Goal: Task Accomplishment & Management: Manage account settings

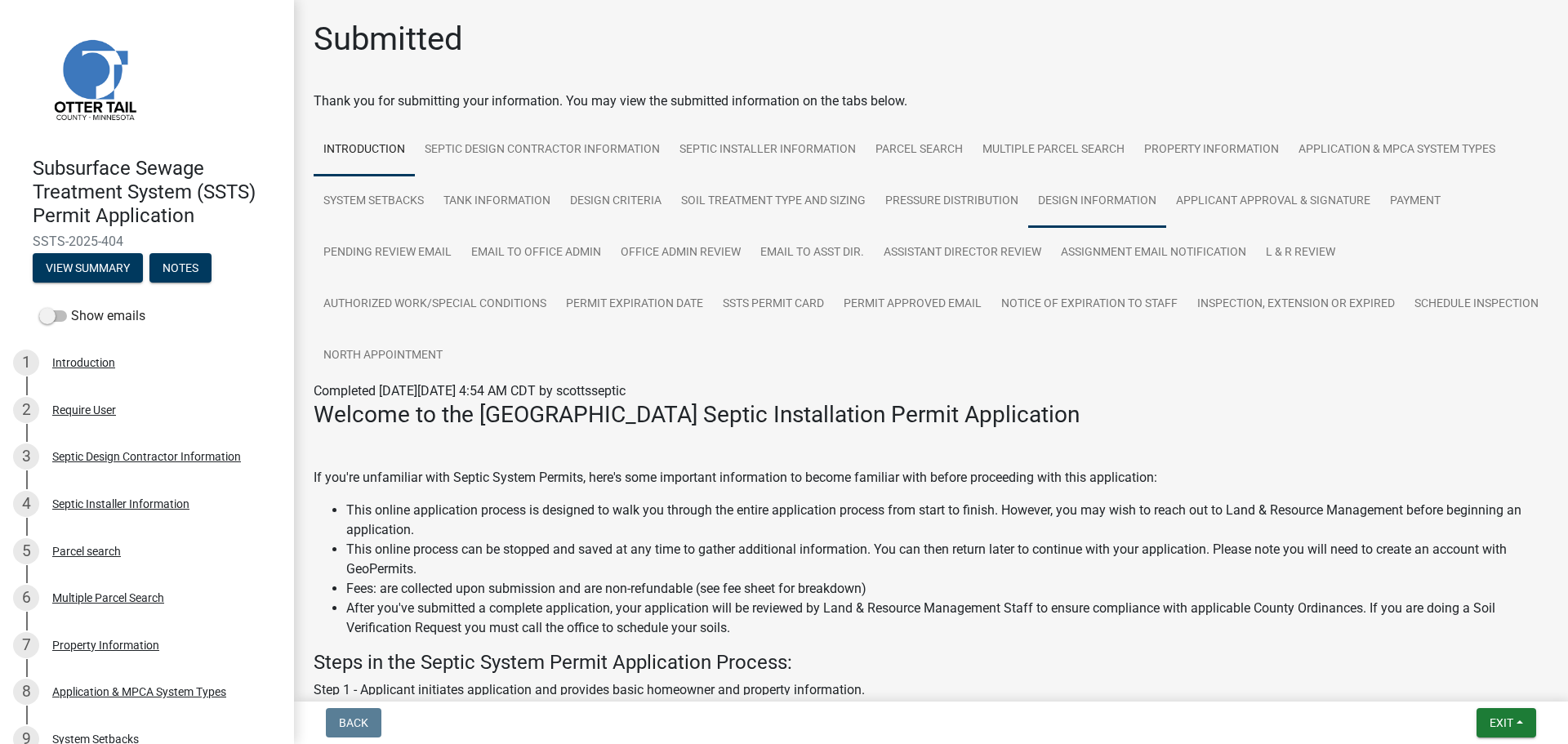
scroll to position [1064, 0]
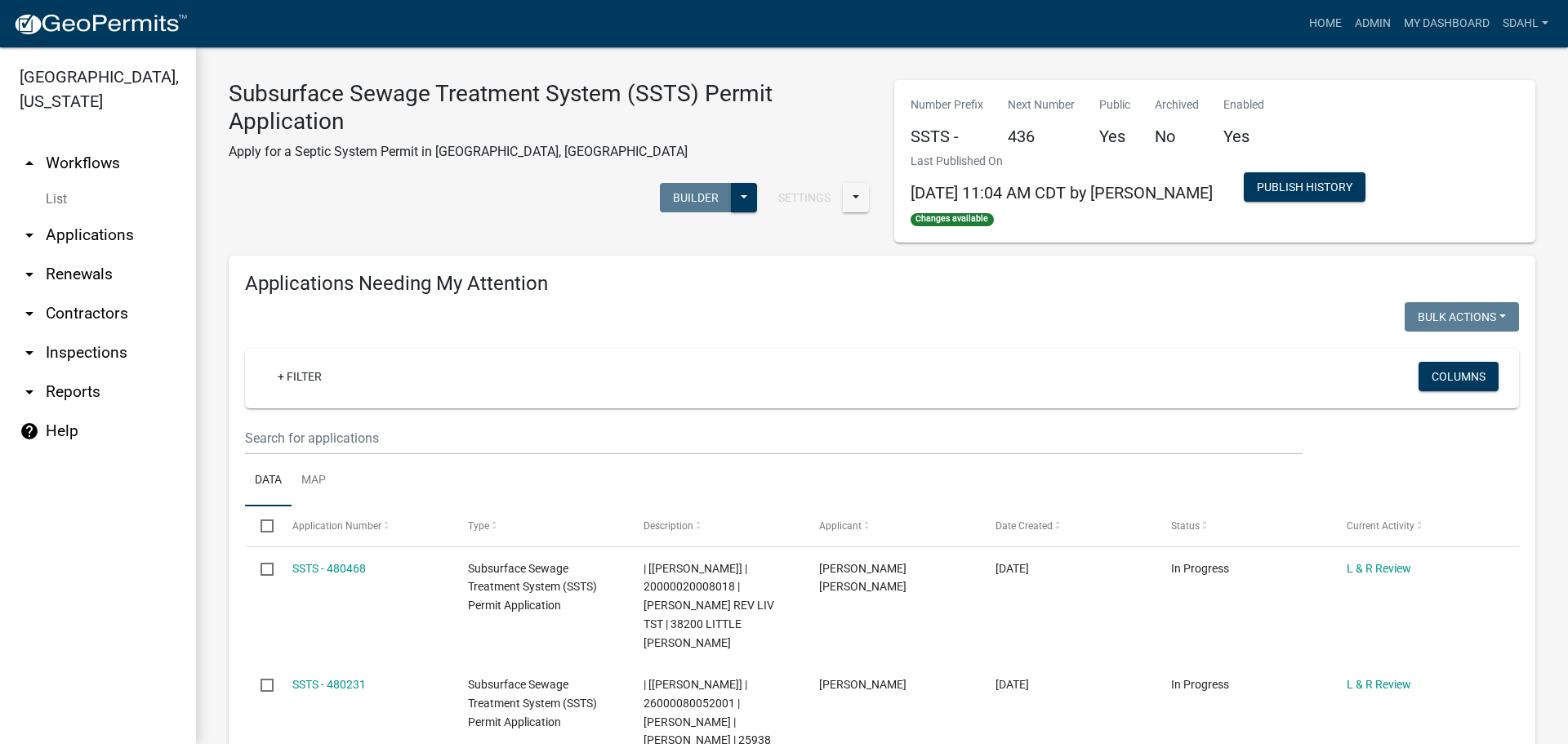
select select "1: 25"
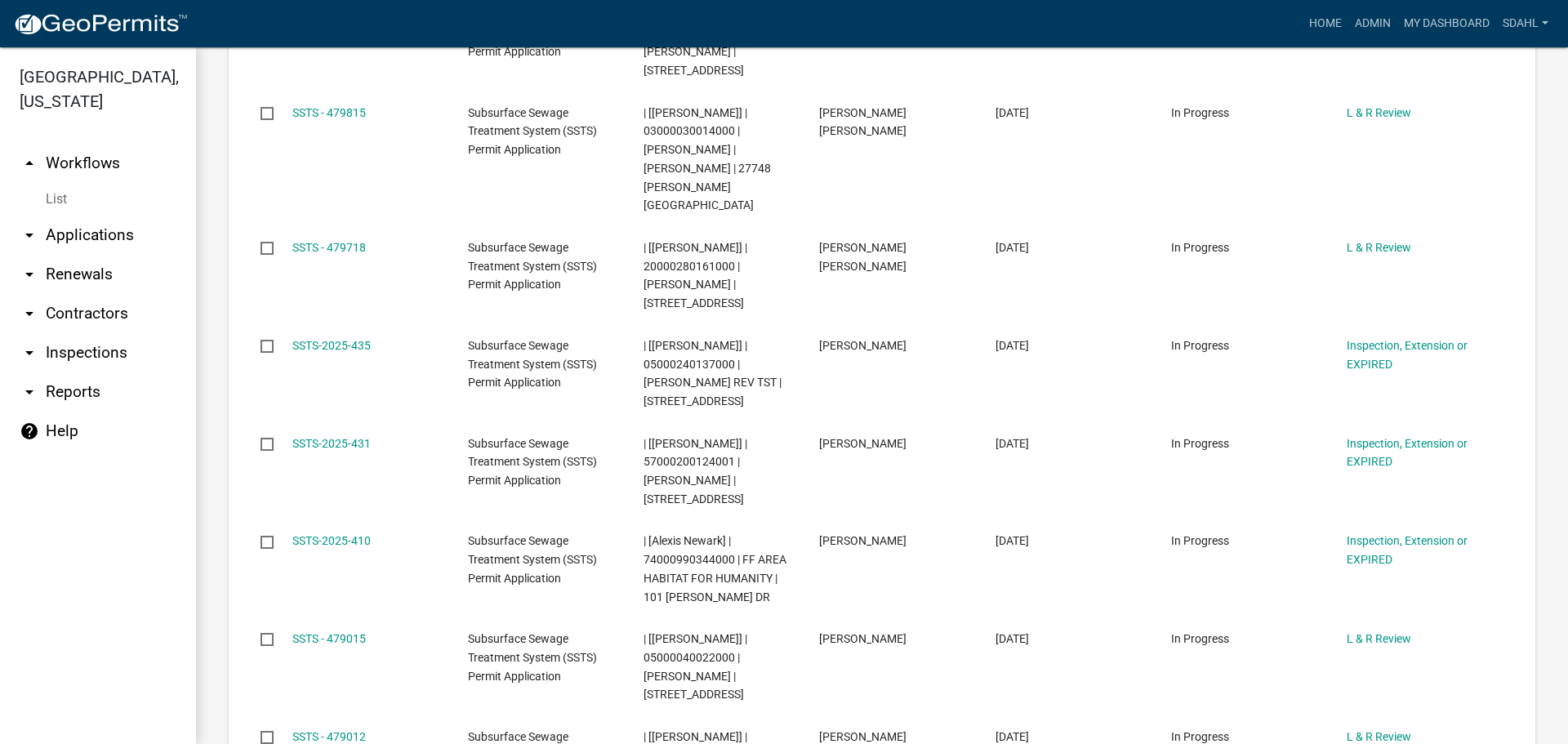
scroll to position [458, 0]
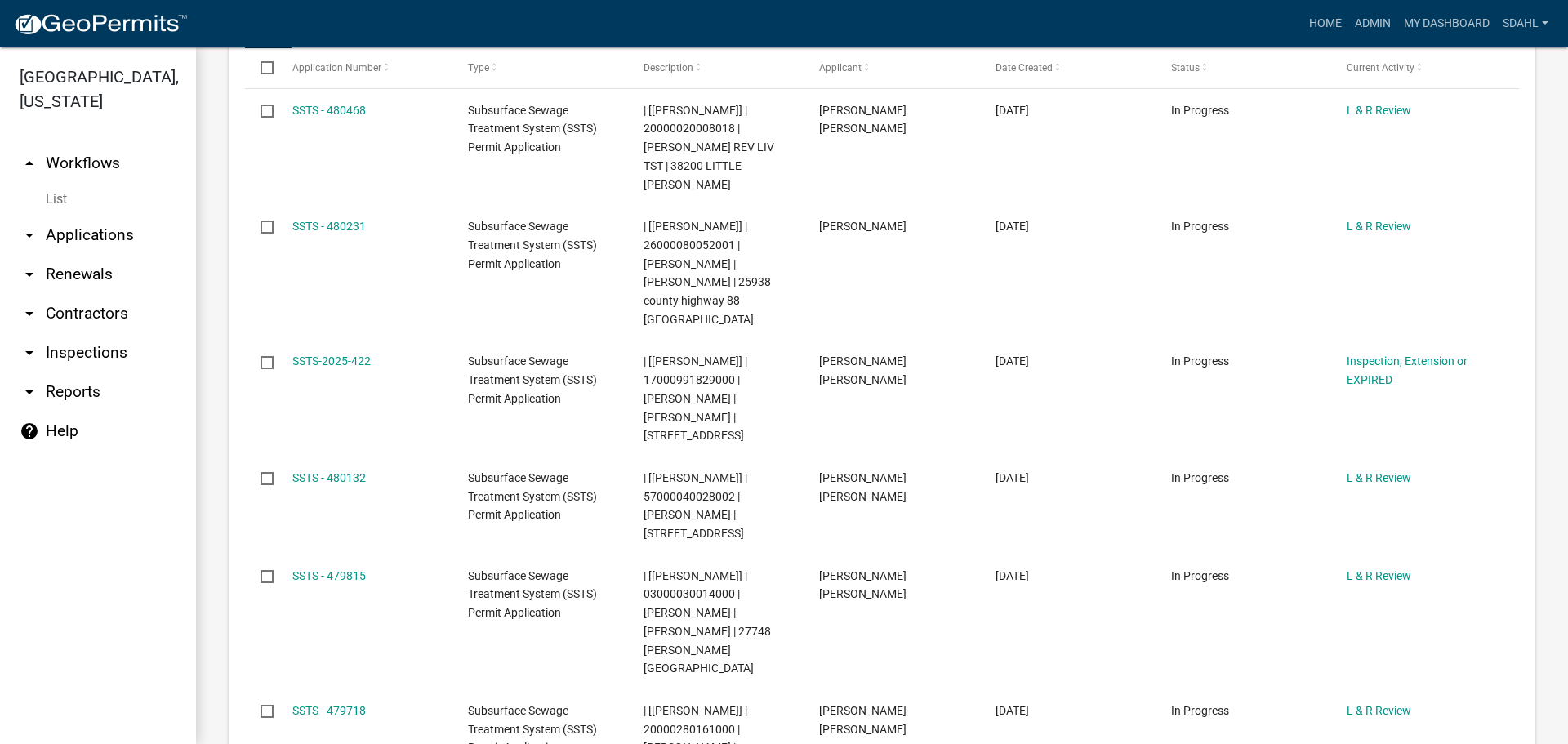
click at [90, 163] on link "arrow_drop_up Workflows" at bounding box center [98, 163] width 196 height 39
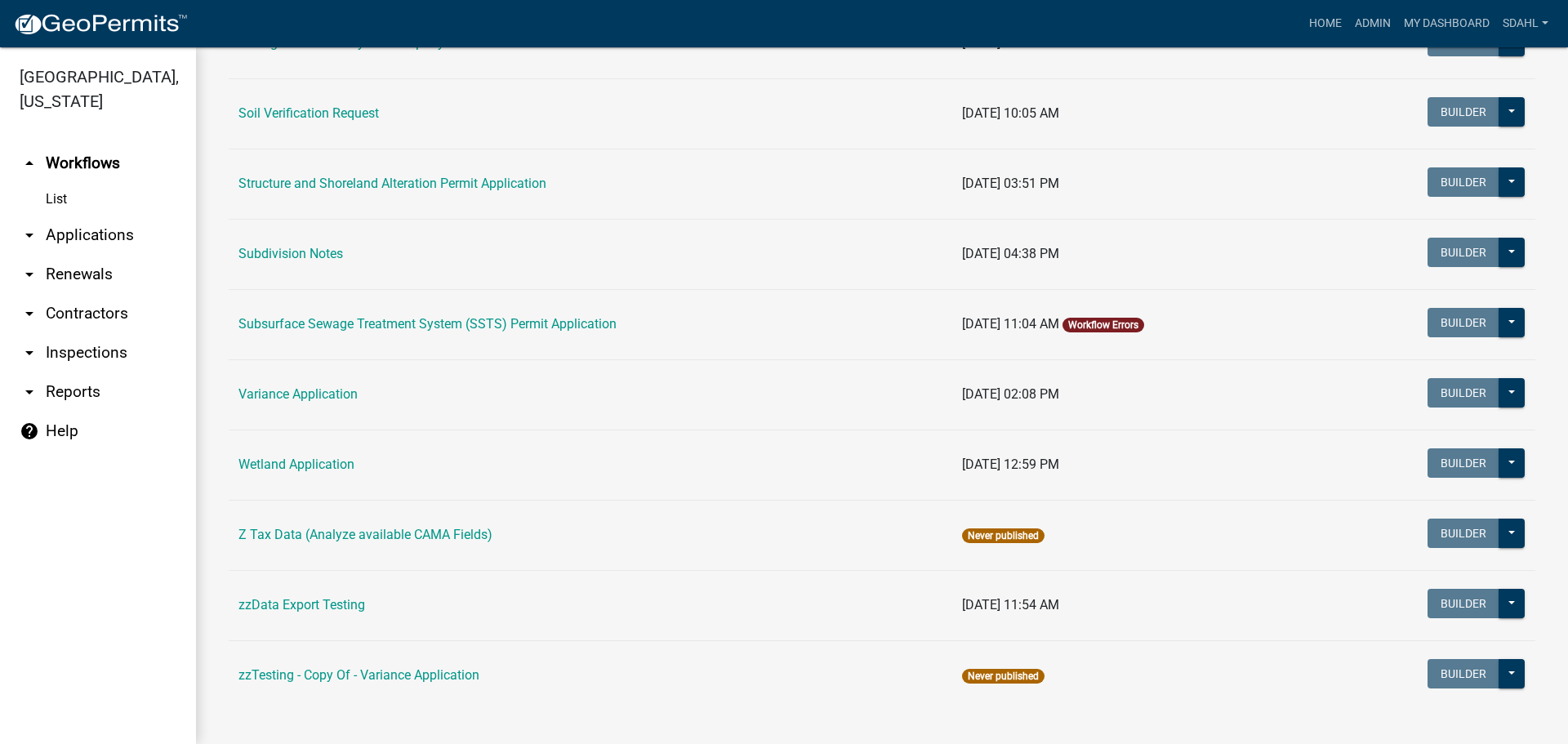
scroll to position [1059, 0]
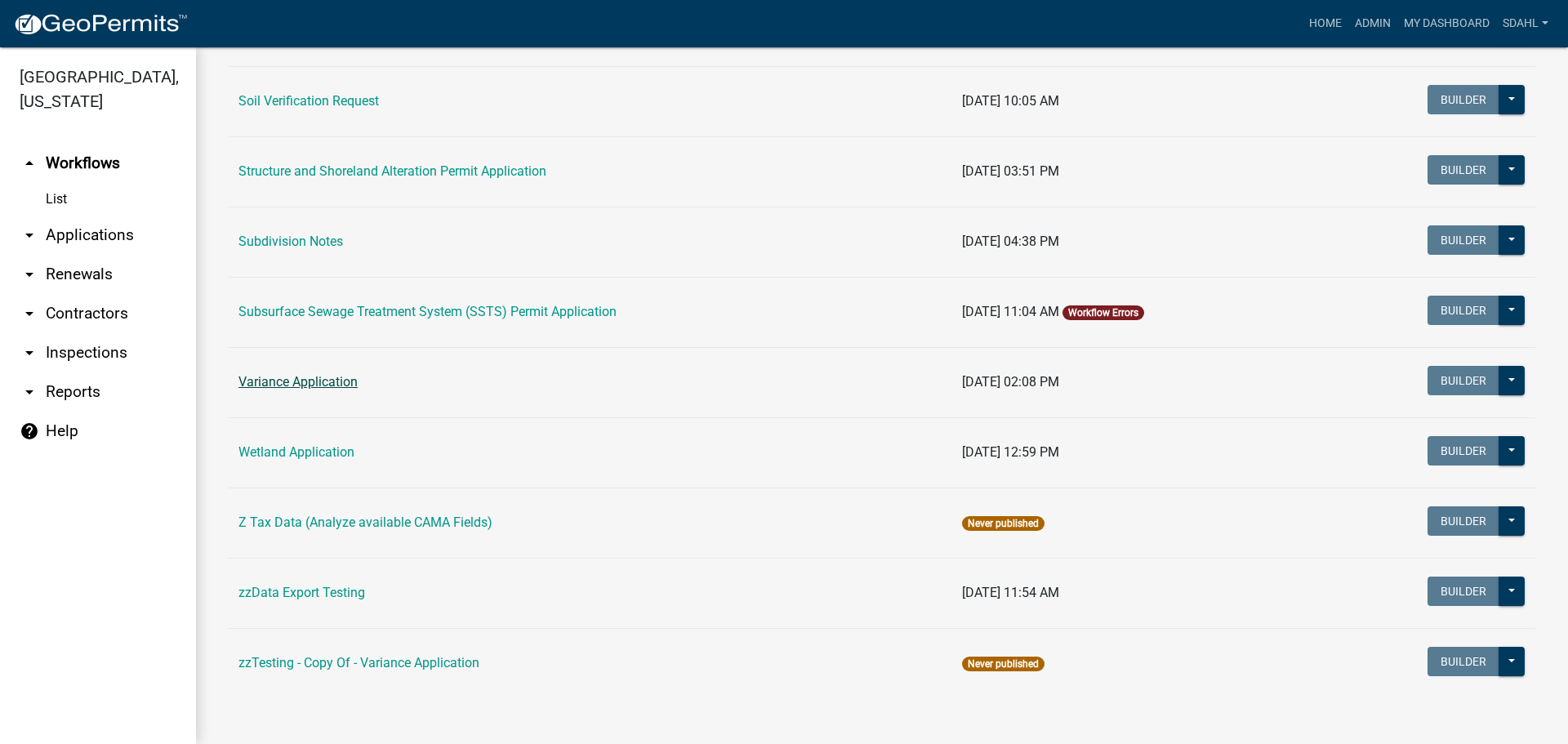
click at [318, 384] on link "Variance Application" at bounding box center [298, 382] width 119 height 15
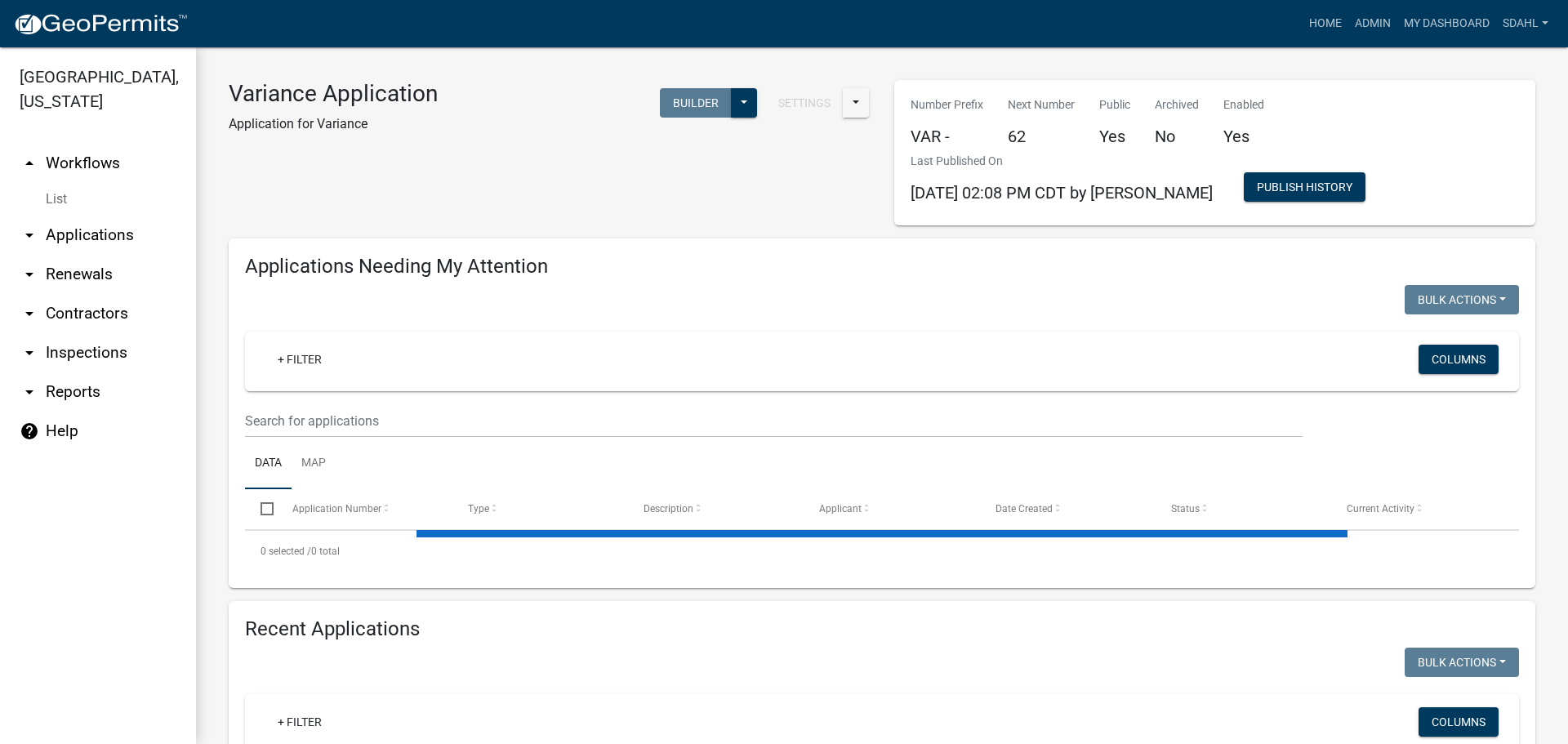
select select "1: 25"
select select "3: 100"
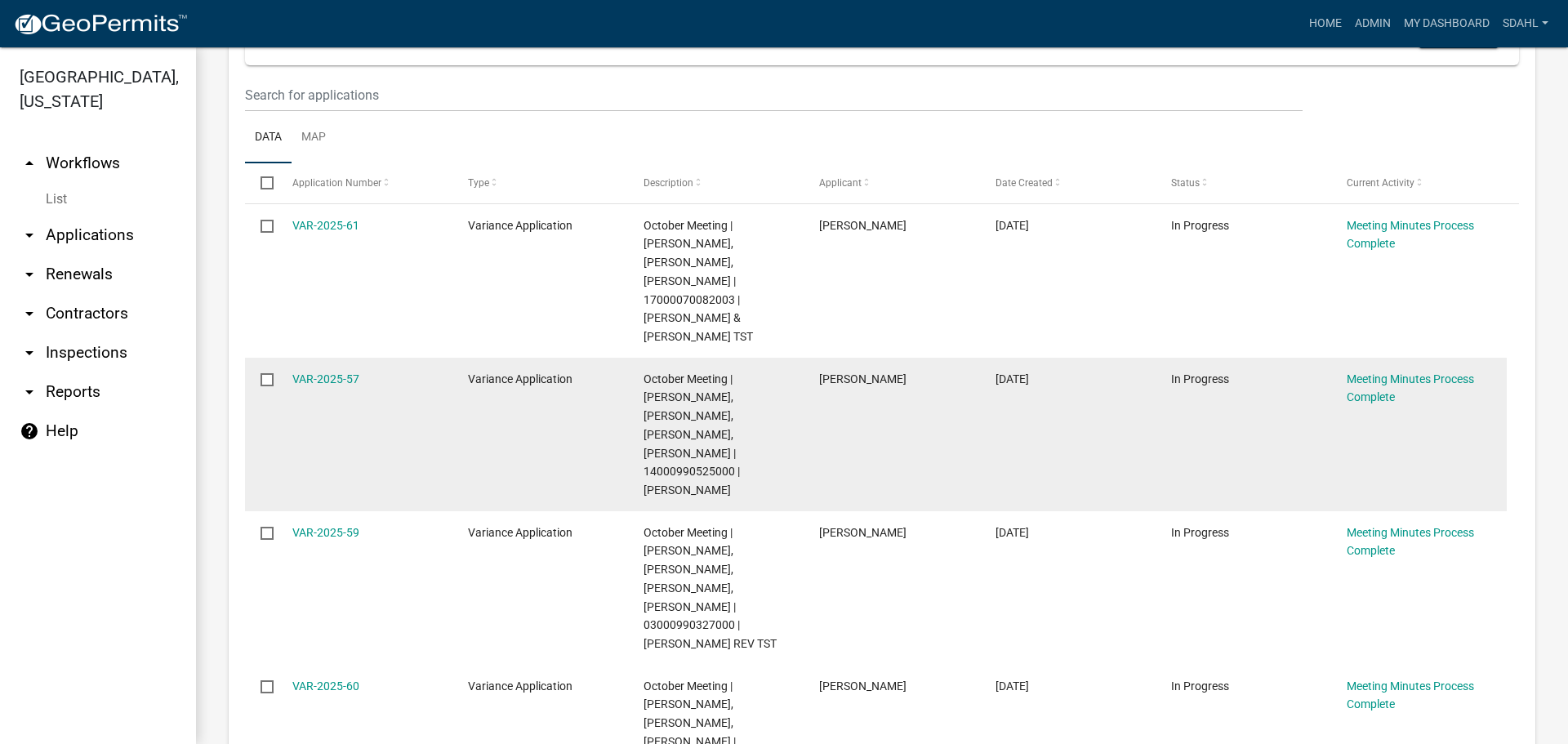
scroll to position [327, 0]
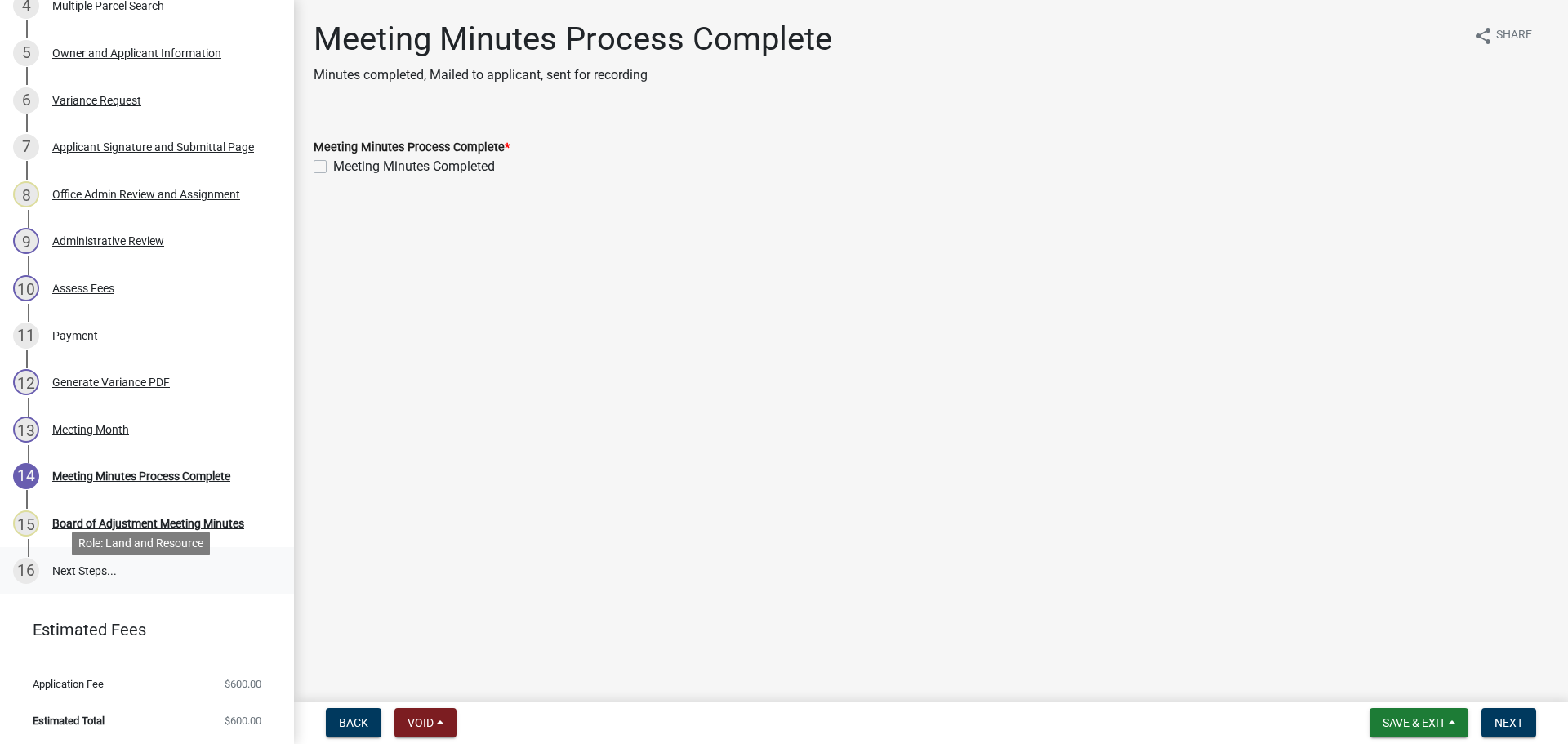
scroll to position [452, 0]
click at [94, 423] on div "Meeting Month" at bounding box center [90, 428] width 77 height 11
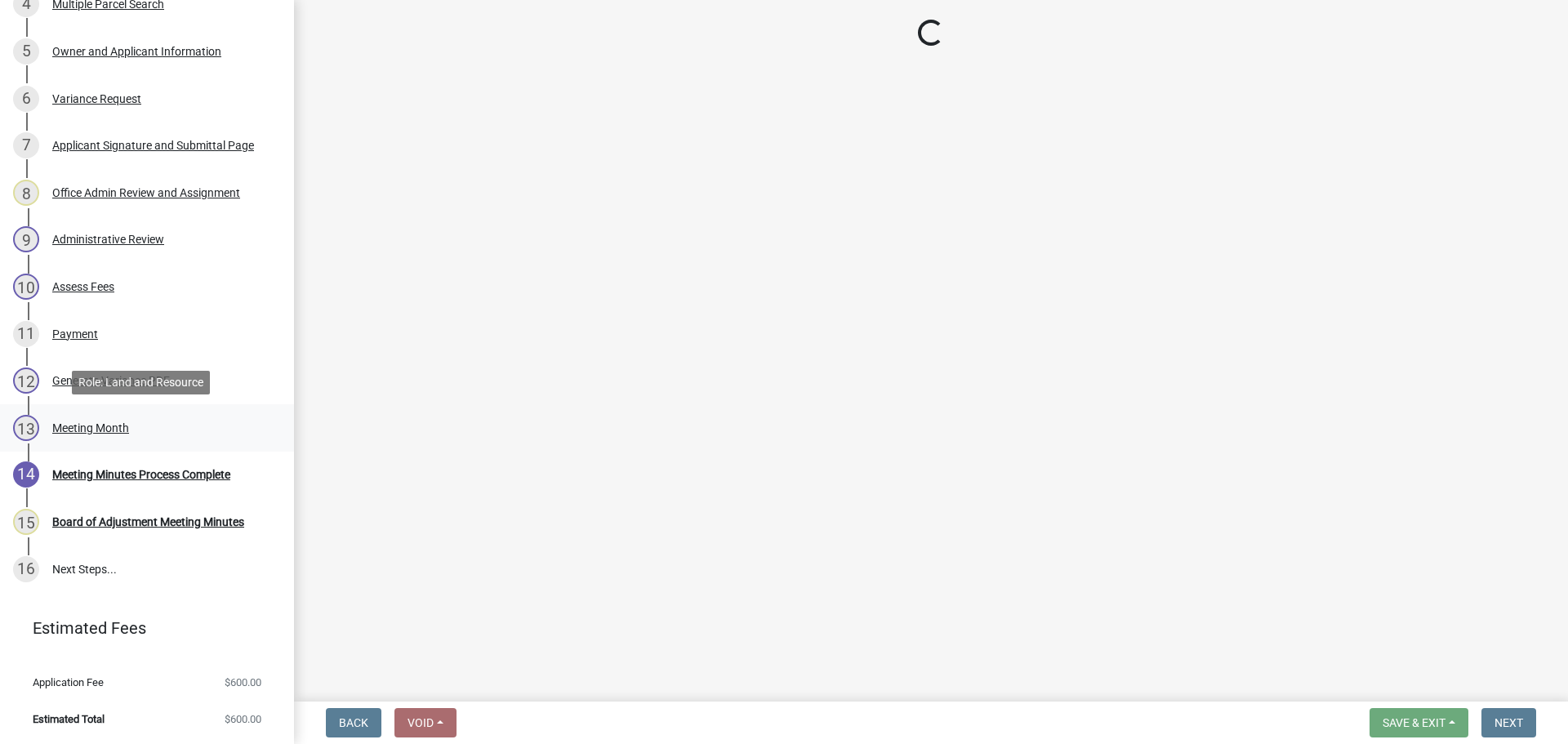
select select "eb9b723f-5575-4385-8d37-9f619e7e8fab"
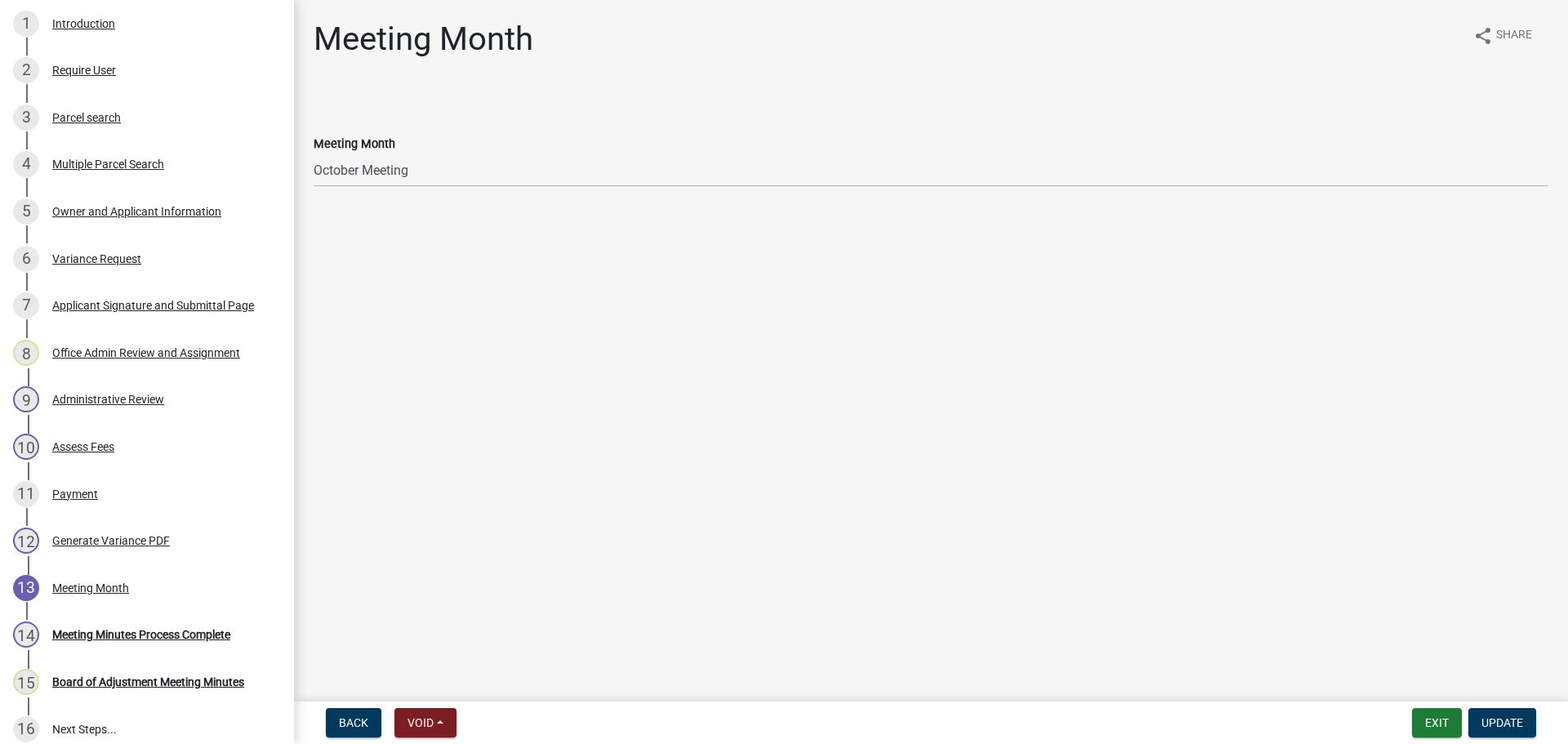
scroll to position [289, 0]
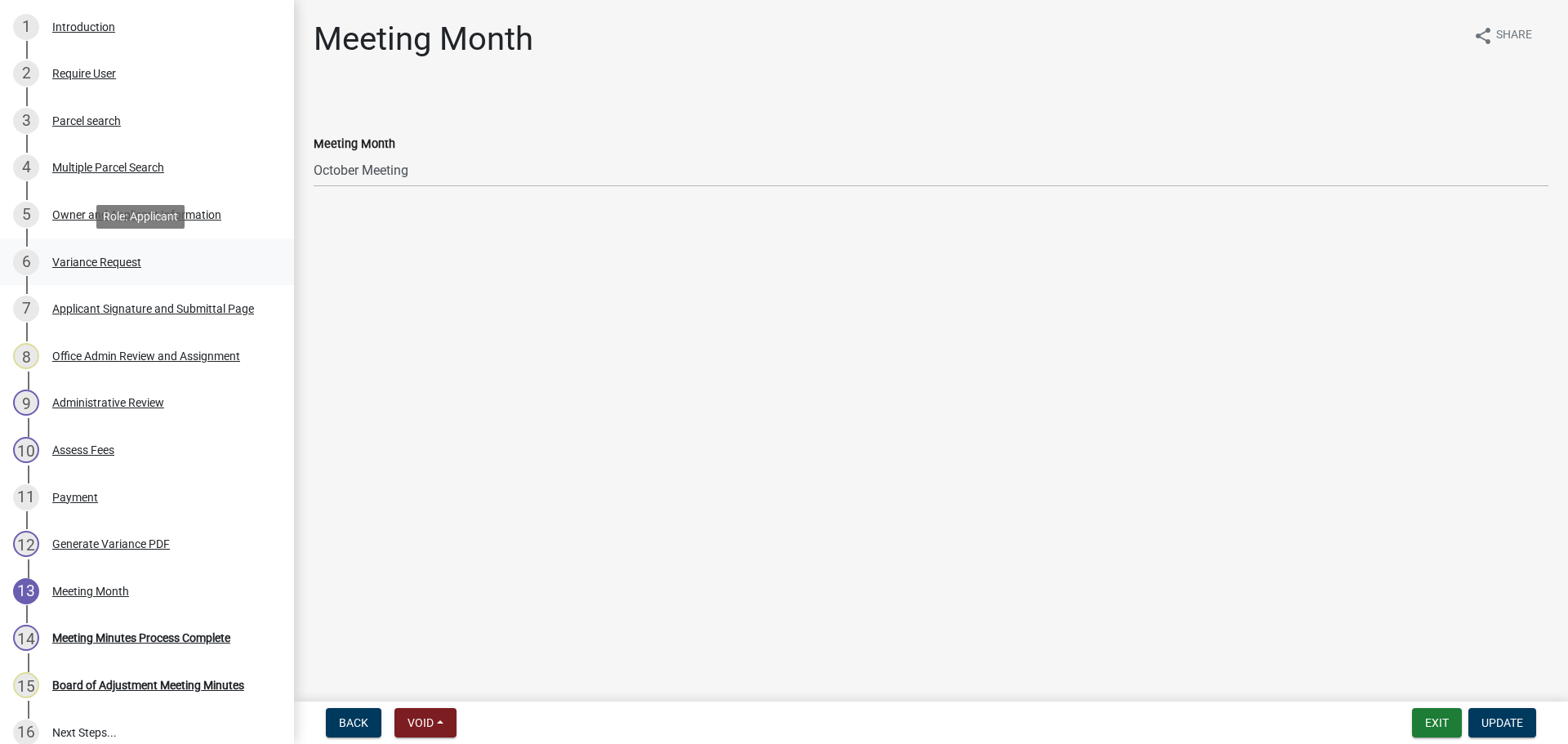
click at [114, 262] on div "Variance Request" at bounding box center [96, 262] width 89 height 11
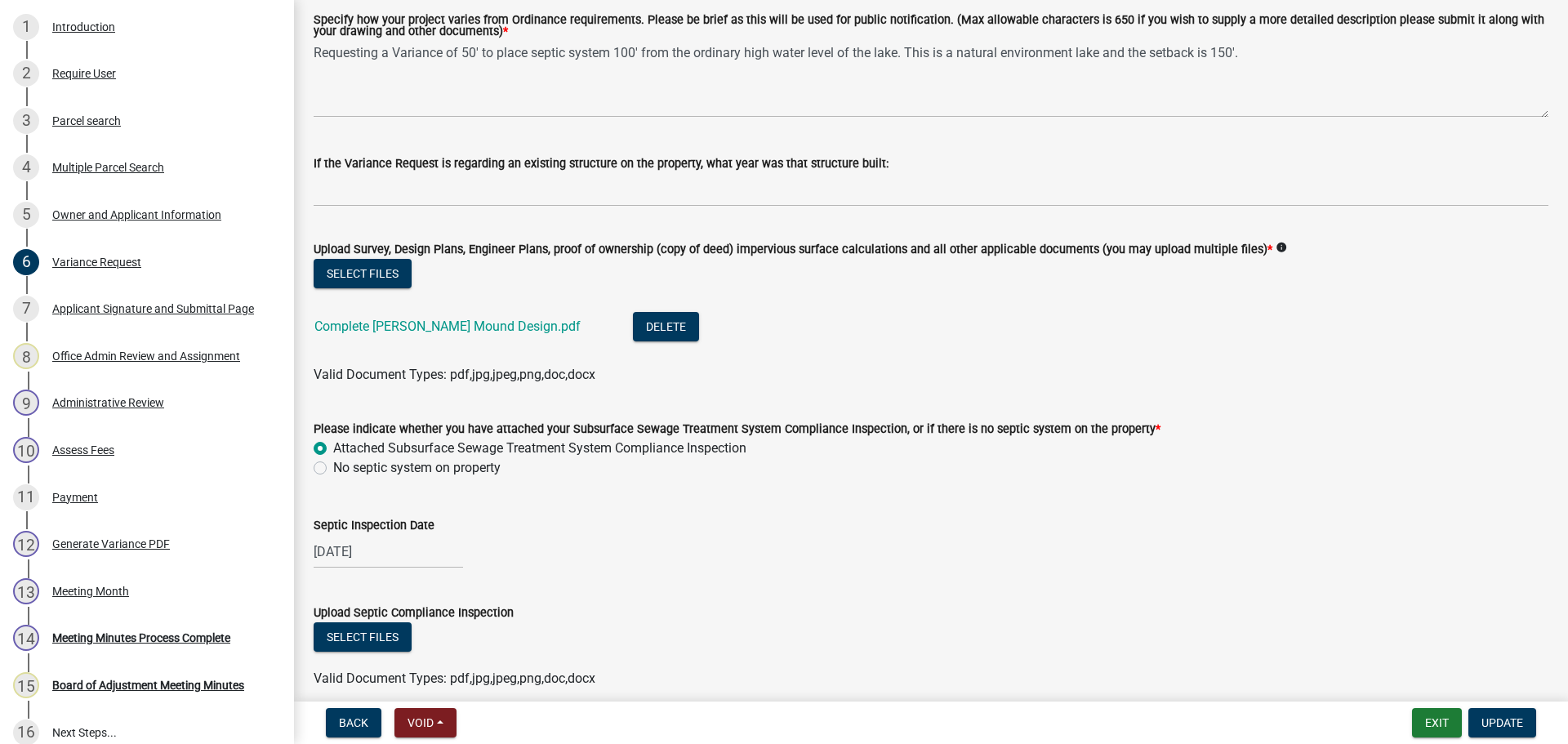
scroll to position [490, 0]
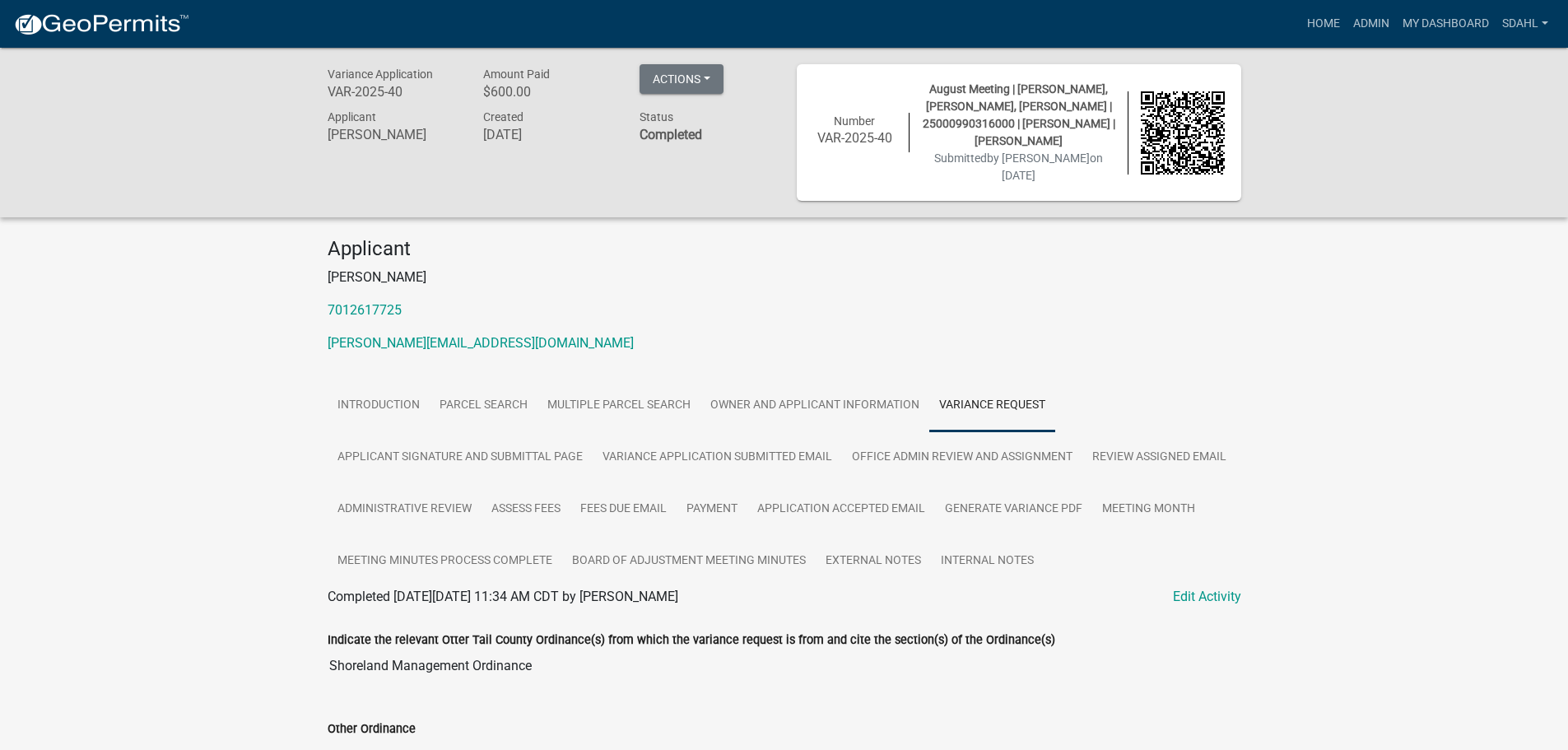
scroll to position [789, 0]
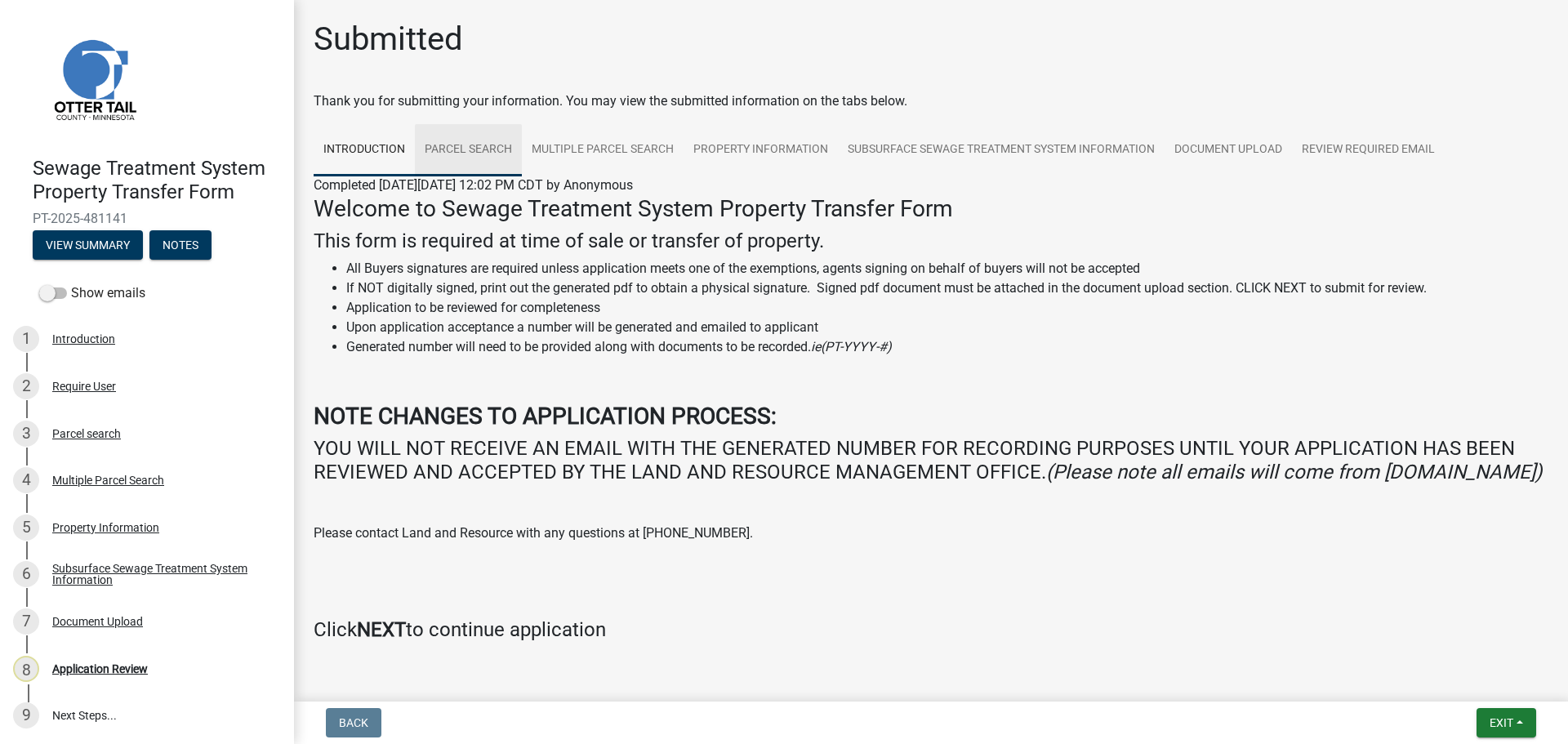
click at [472, 152] on link "Parcel search" at bounding box center [469, 150] width 107 height 52
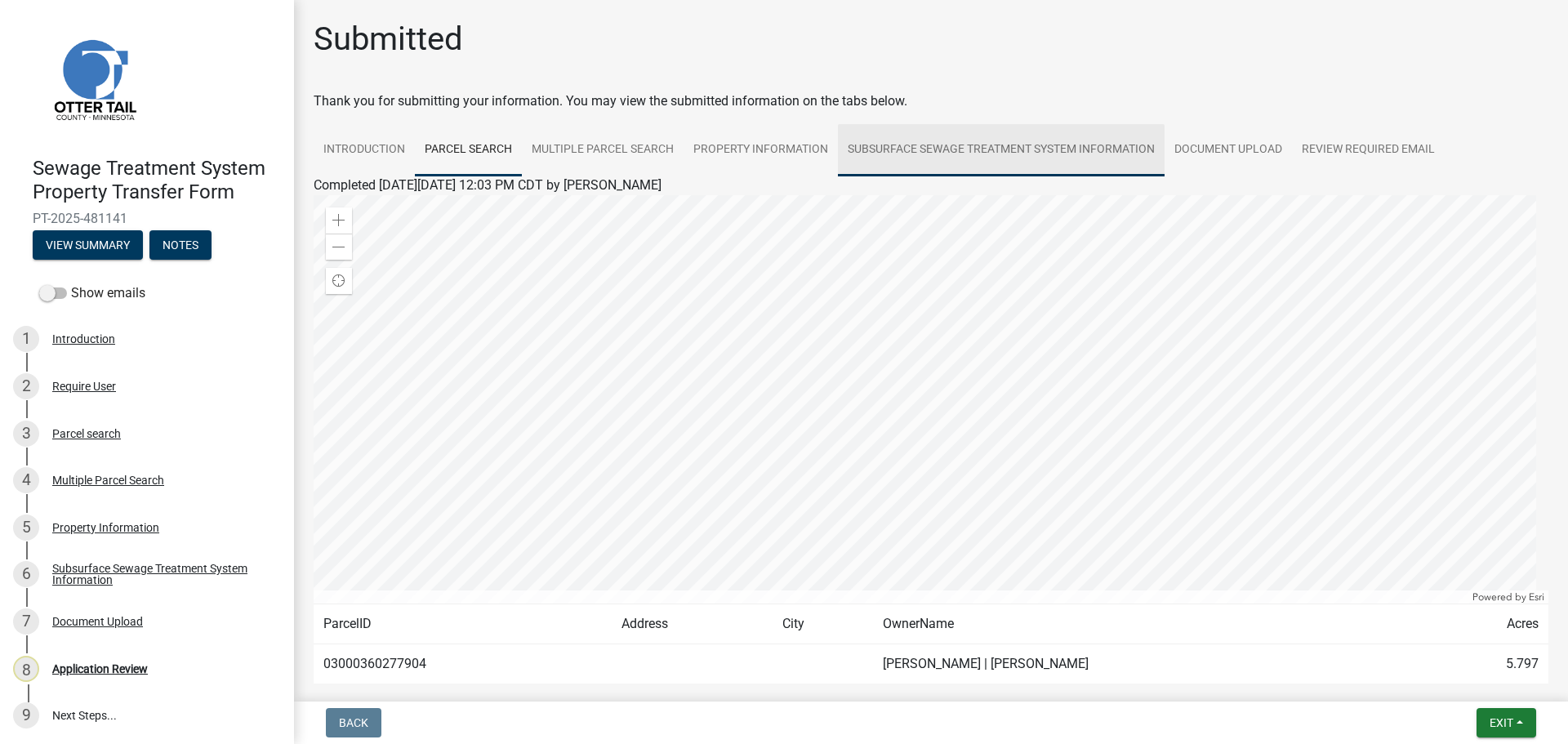
click at [1025, 156] on link "Subsurface Sewage Treatment System Information" at bounding box center [1001, 150] width 327 height 52
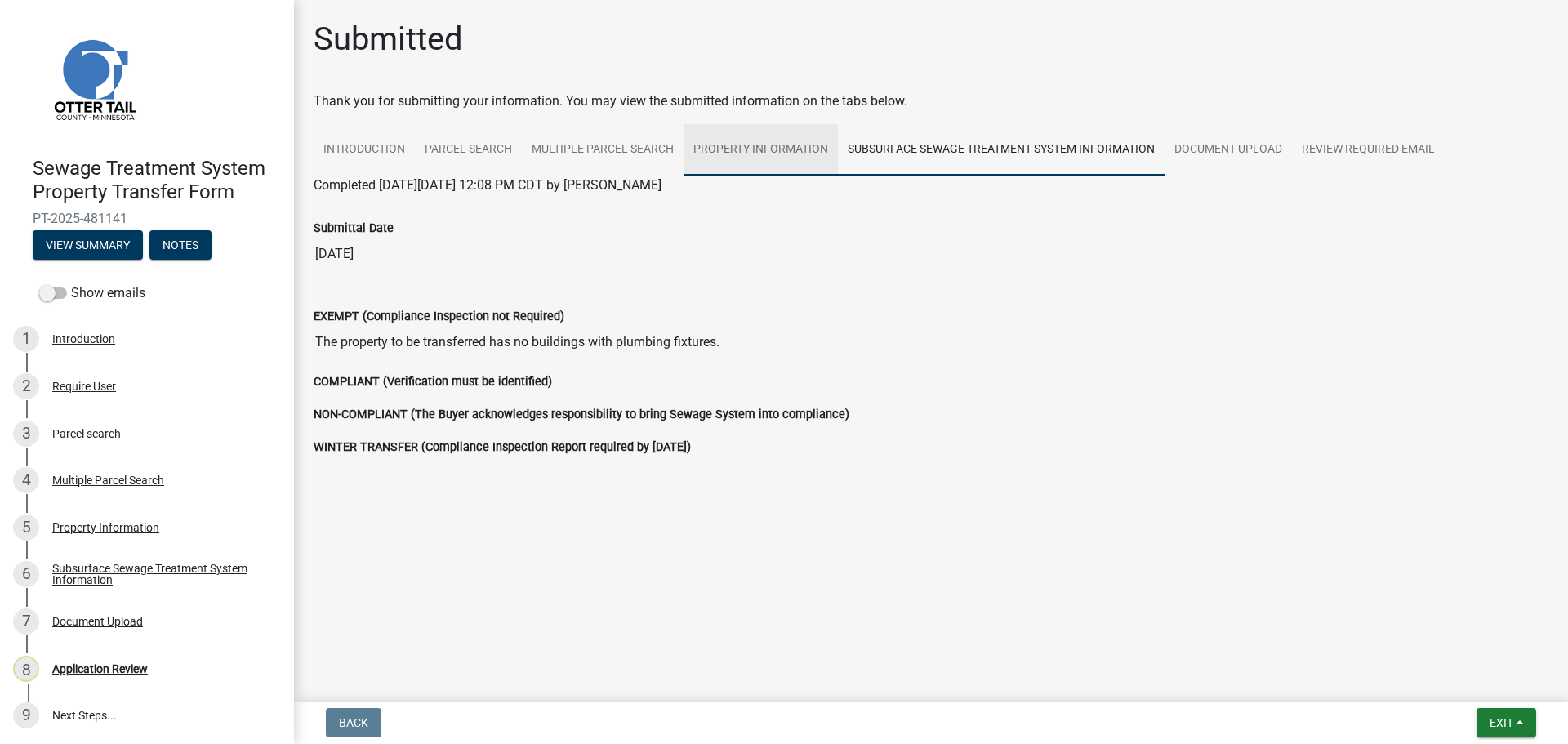
click at [768, 152] on link "Property Information" at bounding box center [761, 150] width 155 height 52
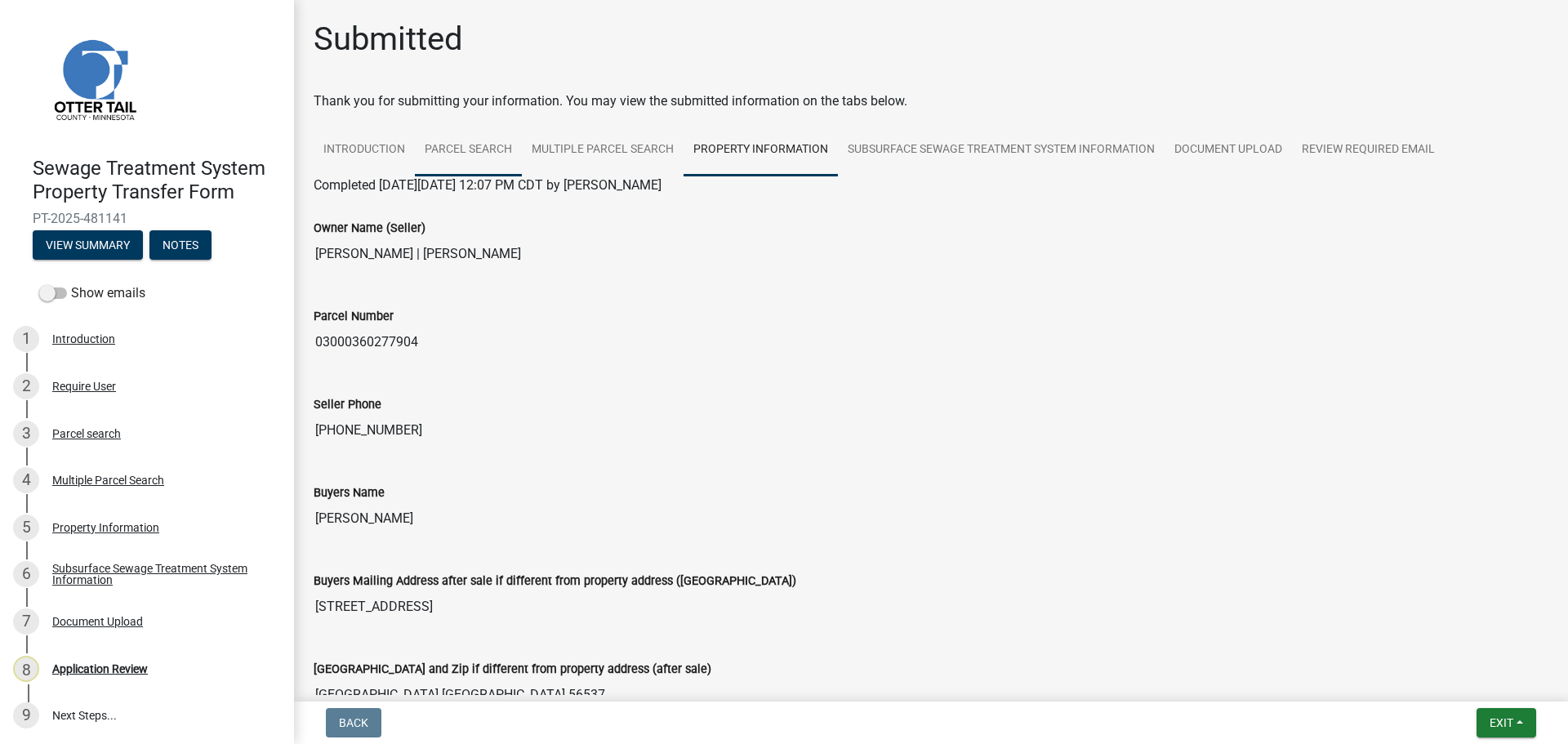
click at [498, 148] on link "Parcel search" at bounding box center [469, 150] width 107 height 52
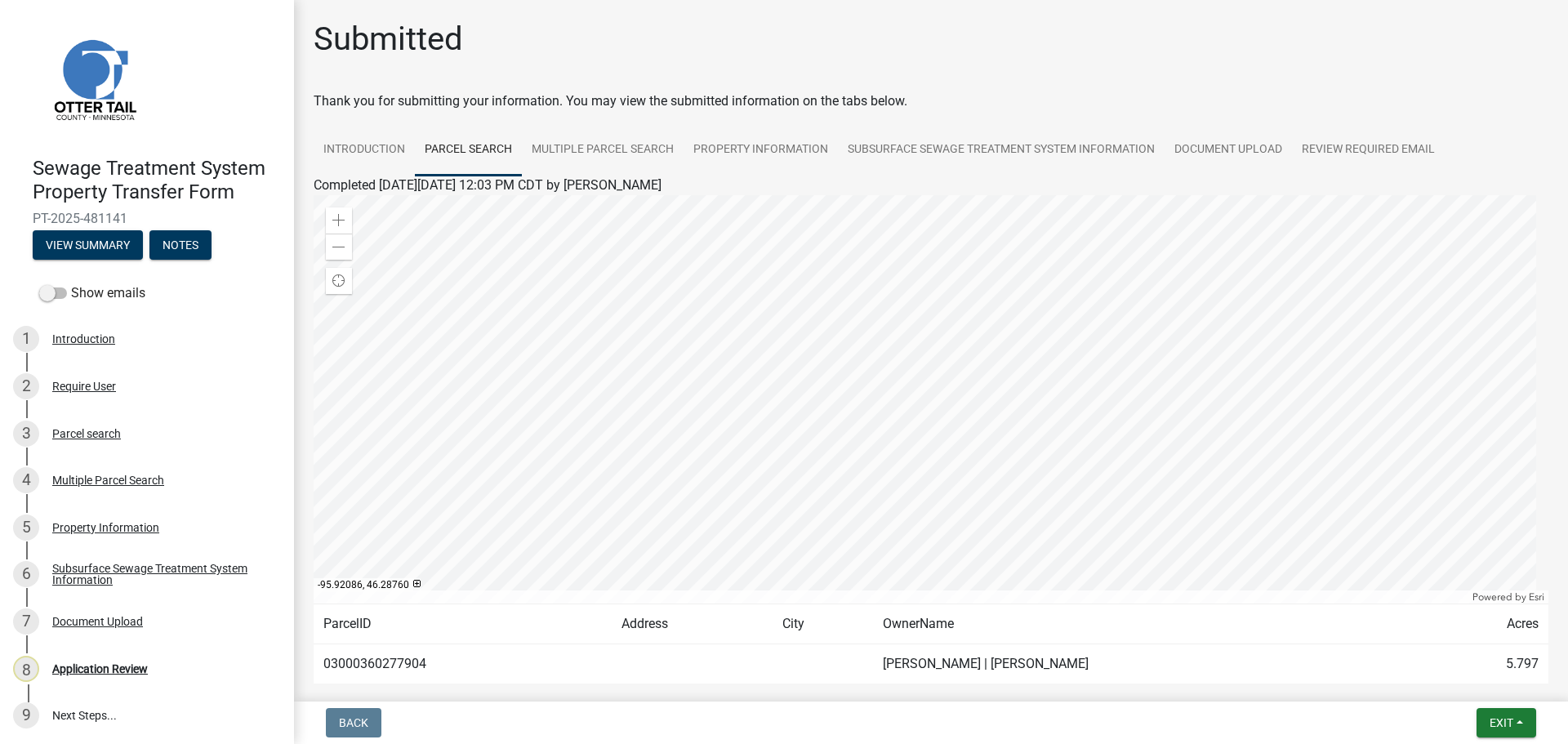
click at [385, 668] on td "03000360277904" at bounding box center [463, 664] width 298 height 40
copy td "03000360277904"
click at [115, 669] on div "Application Review" at bounding box center [99, 668] width 95 height 11
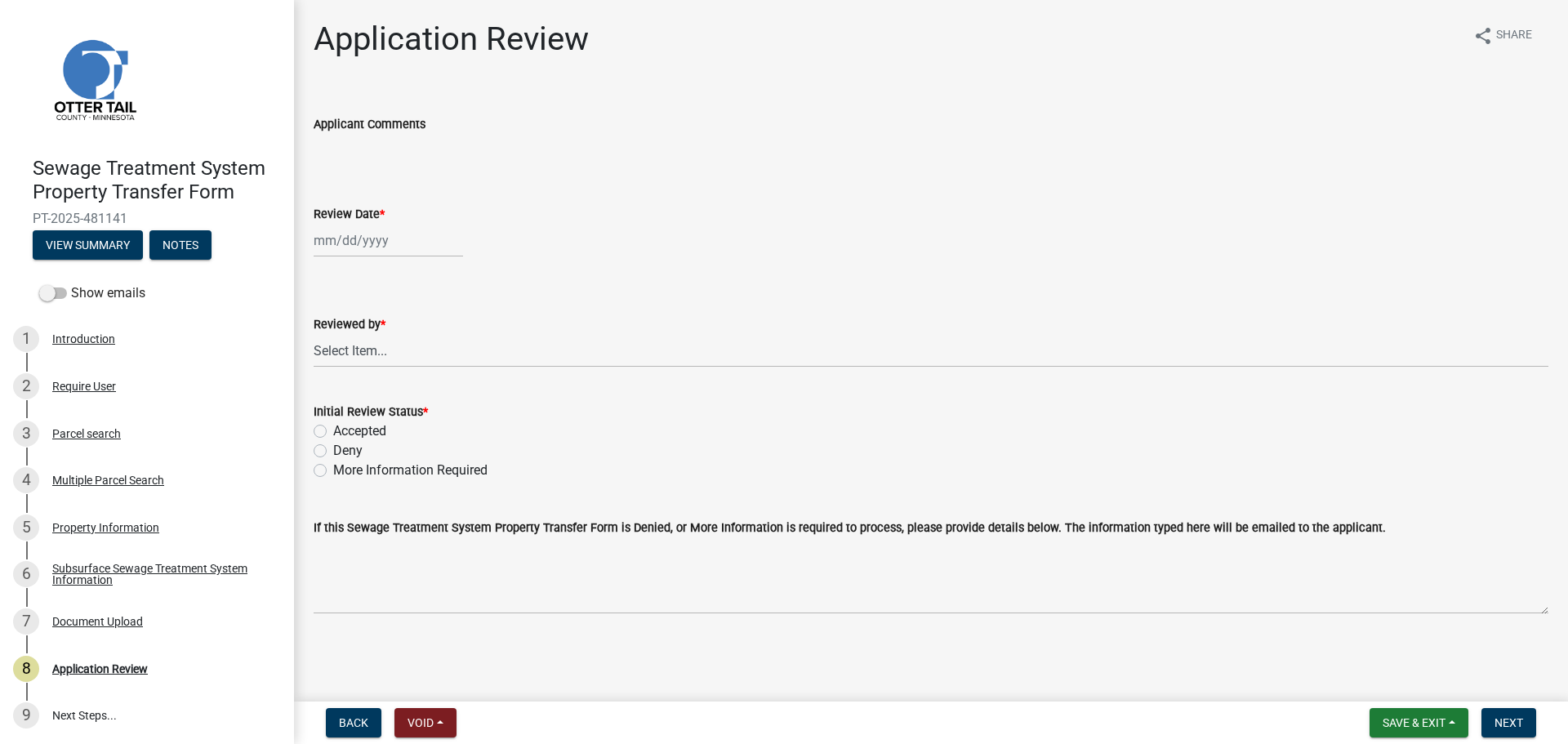
select select "9"
select select "2025"
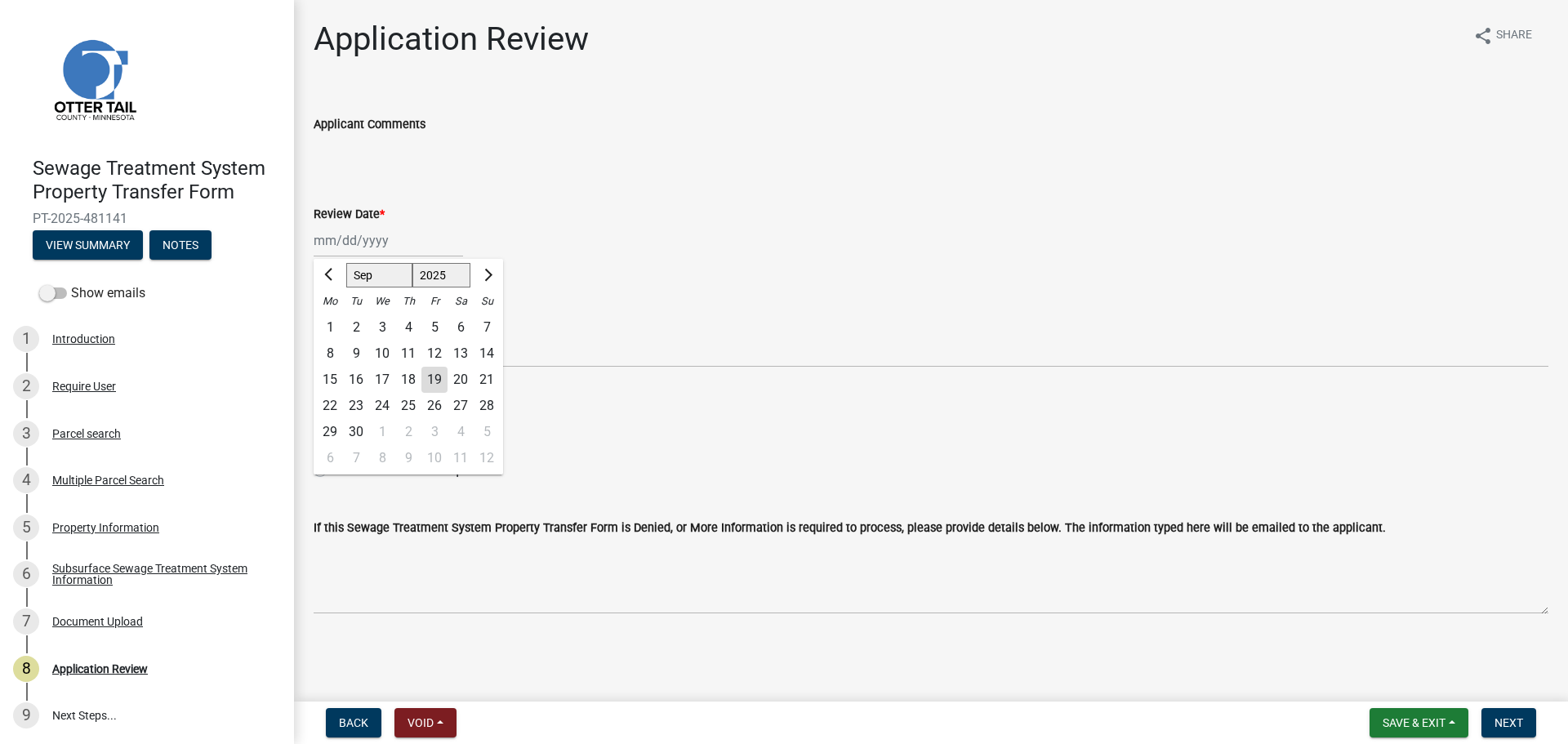
click at [373, 238] on div "Jan Feb Mar Apr May Jun Jul Aug Sep Oct Nov Dec 1525 1526 1527 1528 1529 1530 1…" at bounding box center [389, 240] width 150 height 33
click at [430, 375] on div "19" at bounding box center [435, 379] width 26 height 26
type input "[DATE]"
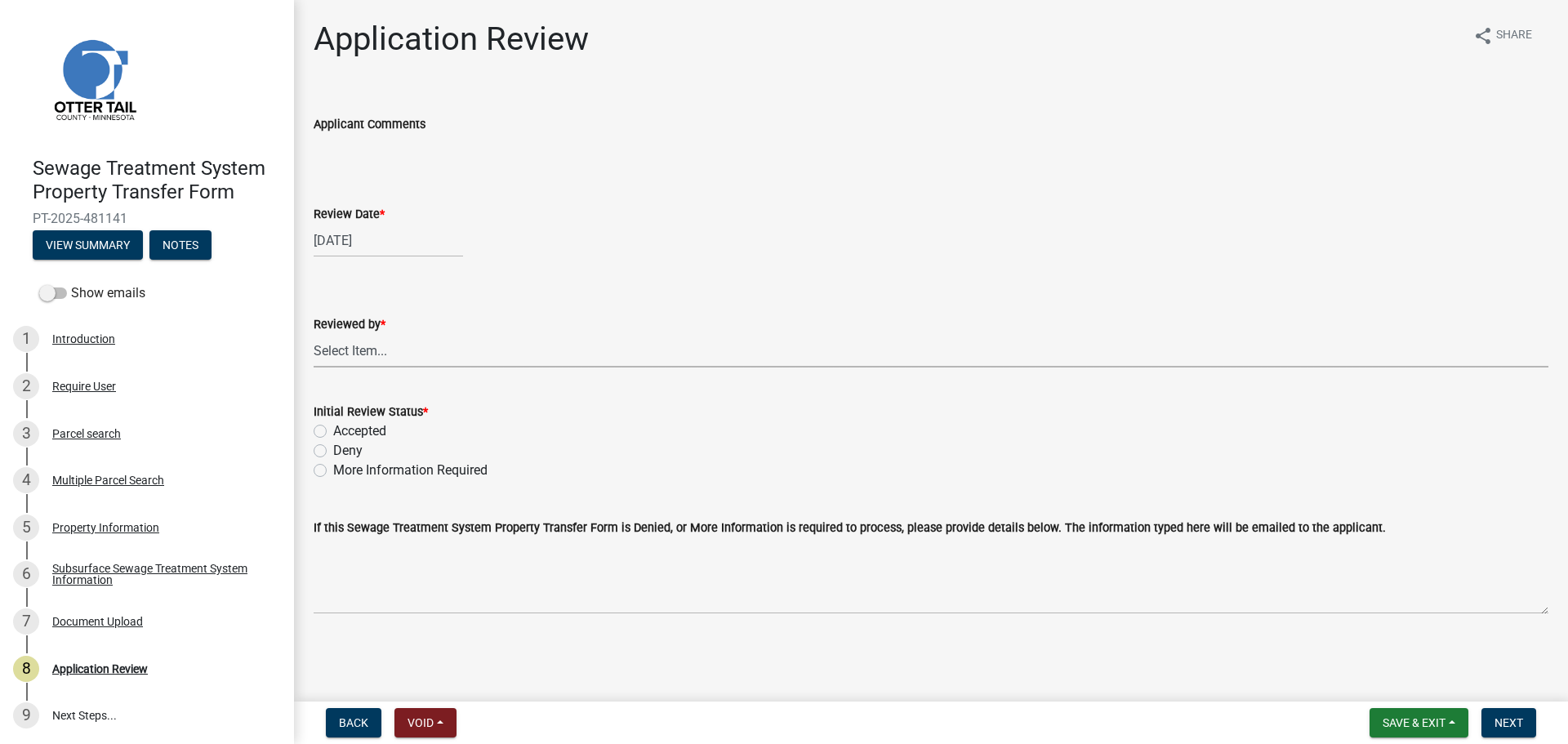
click at [420, 345] on select "Select Item... Alexis Newark Amy Busko Andrea Perales Brittany Tollefson Christ…" at bounding box center [931, 350] width 1235 height 33
click at [314, 334] on select "Select Item... Alexis Newark Amy Busko Andrea Perales Brittany Tollefson Christ…" at bounding box center [931, 350] width 1235 height 33
select select "67745ee8-7159-4960-80f9-a638286b467c"
click at [373, 429] on label "Accepted" at bounding box center [360, 431] width 53 height 20
click at [344, 429] on input "Accepted" at bounding box center [338, 427] width 10 height 10
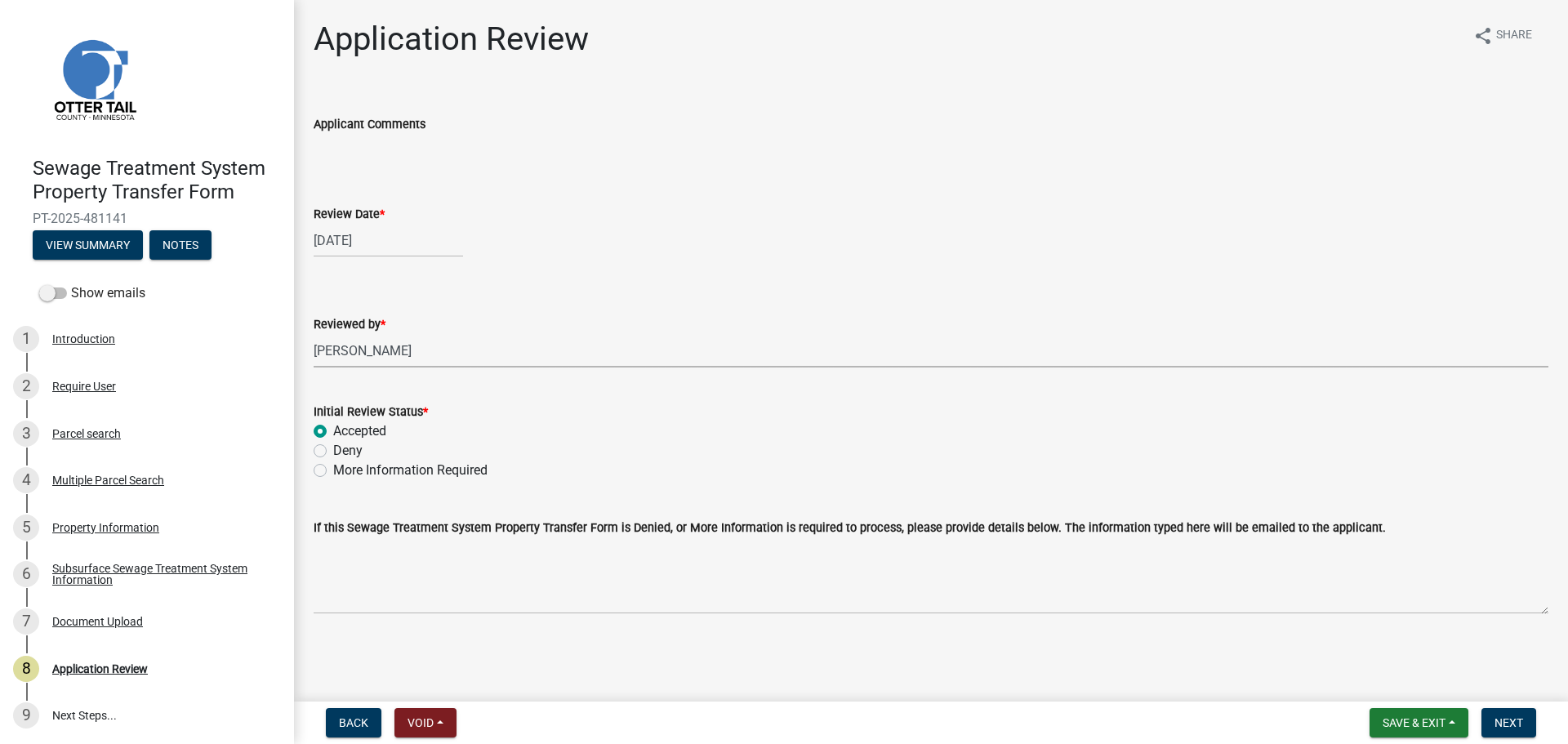
radio input "true"
click at [1514, 722] on span "Next" at bounding box center [1508, 722] width 29 height 13
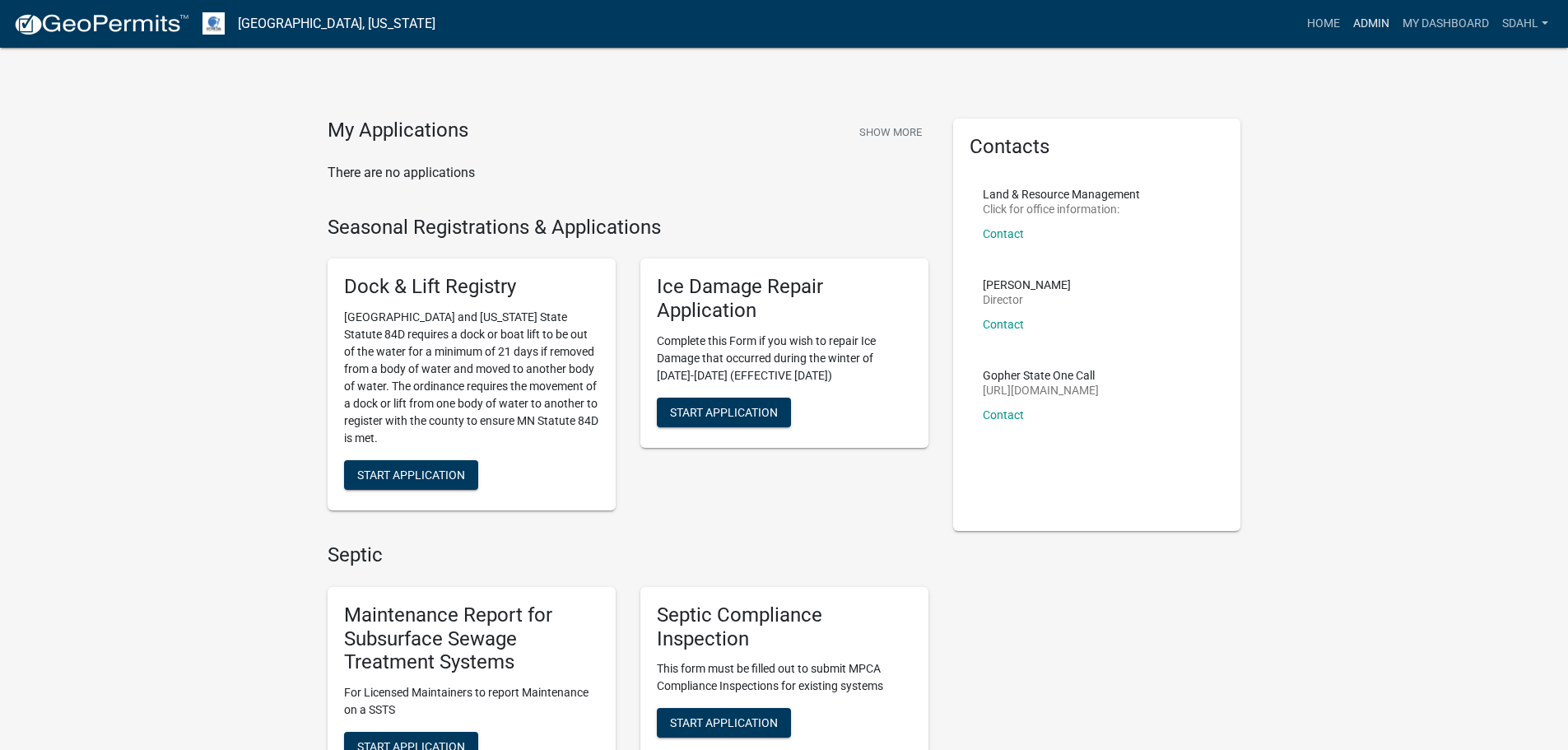
click at [1363, 25] on link "Admin" at bounding box center [1371, 24] width 50 height 31
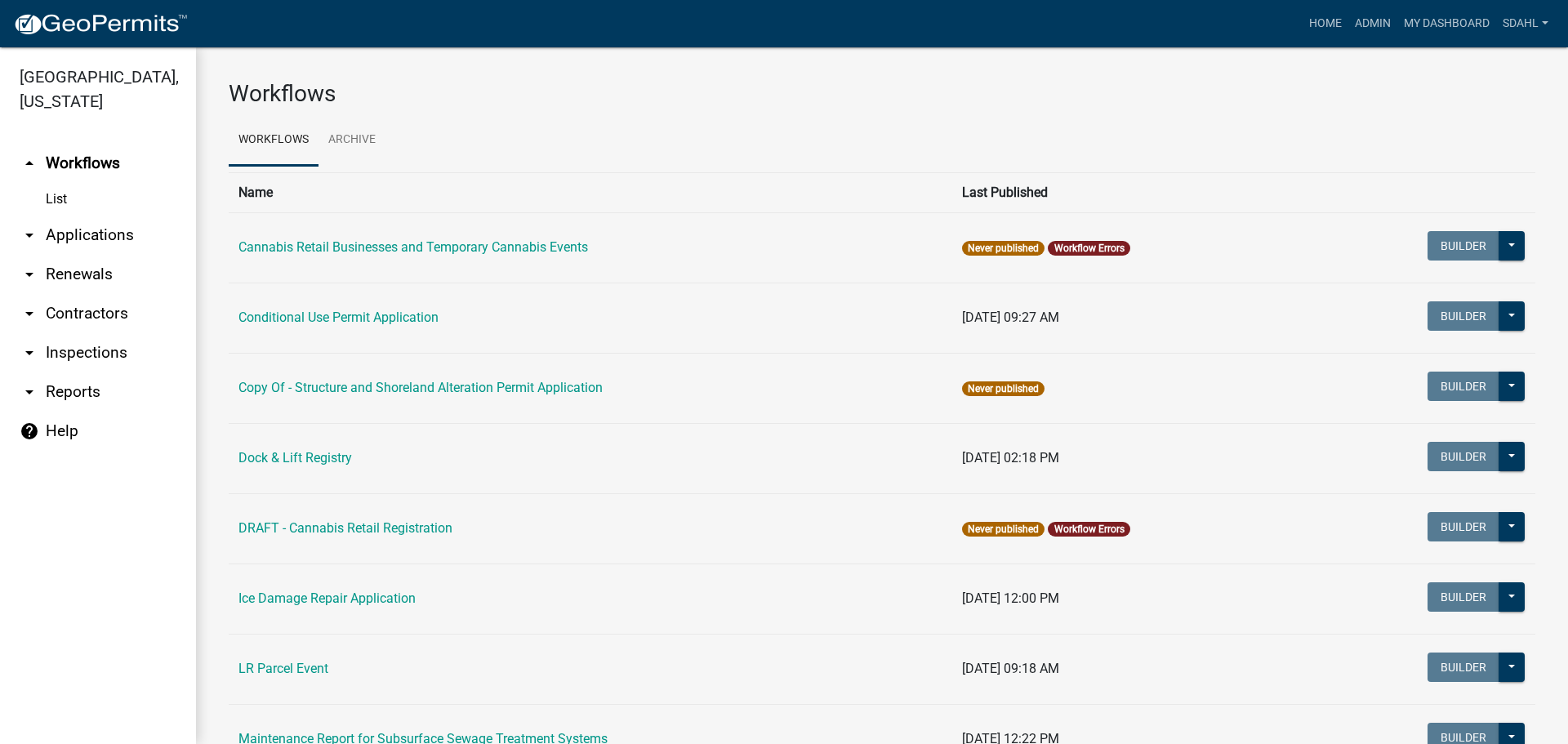
click at [100, 241] on link "arrow_drop_down Applications" at bounding box center [98, 236] width 196 height 39
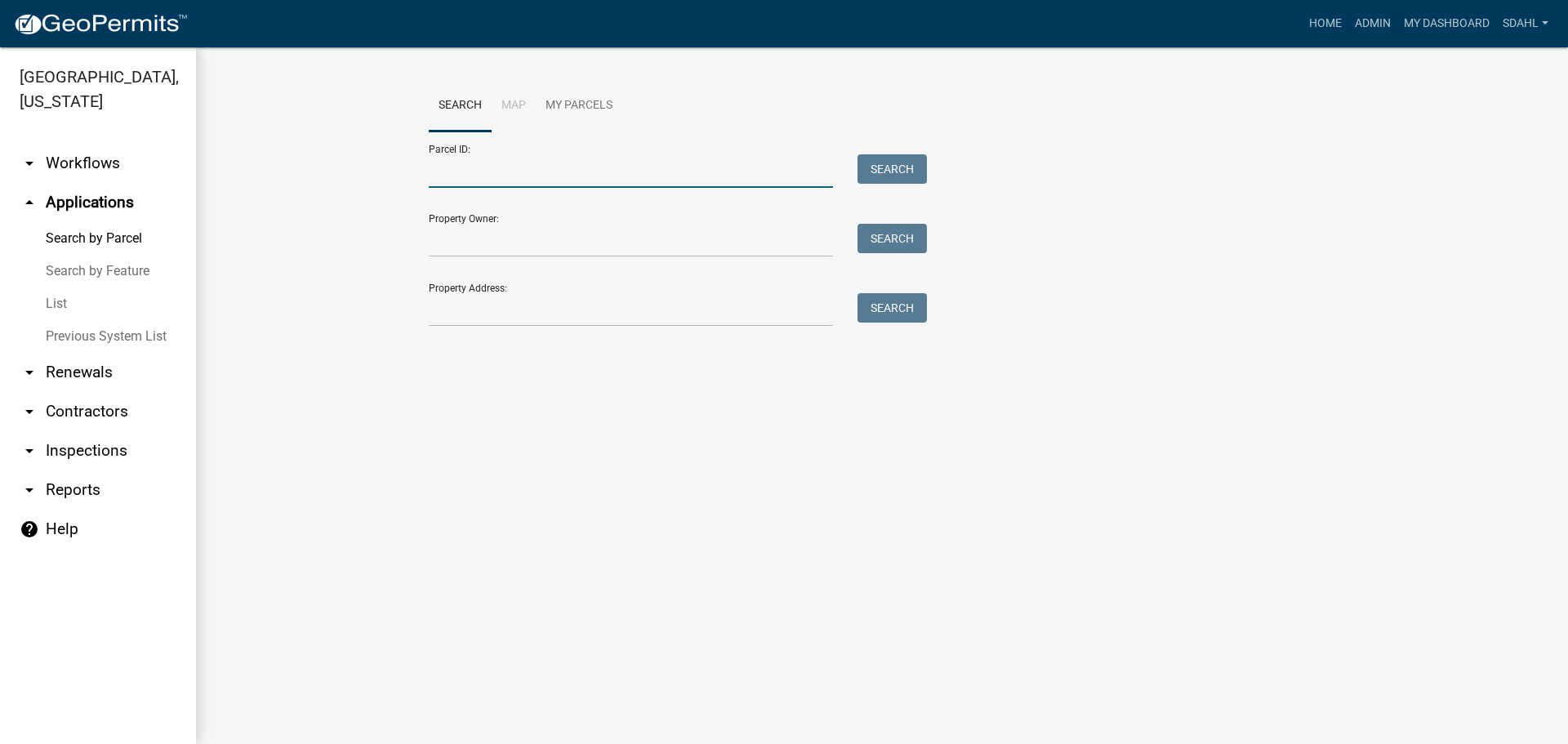
click at [537, 173] on input "Parcel ID:" at bounding box center [630, 171] width 404 height 33
paste input "03000360277904"
type input "03000360277904"
click at [887, 167] on button "Search" at bounding box center [892, 169] width 70 height 30
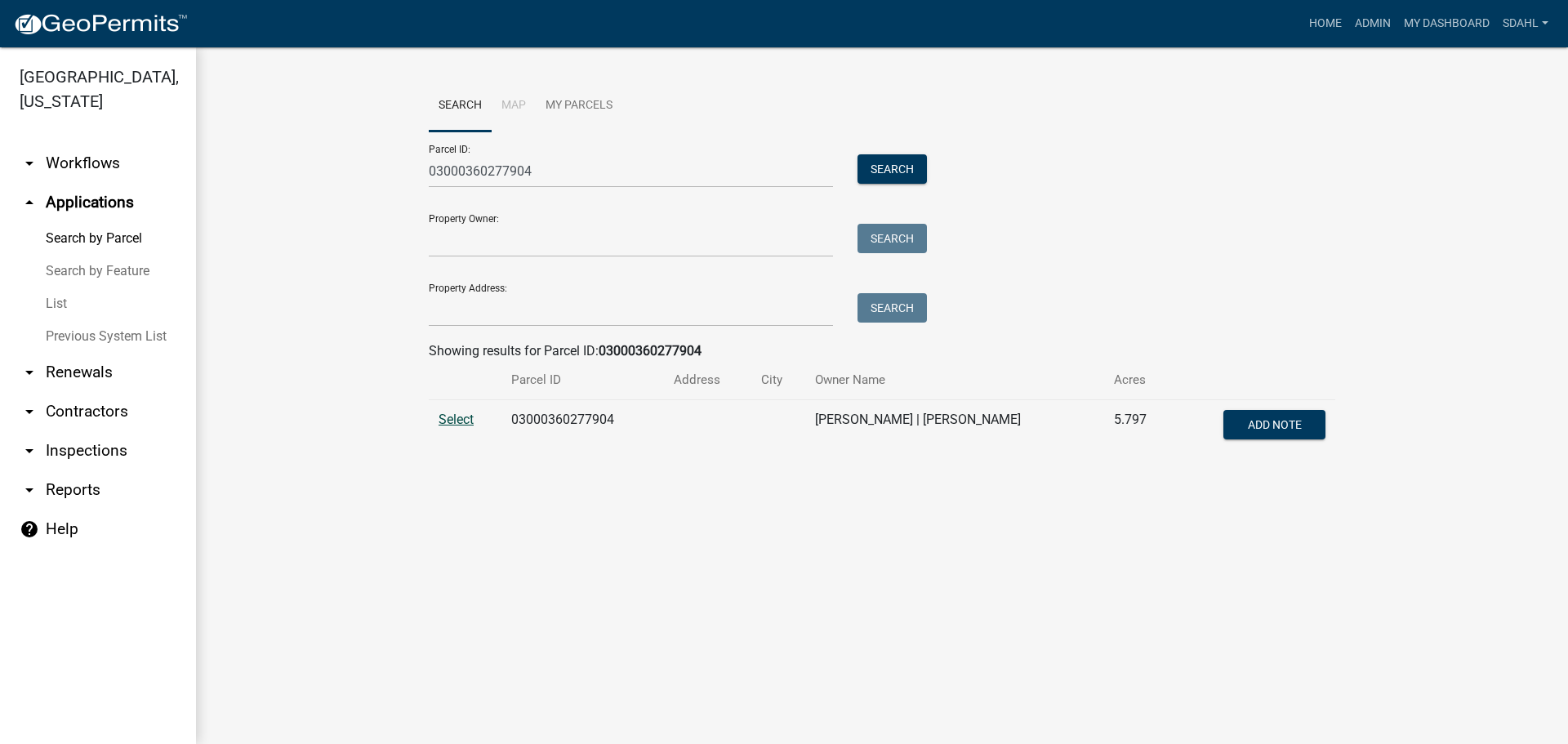
click at [445, 421] on span "Select" at bounding box center [456, 419] width 35 height 15
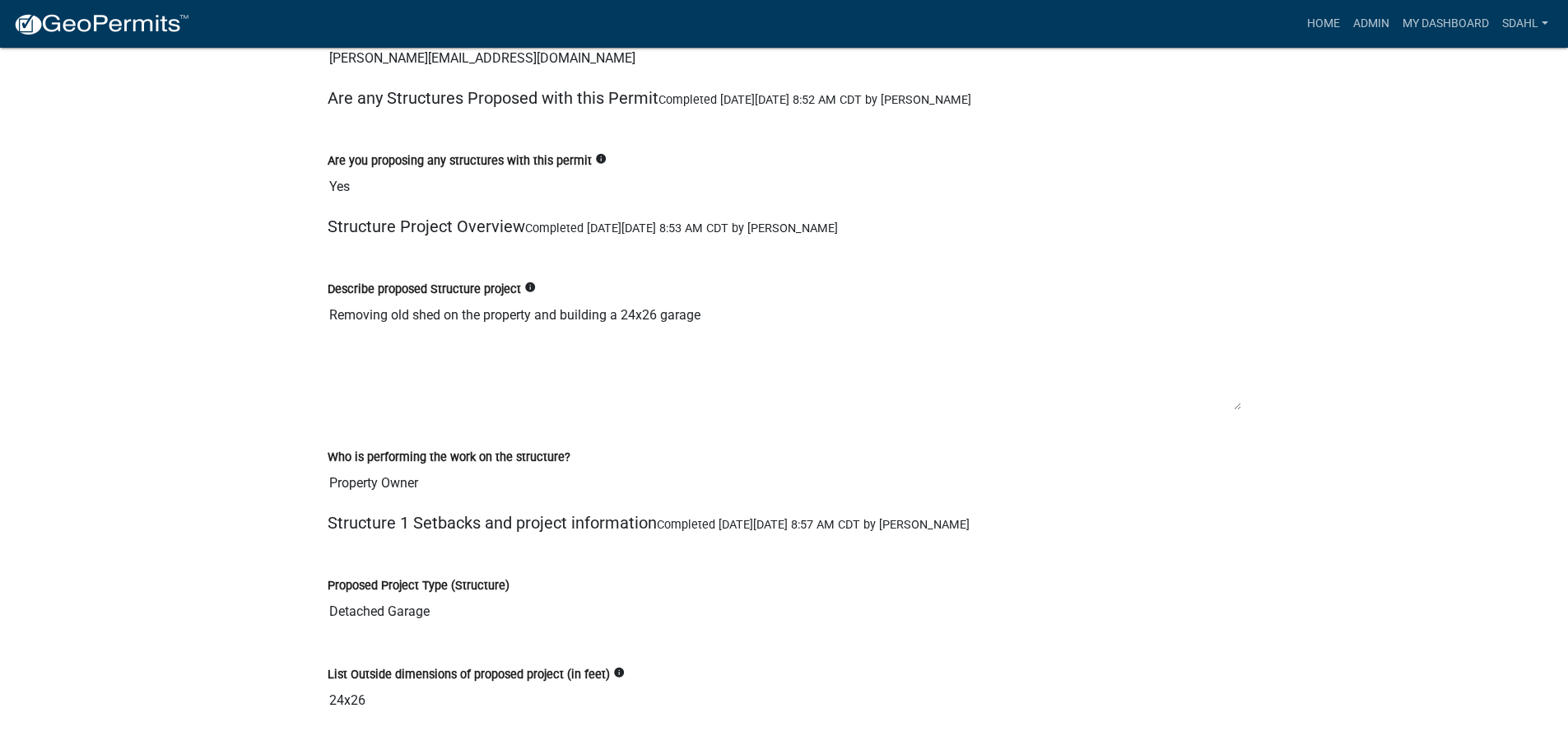
scroll to position [3375, 0]
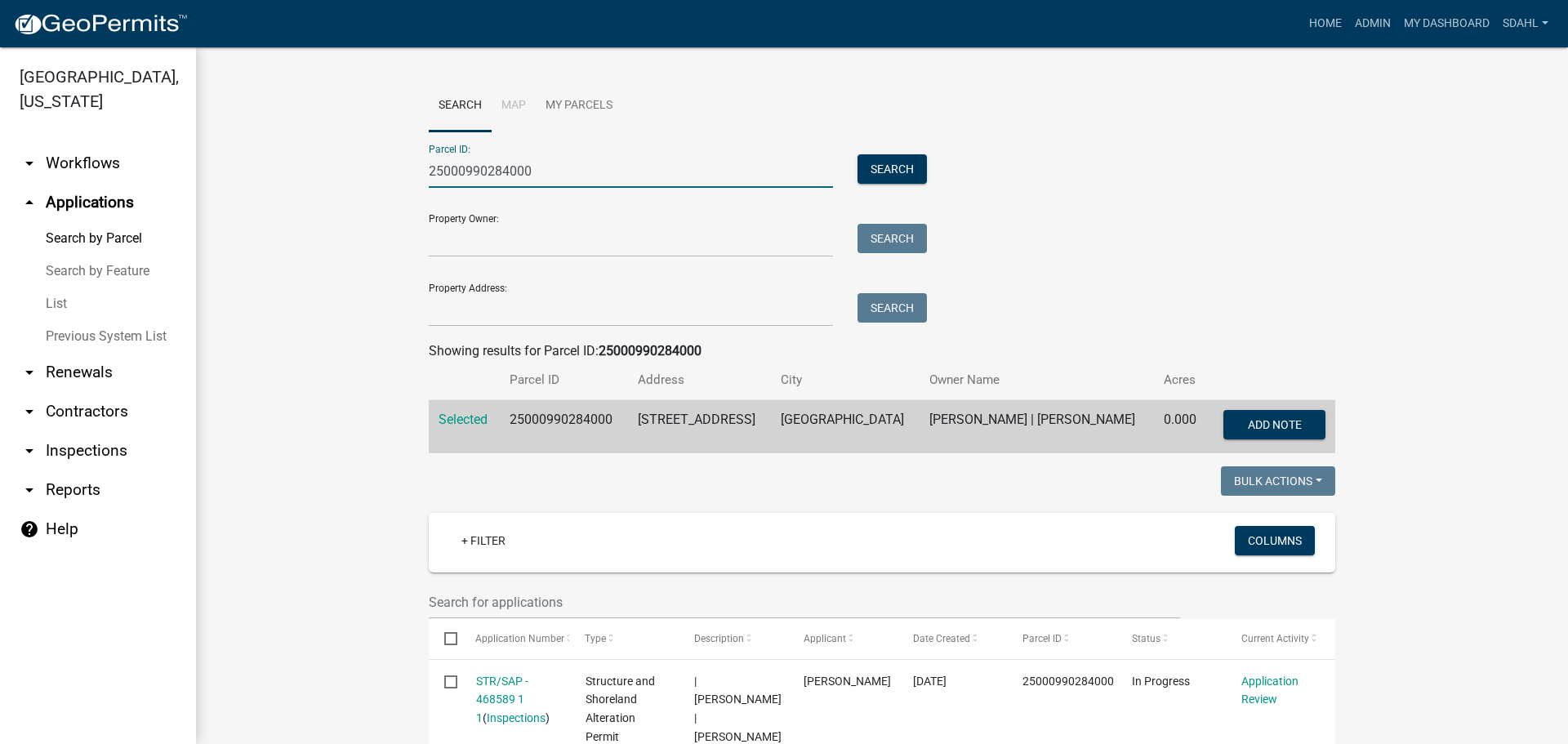
drag, startPoint x: 545, startPoint y: 171, endPoint x: 340, endPoint y: 176, distance: 205.1
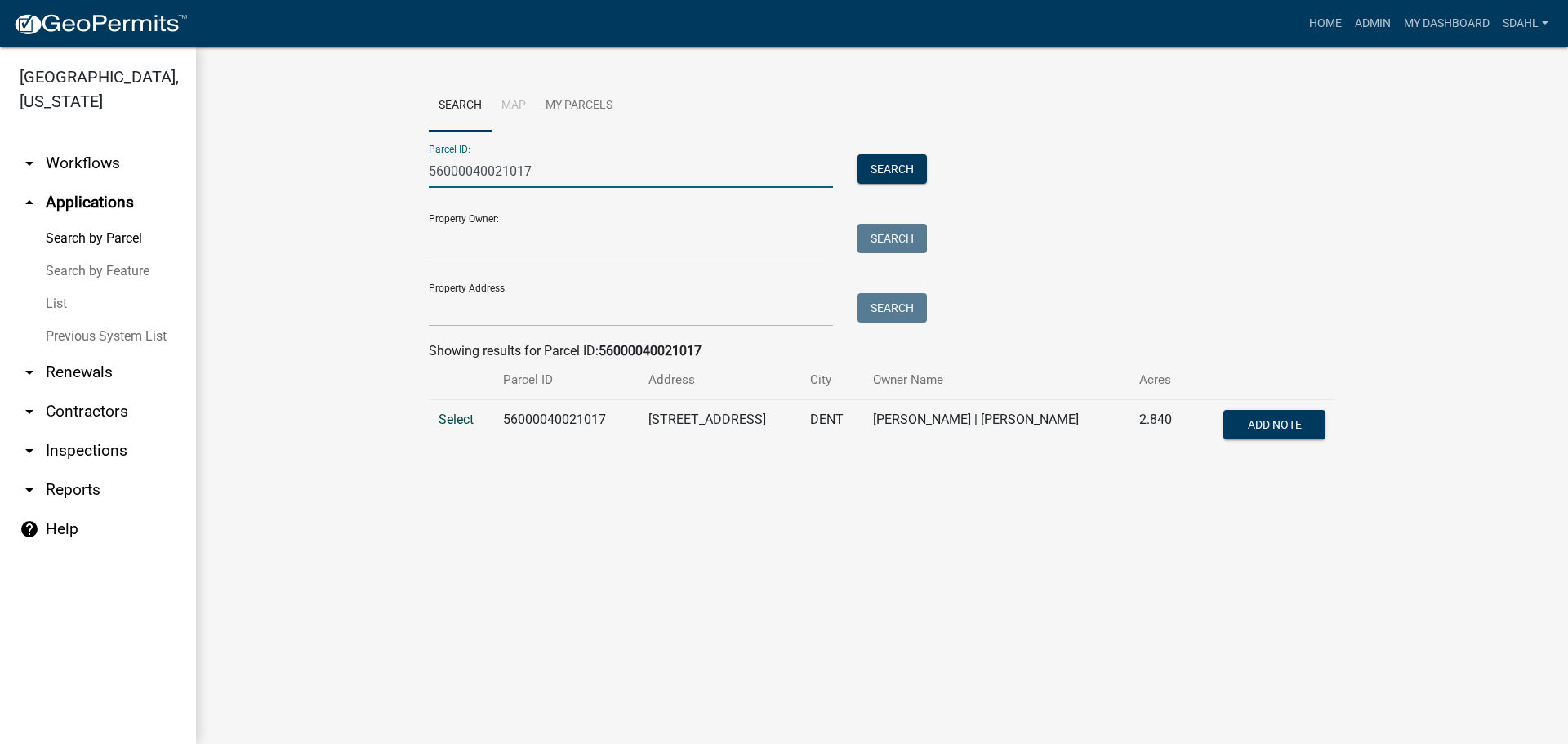
type input "56000040021017"
click at [463, 423] on span "Select" at bounding box center [456, 419] width 35 height 15
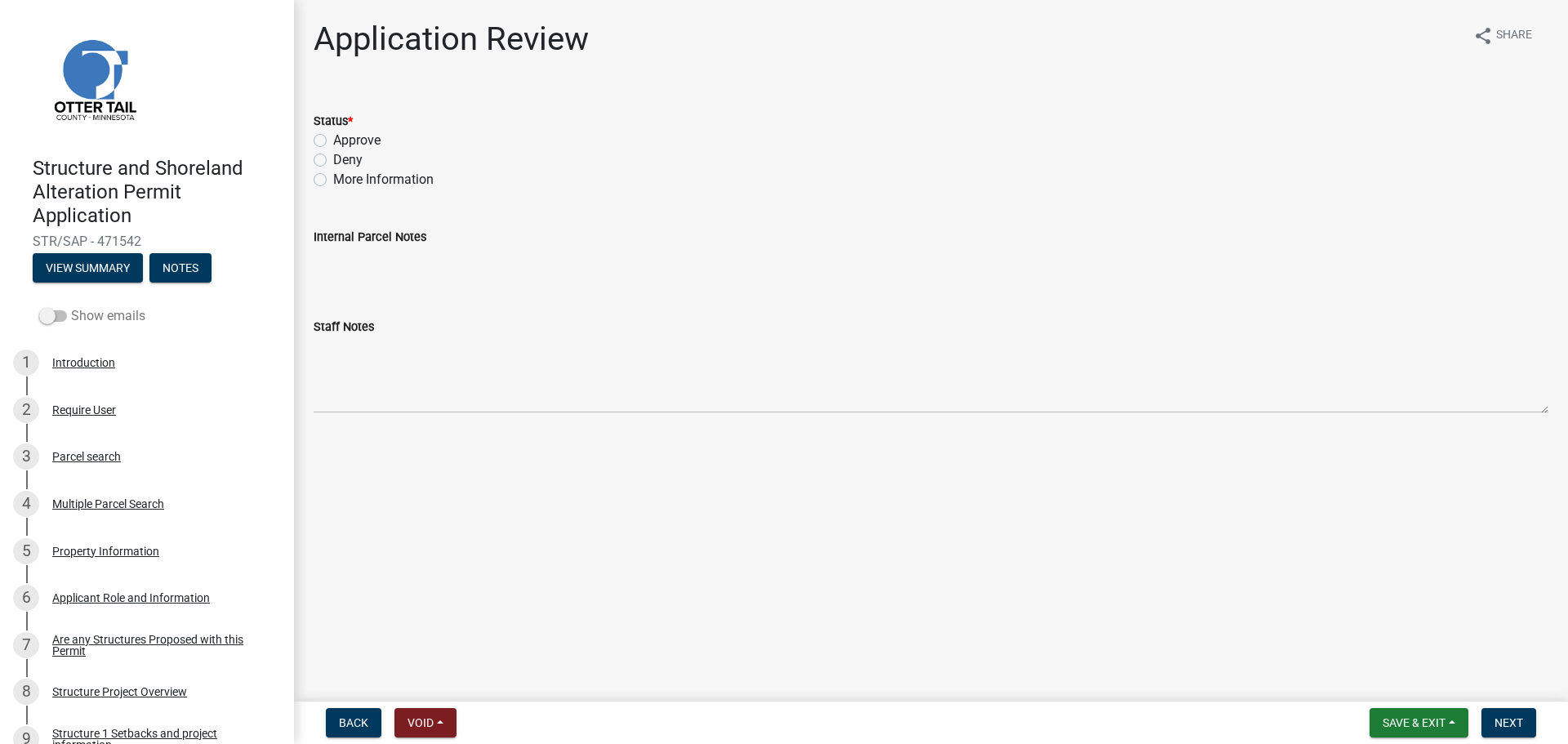
click at [110, 316] on label "Show emails" at bounding box center [92, 315] width 106 height 20
click at [71, 306] on input "Show emails" at bounding box center [71, 306] width 0 height 0
click at [98, 451] on div "Parcel search" at bounding box center [86, 456] width 69 height 11
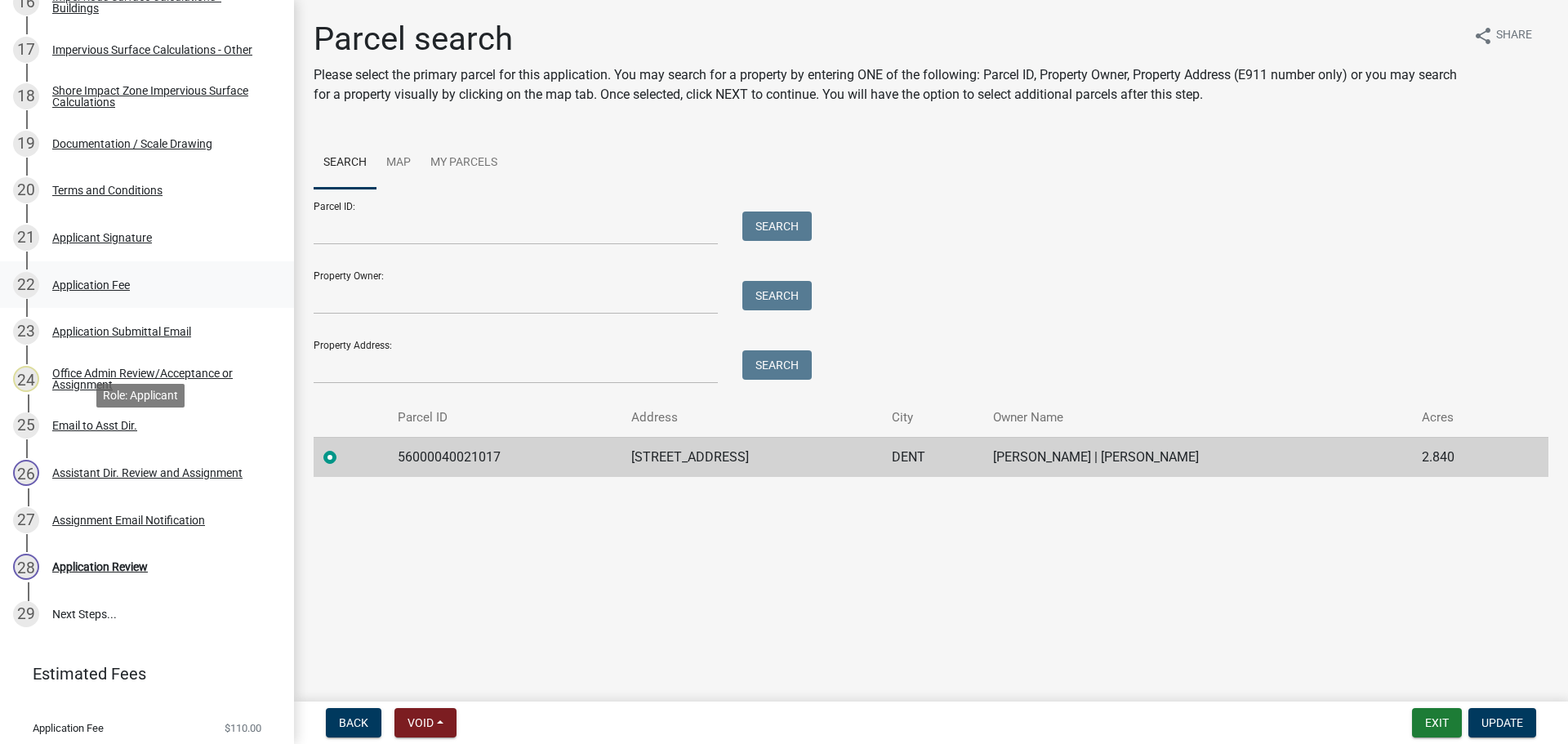
scroll to position [1111, 0]
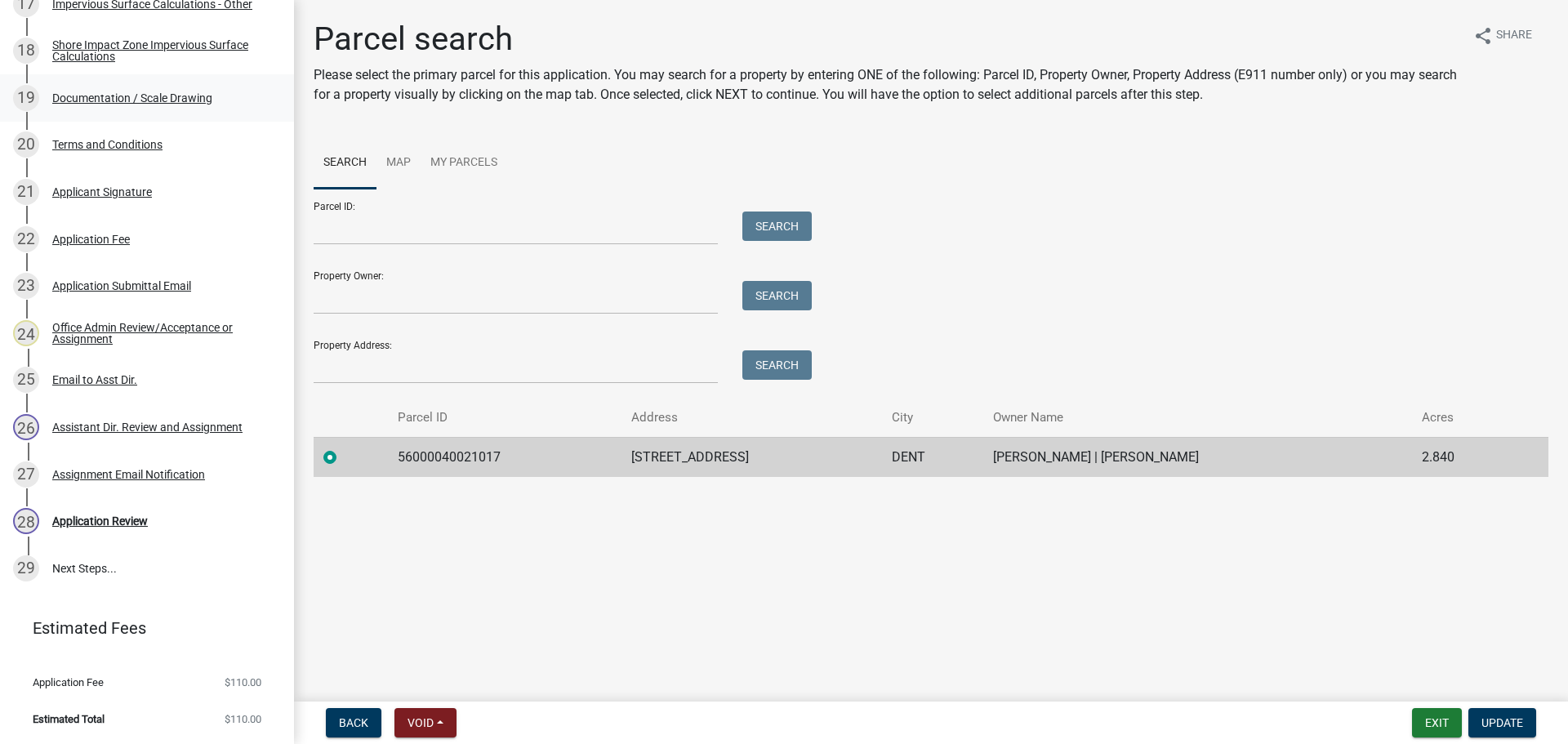
click at [189, 90] on div "19 Documentation / Scale Drawing" at bounding box center [140, 98] width 255 height 26
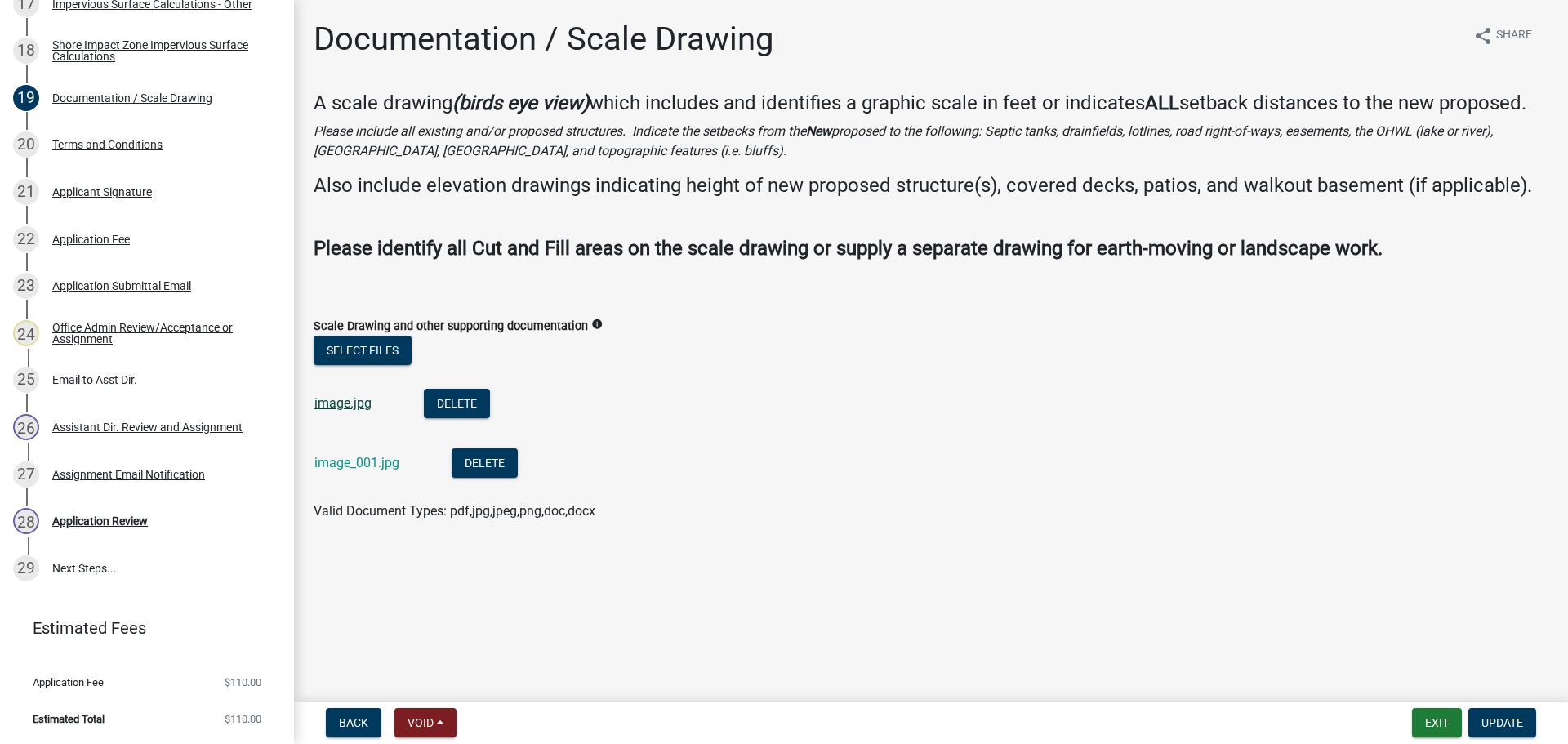
click at [345, 407] on link "image.jpg" at bounding box center [343, 403] width 57 height 15
click at [358, 464] on link "image_001.jpg" at bounding box center [357, 463] width 85 height 15
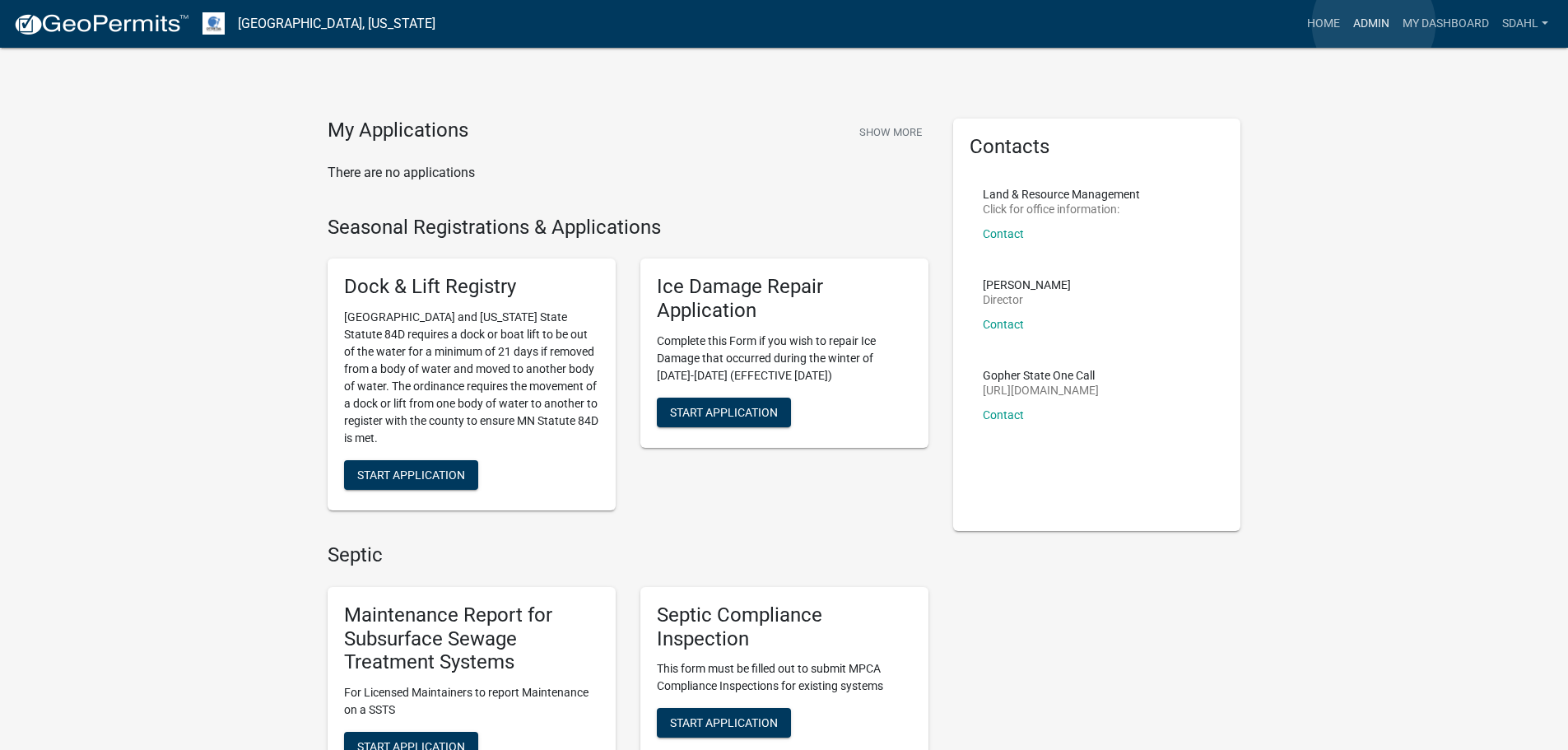
click at [1373, 24] on link "Admin" at bounding box center [1371, 24] width 50 height 31
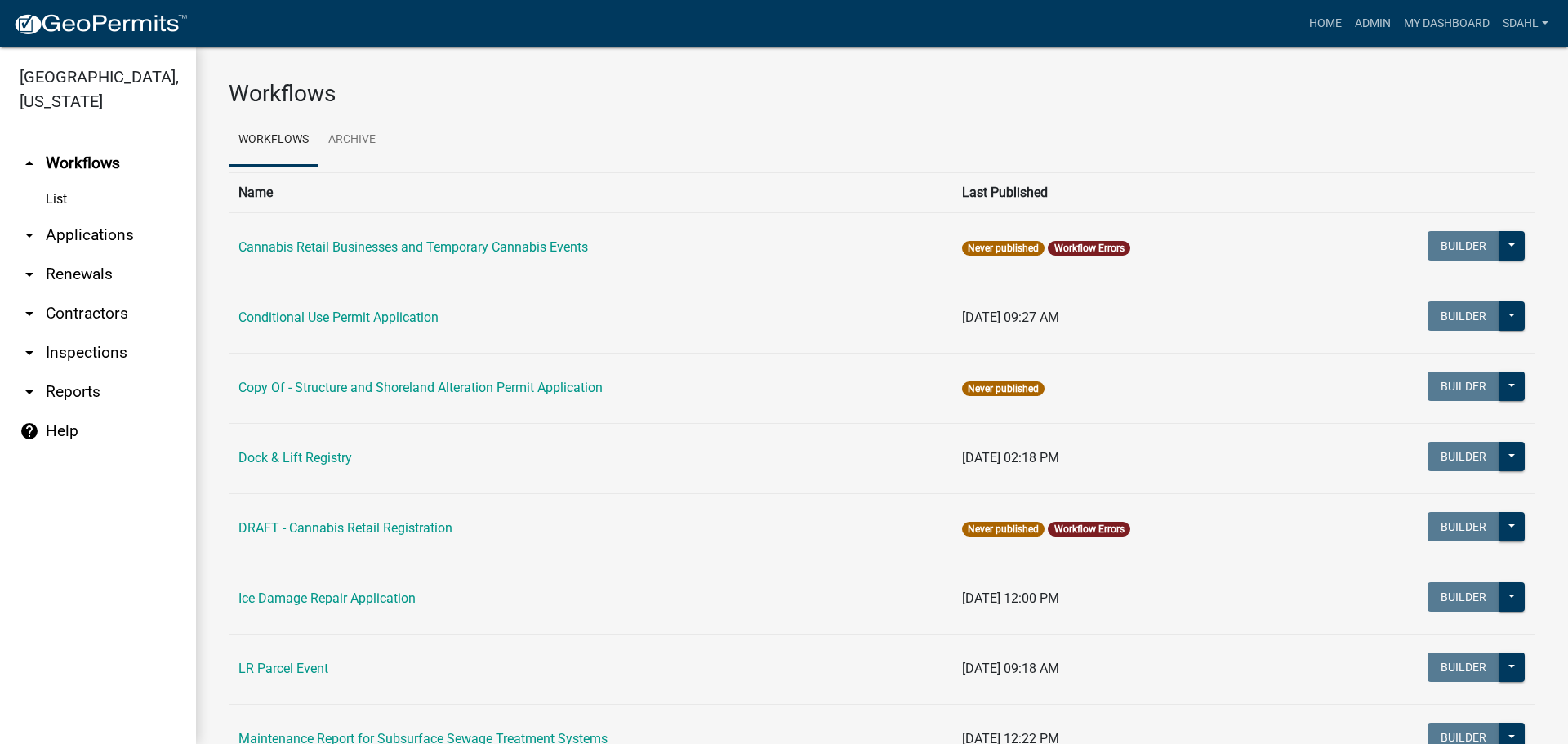
click at [73, 227] on link "arrow_drop_down Applications" at bounding box center [98, 236] width 196 height 39
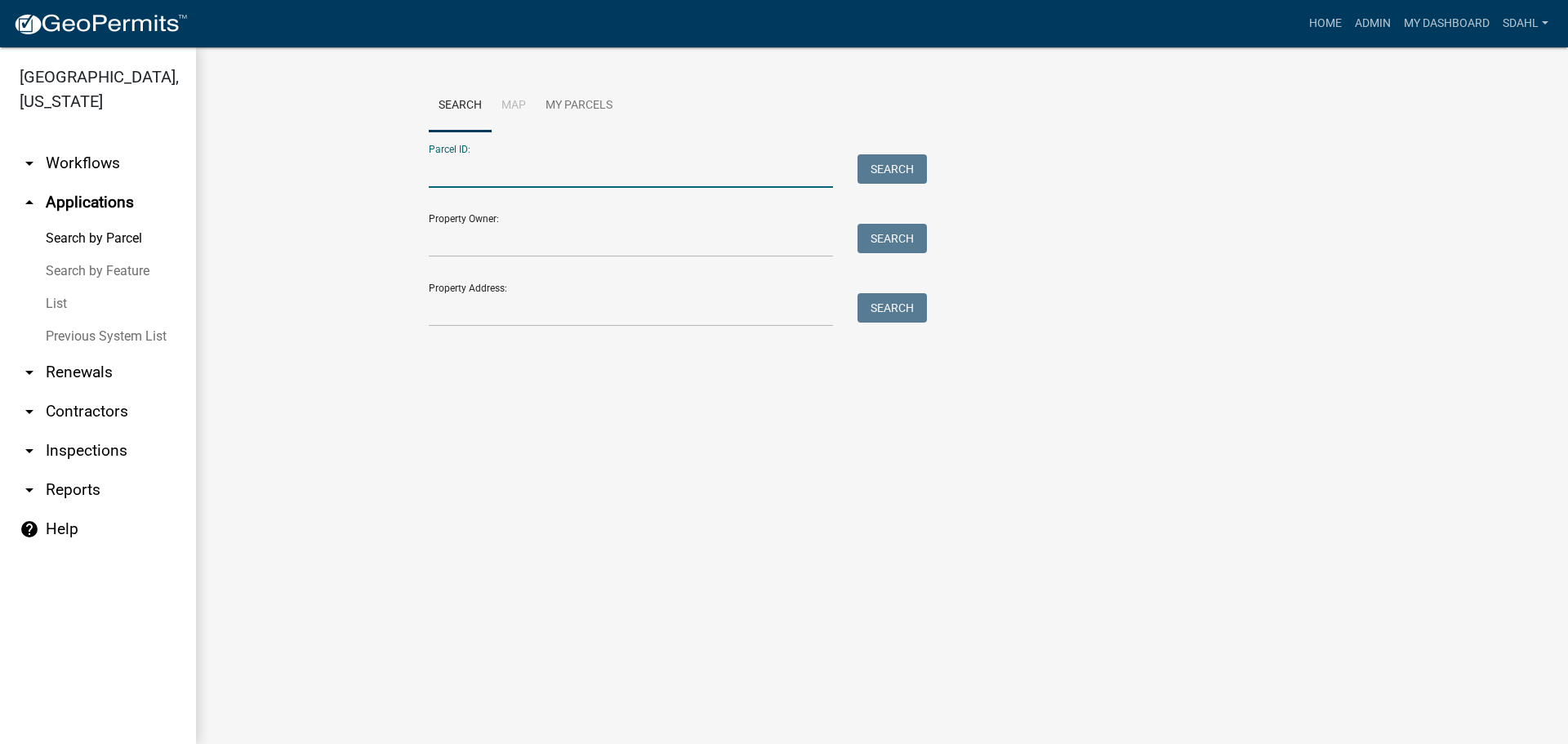
click at [487, 165] on input "Parcel ID:" at bounding box center [630, 171] width 404 height 33
paste input "56000040021017"
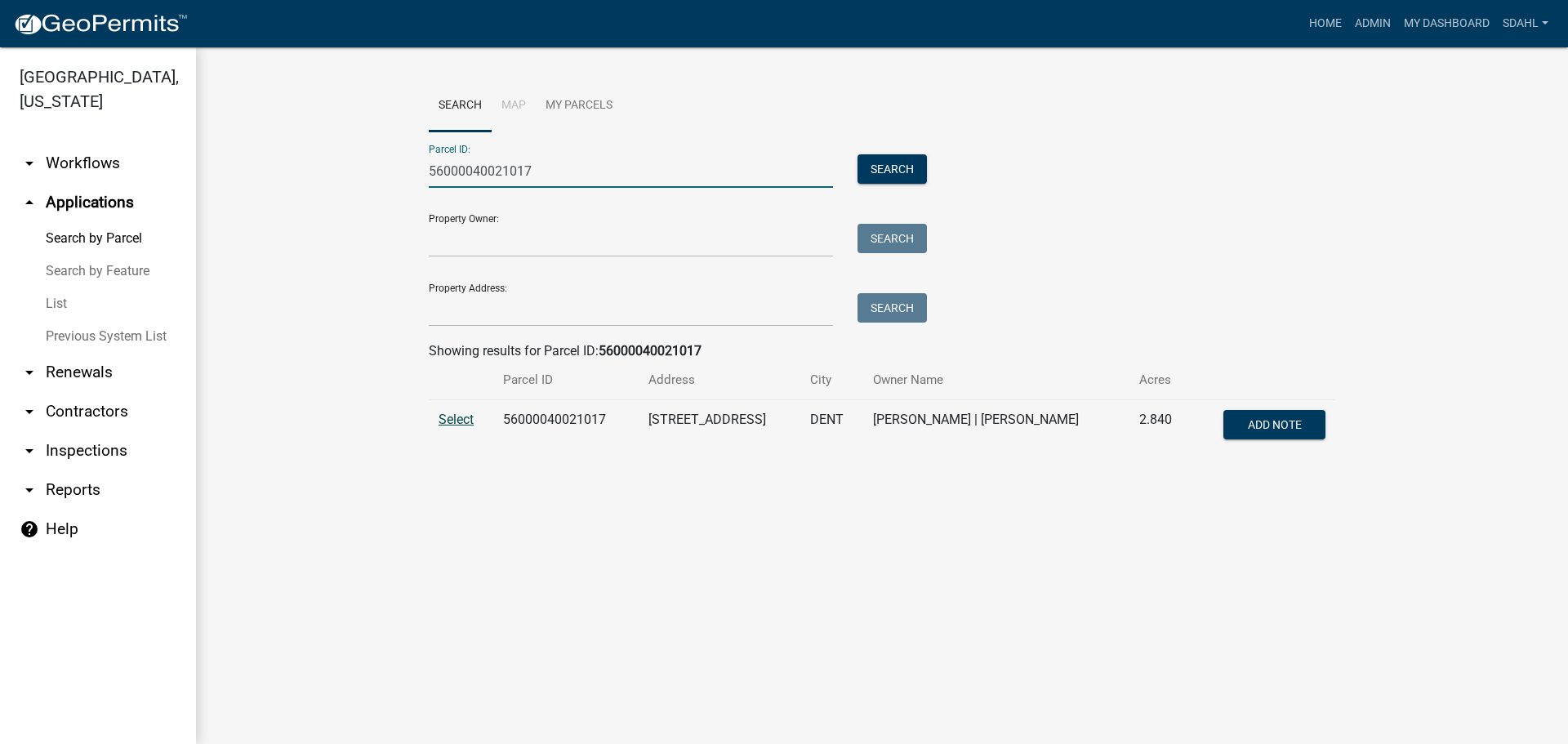
type input "56000040021017"
click at [465, 423] on span "Select" at bounding box center [456, 419] width 35 height 15
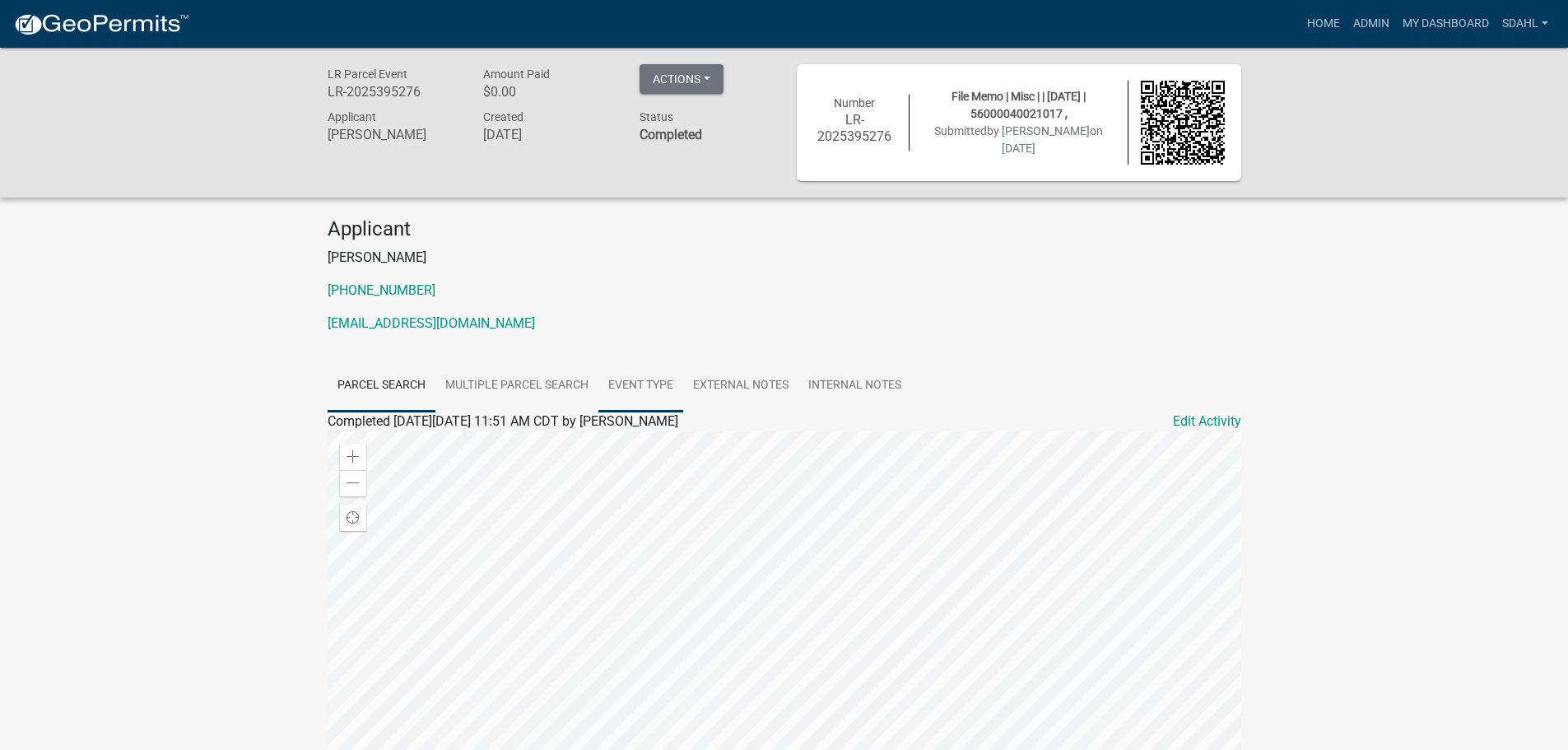
click at [632, 381] on link "Event Type" at bounding box center [640, 386] width 85 height 52
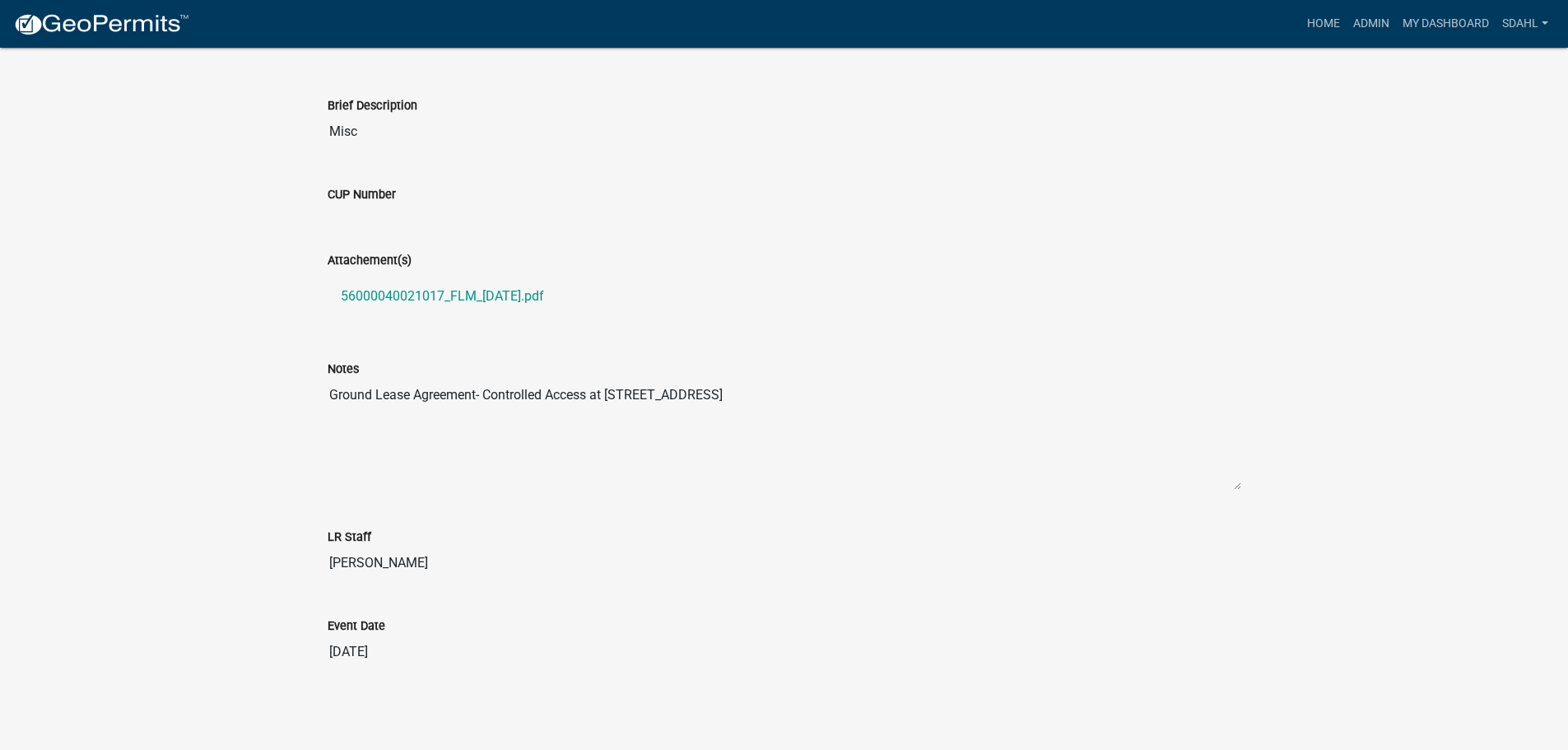
scroll to position [448, 0]
click at [435, 293] on link "56000040021017_FLM_2025-03-26.pdf" at bounding box center [784, 296] width 913 height 39
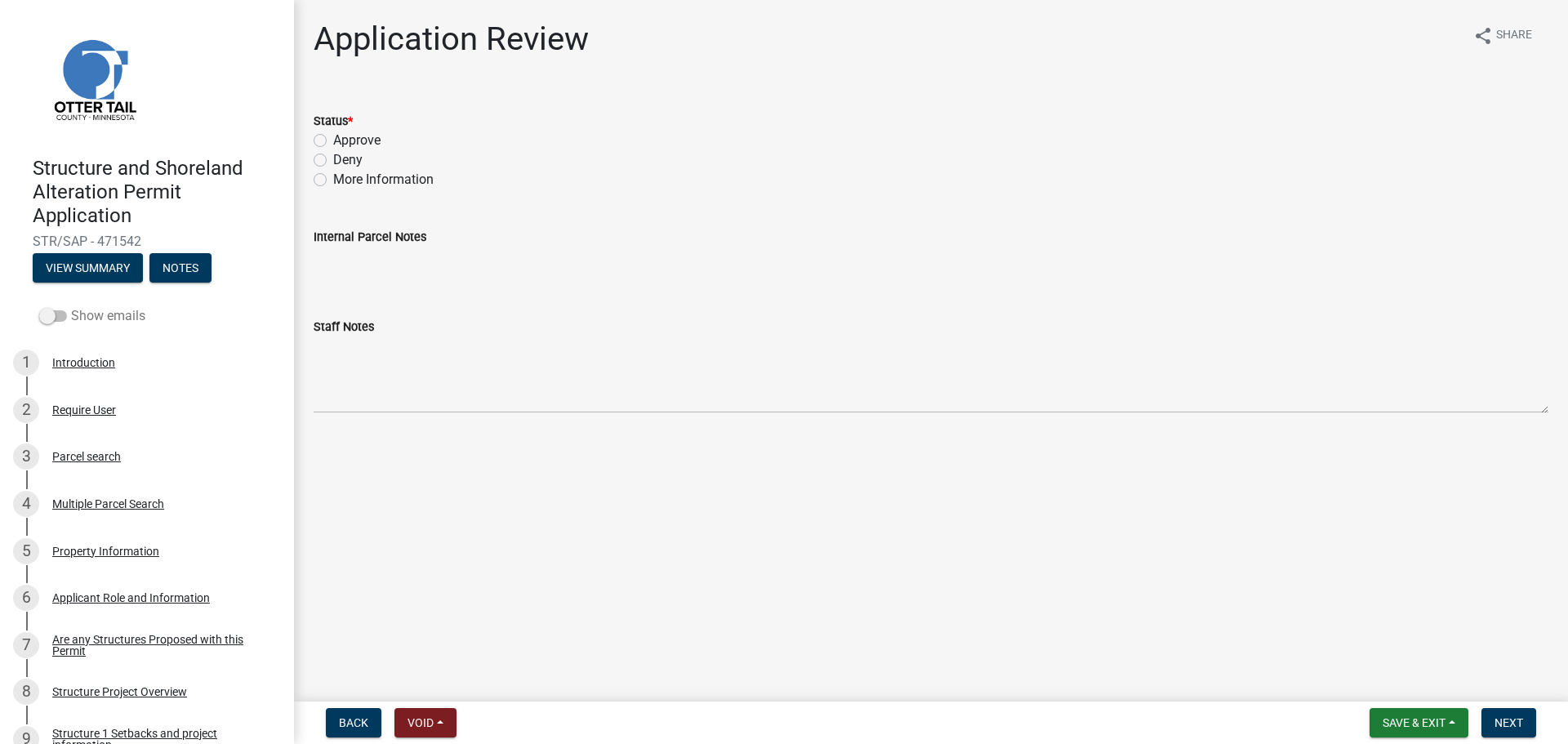
click at [102, 319] on label "Show emails" at bounding box center [92, 315] width 106 height 20
click at [71, 306] on input "Show emails" at bounding box center [71, 306] width 0 height 0
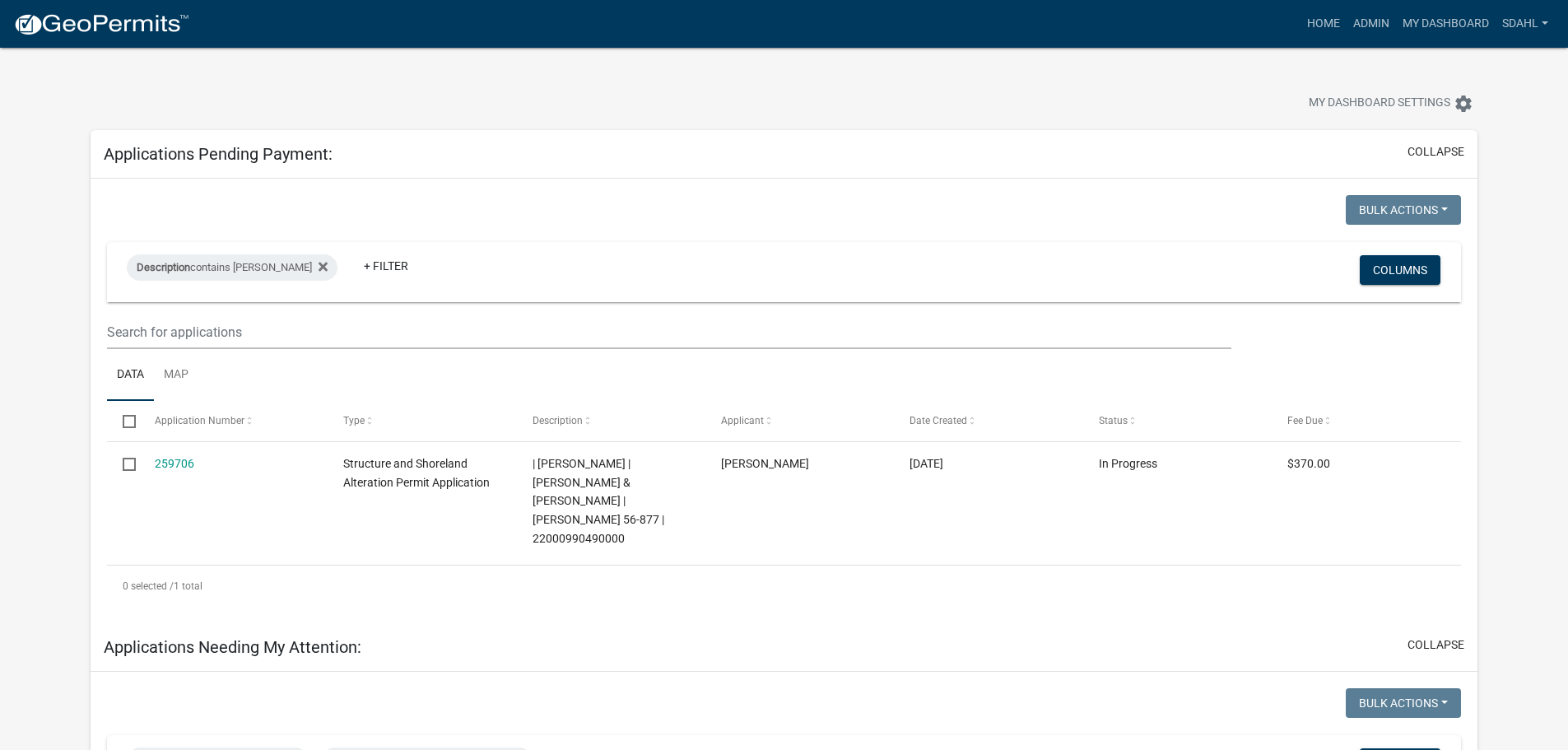
select select "3: 100"
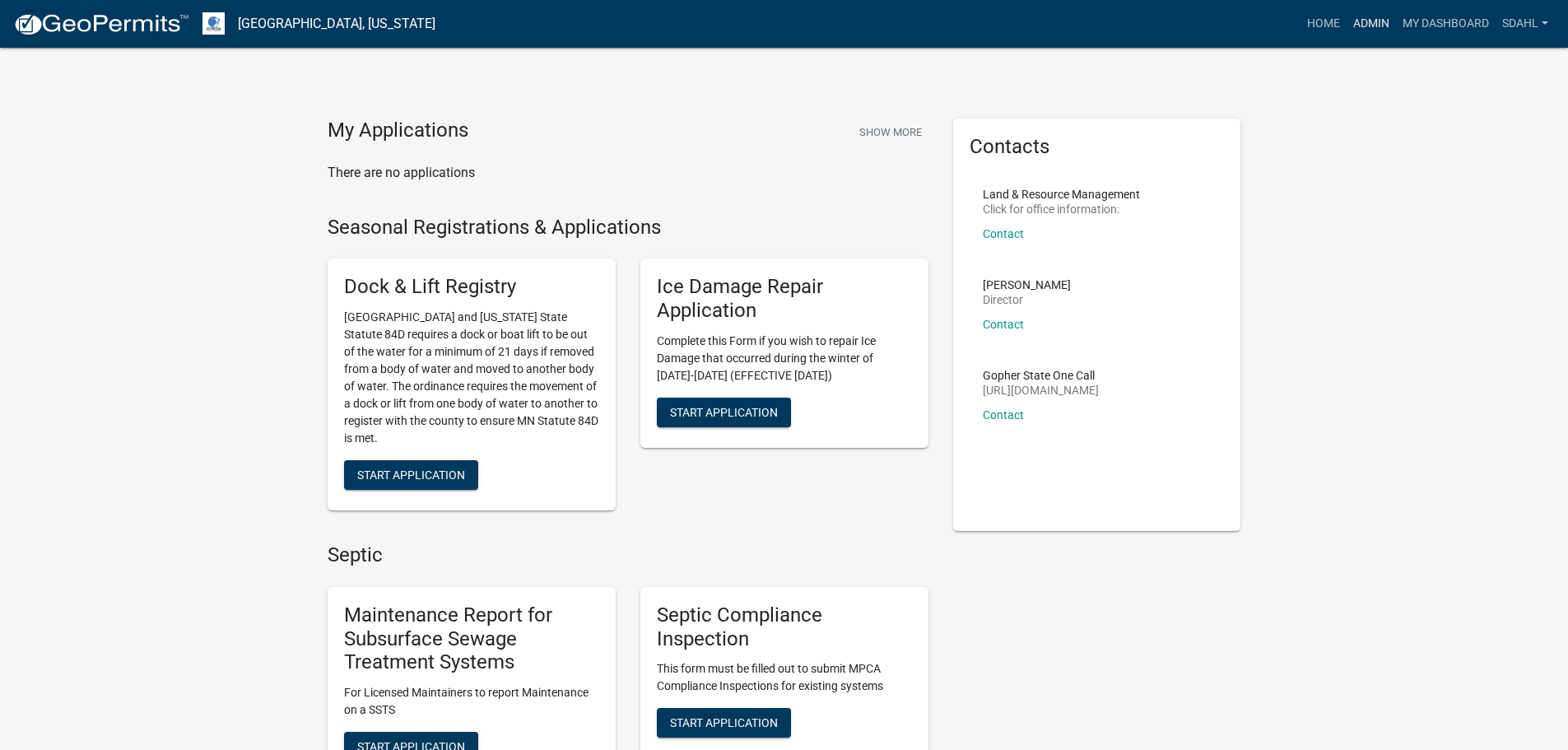
click at [1364, 29] on link "Admin" at bounding box center [1371, 24] width 50 height 31
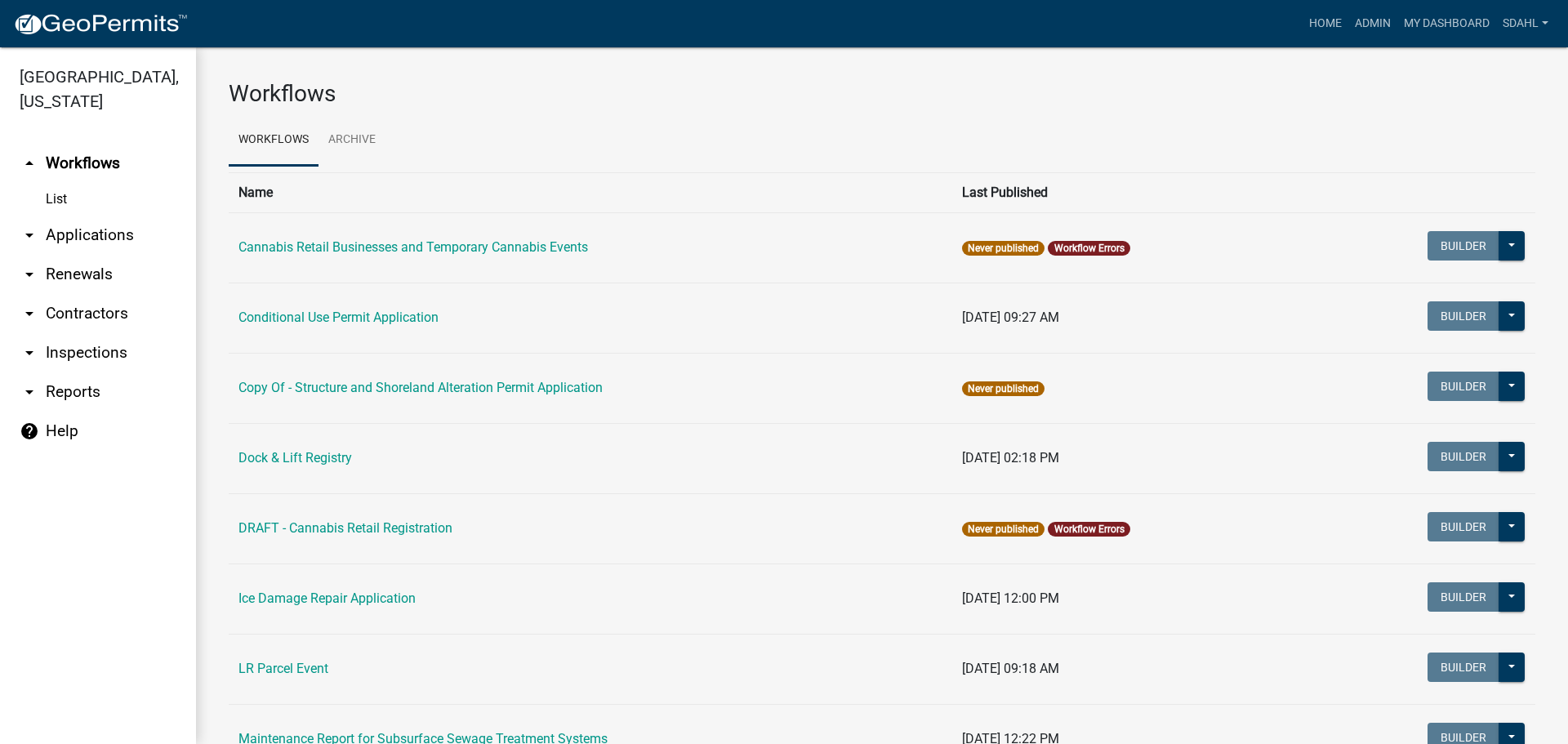
click at [134, 232] on link "arrow_drop_down Applications" at bounding box center [98, 236] width 196 height 39
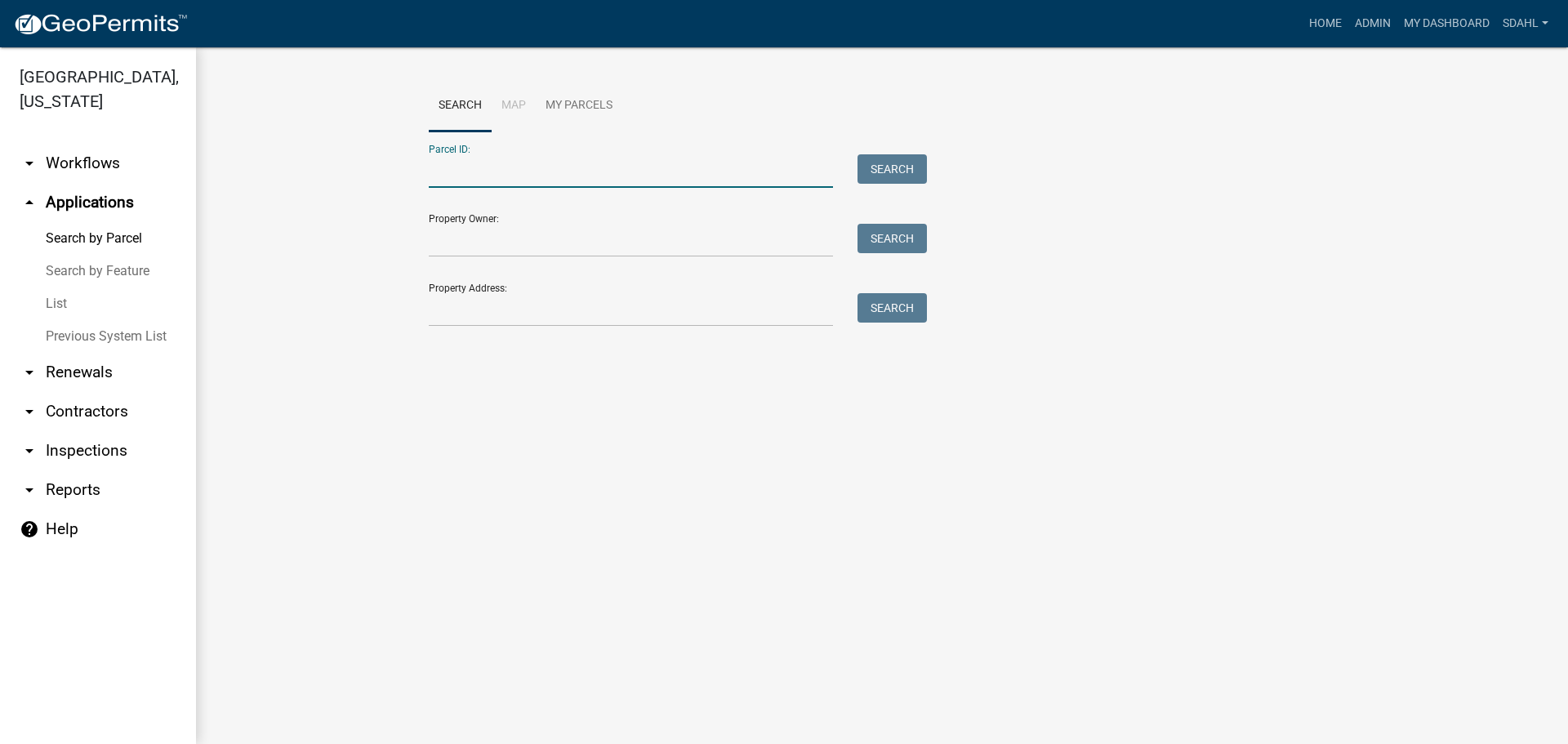
click at [516, 168] on input "Parcel ID:" at bounding box center [630, 171] width 404 height 33
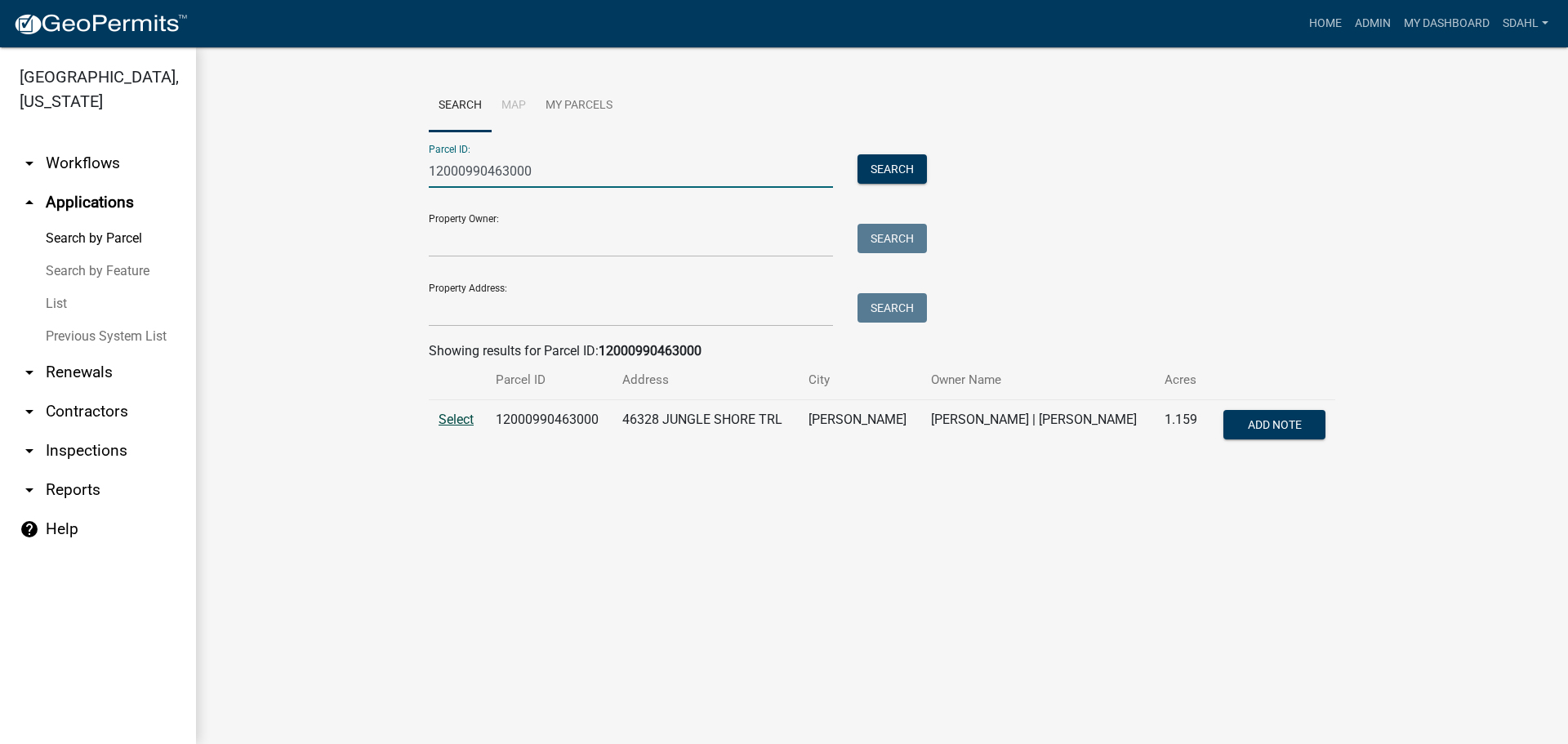
type input "12000990463000"
click at [454, 426] on span "Select" at bounding box center [456, 419] width 35 height 15
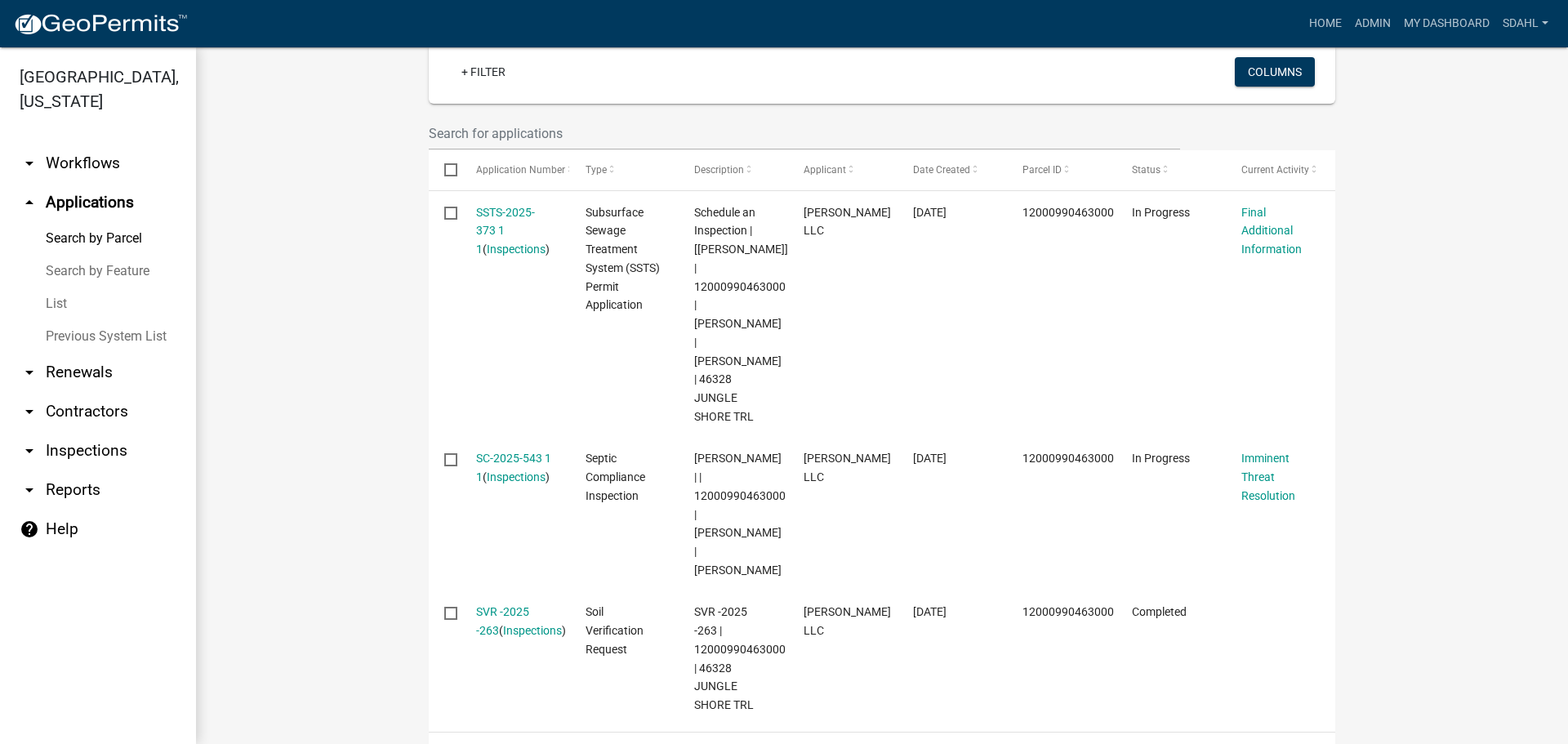
scroll to position [466, 0]
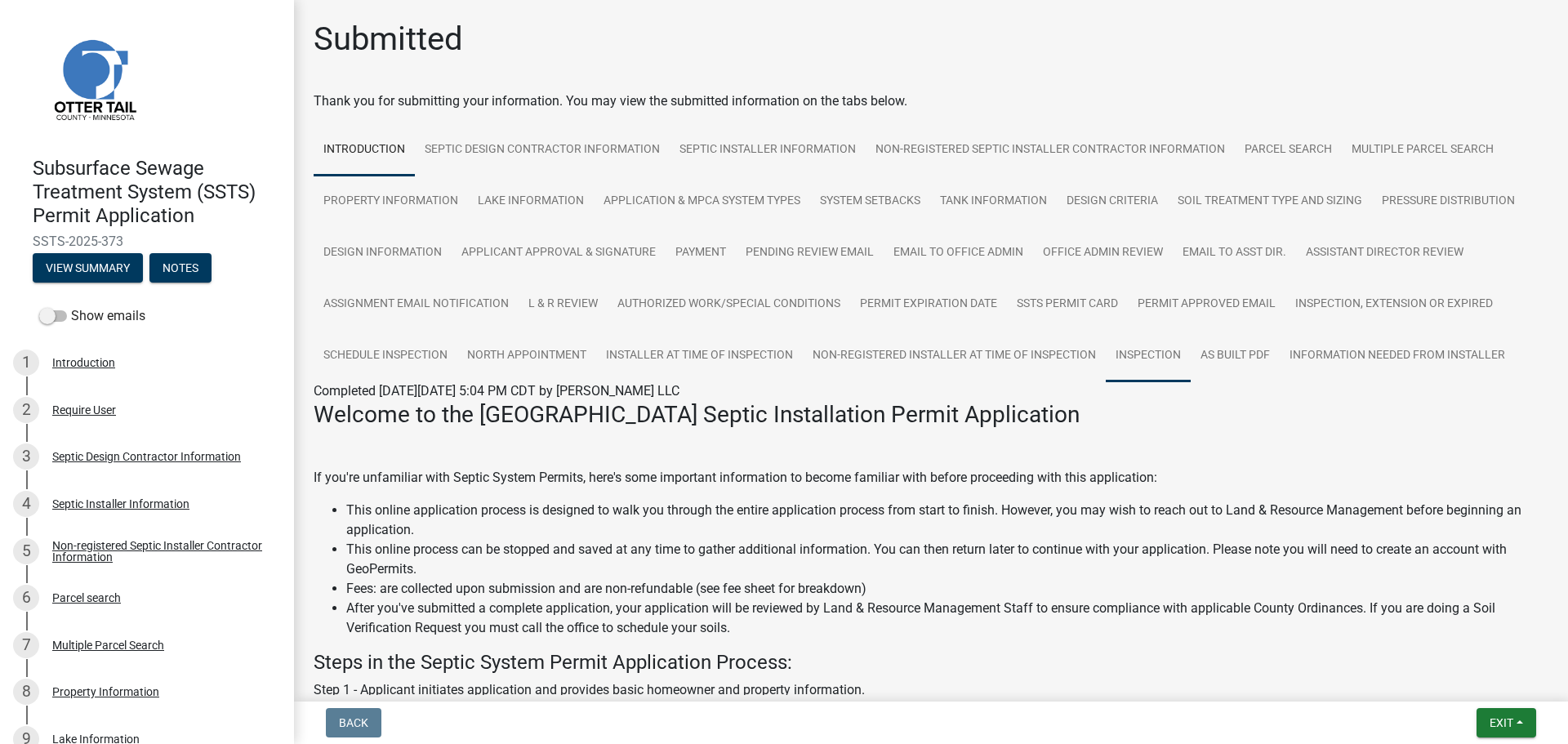
click at [1145, 355] on link "Inspection" at bounding box center [1148, 355] width 85 height 52
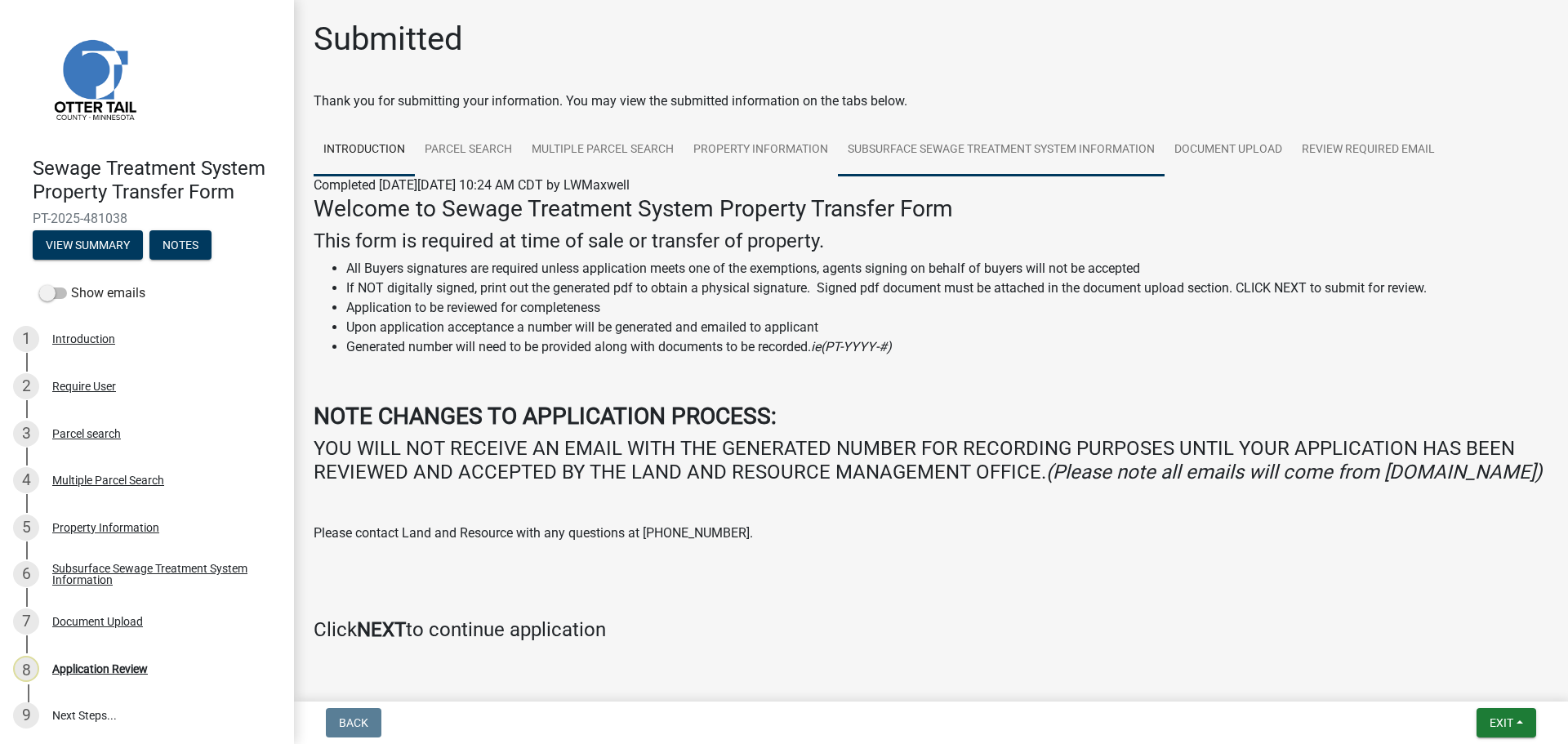
click at [1009, 133] on link "Subsurface Sewage Treatment System Information" at bounding box center [1001, 150] width 327 height 52
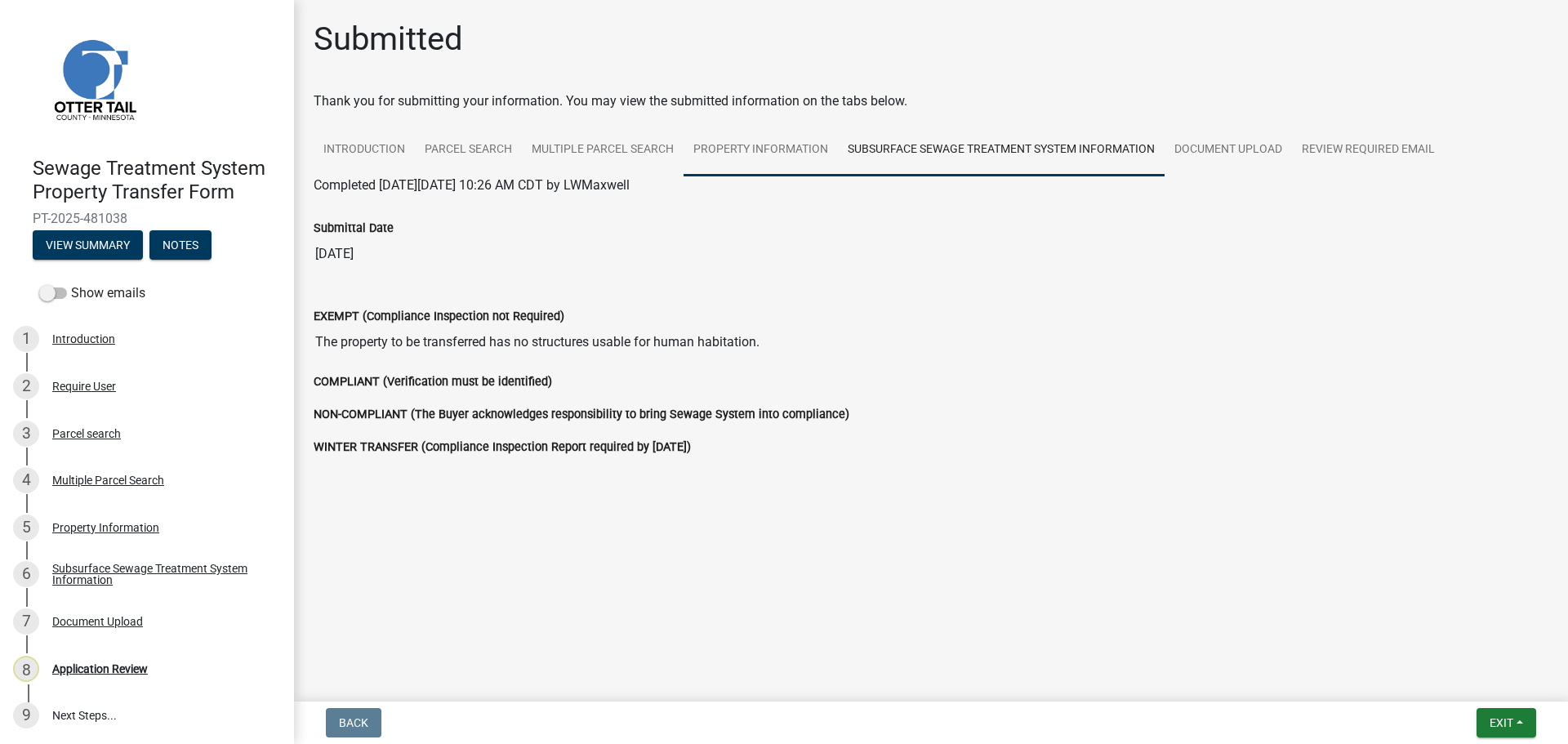
click at [732, 151] on link "Property Information" at bounding box center [761, 150] width 155 height 52
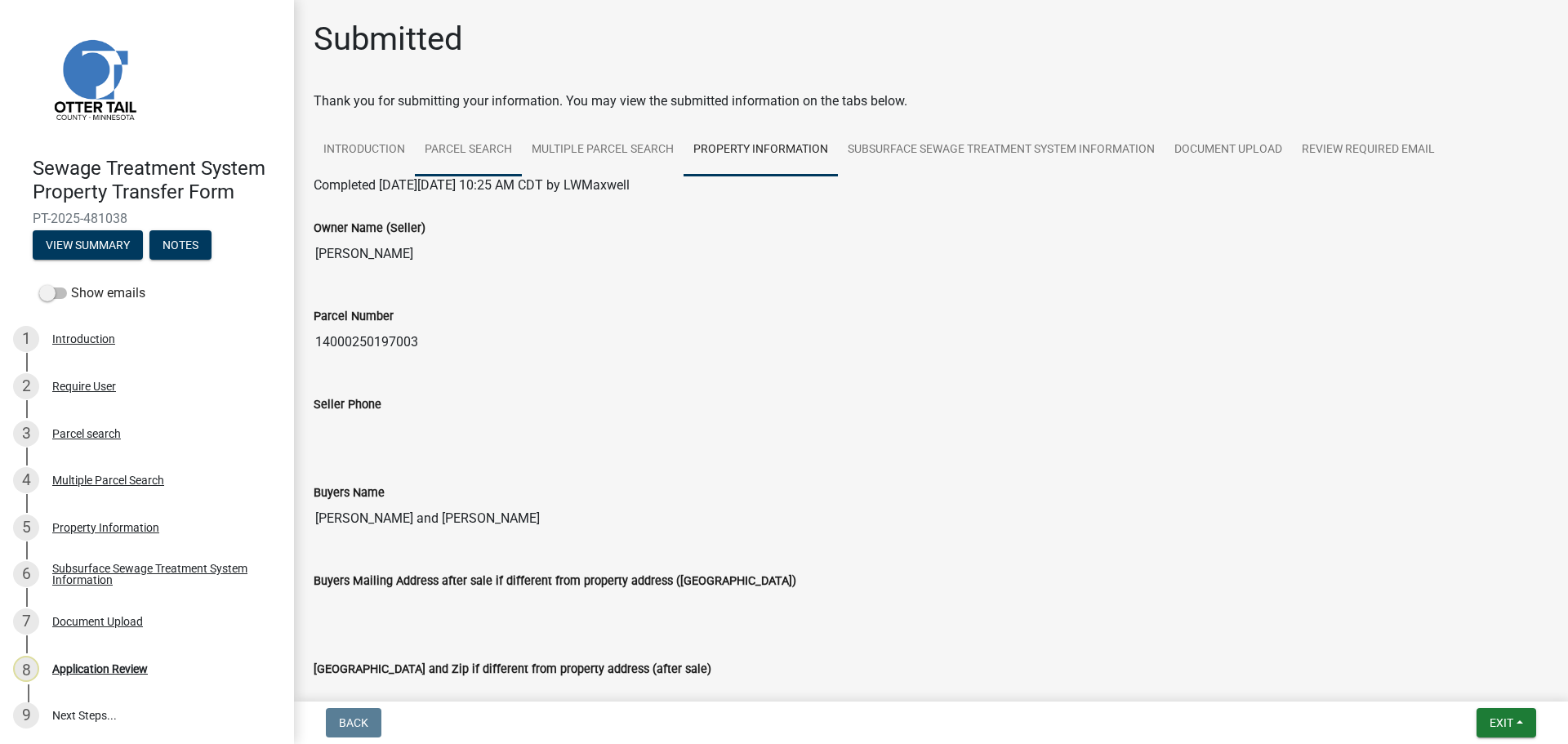
click at [476, 151] on link "Parcel search" at bounding box center [469, 150] width 107 height 52
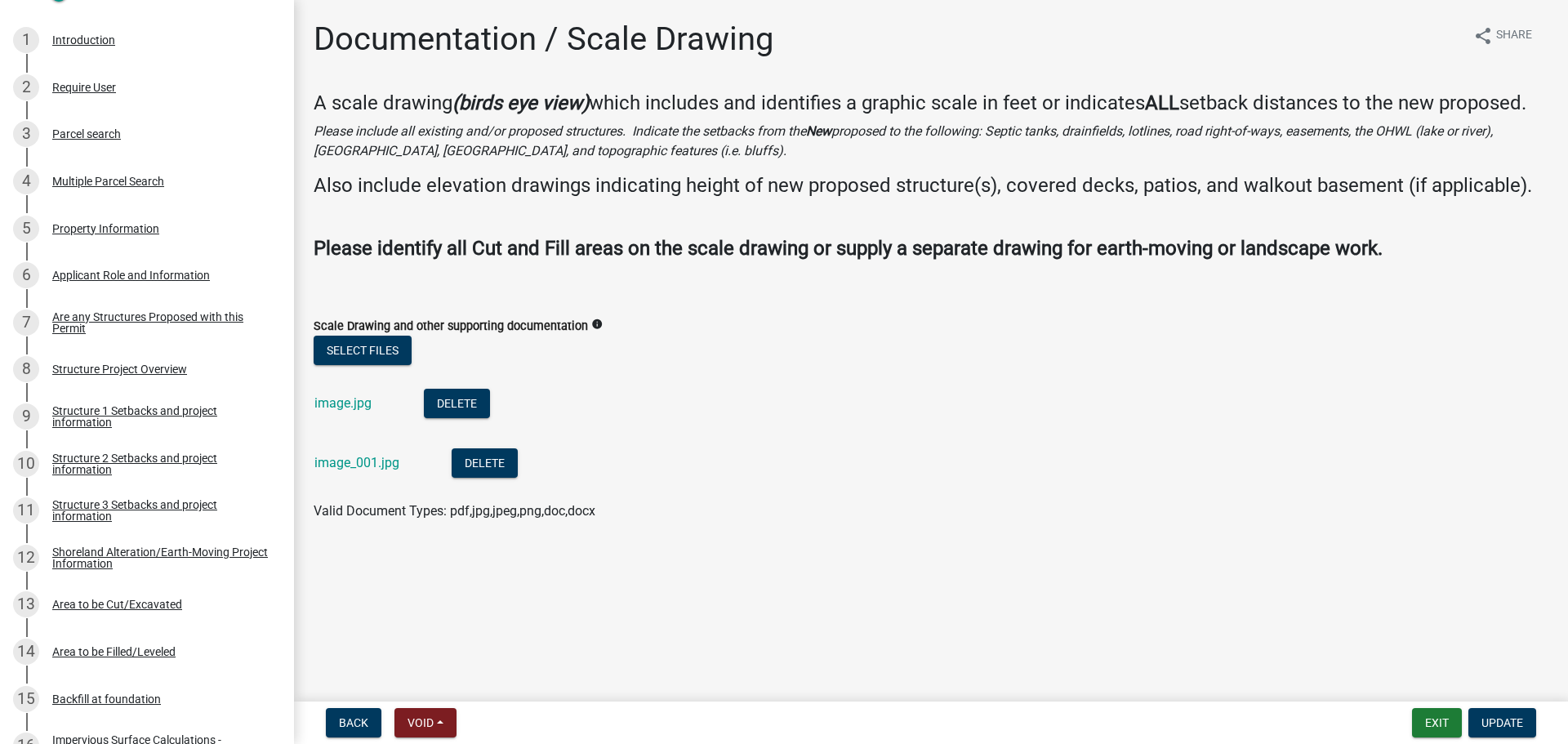
scroll to position [213, 0]
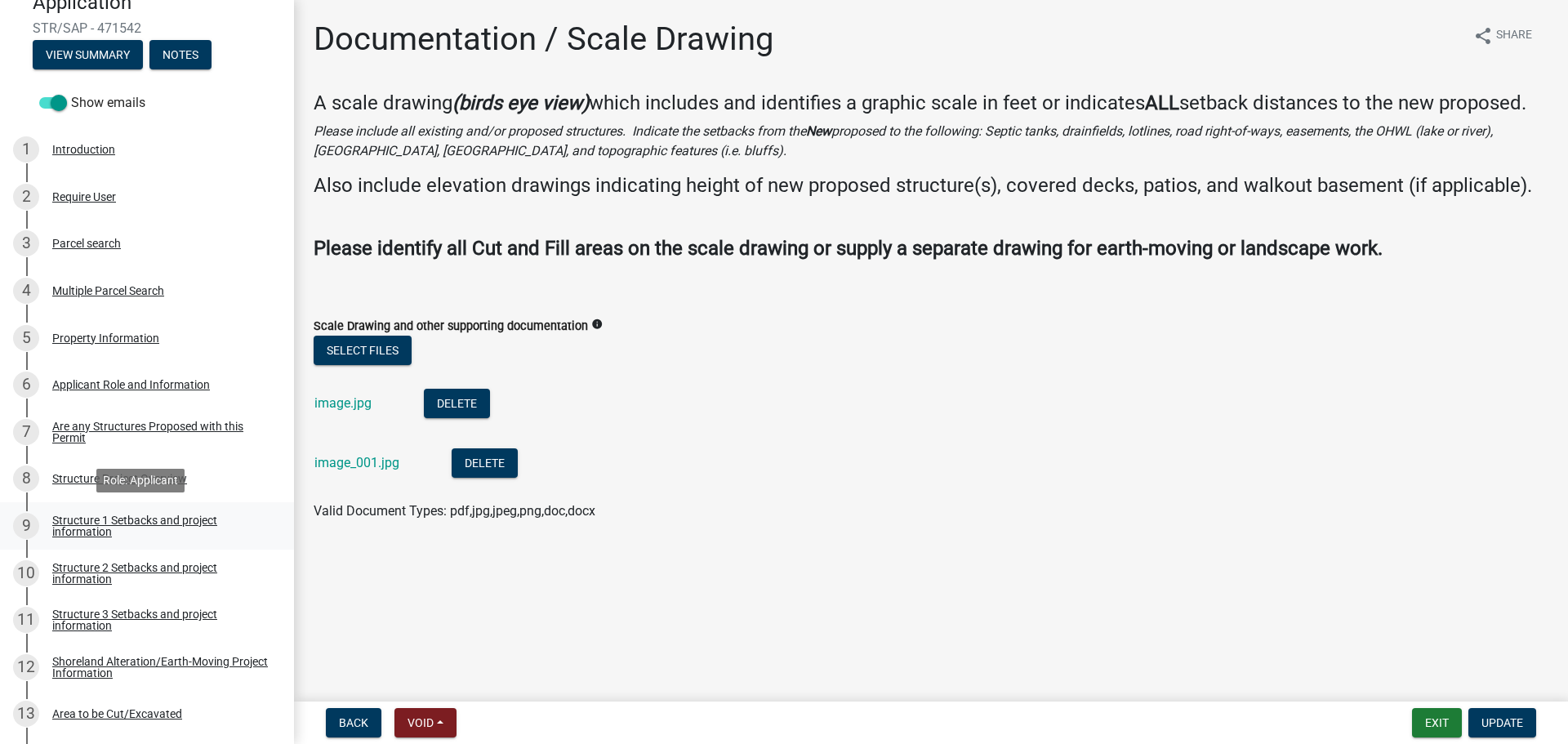
click at [133, 519] on div "Structure 1 Setbacks and project information" at bounding box center [160, 525] width 216 height 23
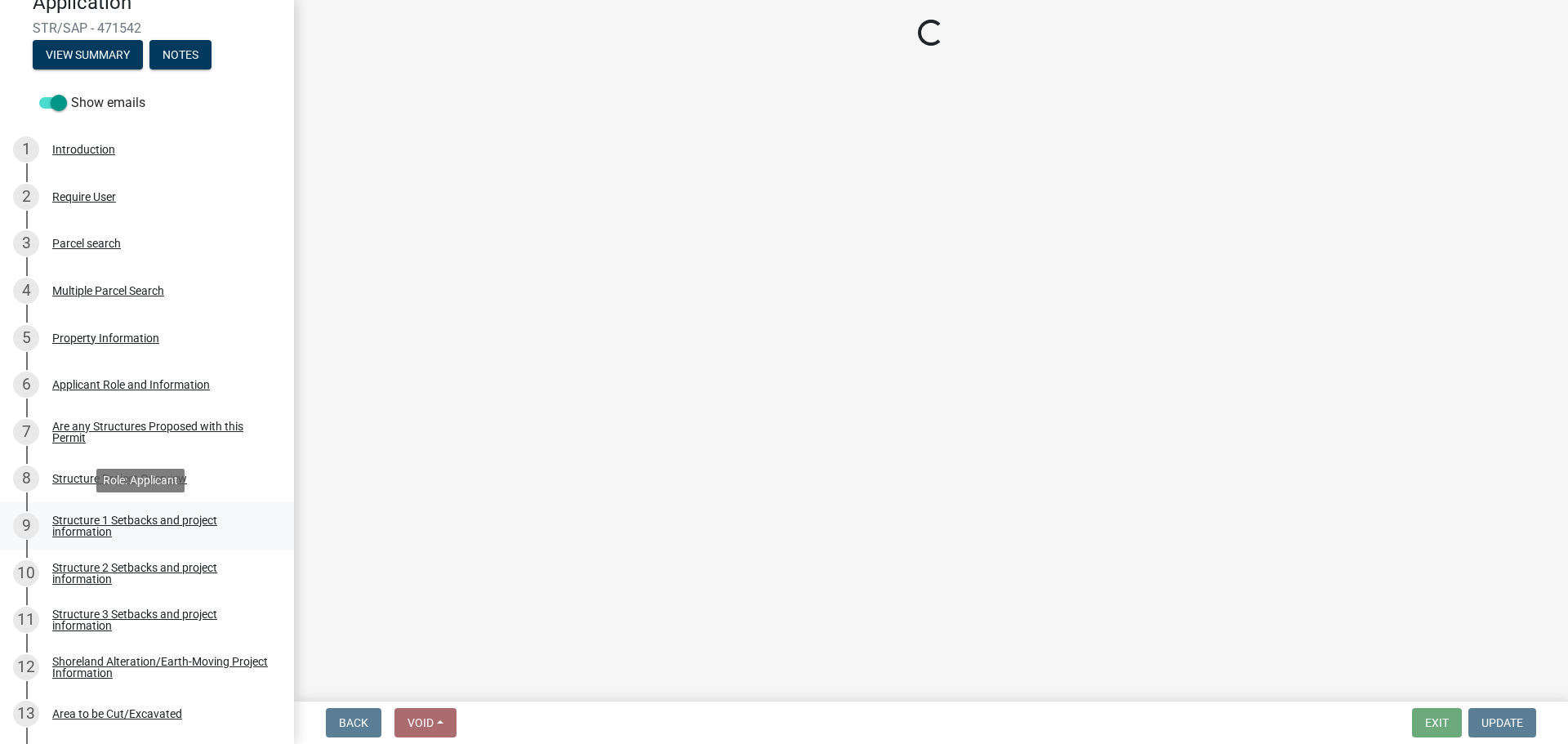
select select "c185e313-3403-4239-bd61-bb563c58a77a"
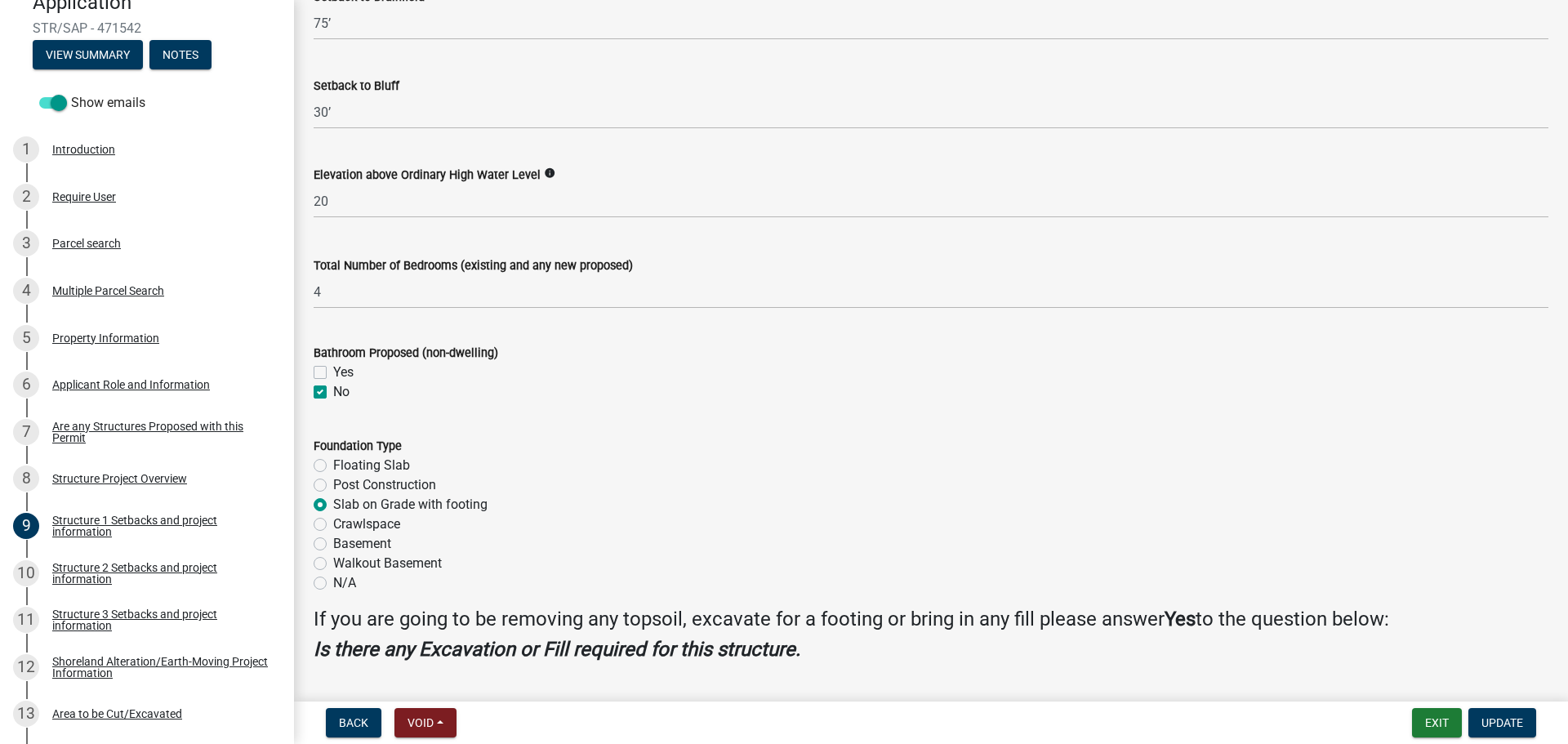
scroll to position [1797, 0]
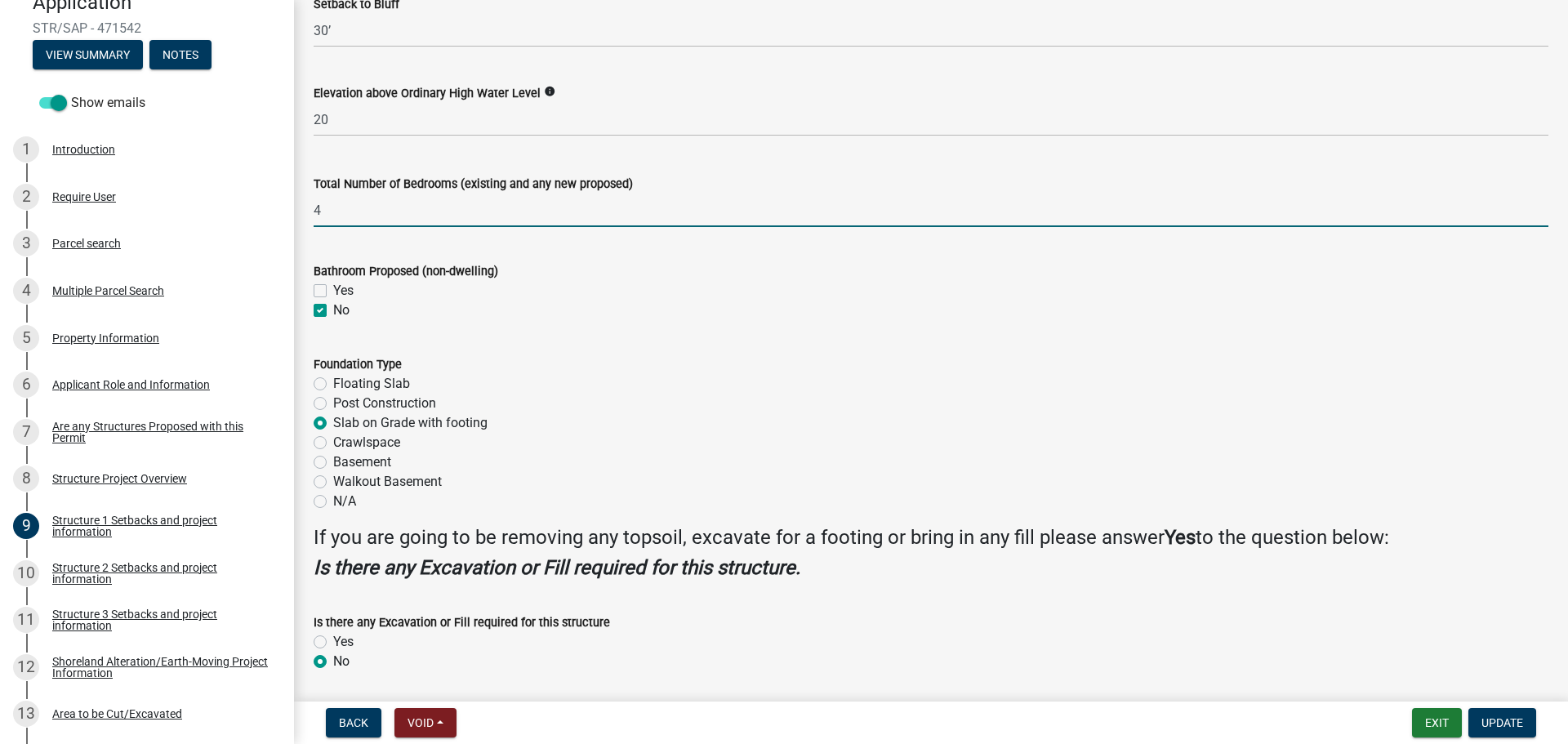
click at [353, 199] on input "4" at bounding box center [931, 210] width 1235 height 33
type input "3"
click at [365, 384] on label "Floating Slab" at bounding box center [372, 383] width 77 height 20
click at [344, 384] on input "Floating Slab" at bounding box center [338, 379] width 10 height 10
radio input "true"
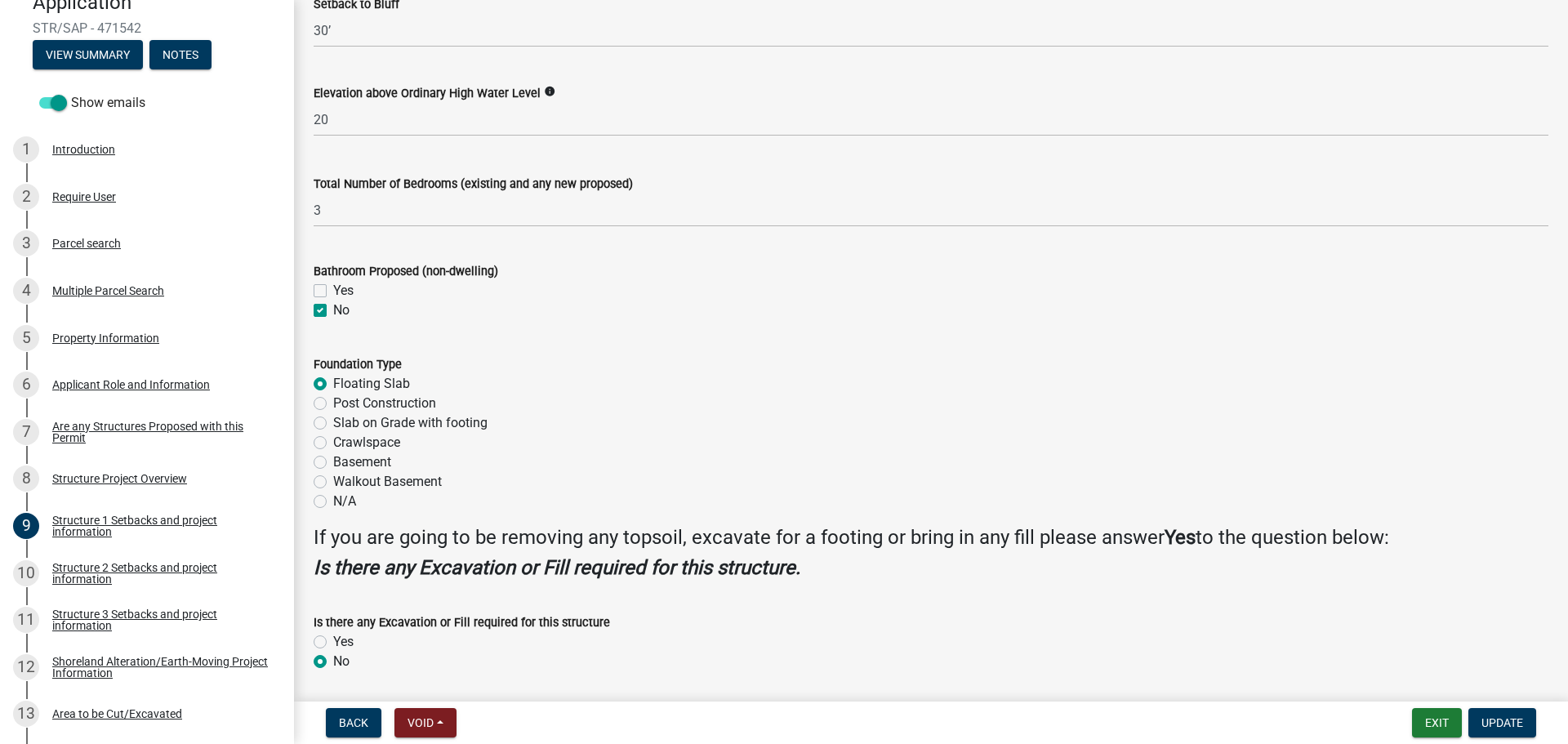
scroll to position [1851, 0]
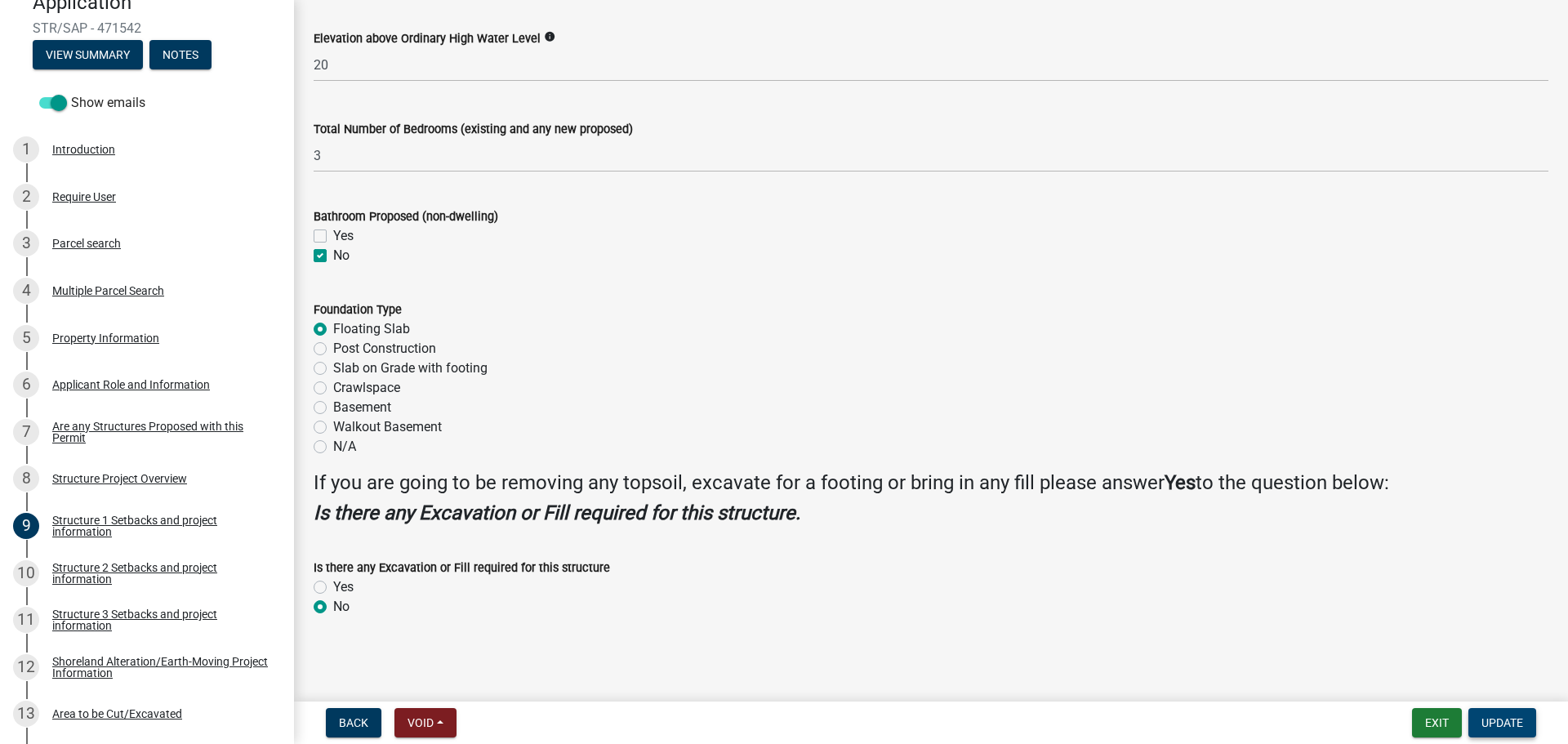
click at [1503, 717] on span "Update" at bounding box center [1502, 722] width 42 height 13
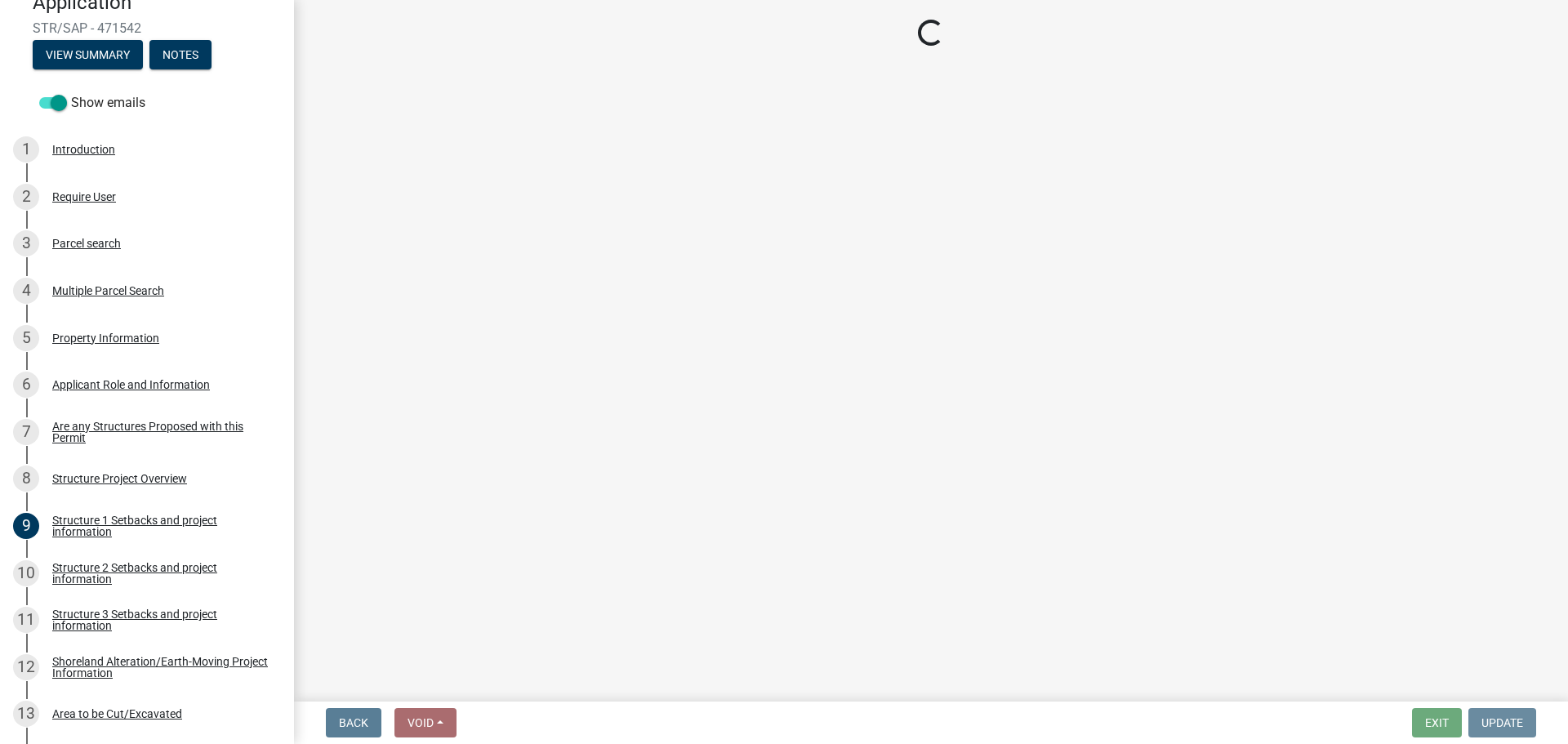
scroll to position [0, 0]
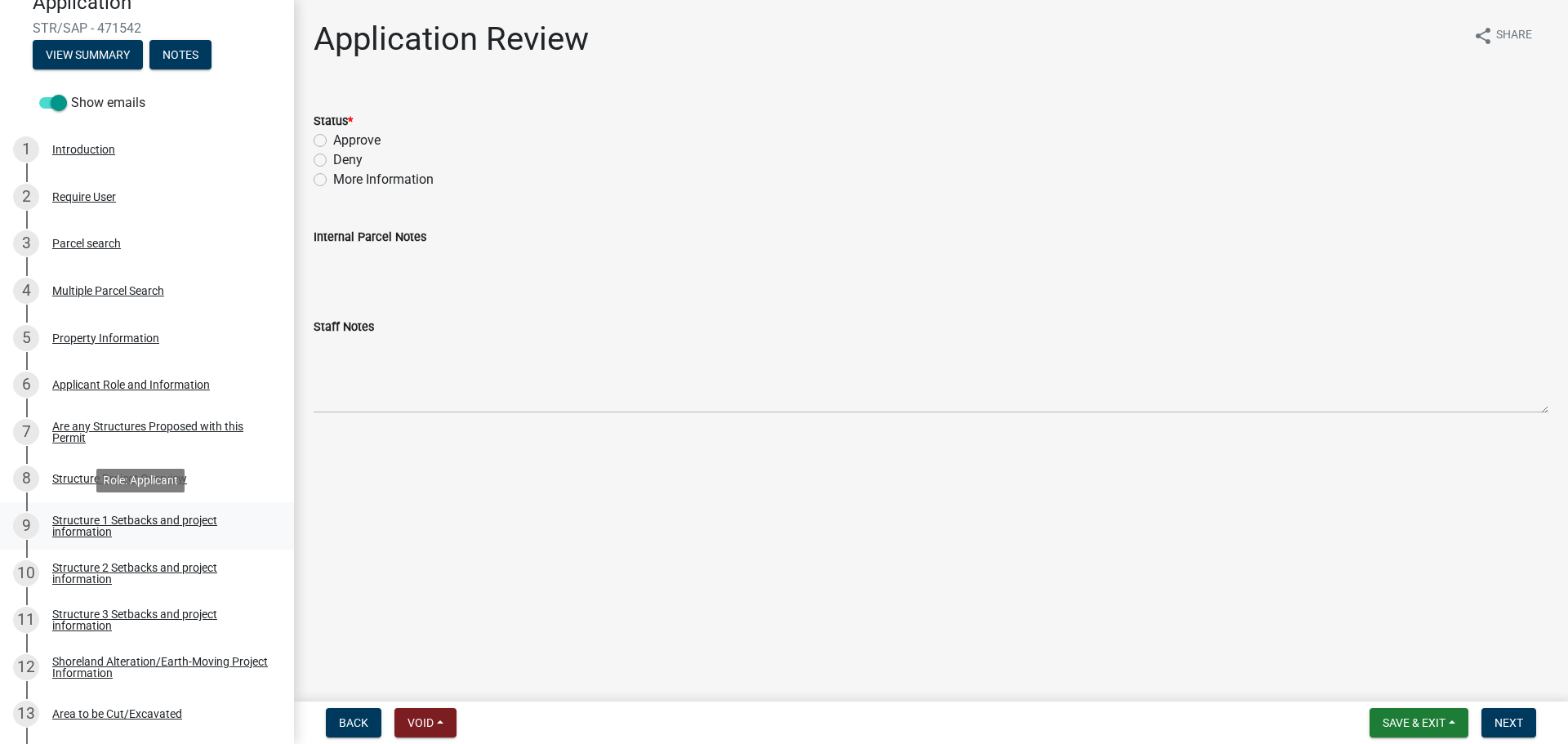
click at [126, 519] on div "Structure 1 Setbacks and project information" at bounding box center [160, 525] width 216 height 23
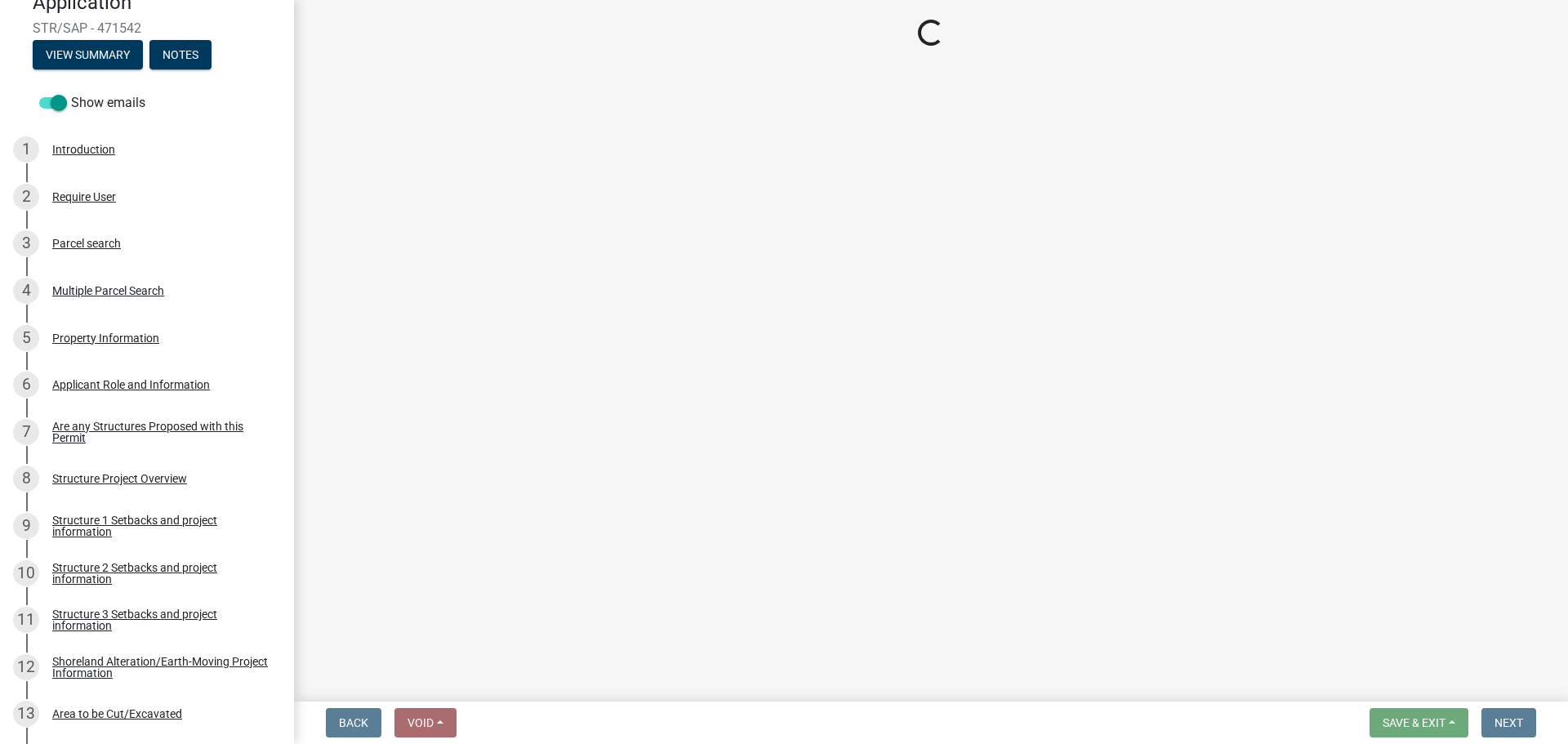
select select "c185e313-3403-4239-bd61-bb563c58a77a"
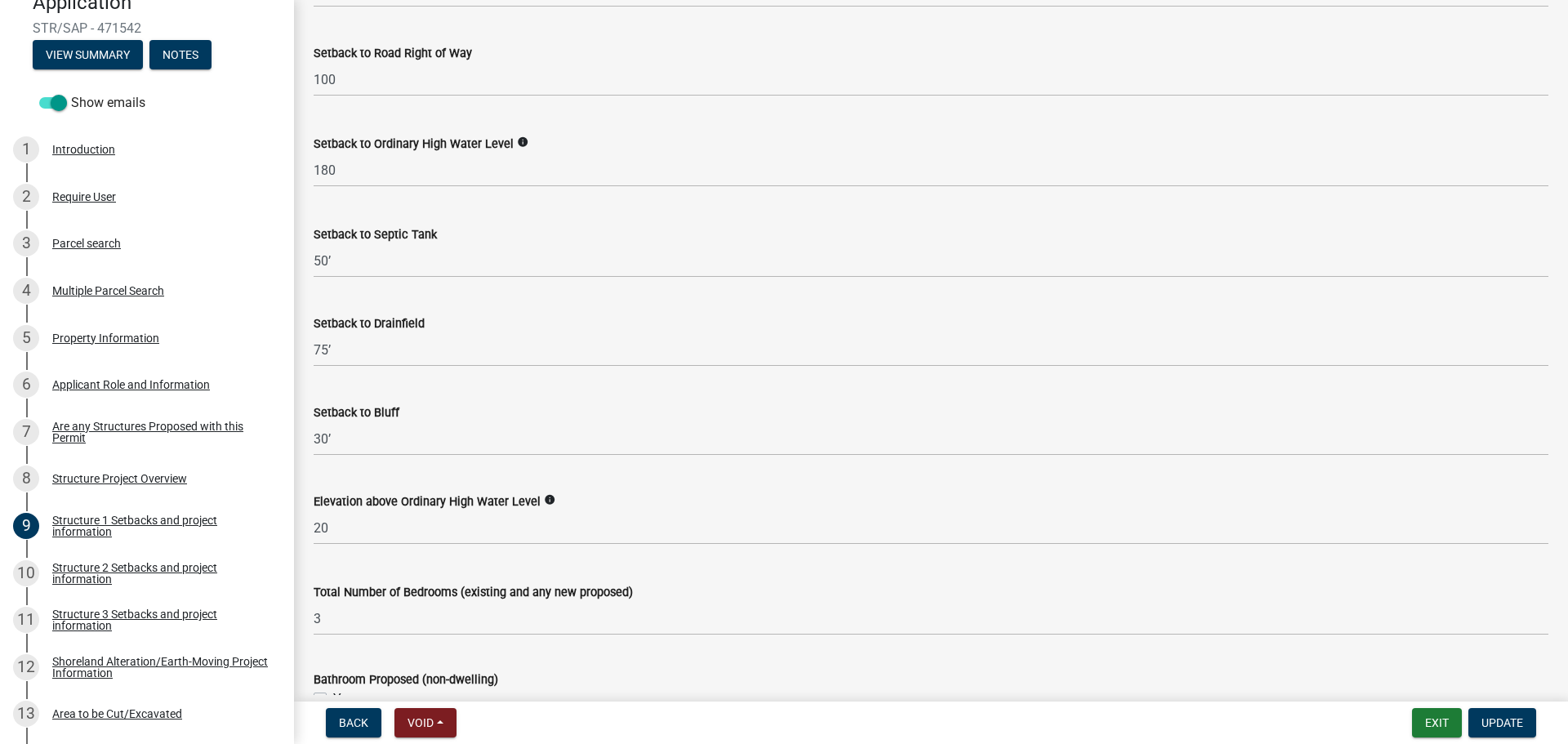
scroll to position [1470, 0]
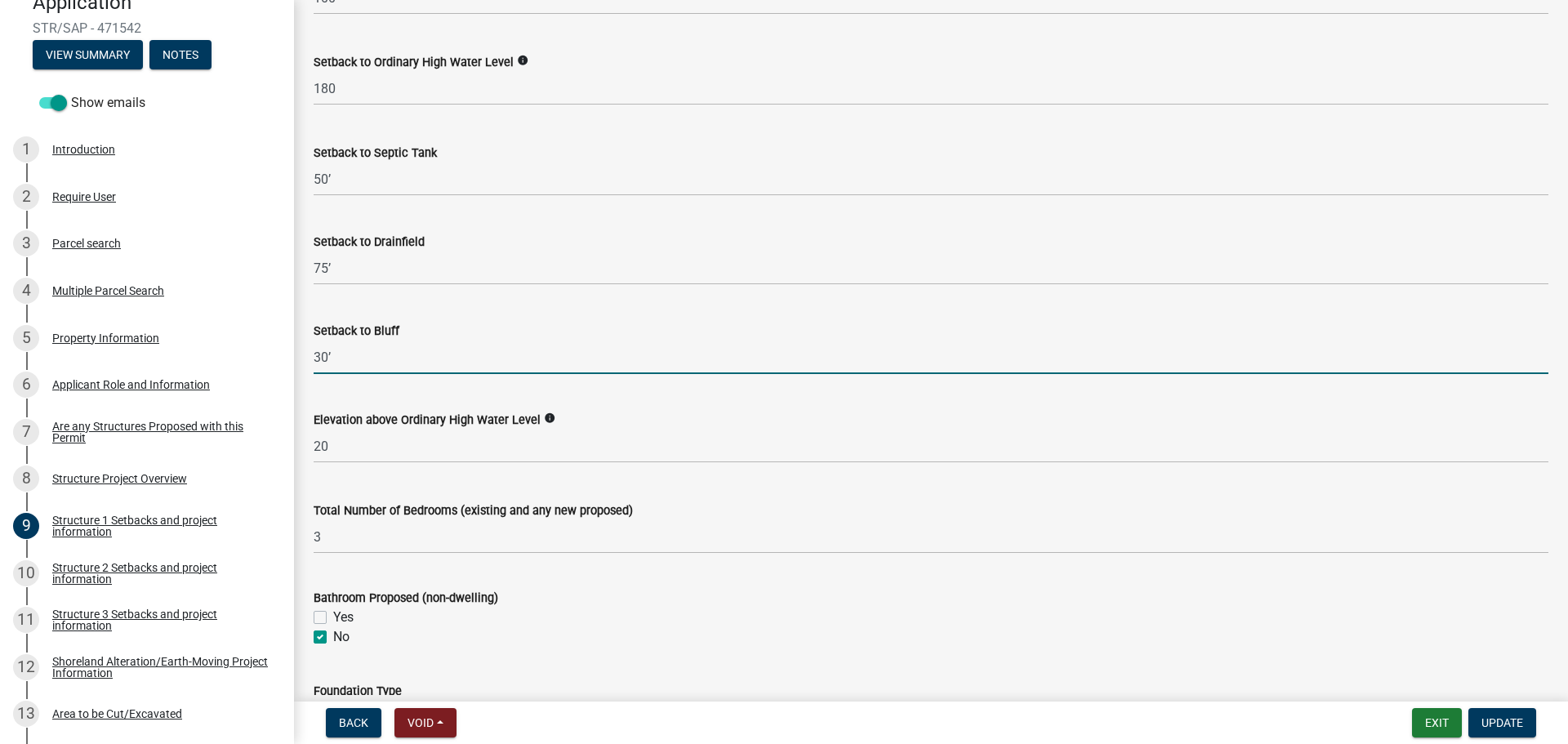
click at [352, 361] on input "30’" at bounding box center [931, 356] width 1235 height 33
type input "3"
type input "n/a"
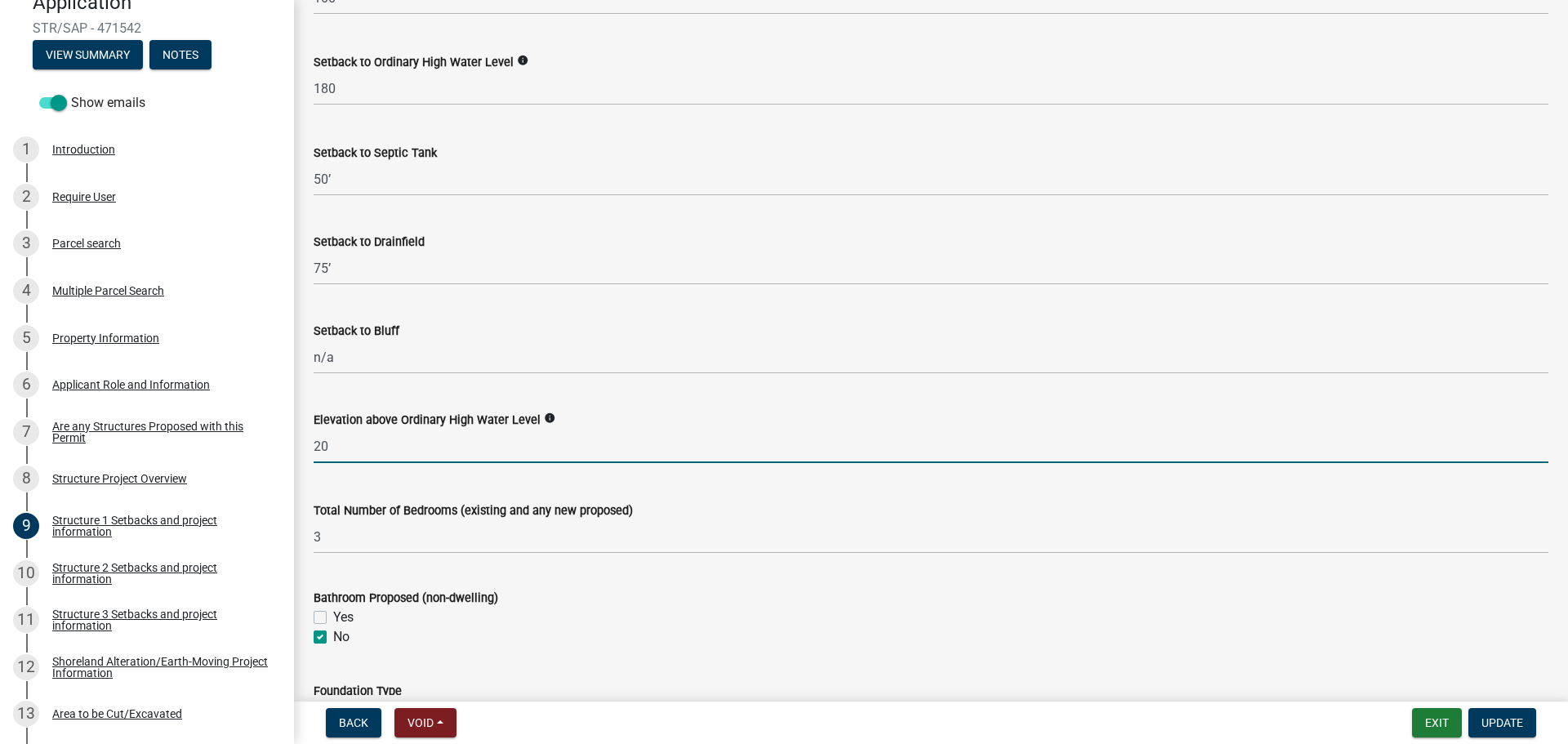
click at [366, 446] on input "20" at bounding box center [931, 446] width 1235 height 33
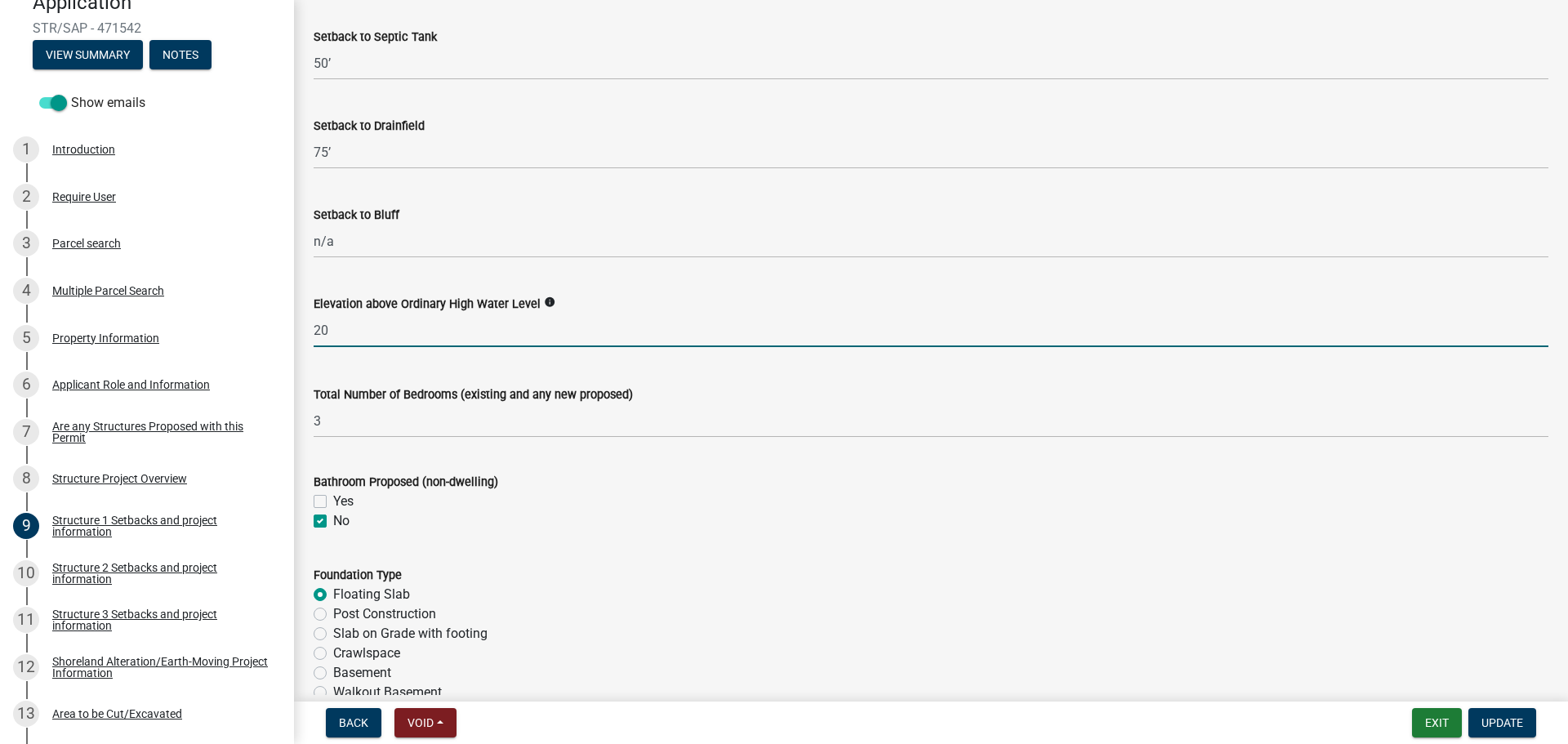
scroll to position [1633, 0]
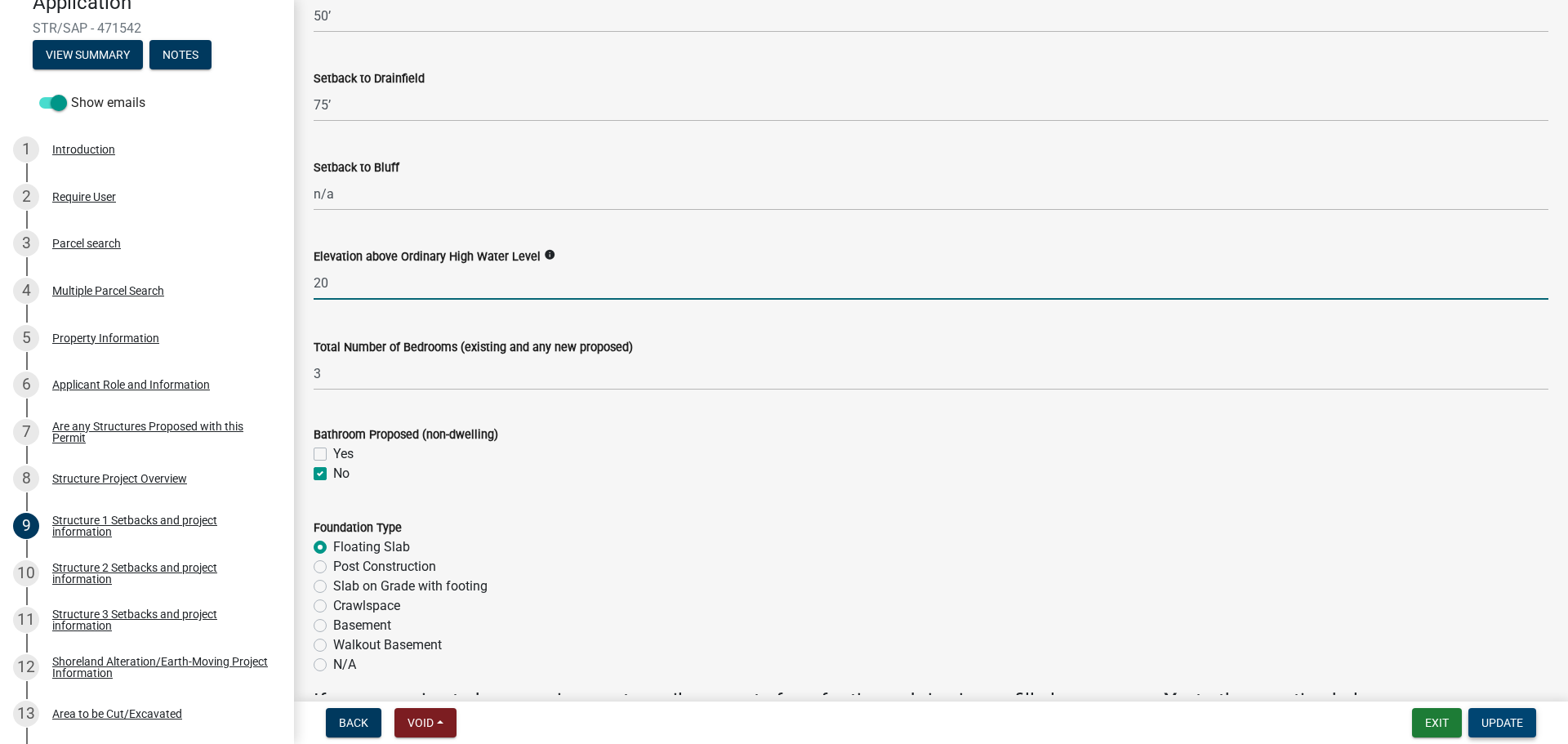
click at [1499, 723] on span "Update" at bounding box center [1502, 722] width 42 height 13
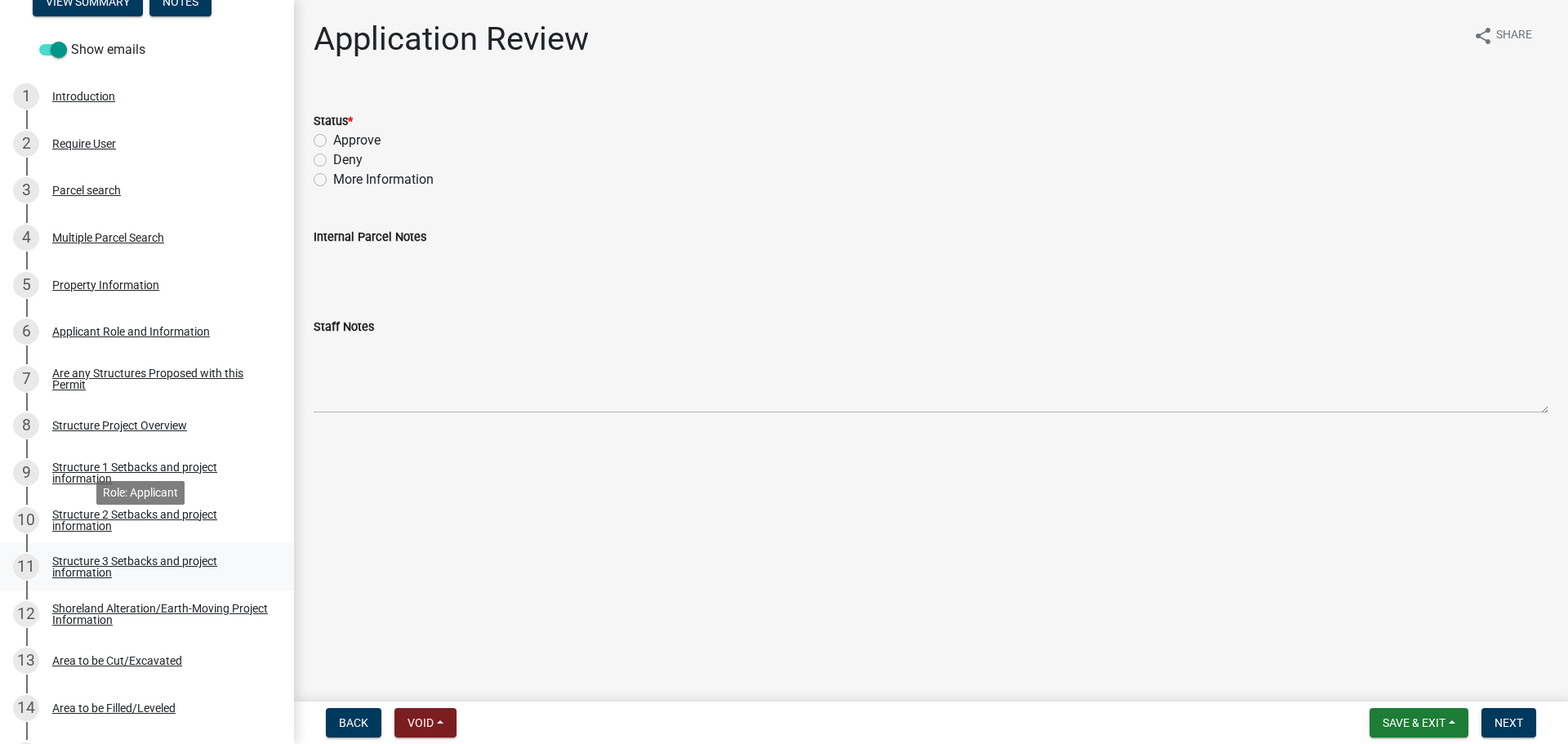
scroll to position [295, 0]
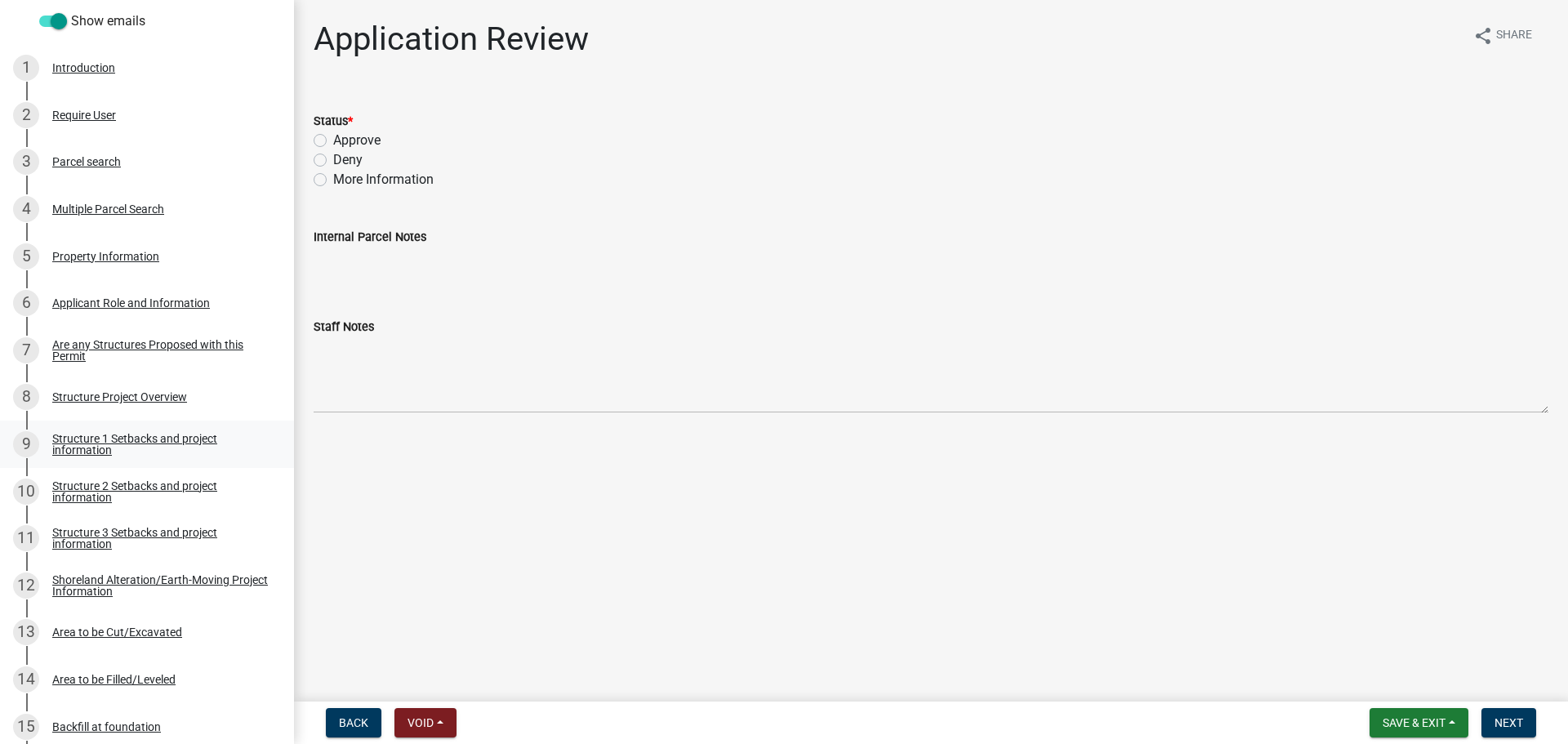
click at [119, 435] on div "Structure 1 Setbacks and project information" at bounding box center [160, 444] width 216 height 23
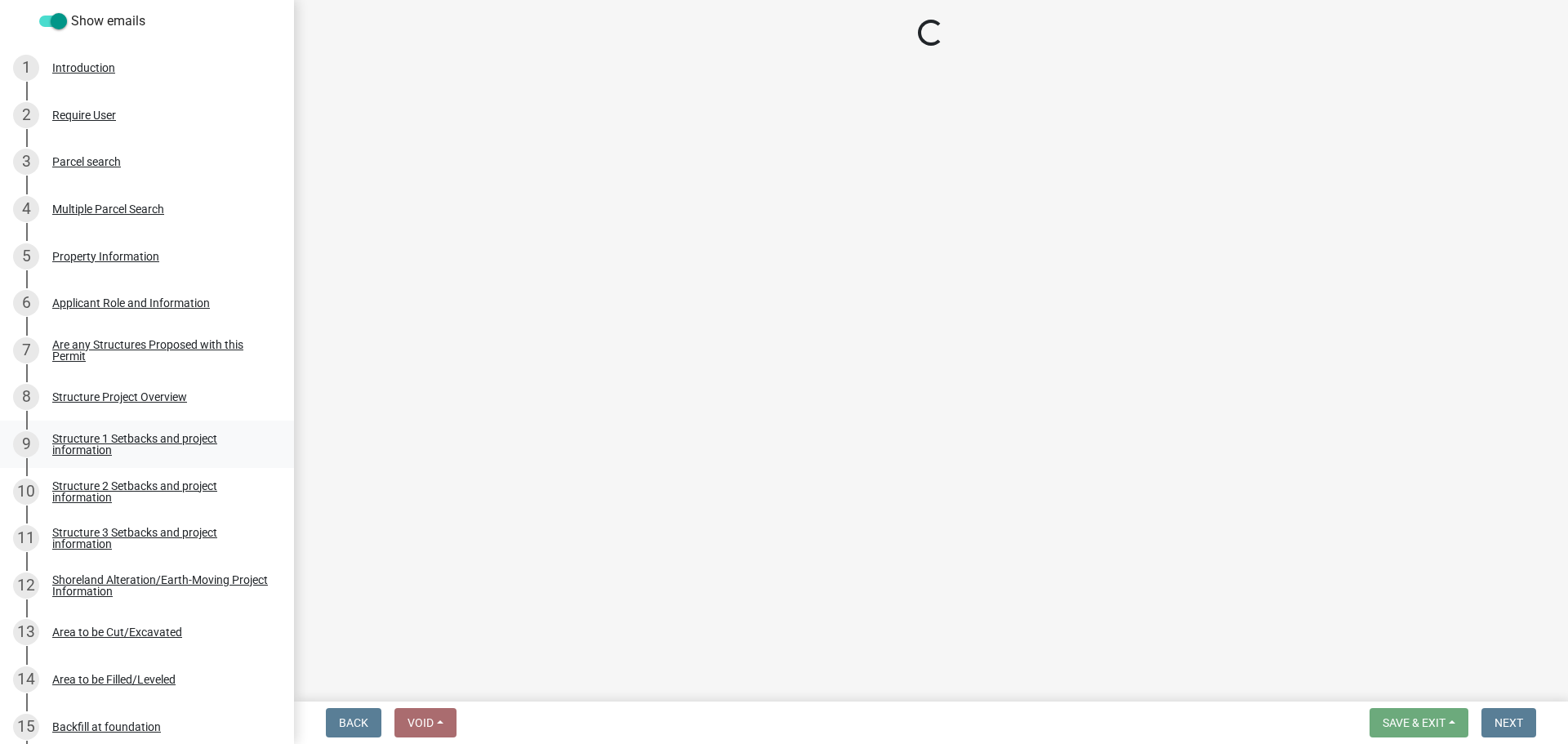
select select "c185e313-3403-4239-bd61-bb563c58a77a"
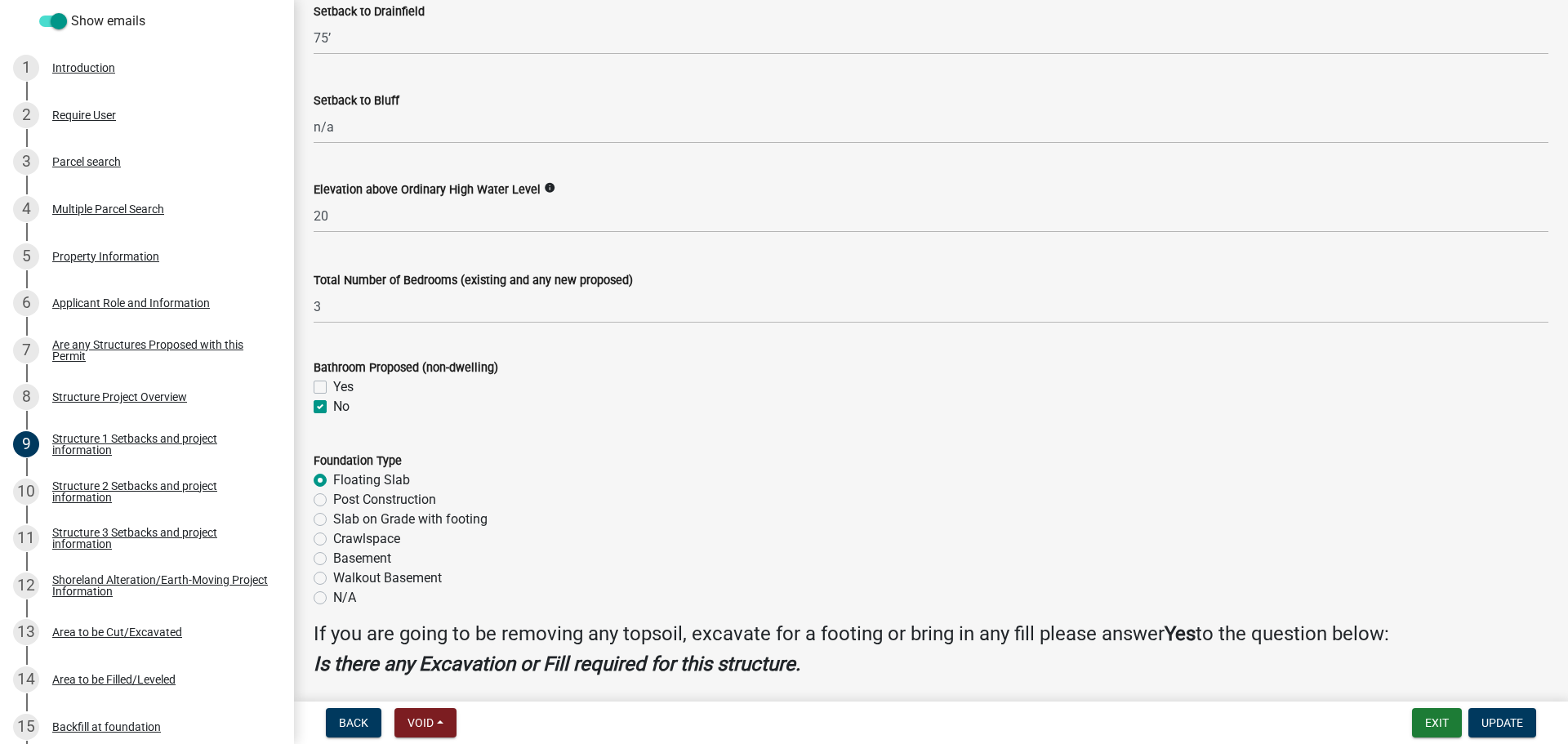
scroll to position [1851, 0]
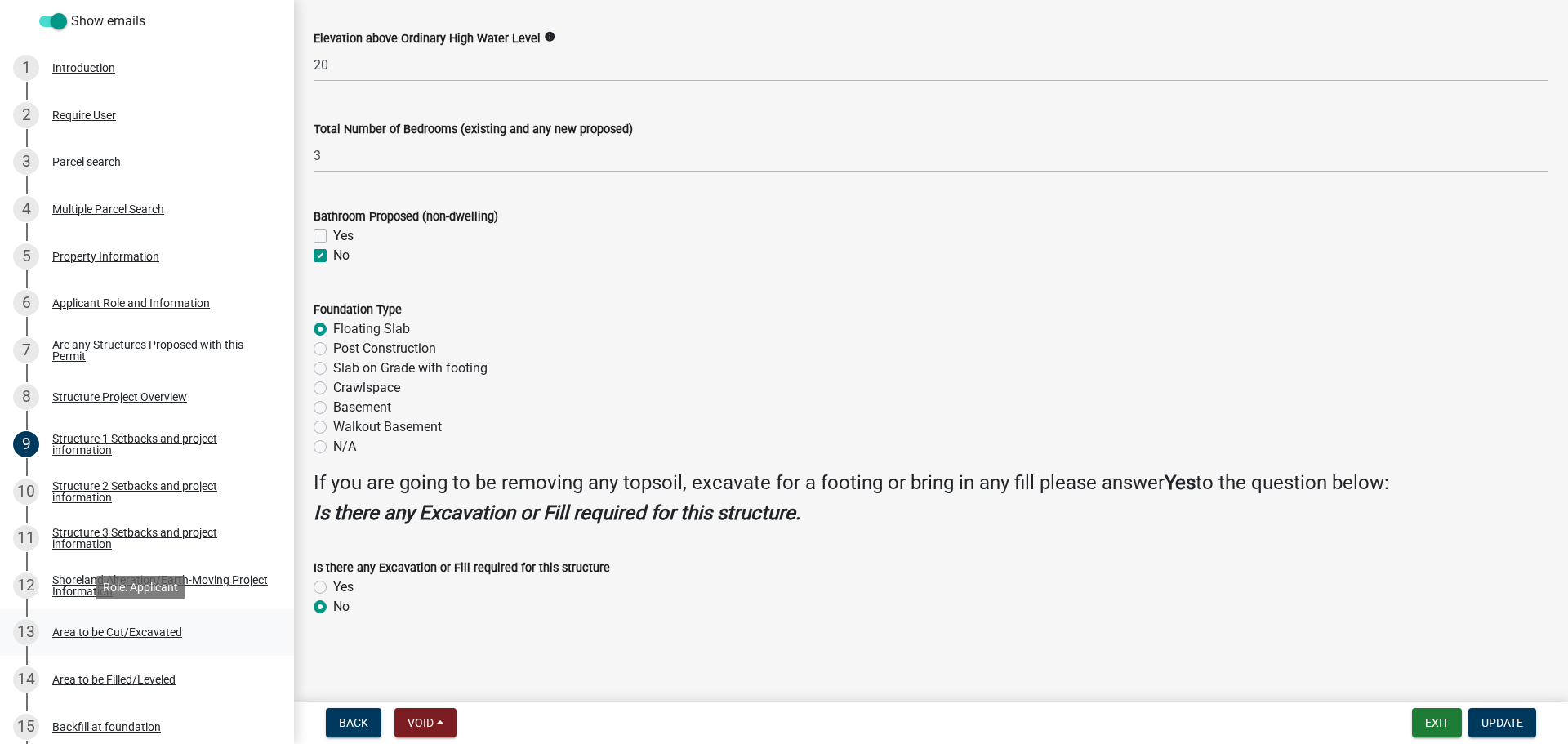
click at [145, 627] on div "Area to be Cut/Excavated" at bounding box center [116, 632] width 130 height 11
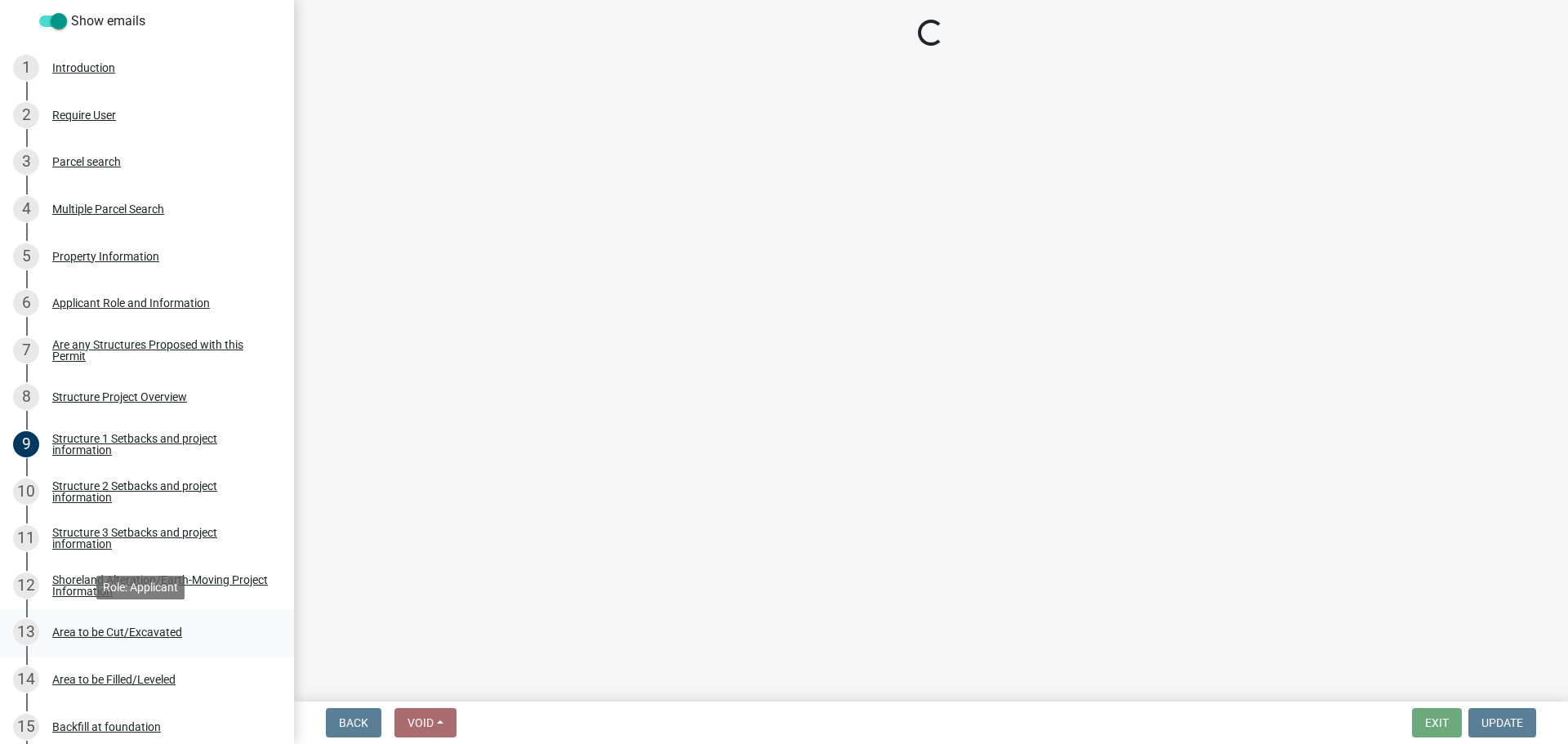
scroll to position [0, 0]
click at [106, 588] on div "Shoreland Alteration/Earth-Moving Project Information" at bounding box center [160, 585] width 216 height 23
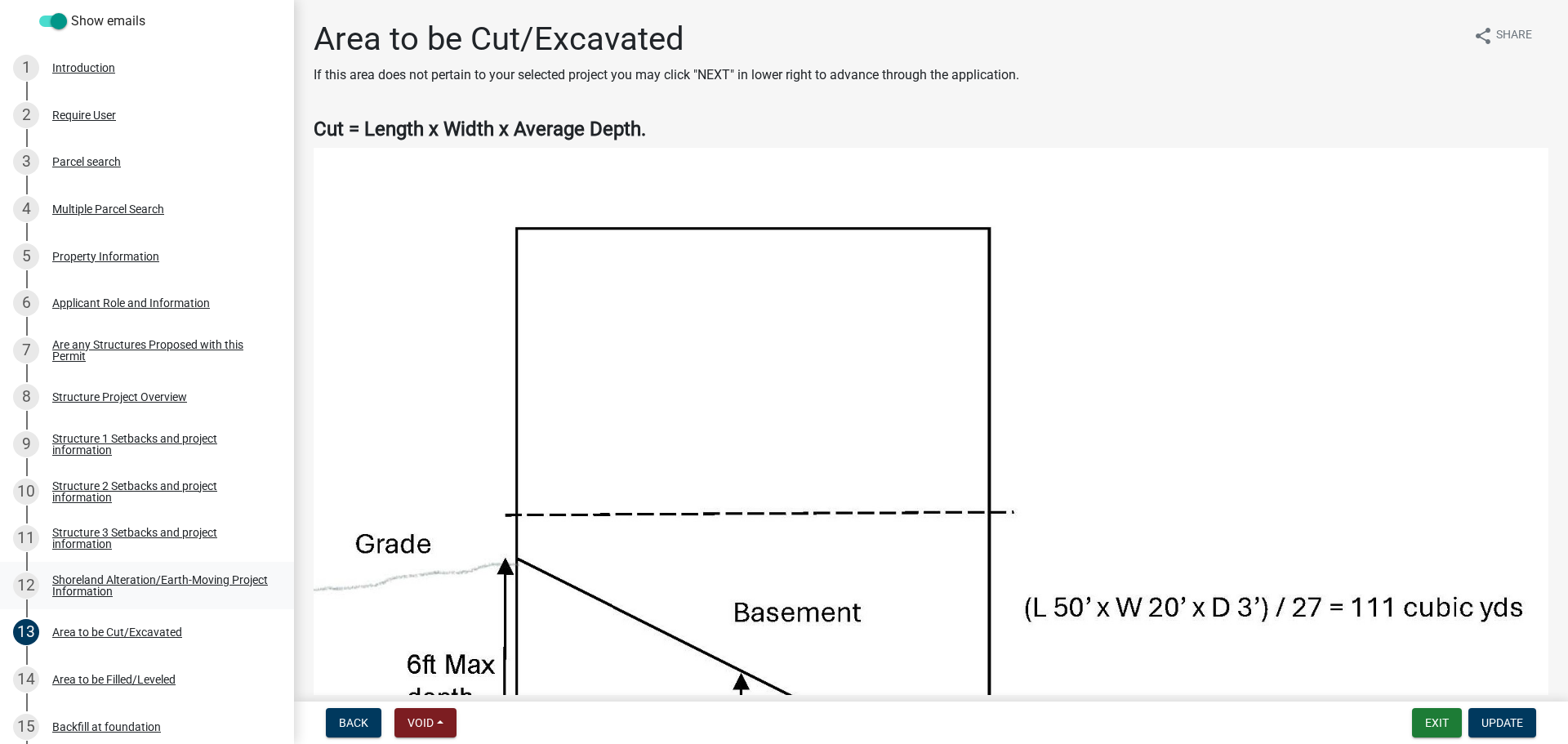
click at [98, 574] on div "Shoreland Alteration/Earth-Moving Project Information" at bounding box center [160, 585] width 216 height 23
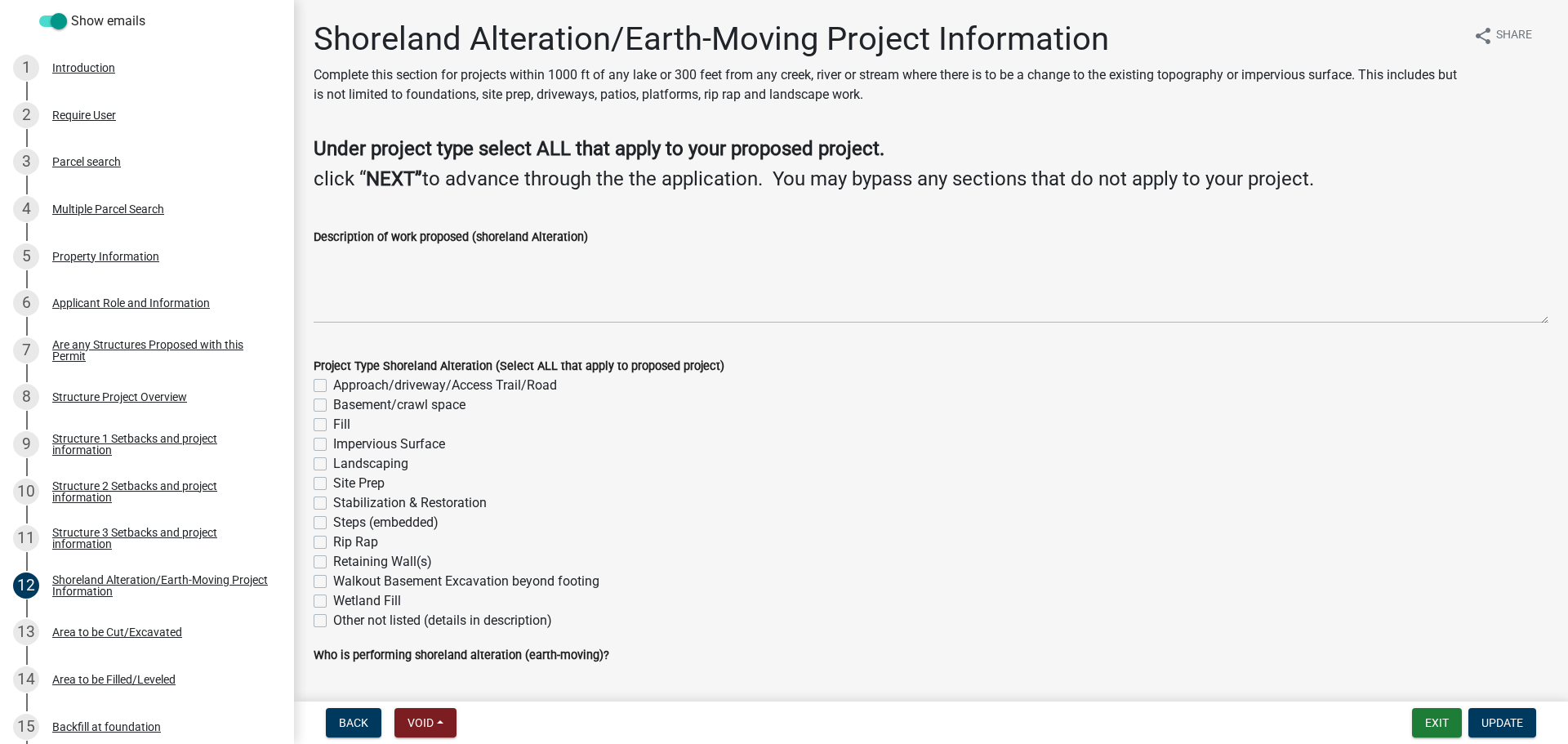
click at [333, 485] on label "Site Prep" at bounding box center [359, 483] width 52 height 20
click at [333, 485] on input "Site Prep" at bounding box center [338, 479] width 10 height 10
checkbox input "true"
checkbox input "false"
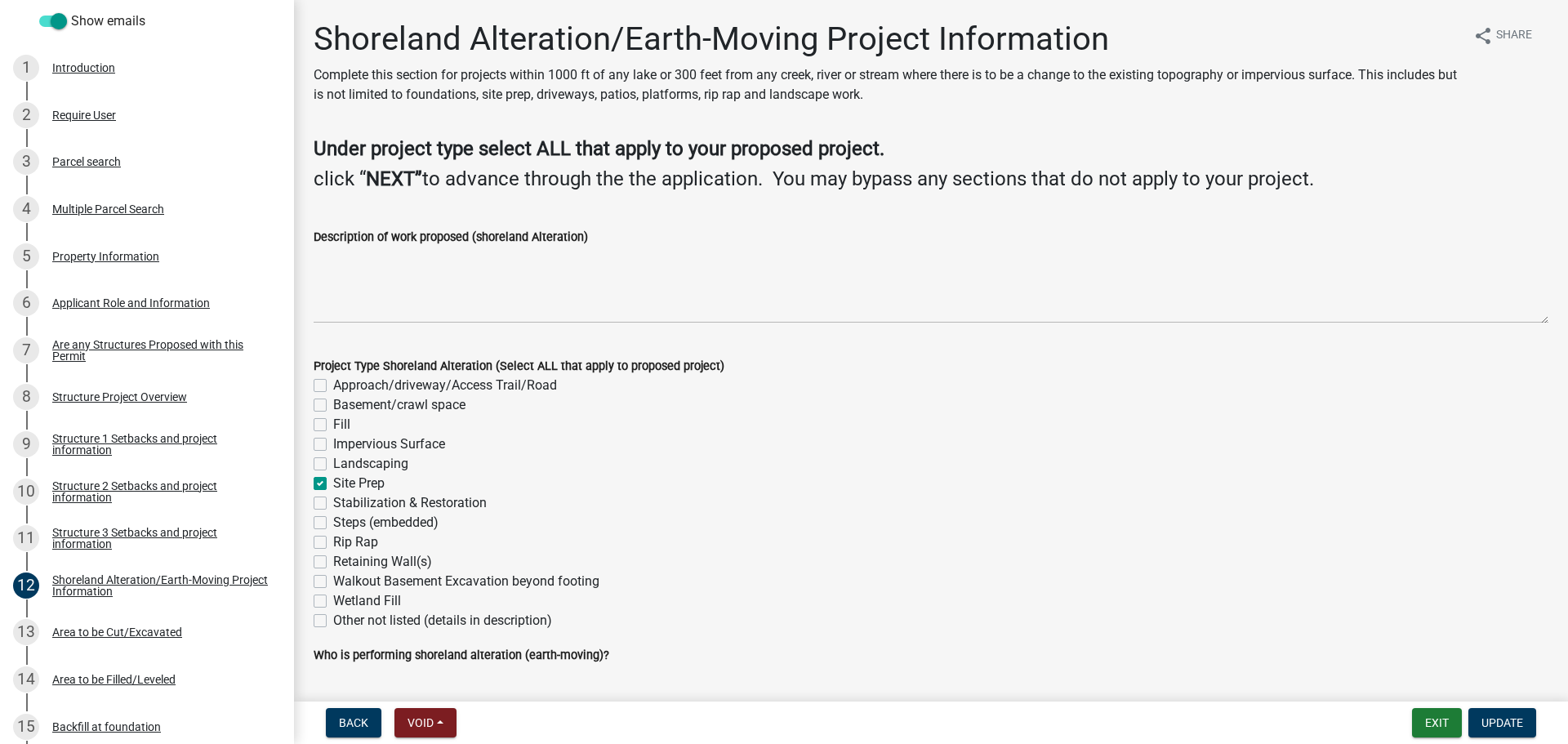
checkbox input "false"
checkbox input "true"
checkbox input "false"
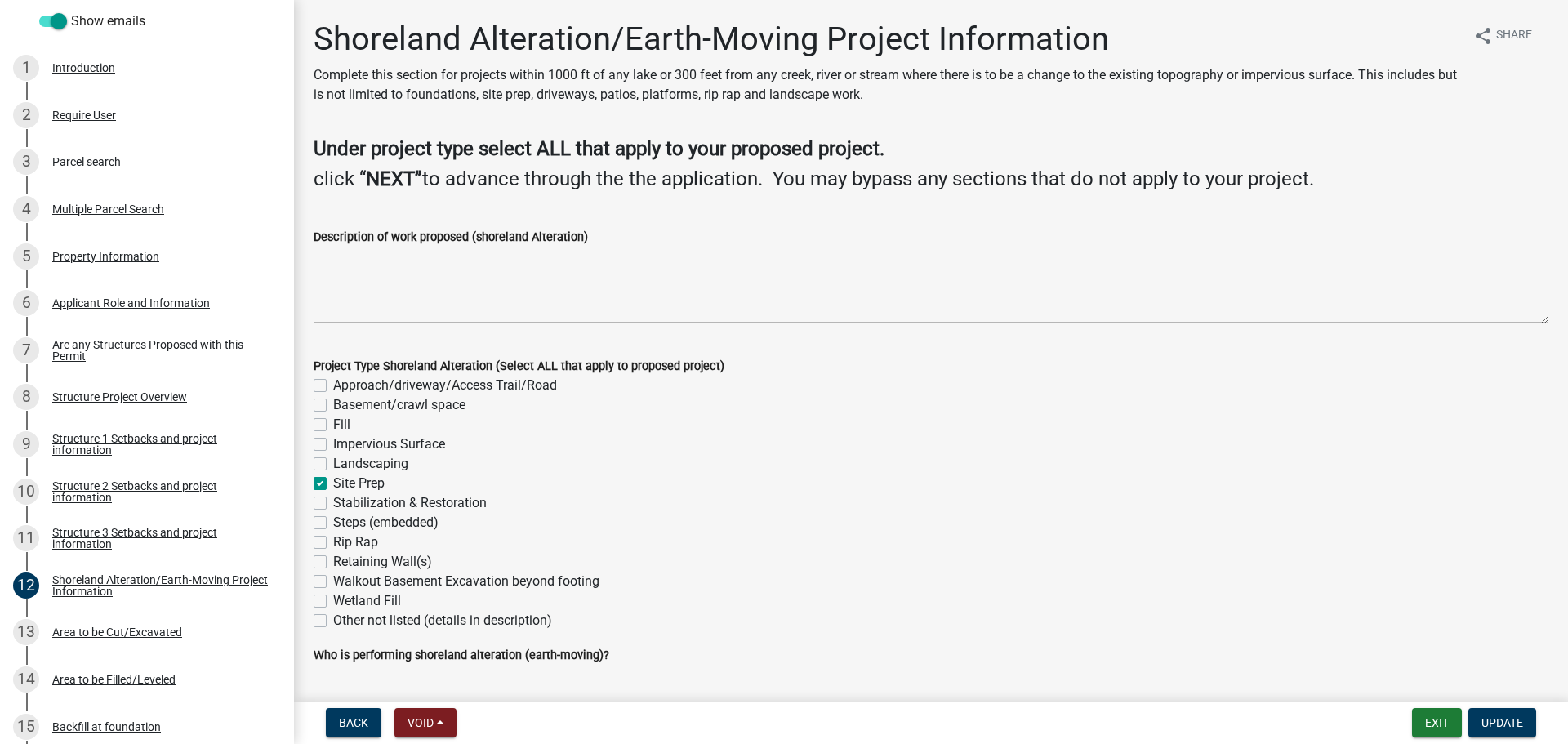
checkbox input "false"
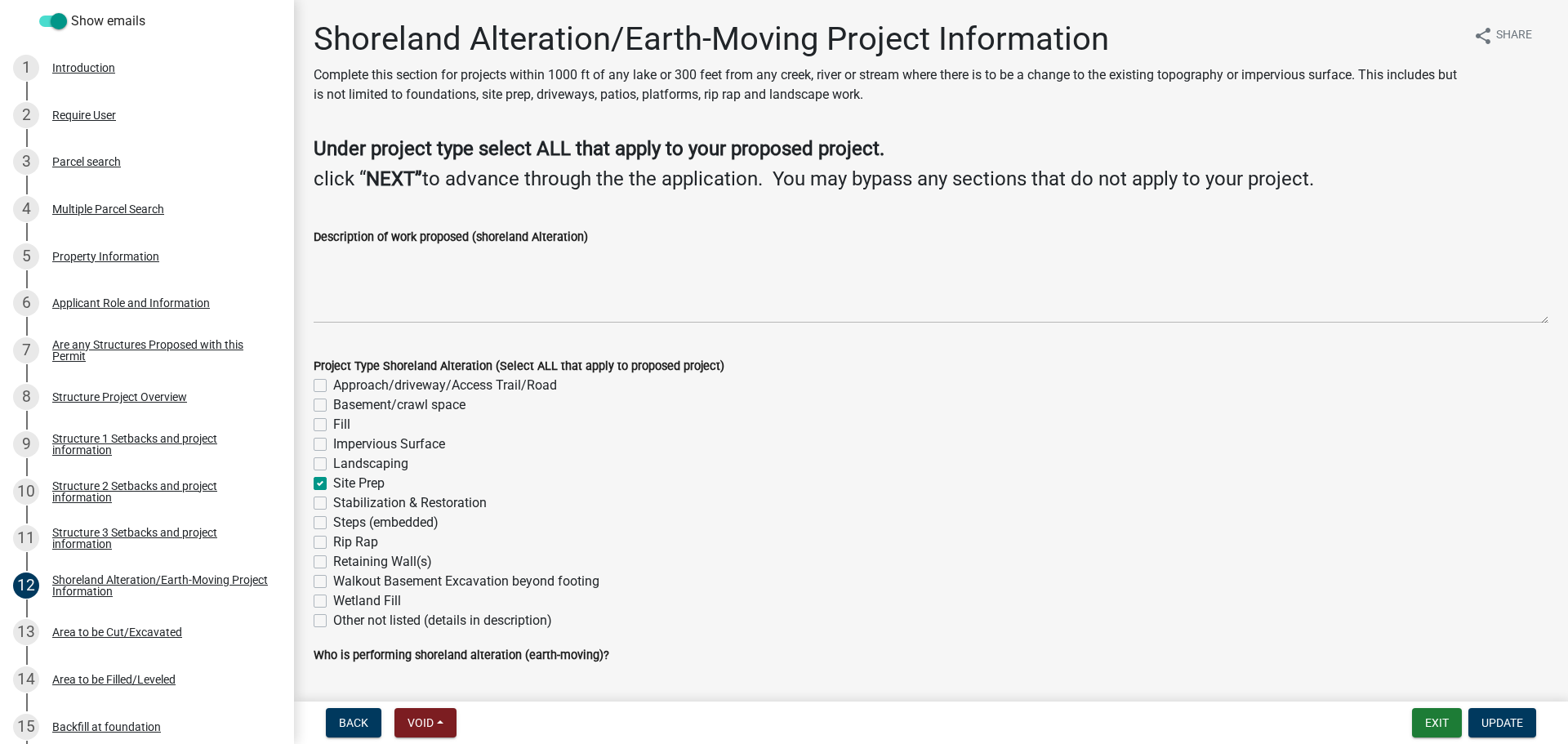
checkbox input "false"
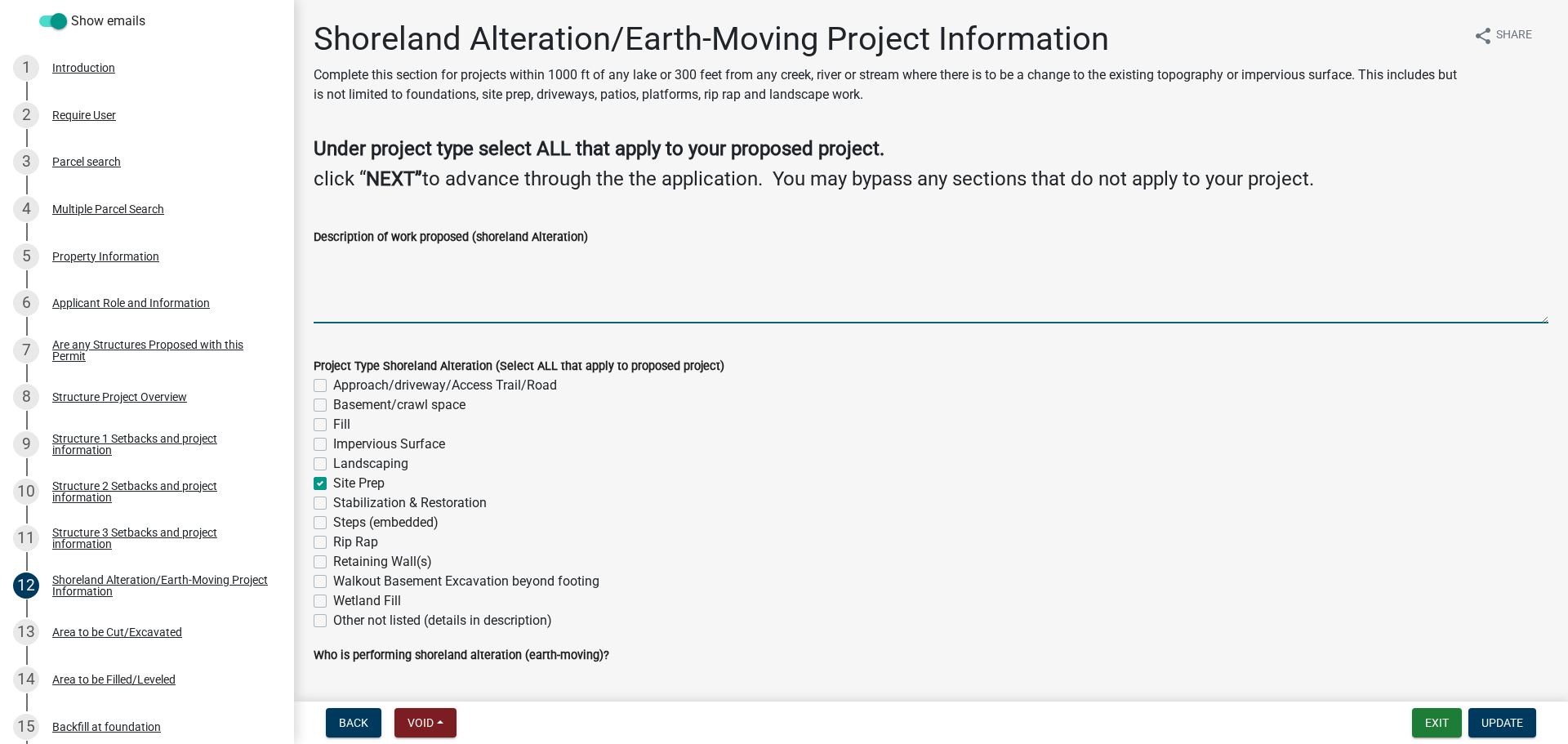
click at [383, 267] on textarea "Description of work proposed (shoreland Alteration)" at bounding box center [931, 285] width 1235 height 77
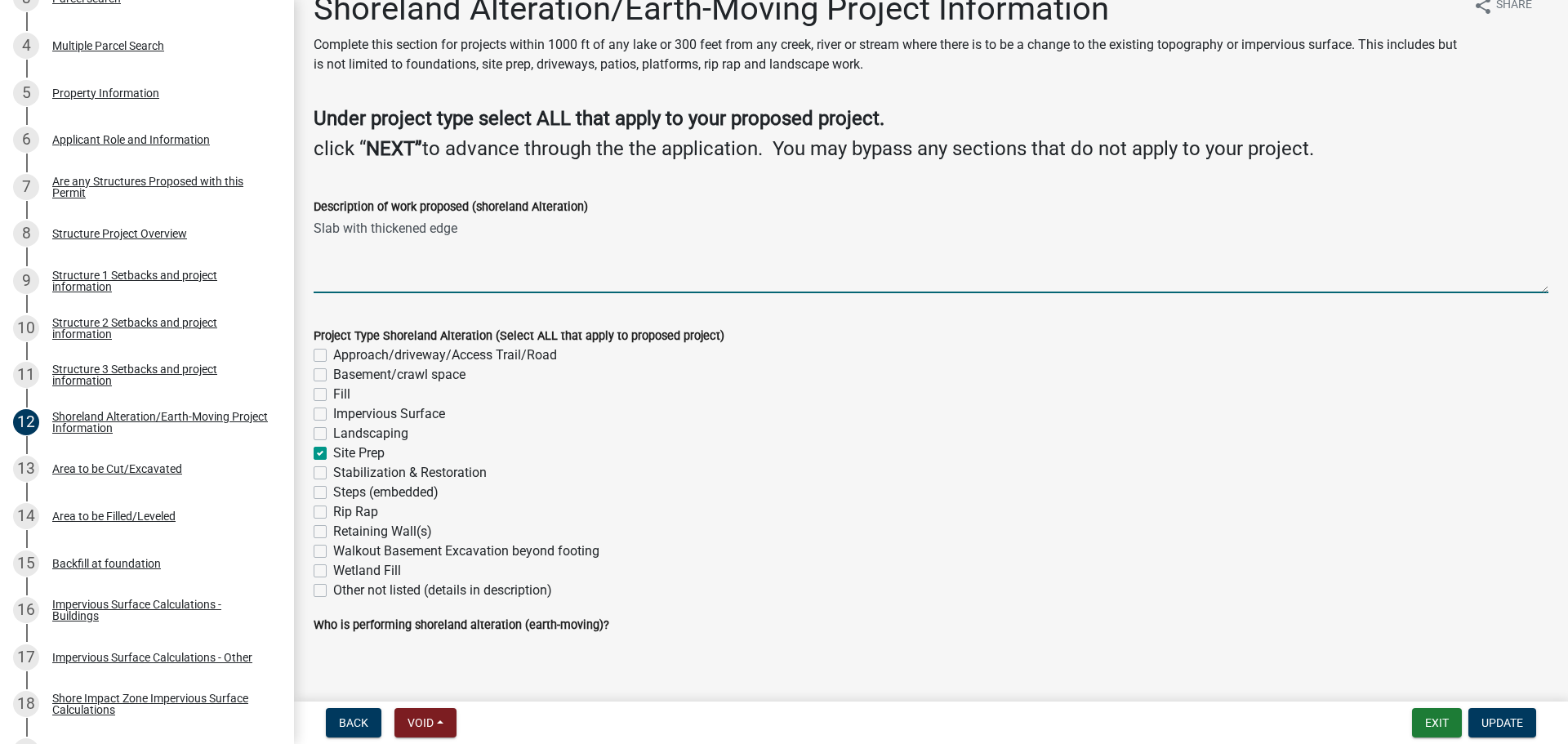
scroll to position [47, 0]
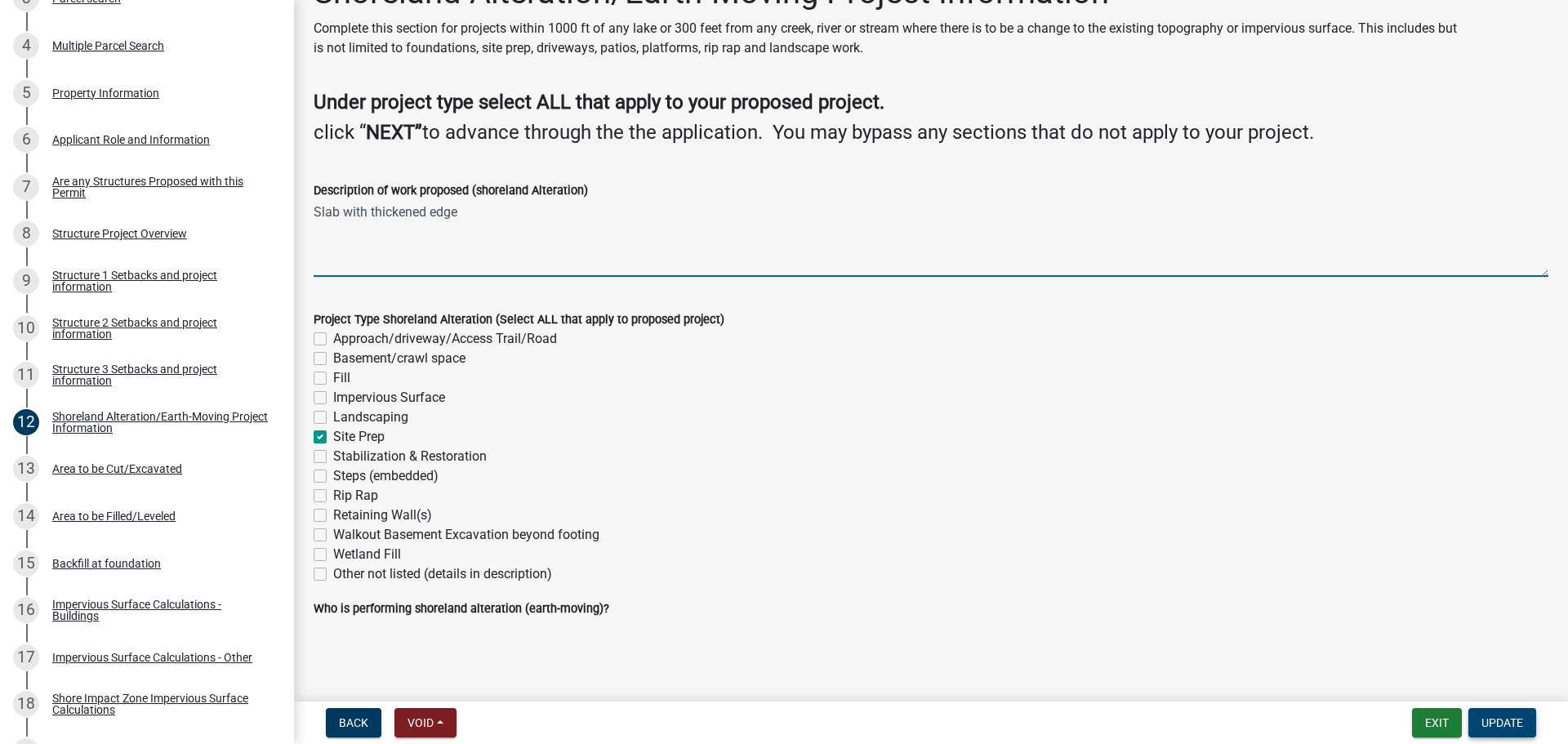
type textarea "Slab with thickened edge"
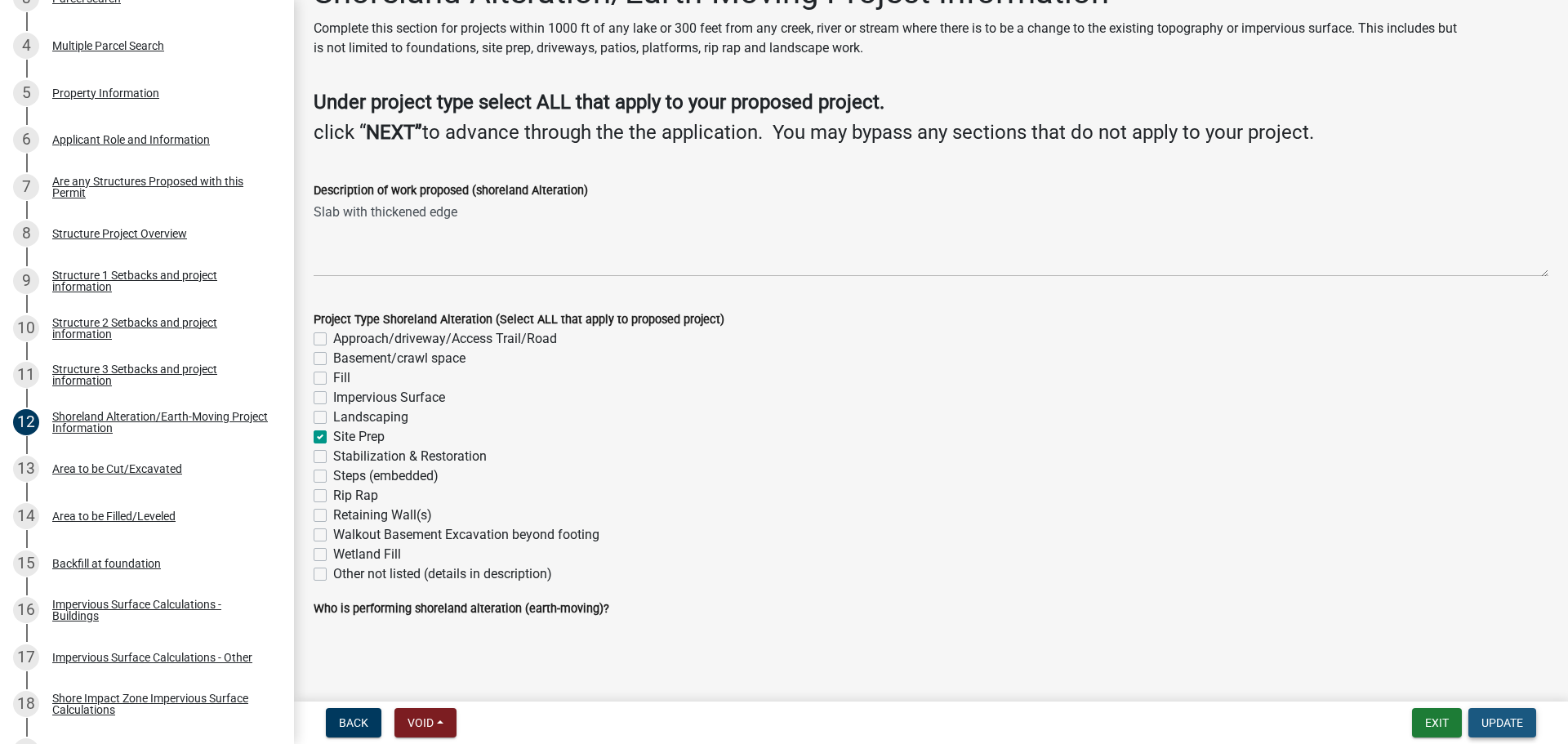
click at [1490, 716] on span "Update" at bounding box center [1502, 722] width 42 height 13
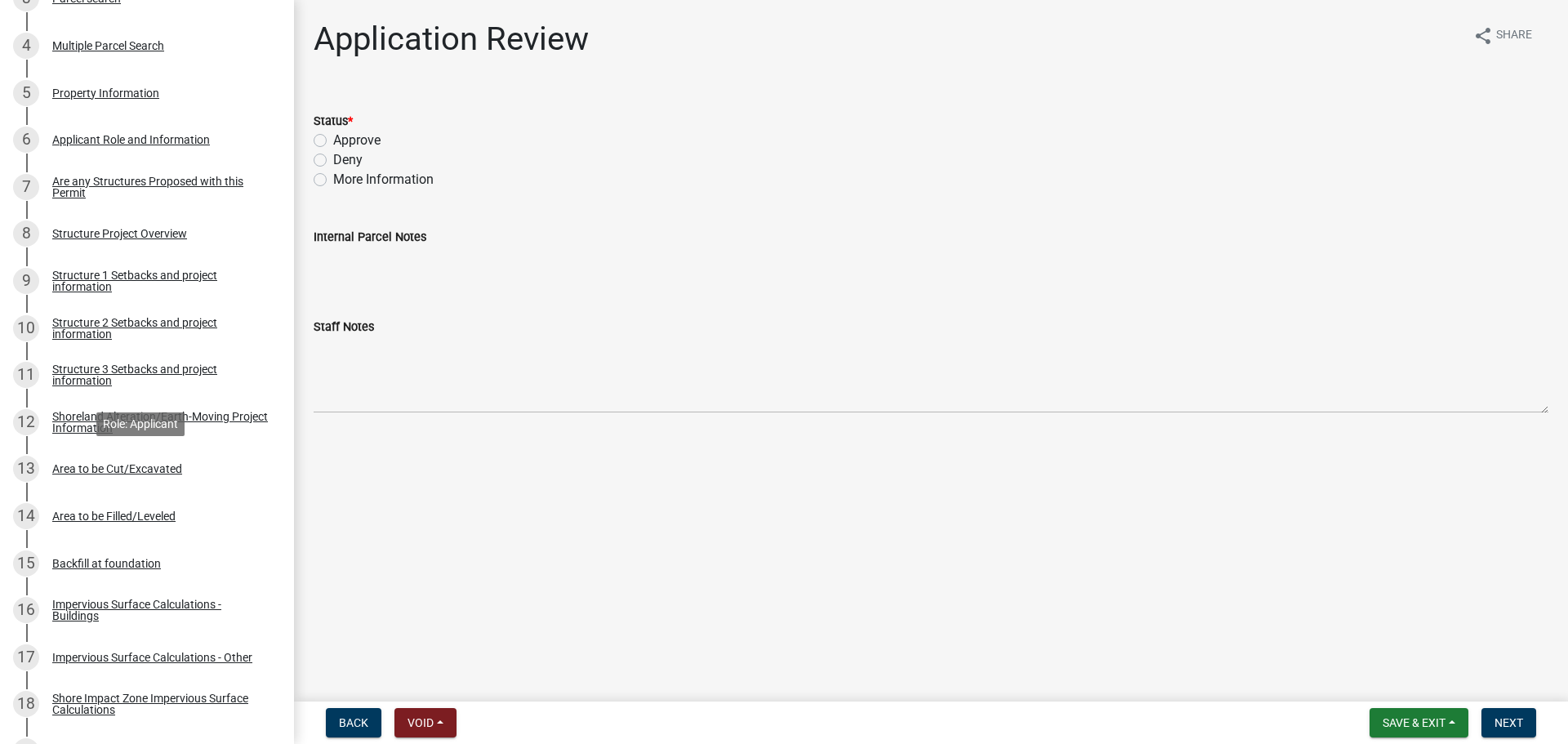
click at [138, 467] on div "Area to be Cut/Excavated" at bounding box center [116, 469] width 130 height 11
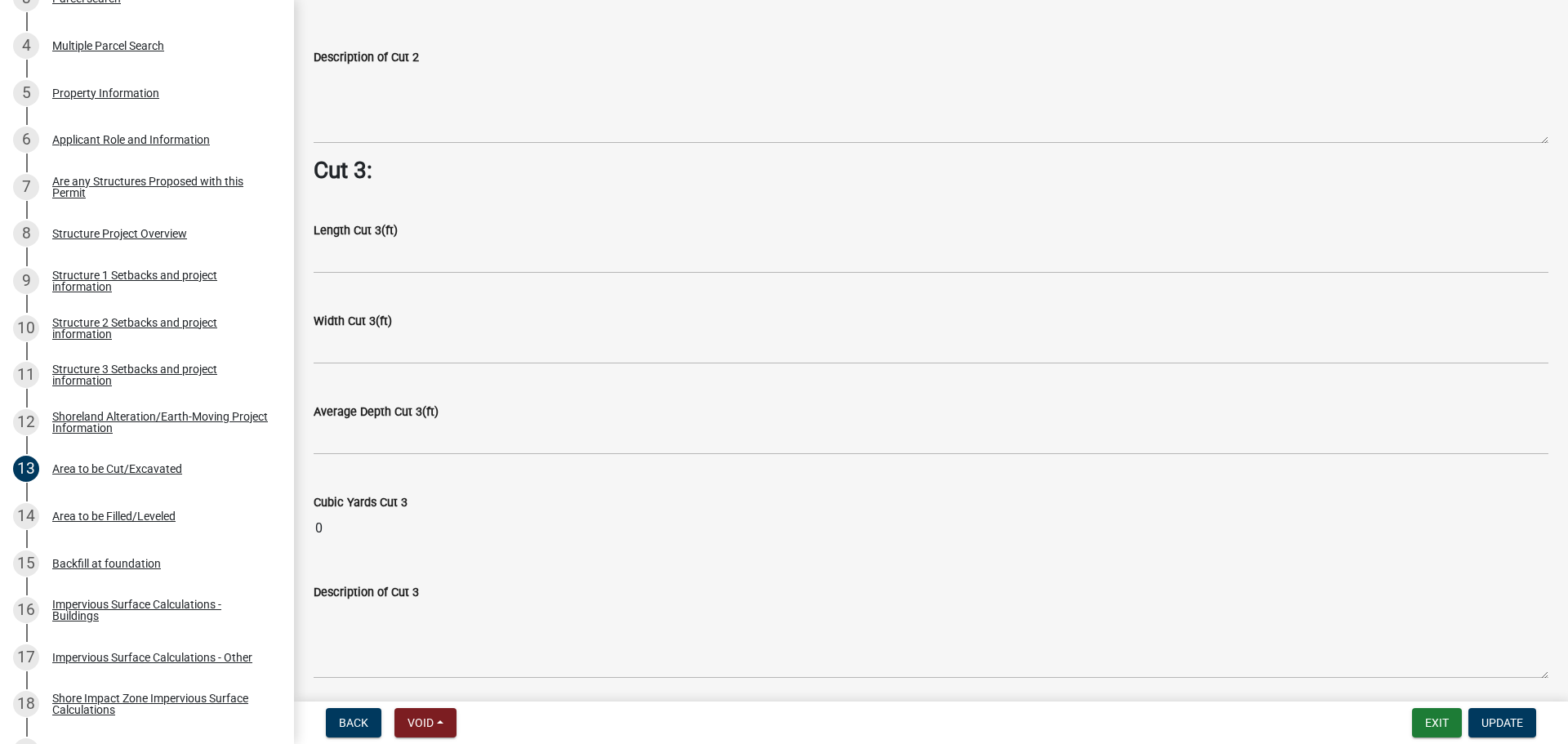
scroll to position [2104, 0]
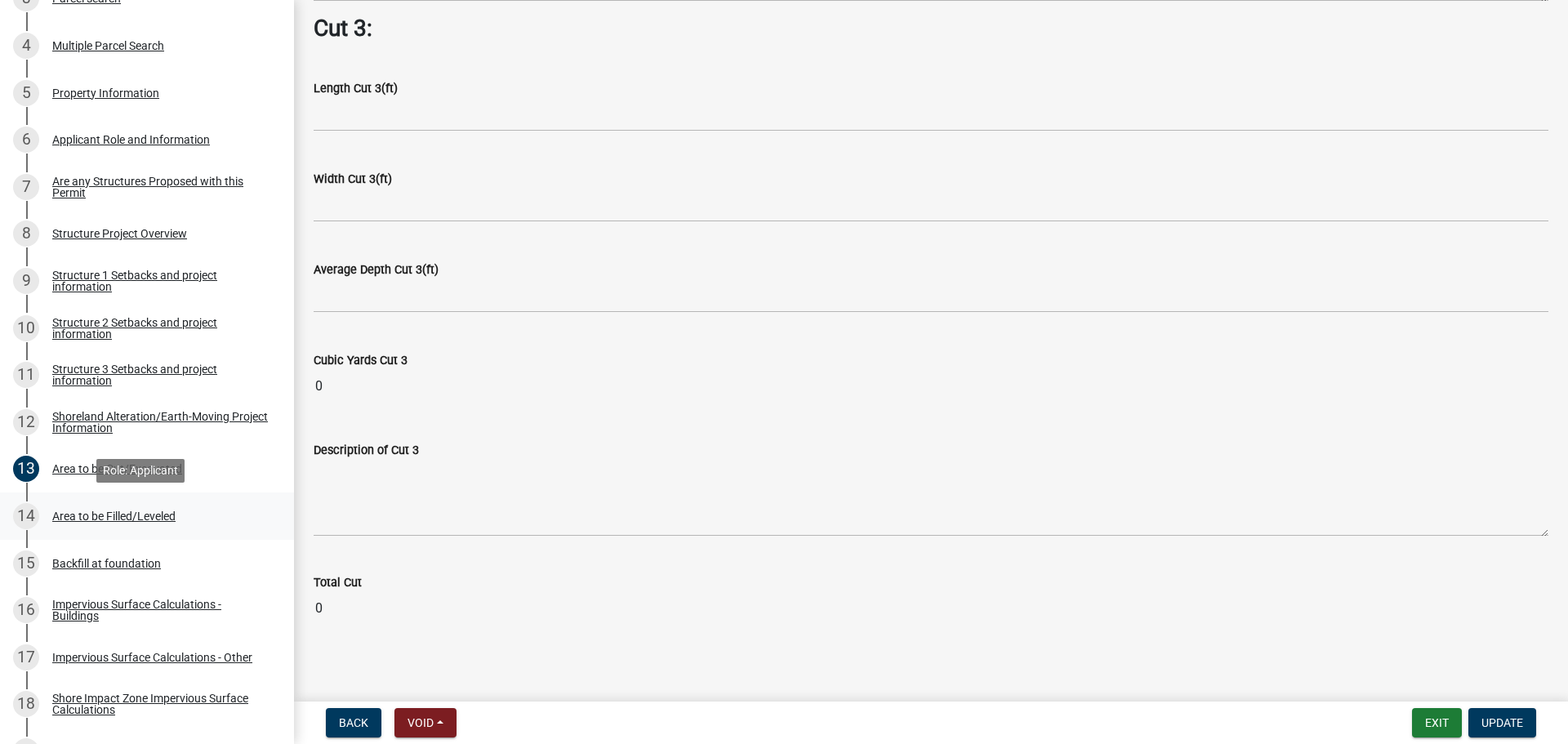
click at [116, 511] on div "Area to be Filled/Leveled" at bounding box center [113, 515] width 123 height 11
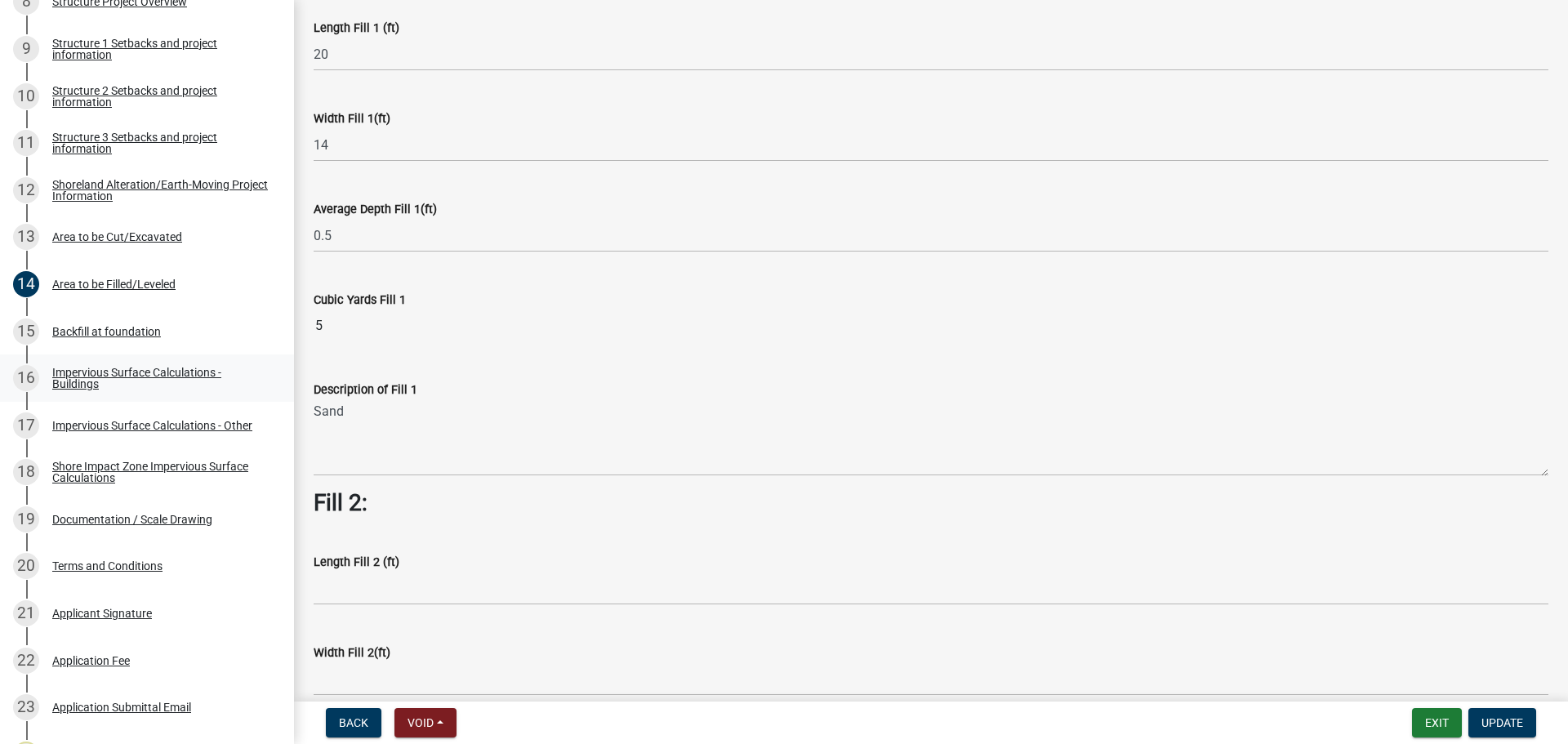
scroll to position [703, 0]
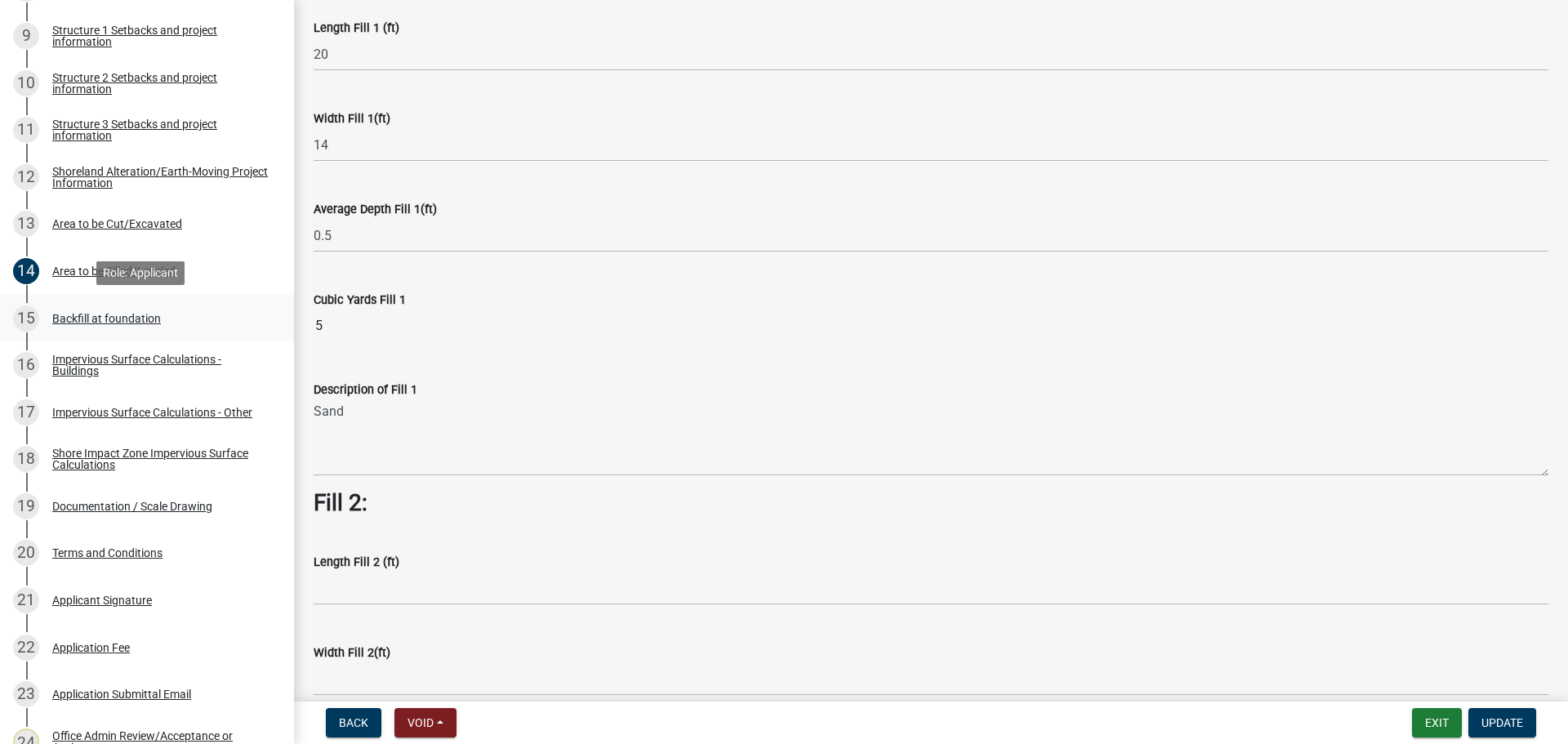
click at [130, 319] on div "Backfill at foundation" at bounding box center [106, 318] width 109 height 11
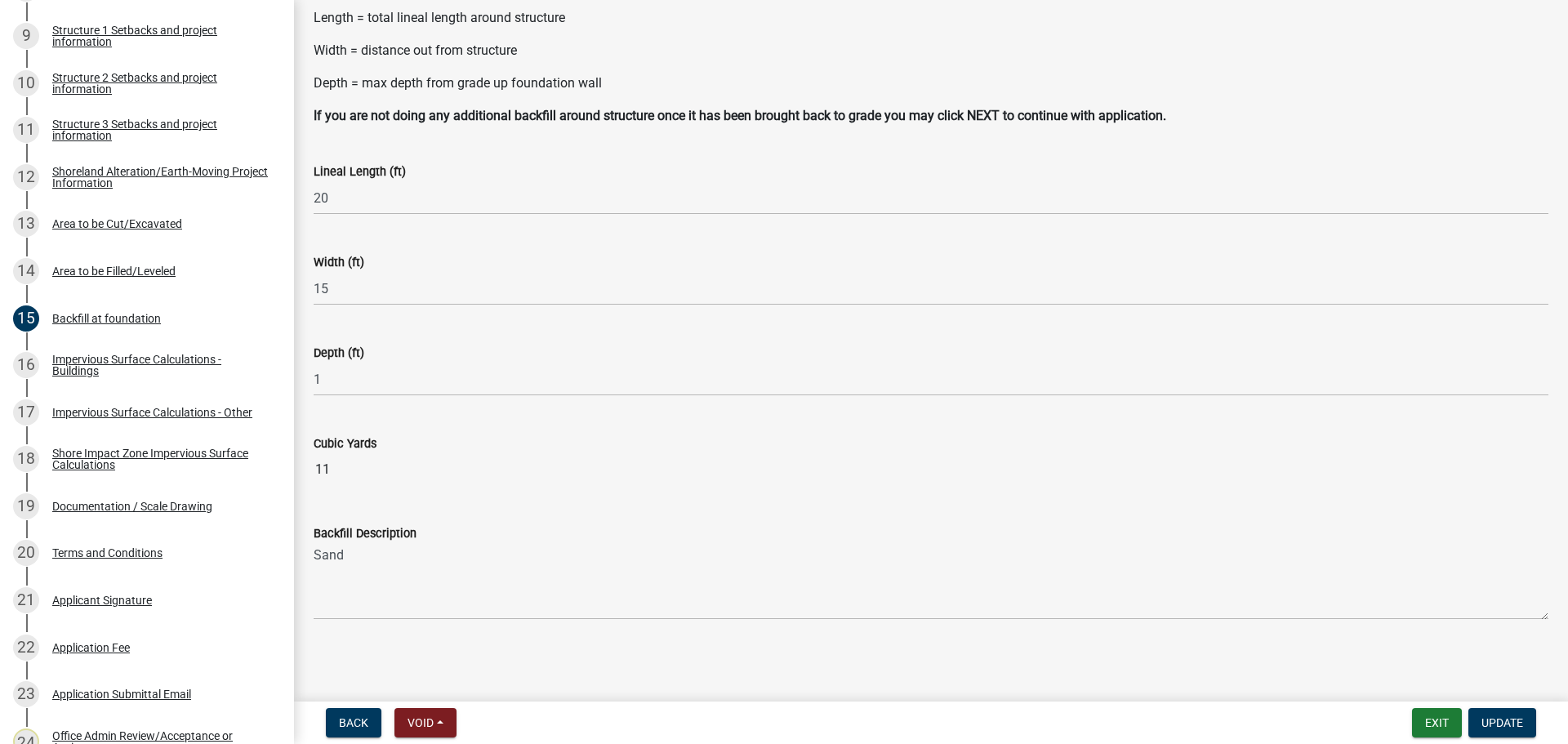
scroll to position [115, 0]
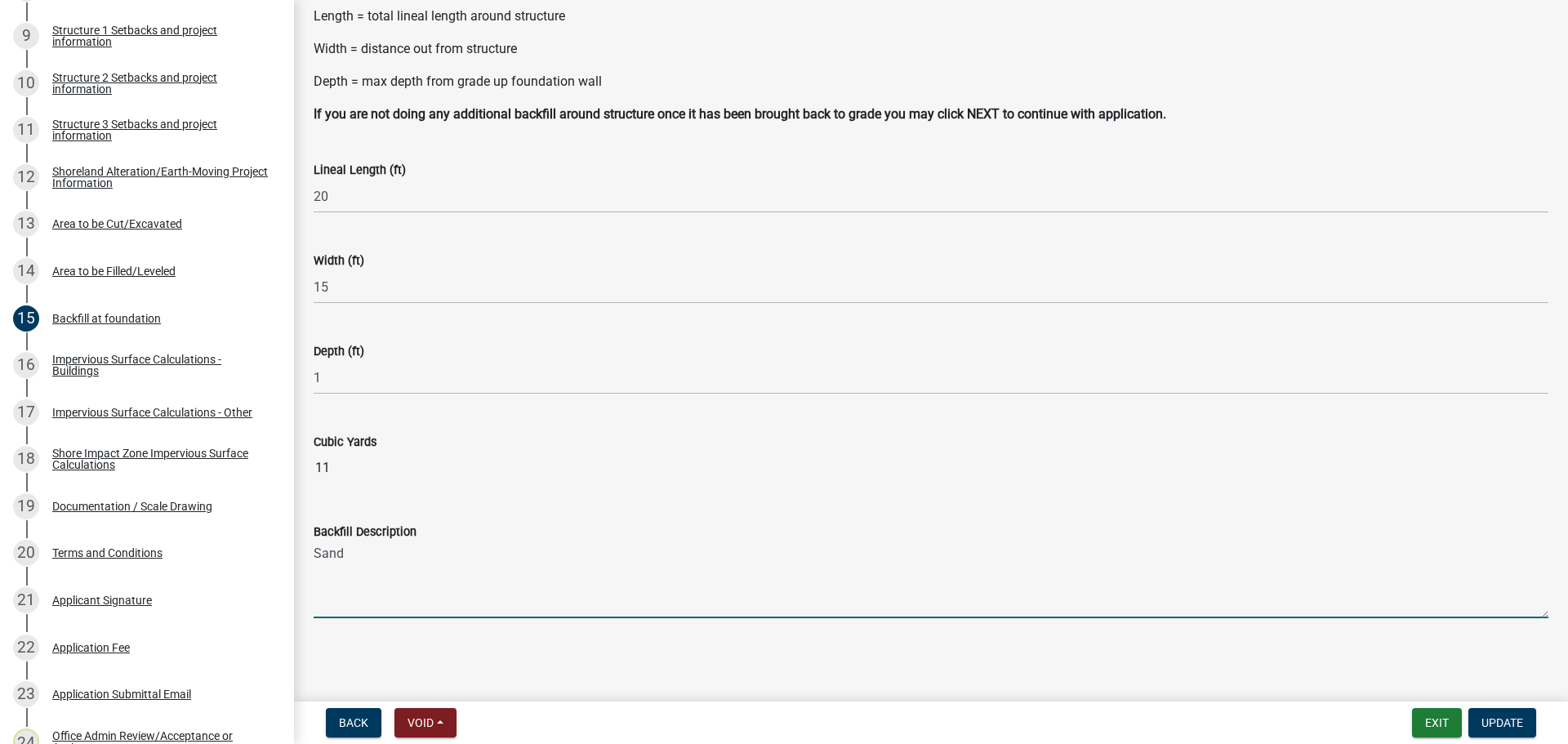
click at [380, 554] on textarea "Sand" at bounding box center [931, 580] width 1235 height 77
type textarea "Sand"
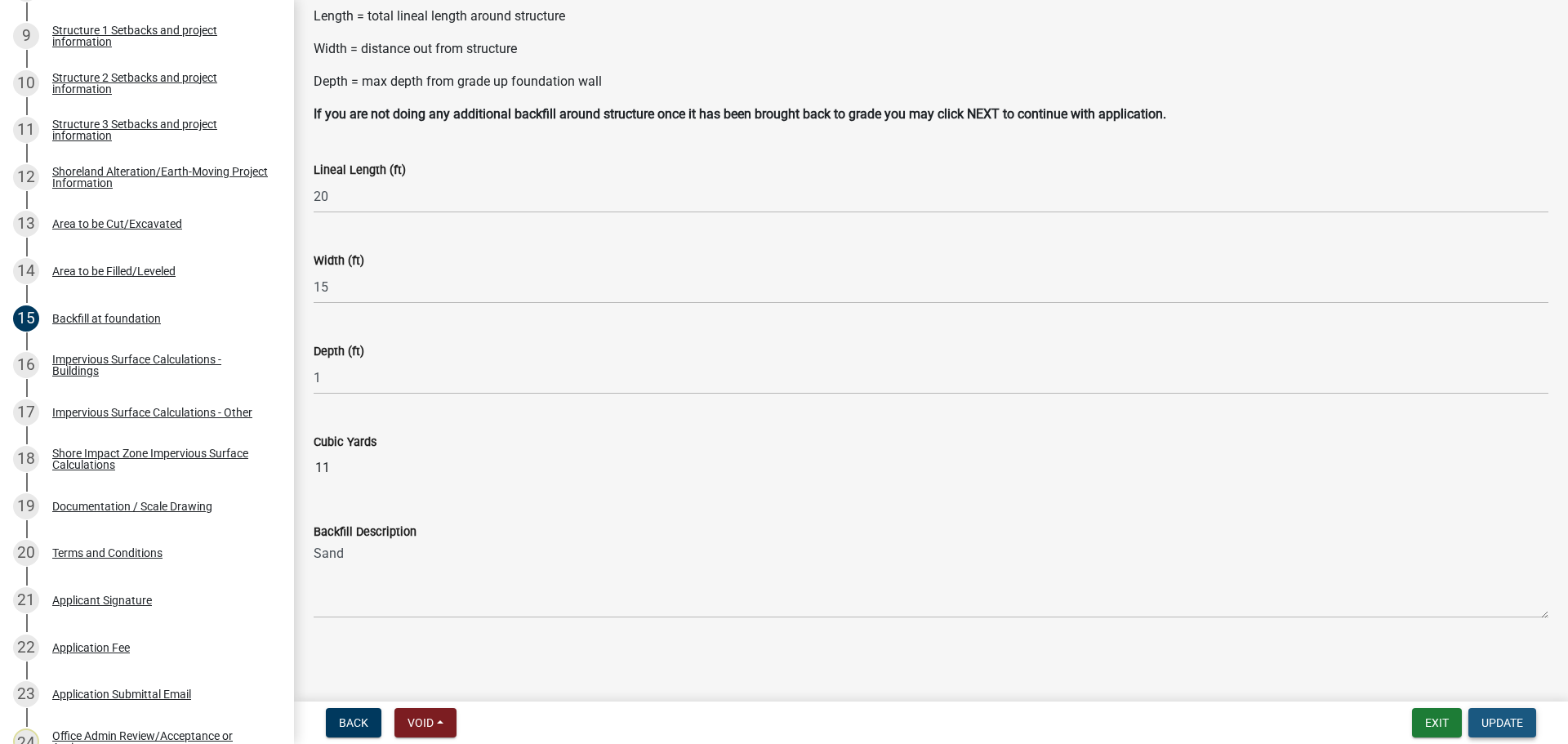
click at [1497, 724] on span "Update" at bounding box center [1502, 722] width 42 height 13
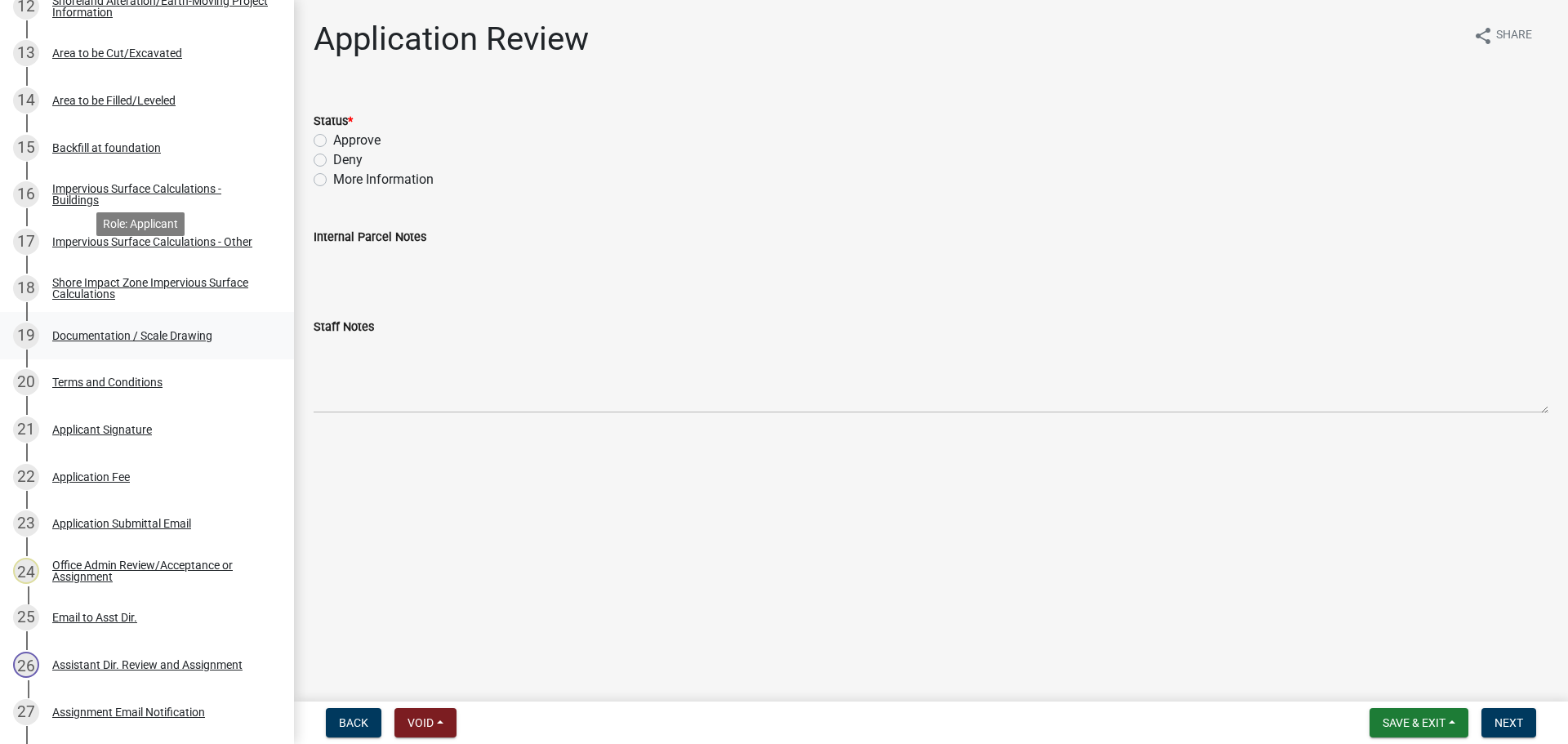
scroll to position [948, 0]
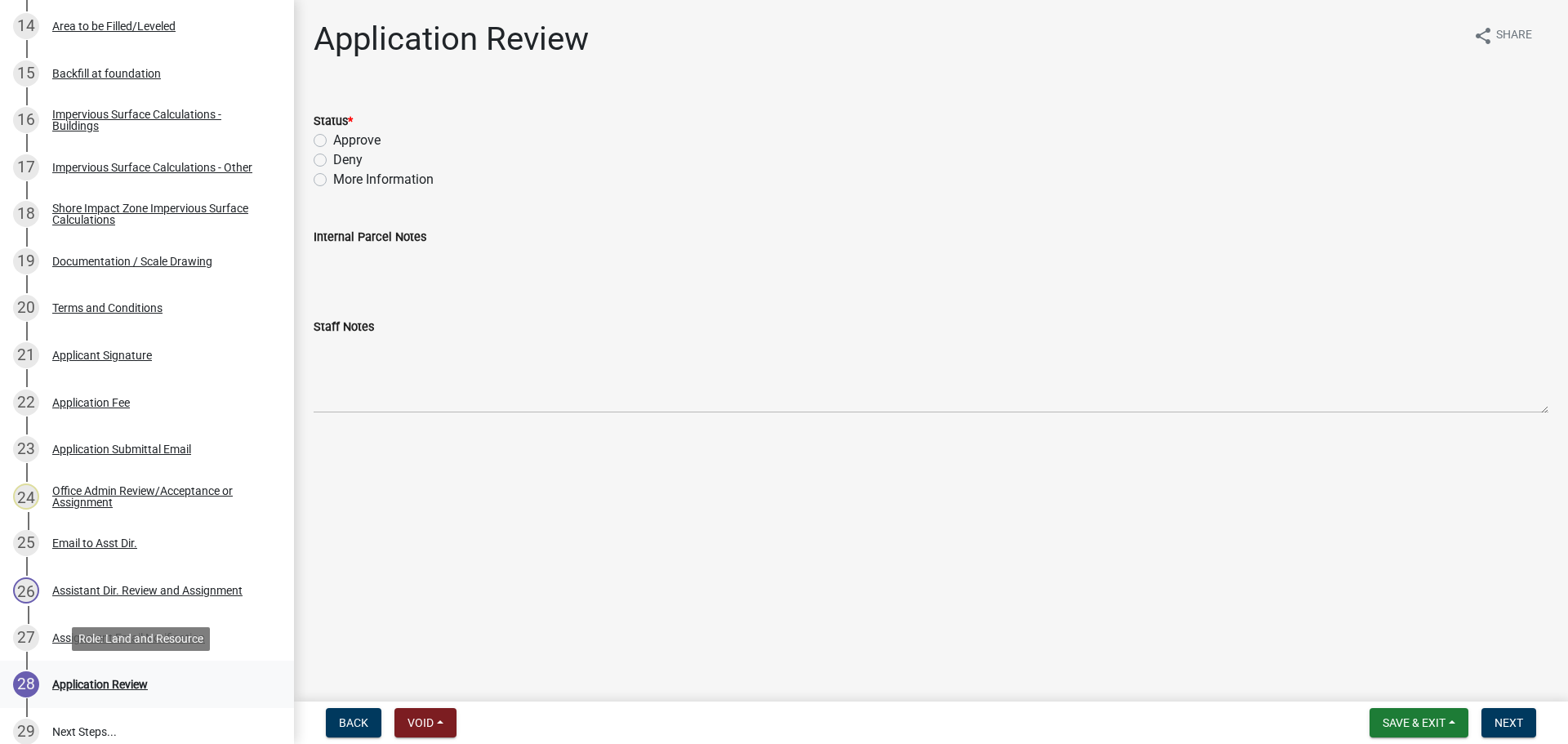
click at [120, 684] on div "Application Review" at bounding box center [99, 684] width 95 height 11
click at [355, 141] on label "Approve" at bounding box center [357, 140] width 48 height 20
click at [344, 141] on input "Approve" at bounding box center [338, 136] width 10 height 10
radio input "true"
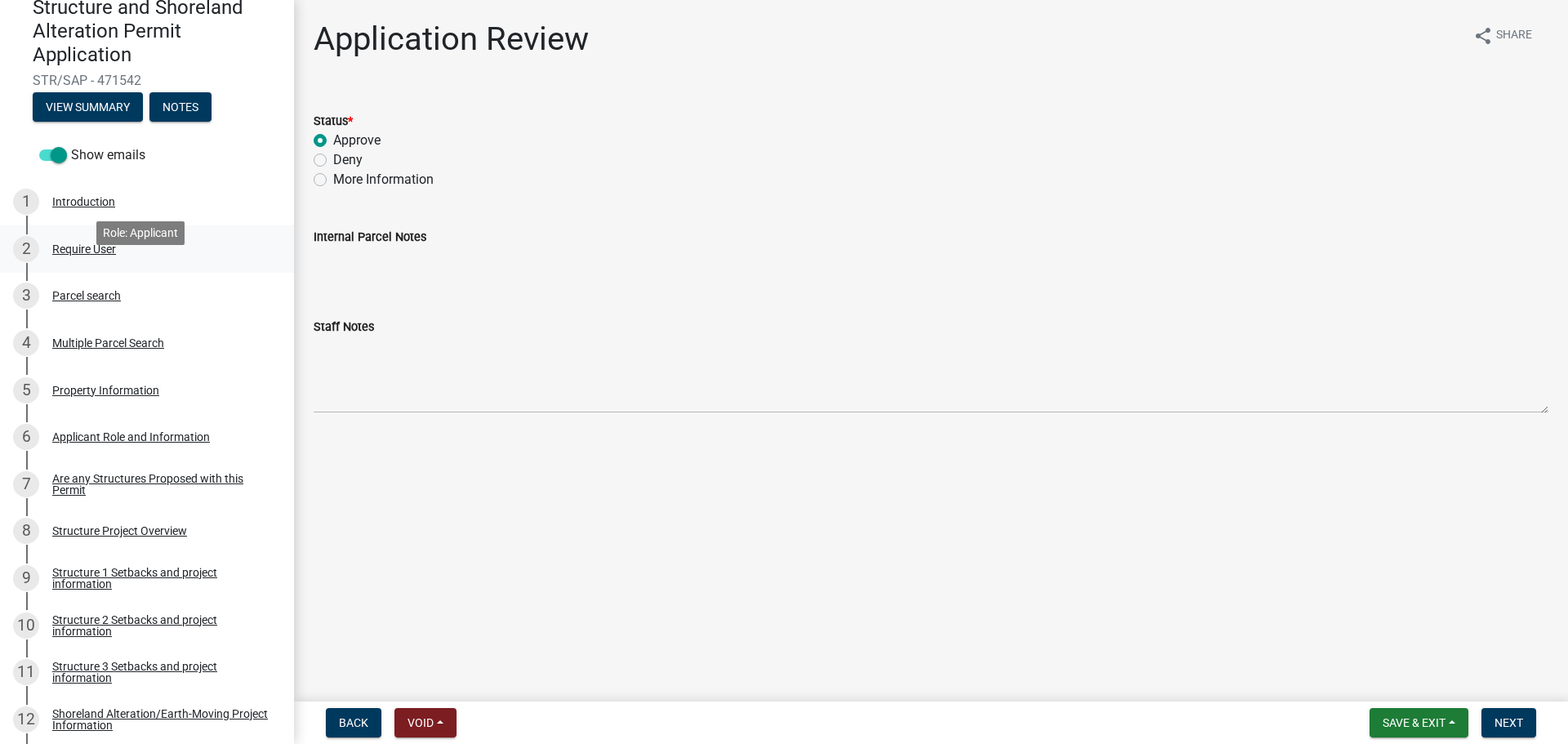
scroll to position [132, 0]
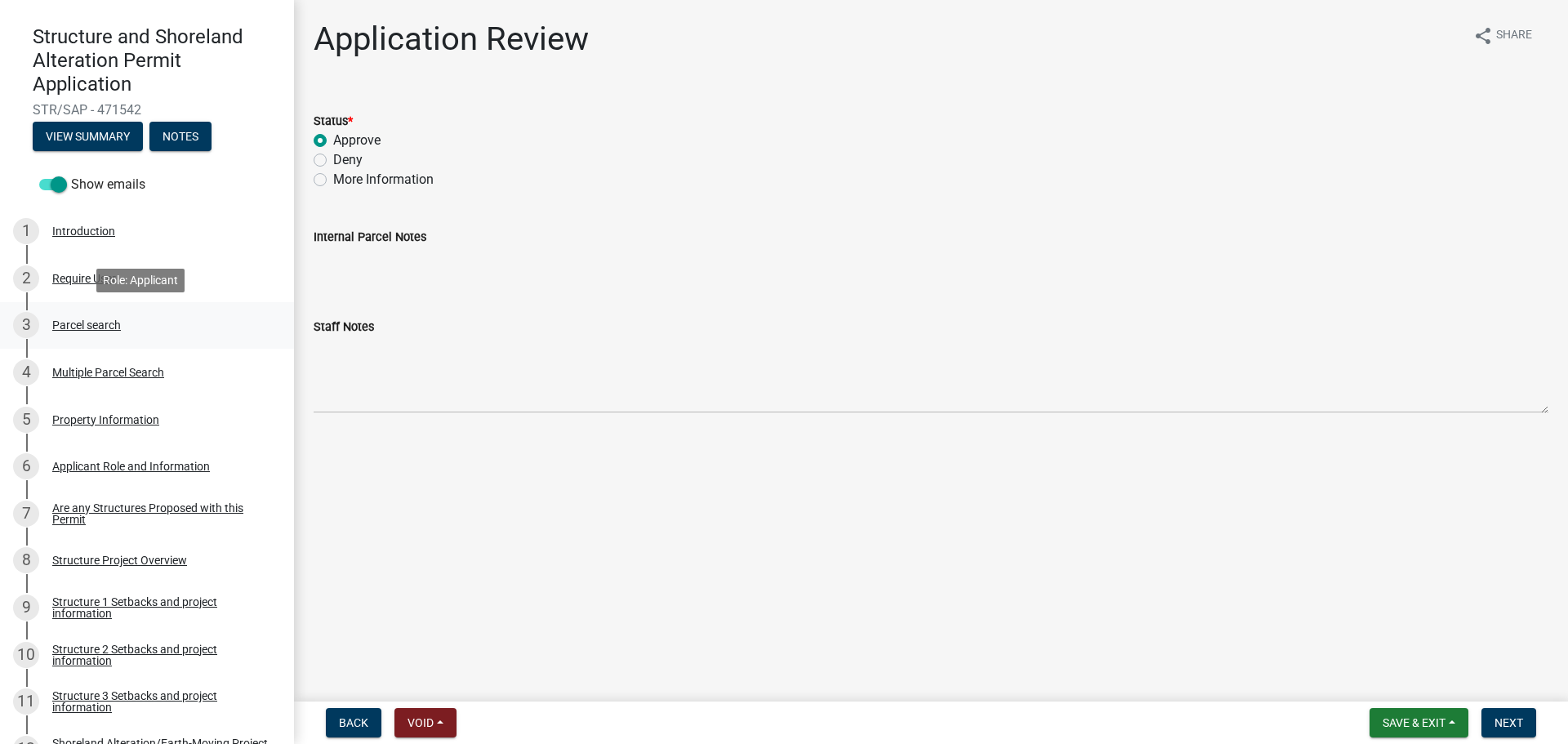
click at [96, 320] on div "Parcel search" at bounding box center [86, 325] width 69 height 11
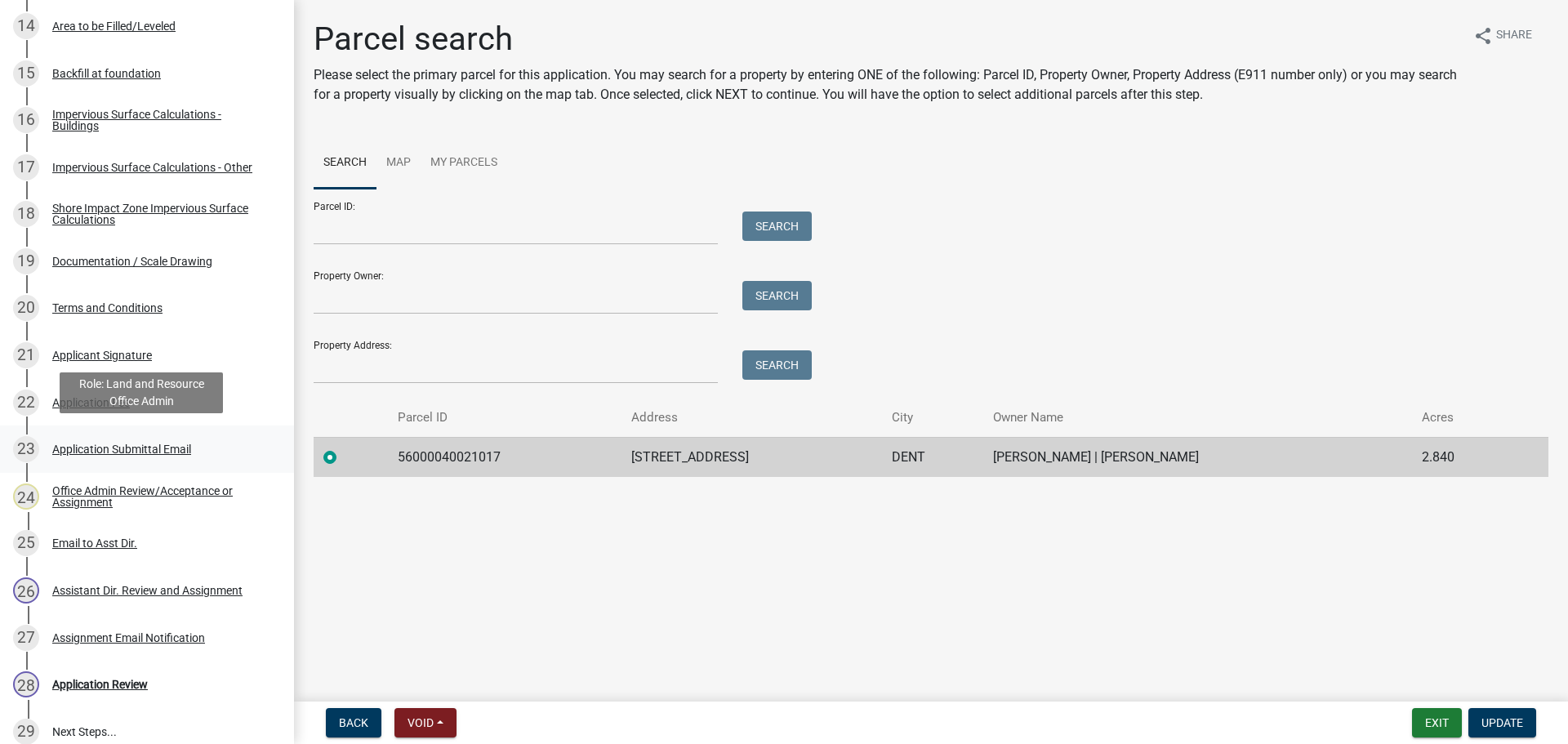
scroll to position [1111, 0]
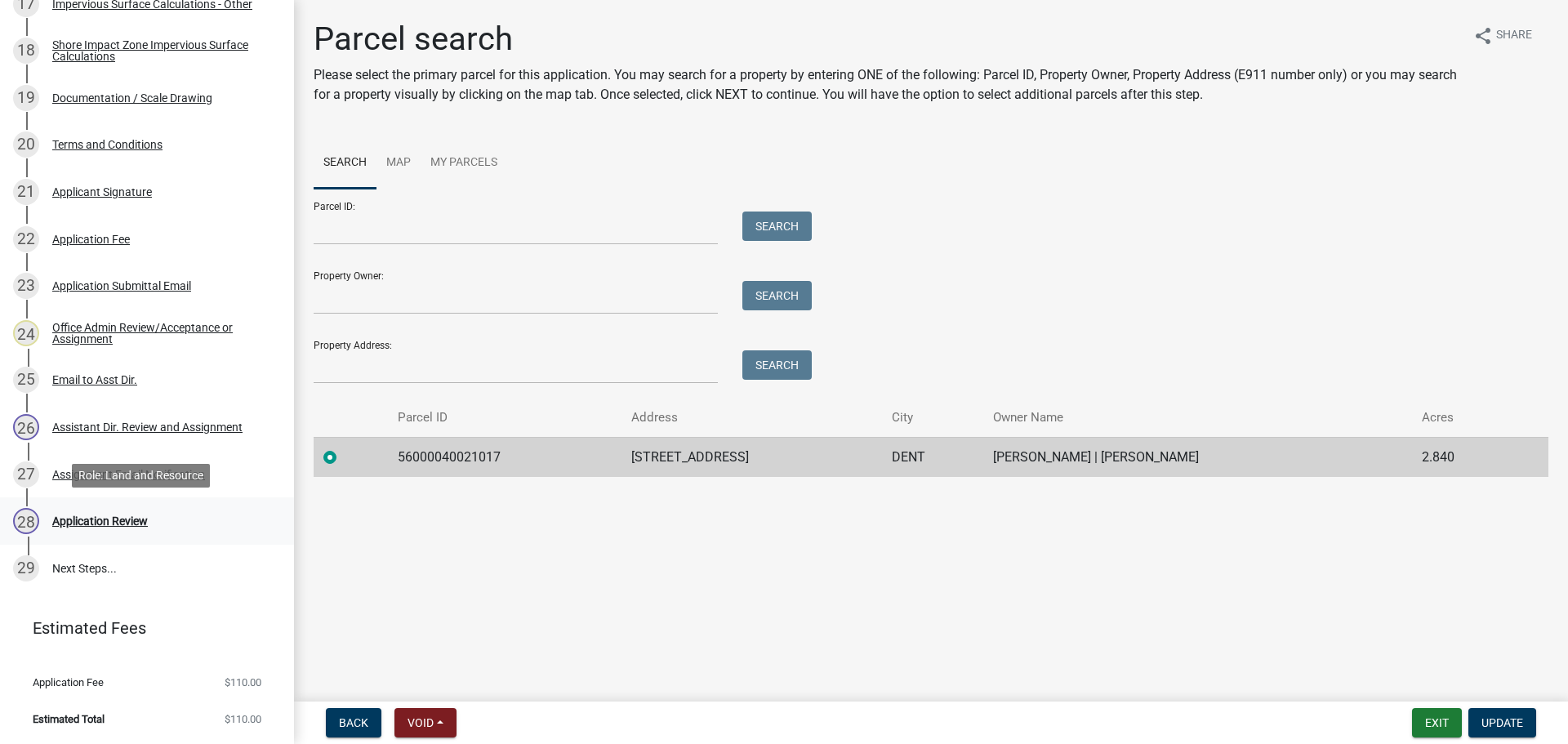
click at [124, 520] on div "Application Review" at bounding box center [99, 520] width 95 height 11
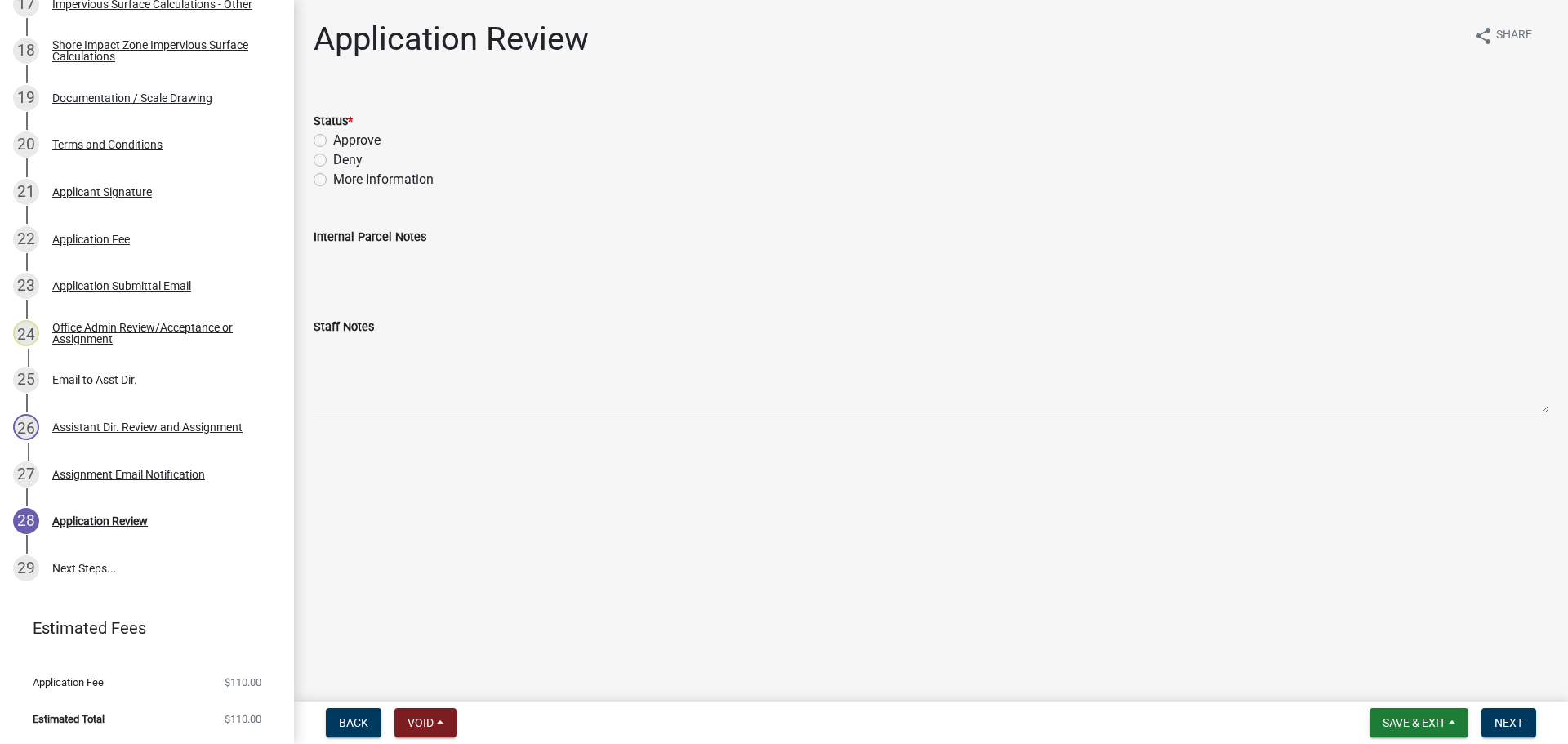
click at [377, 142] on label "Approve" at bounding box center [357, 140] width 48 height 20
click at [344, 141] on input "Approve" at bounding box center [338, 136] width 10 height 10
radio input "true"
click at [1514, 726] on span "Next" at bounding box center [1508, 722] width 29 height 13
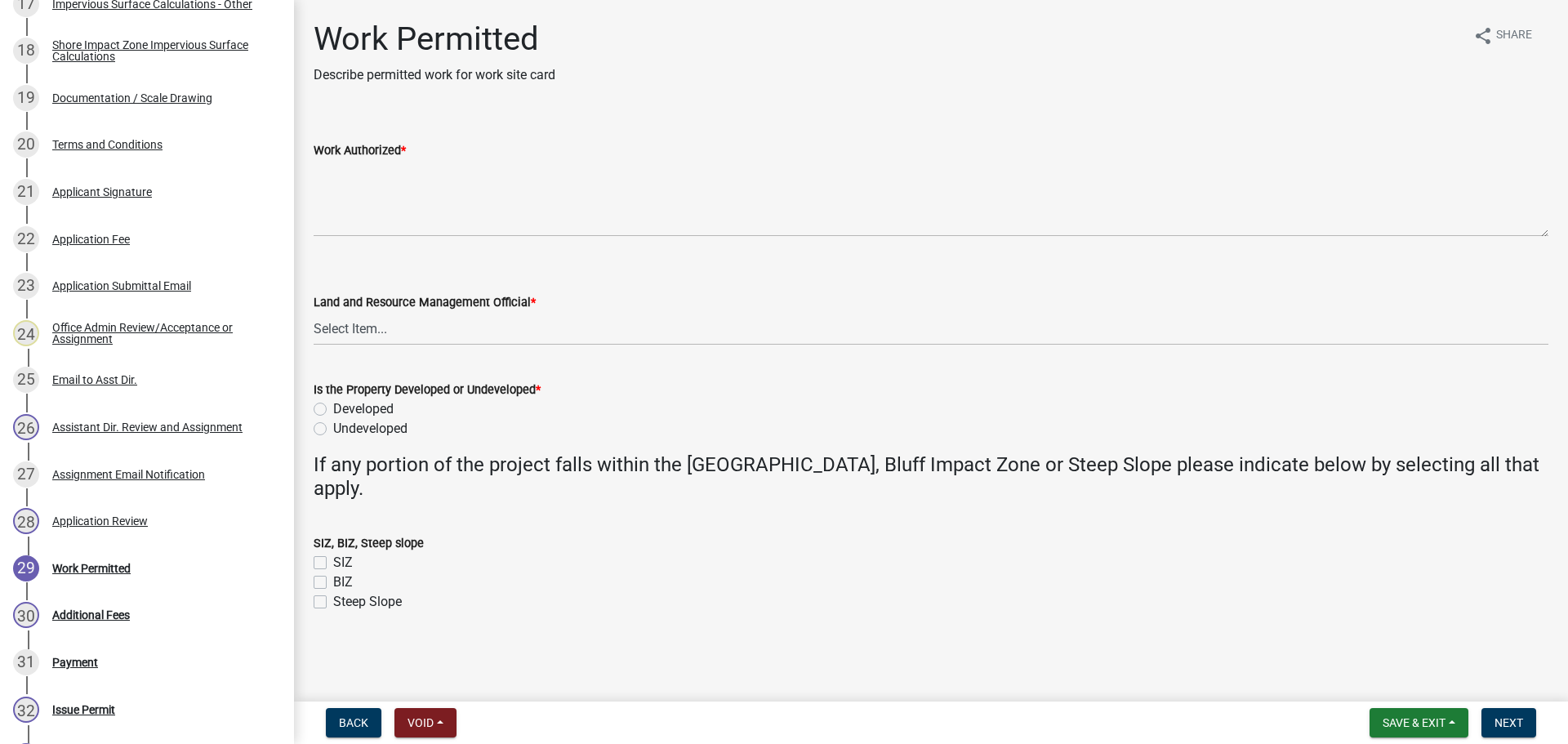
scroll to position [1440, 0]
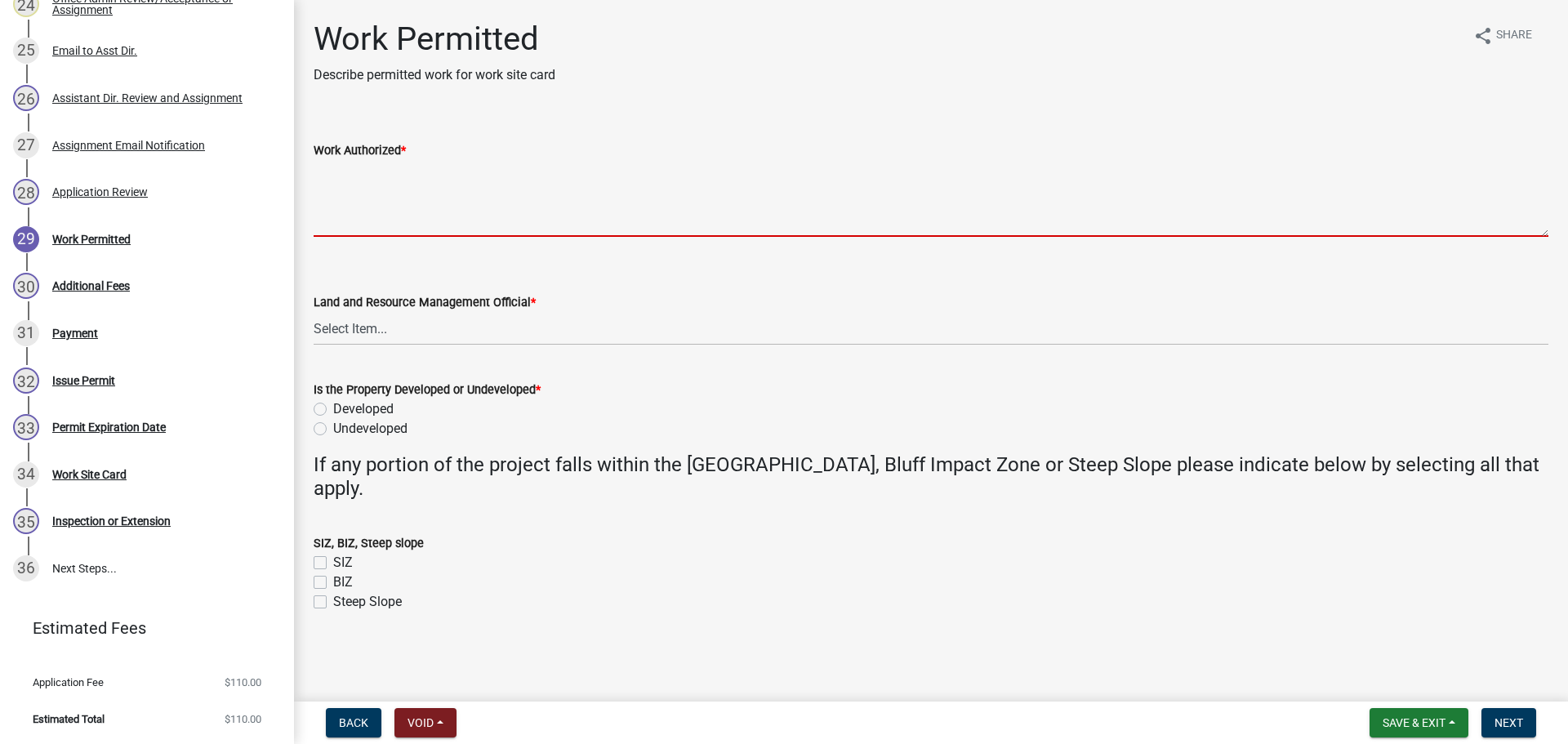
click at [423, 180] on textarea "Work Authorized *" at bounding box center [931, 198] width 1235 height 77
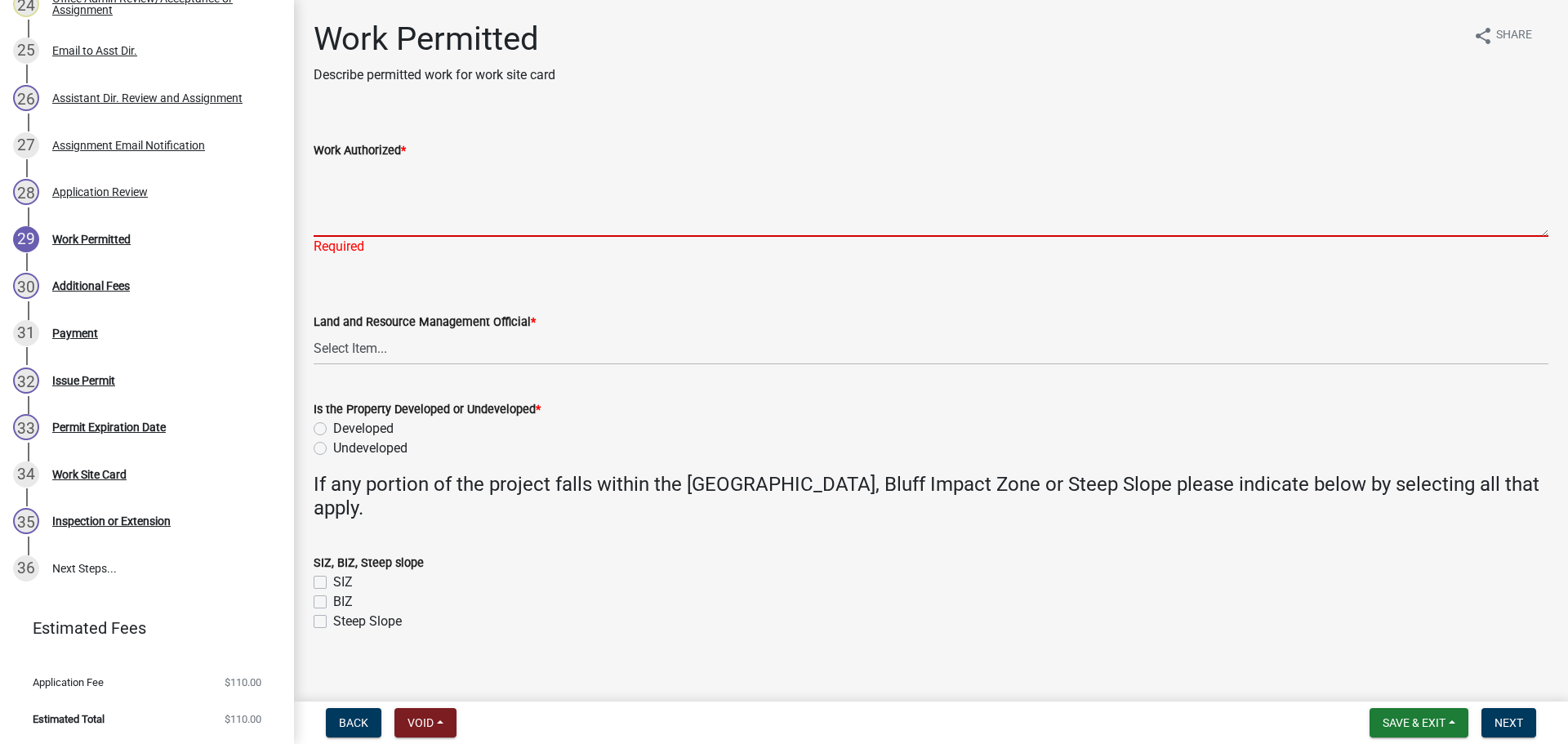
click at [351, 163] on textarea "Work Authorized *" at bounding box center [931, 198] width 1235 height 77
paste textarea "Construct a 12X44 addition to storage shed. All setbacks and impervious surface…"
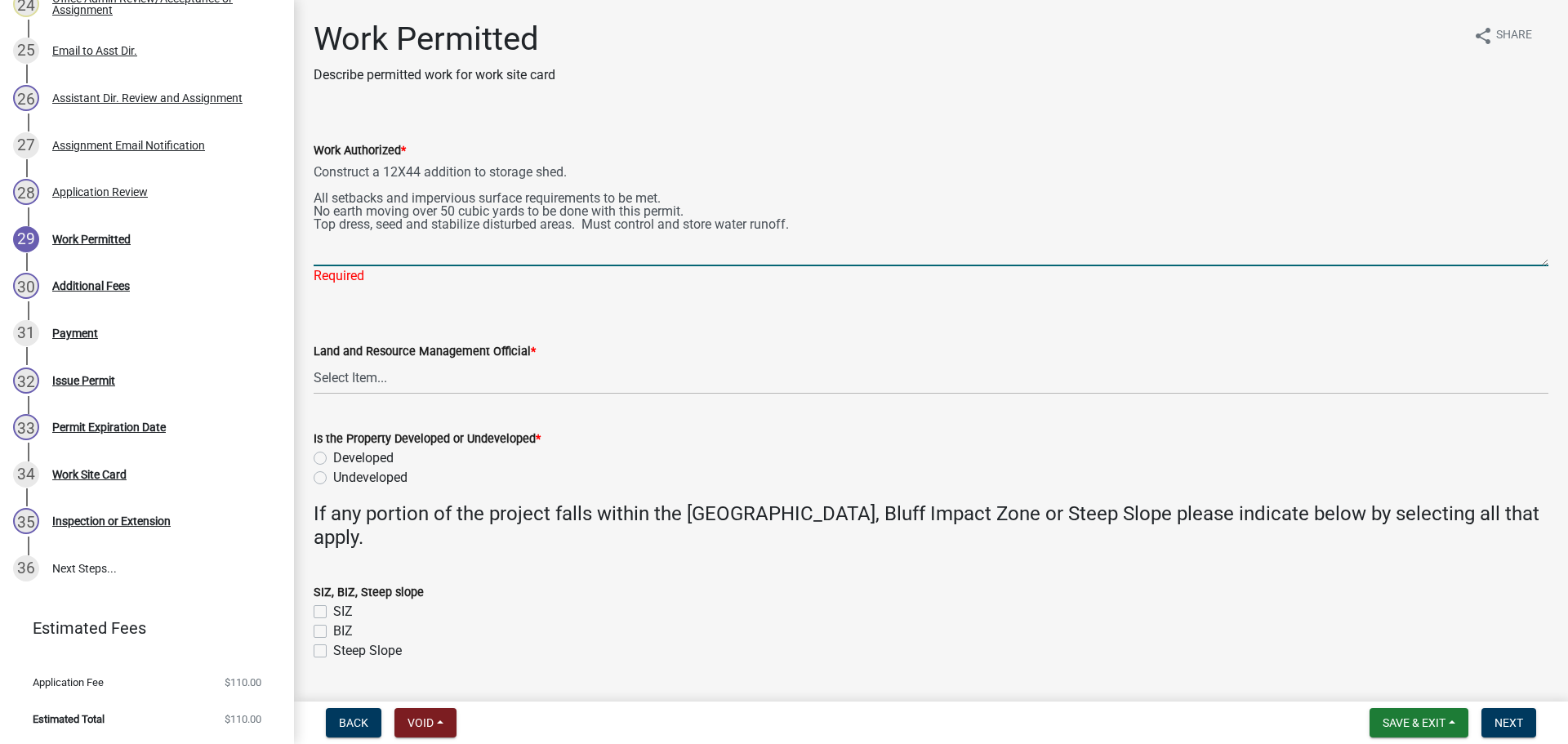
scroll to position [0, 0]
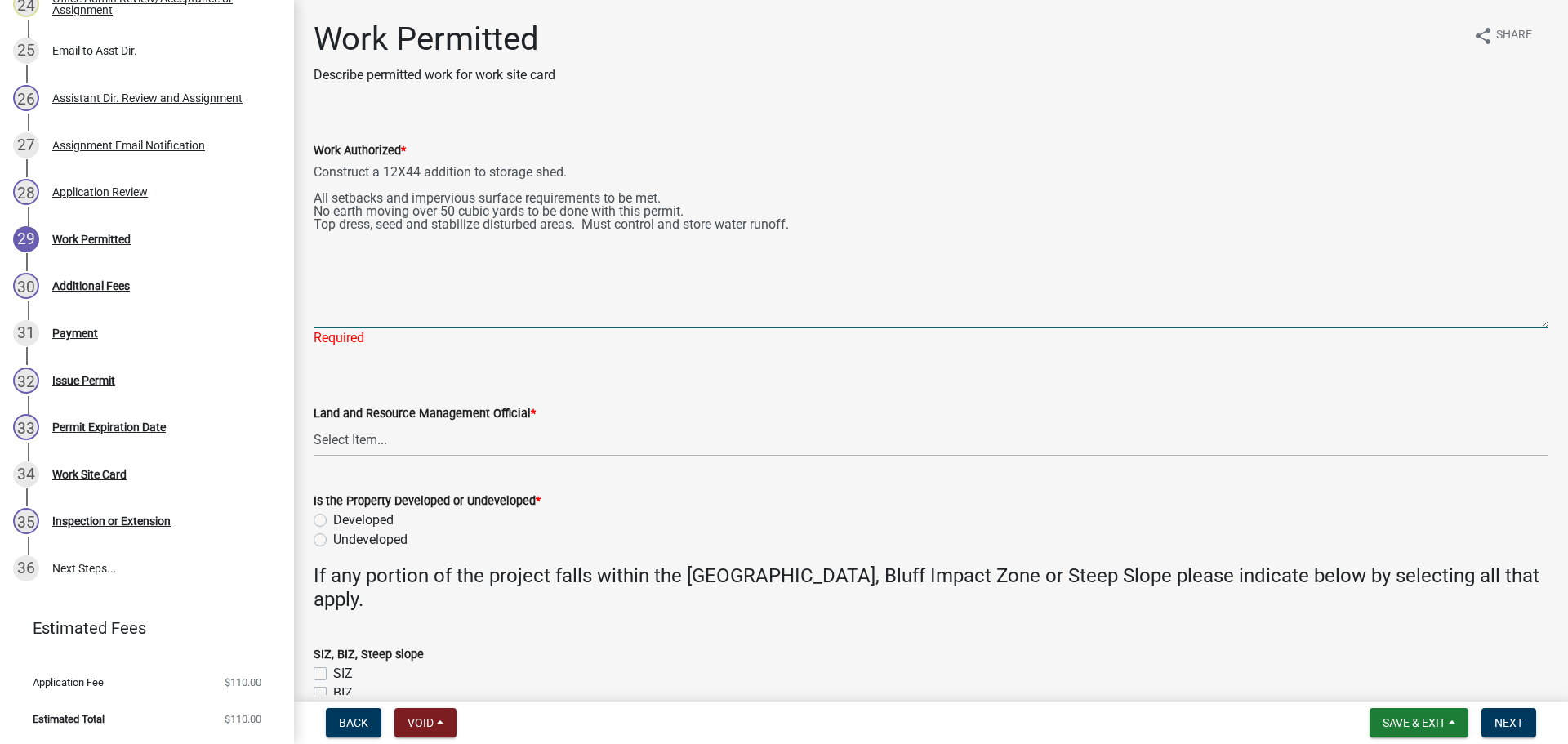
drag, startPoint x: 1526, startPoint y: 234, endPoint x: 1518, endPoint y: 325, distance: 91.4
click at [1518, 325] on textarea "Construct a 12X44 addition to storage shed. All setbacks and impervious surface…" at bounding box center [931, 244] width 1235 height 168
click at [389, 171] on textarea "Construct a 12X44 addition to storage shed. All setbacks and impervious surface…" at bounding box center [931, 244] width 1235 height 168
type textarea "Construct a 14X20 addition to dwelling. All setbacks and impervious surface req…"
click at [396, 442] on wm-data-entity-input "Land and Resource Management Official * Select Item... Alexis Newark Amy Busko …" at bounding box center [931, 416] width 1235 height 111
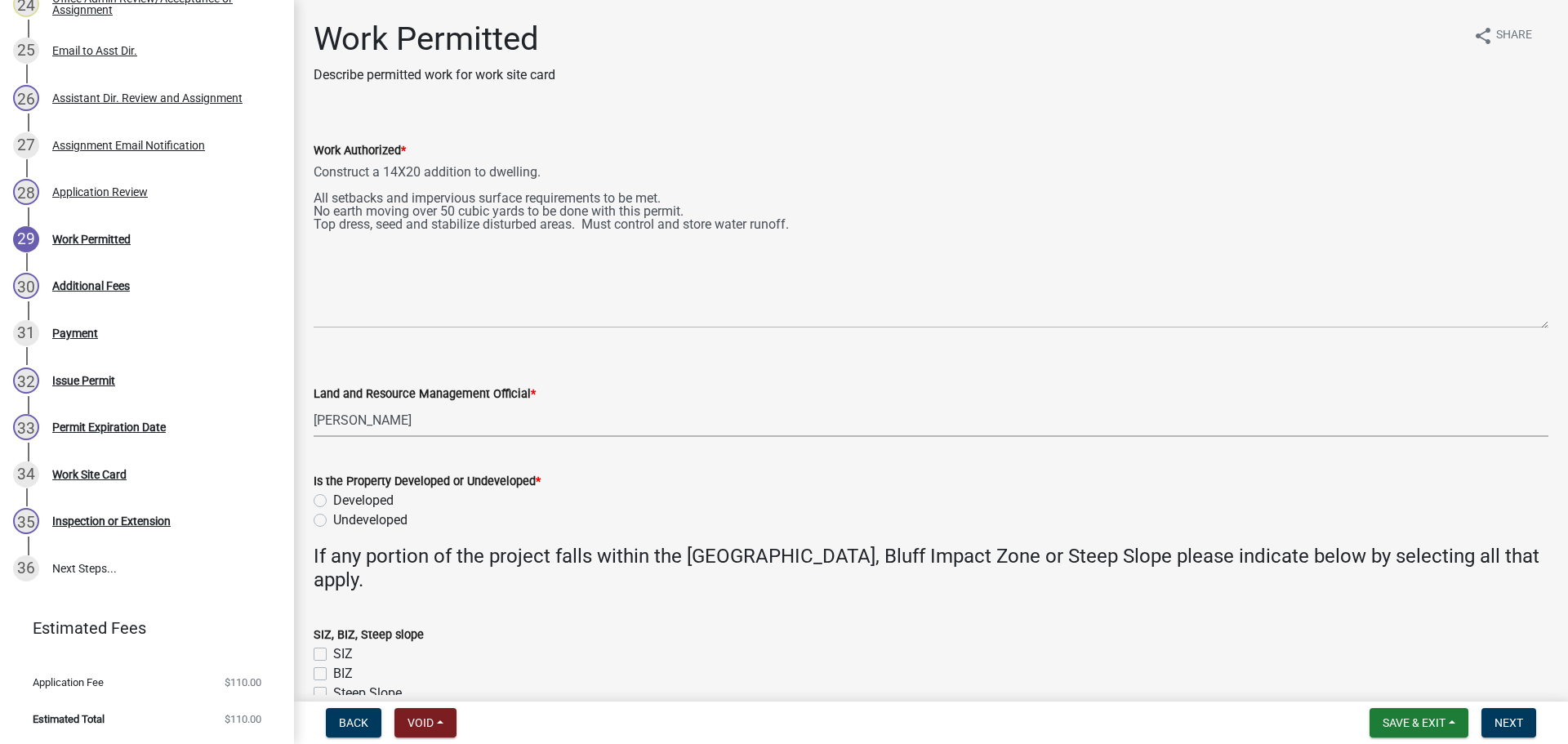
click at [314, 403] on select "Select Item... Alexis Newark Amy Busko Andrea Perales Brittany Tollefson Christ…" at bounding box center [931, 419] width 1235 height 33
select select "67745ee8-7159-4960-80f9-a638286b467c"
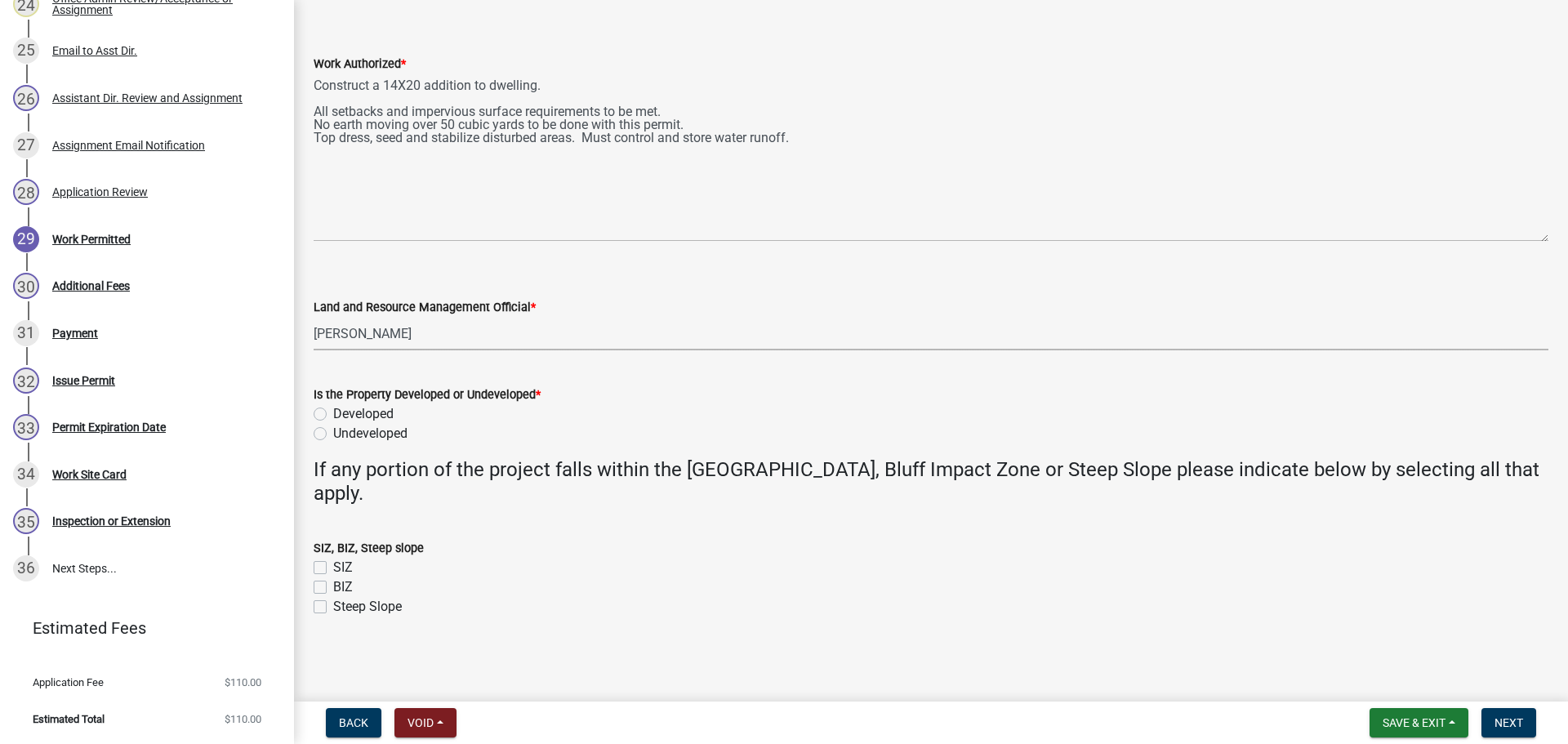
click at [333, 412] on label "Developed" at bounding box center [363, 413] width 60 height 20
click at [333, 412] on input "Developed" at bounding box center [338, 409] width 10 height 10
radio input "true"
click at [1508, 723] on span "Next" at bounding box center [1508, 722] width 29 height 13
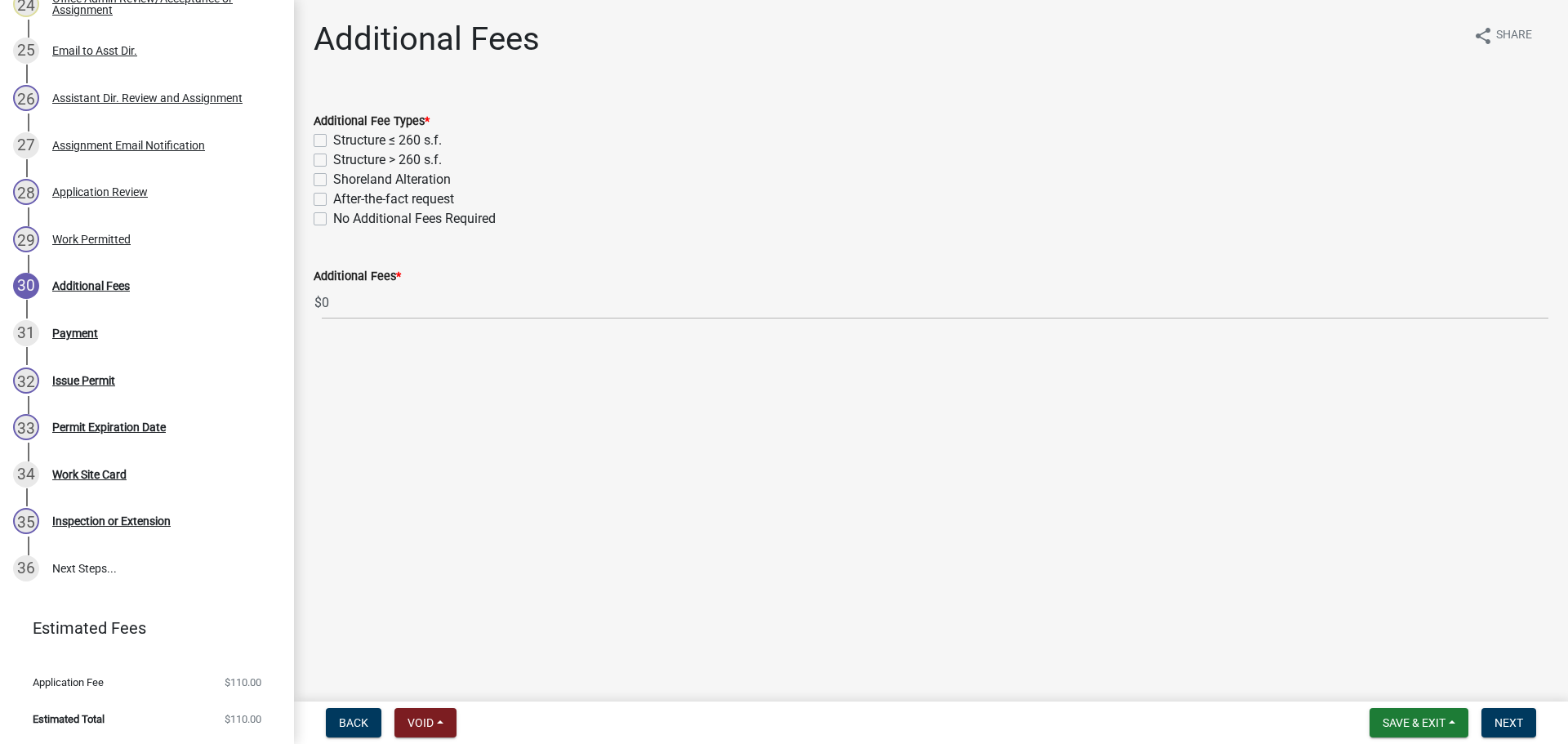
click at [333, 160] on label "Structure > 260 s.f." at bounding box center [388, 160] width 109 height 20
click at [333, 160] on input "Structure > 260 s.f." at bounding box center [338, 156] width 10 height 10
checkbox input "true"
checkbox input "false"
checkbox input "true"
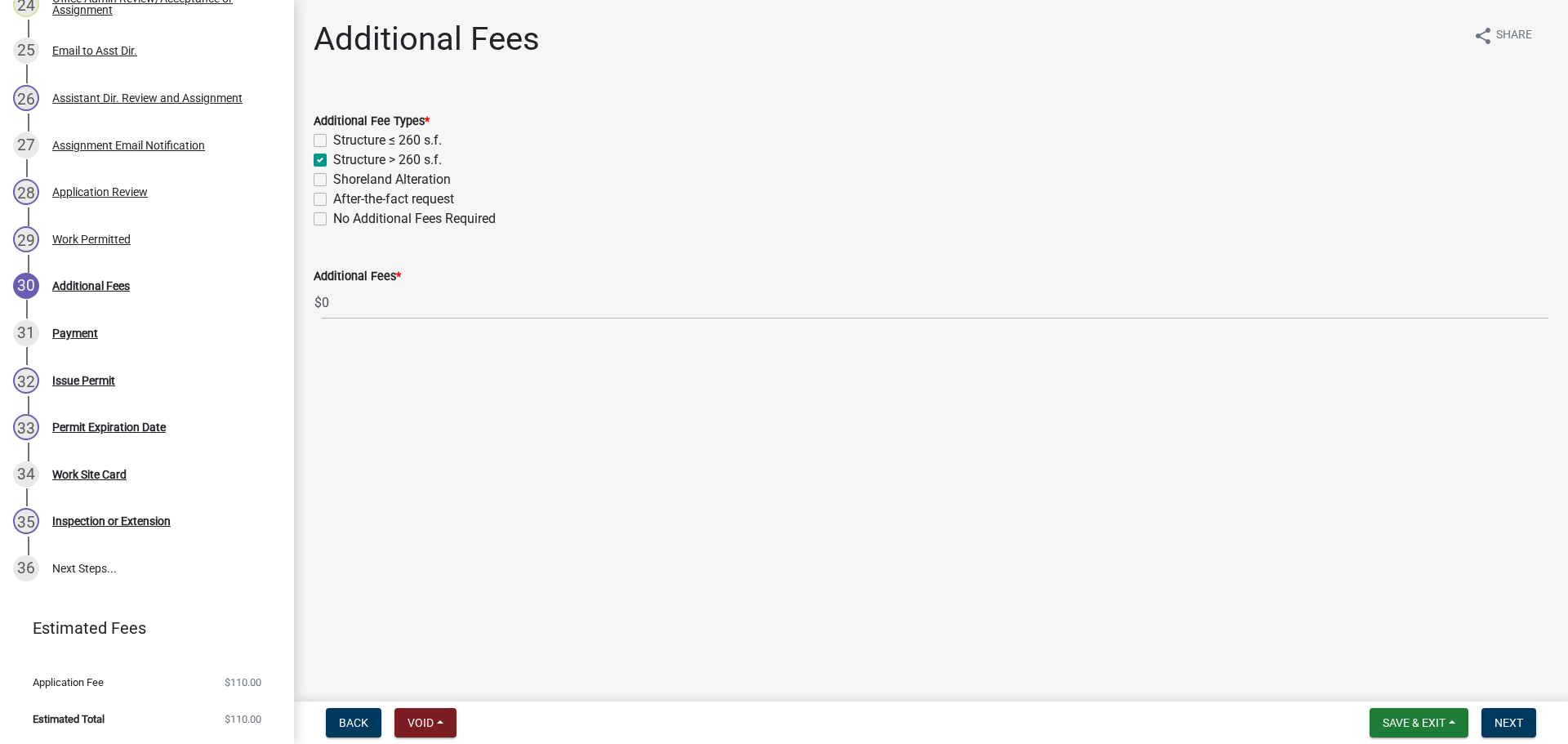
checkbox input "false"
click at [1502, 719] on span "Next" at bounding box center [1508, 722] width 29 height 13
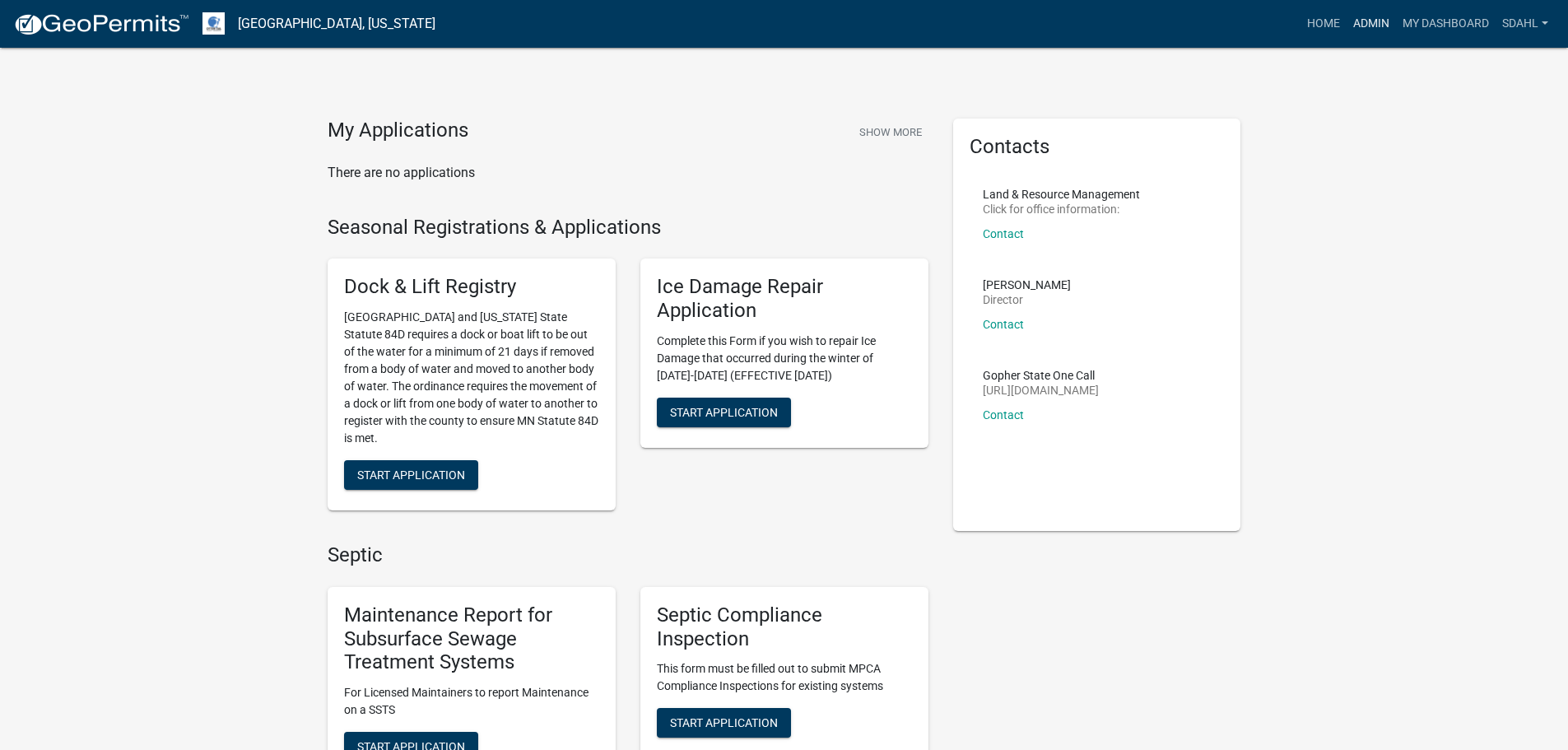
drag, startPoint x: 1360, startPoint y: 21, endPoint x: 1351, endPoint y: 28, distance: 11.4
click at [1360, 21] on link "Admin" at bounding box center [1371, 24] width 50 height 31
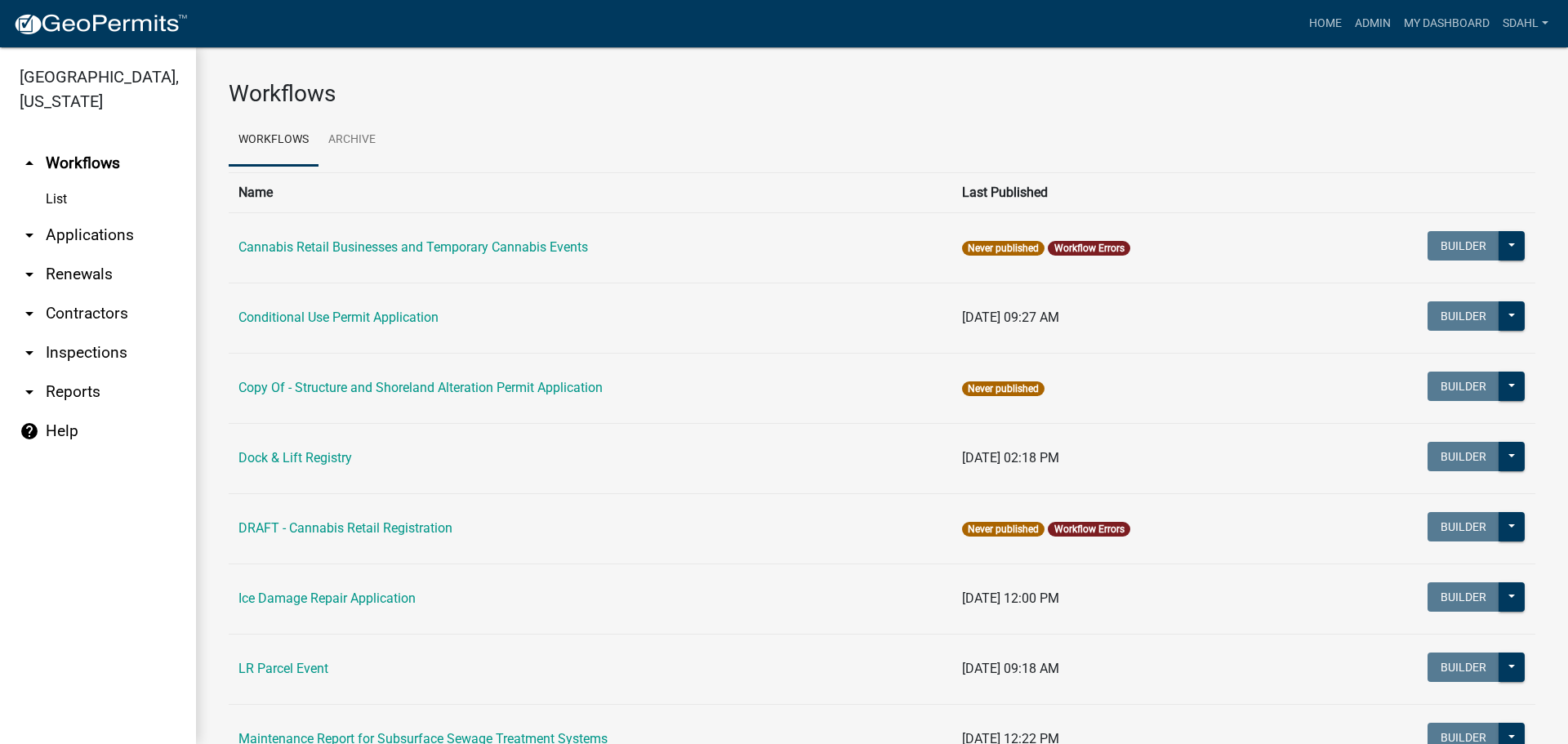
click at [125, 227] on link "arrow_drop_down Applications" at bounding box center [98, 236] width 196 height 39
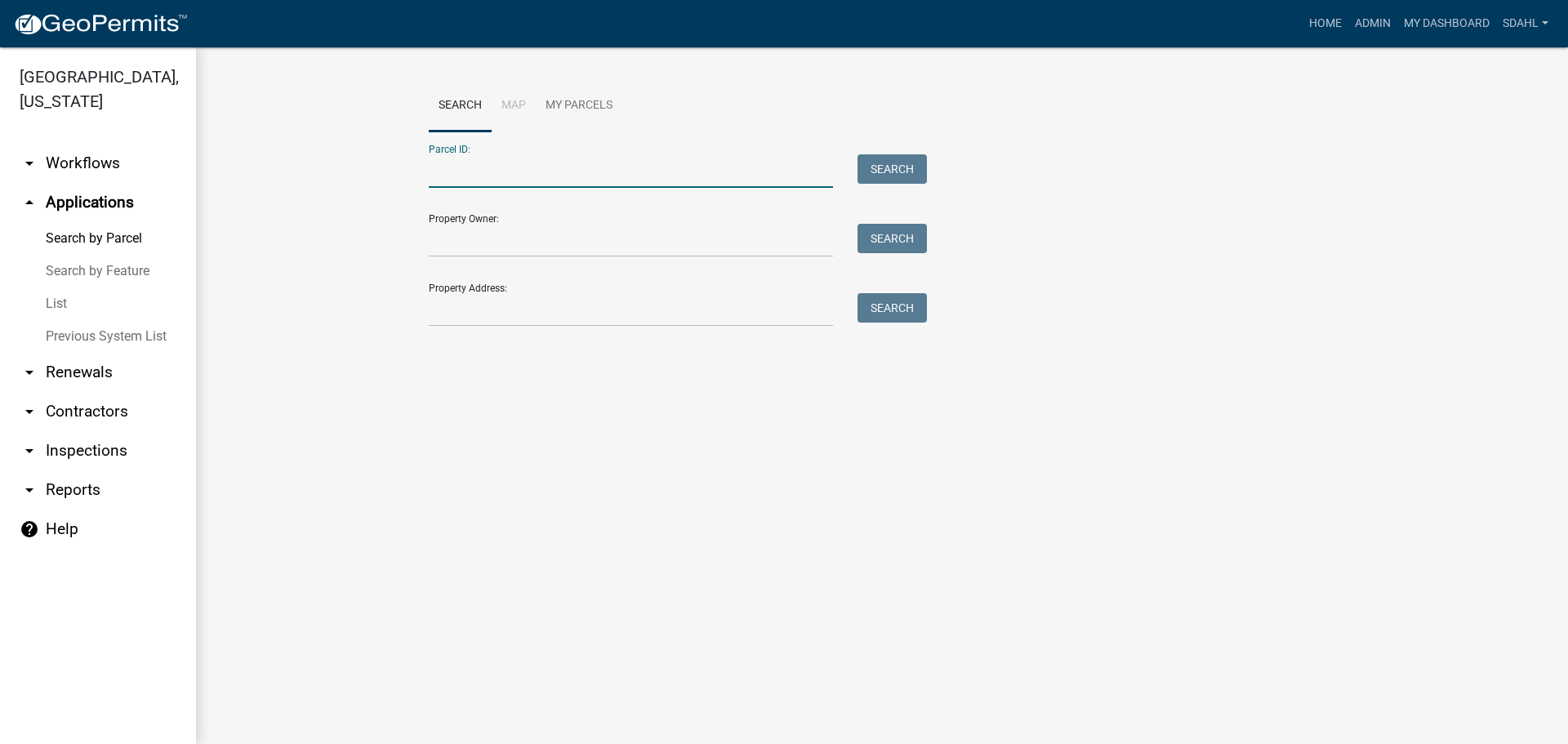
click at [566, 175] on input "Parcel ID:" at bounding box center [630, 171] width 404 height 33
type input "4"
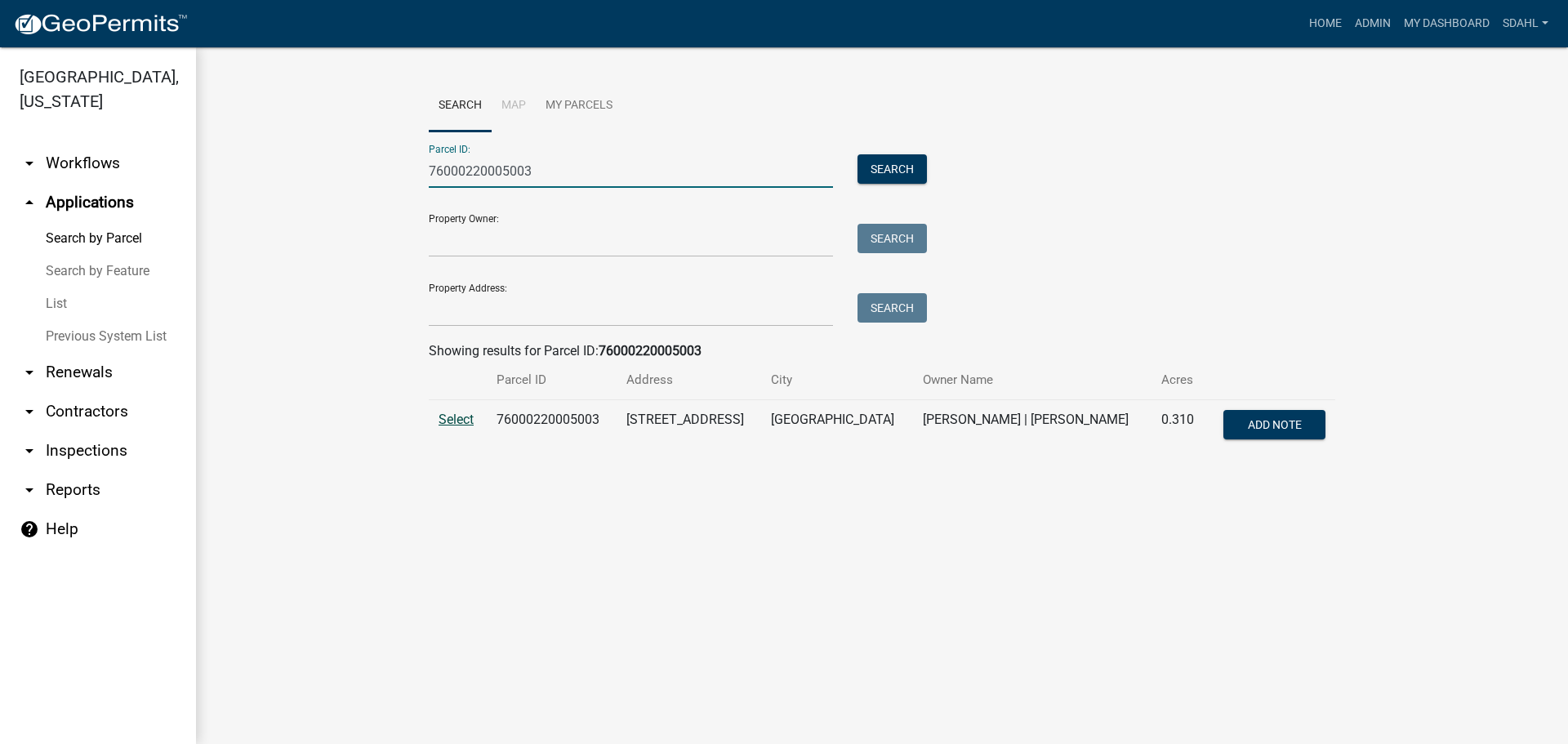
type input "76000220005003"
click at [463, 418] on span "Select" at bounding box center [456, 419] width 35 height 15
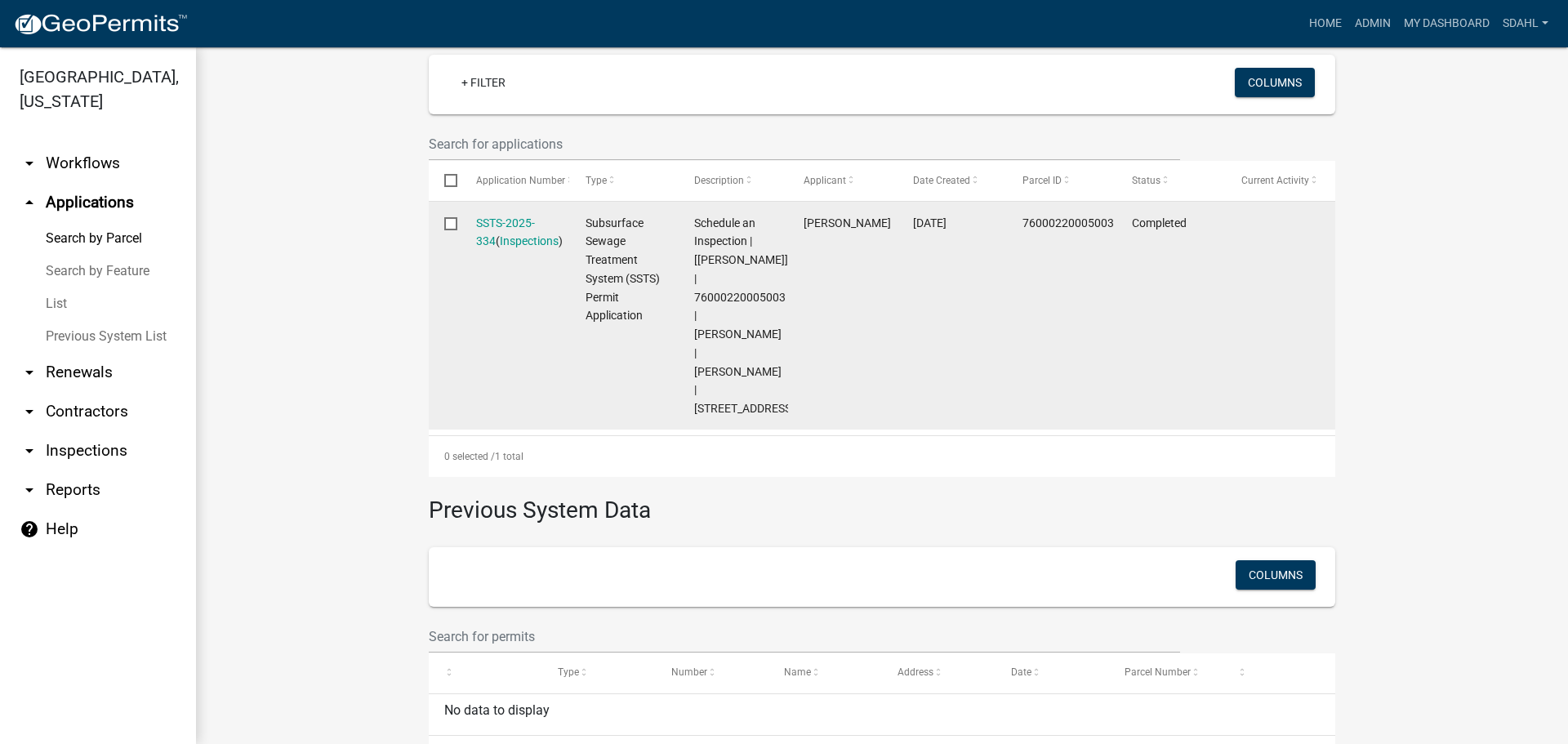
scroll to position [523, 0]
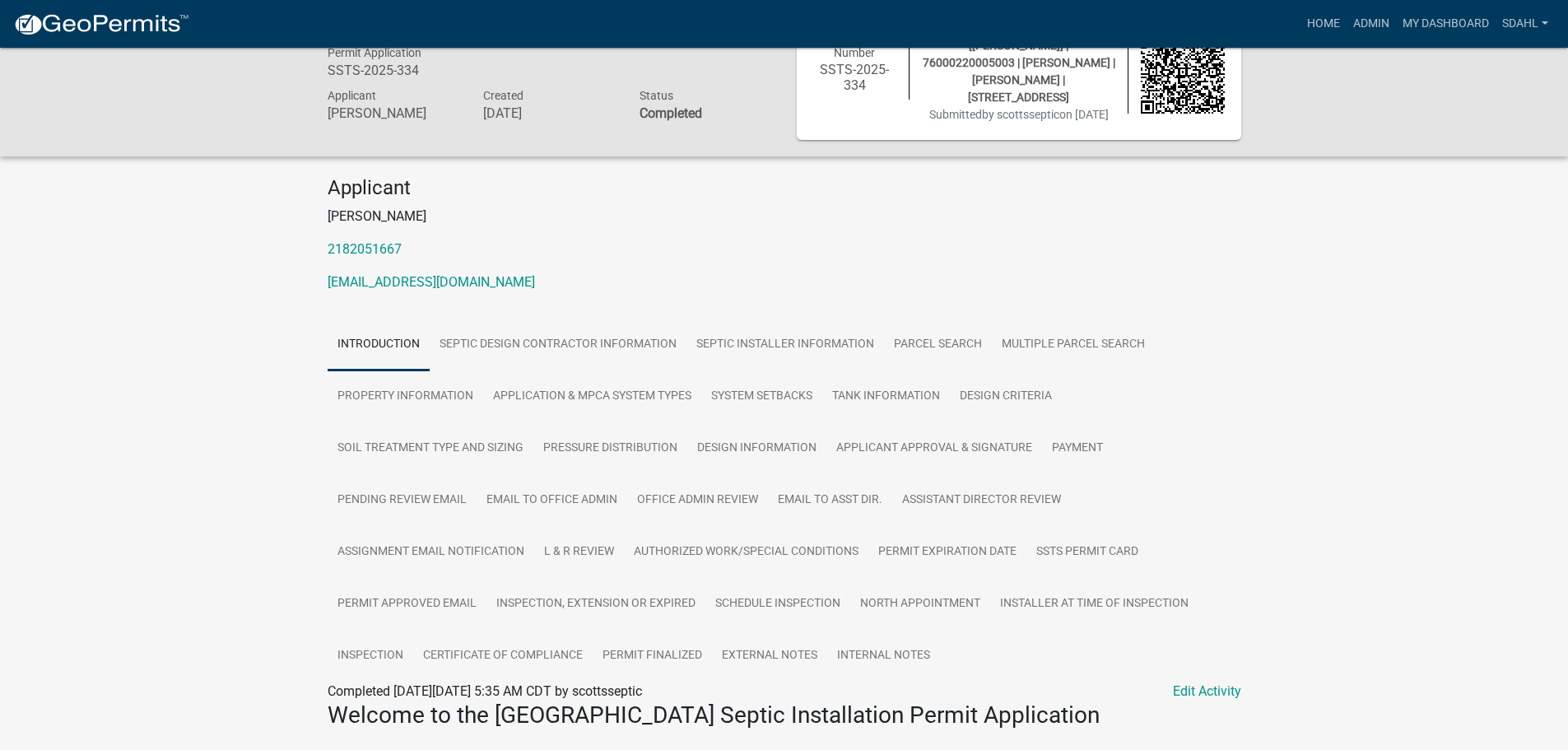
scroll to position [329, 0]
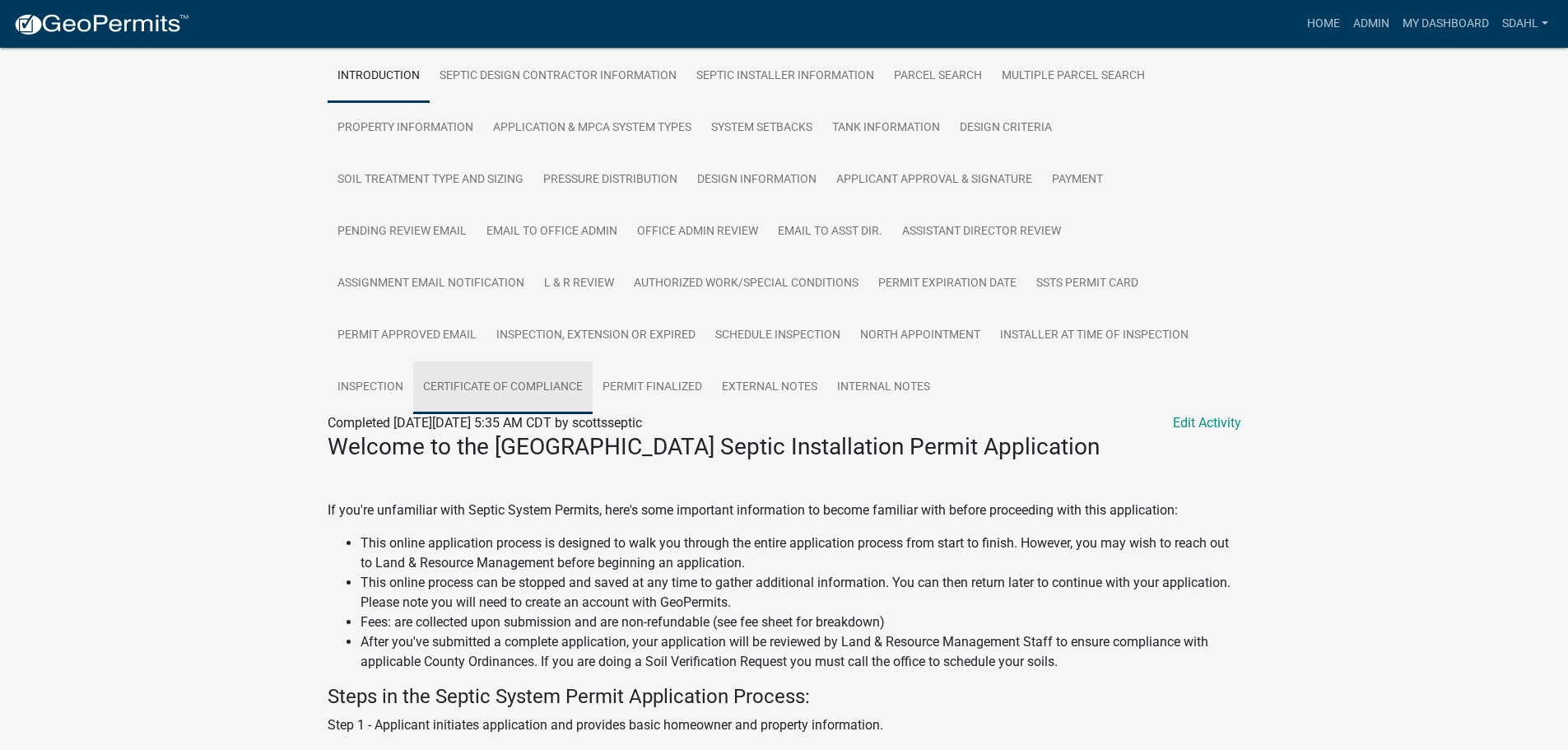
click at [516, 387] on link "Certificate of Compliance" at bounding box center [502, 387] width 179 height 52
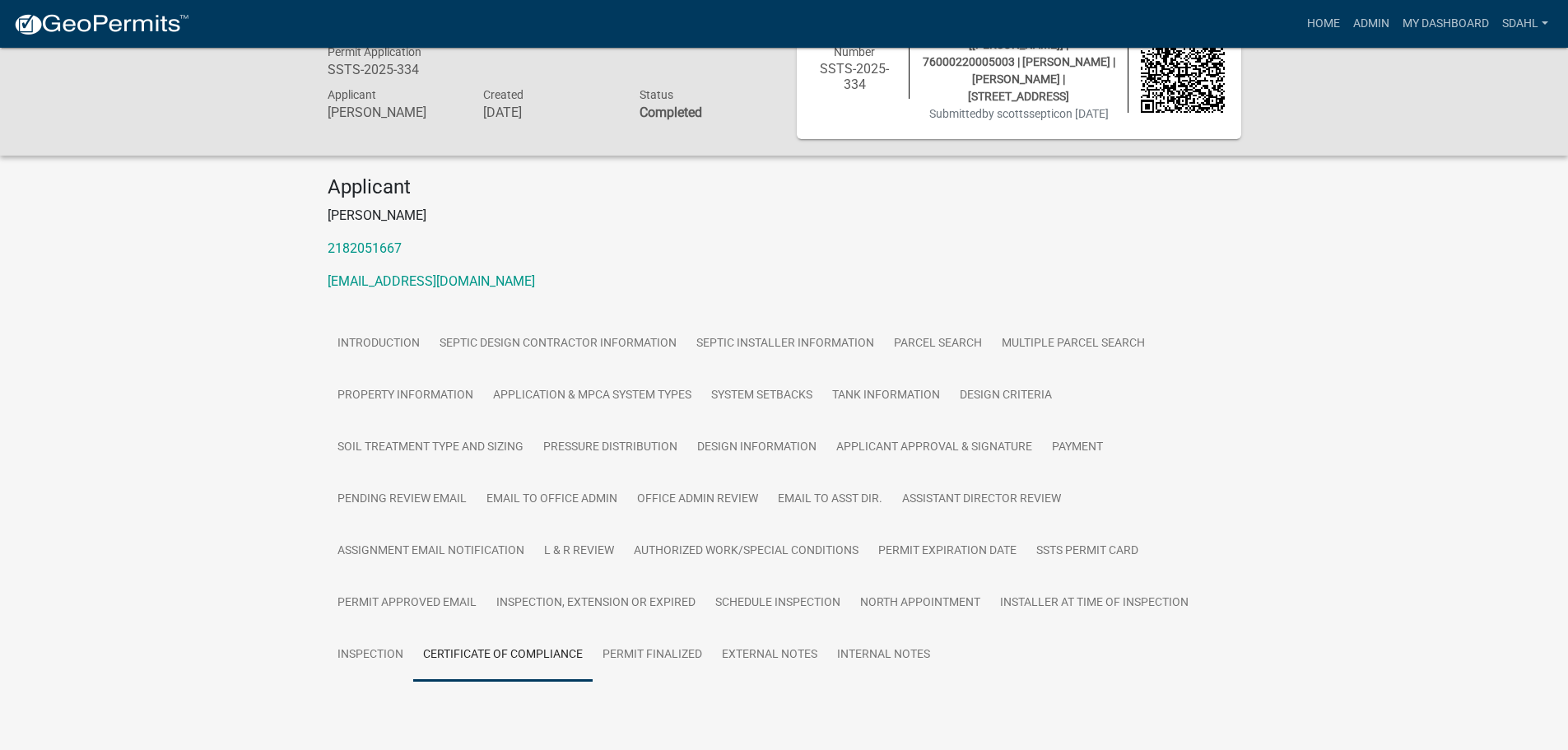
scroll to position [109, 0]
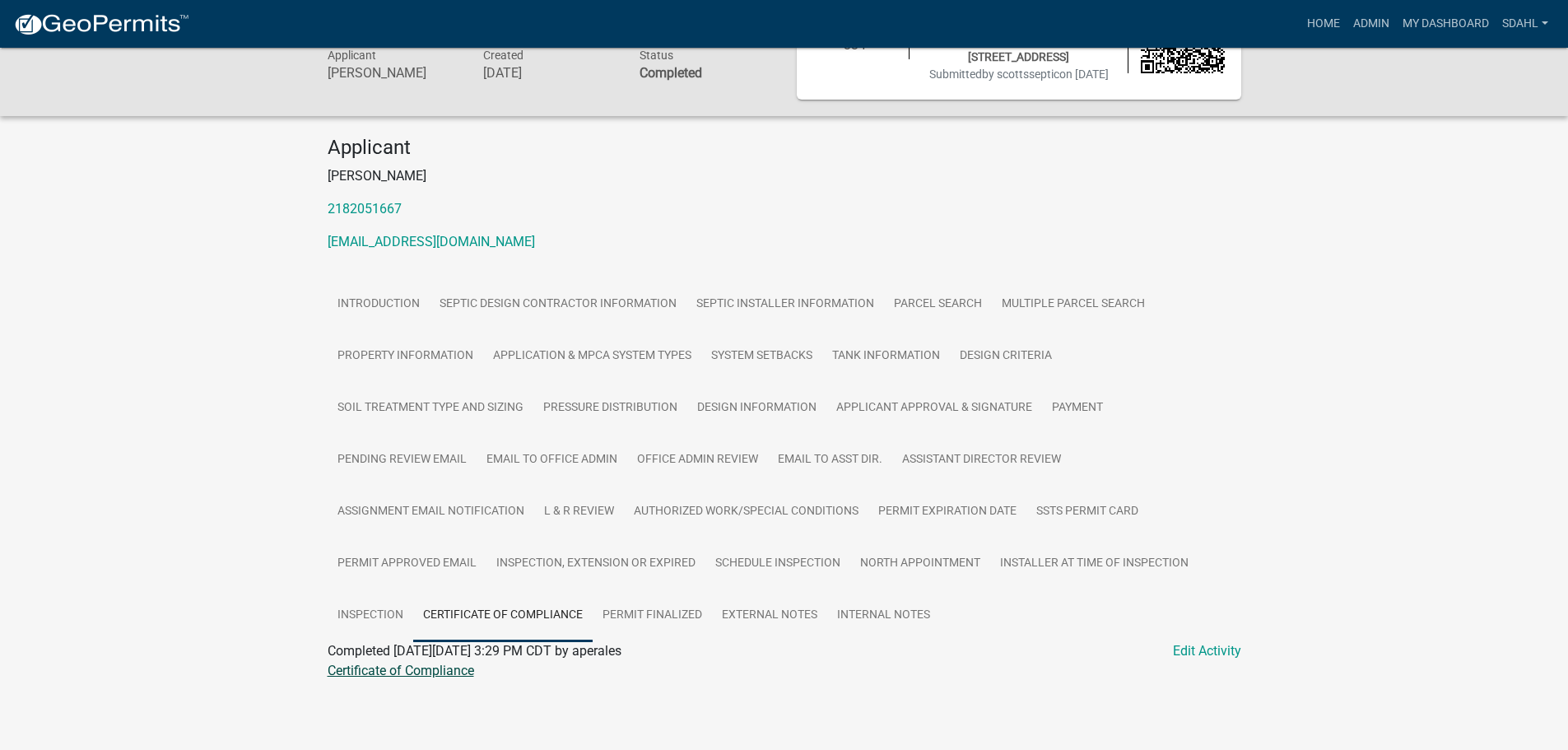
click at [425, 672] on link "Certificate of Compliance" at bounding box center [400, 670] width 147 height 15
click at [386, 613] on link "Inspection" at bounding box center [370, 615] width 86 height 52
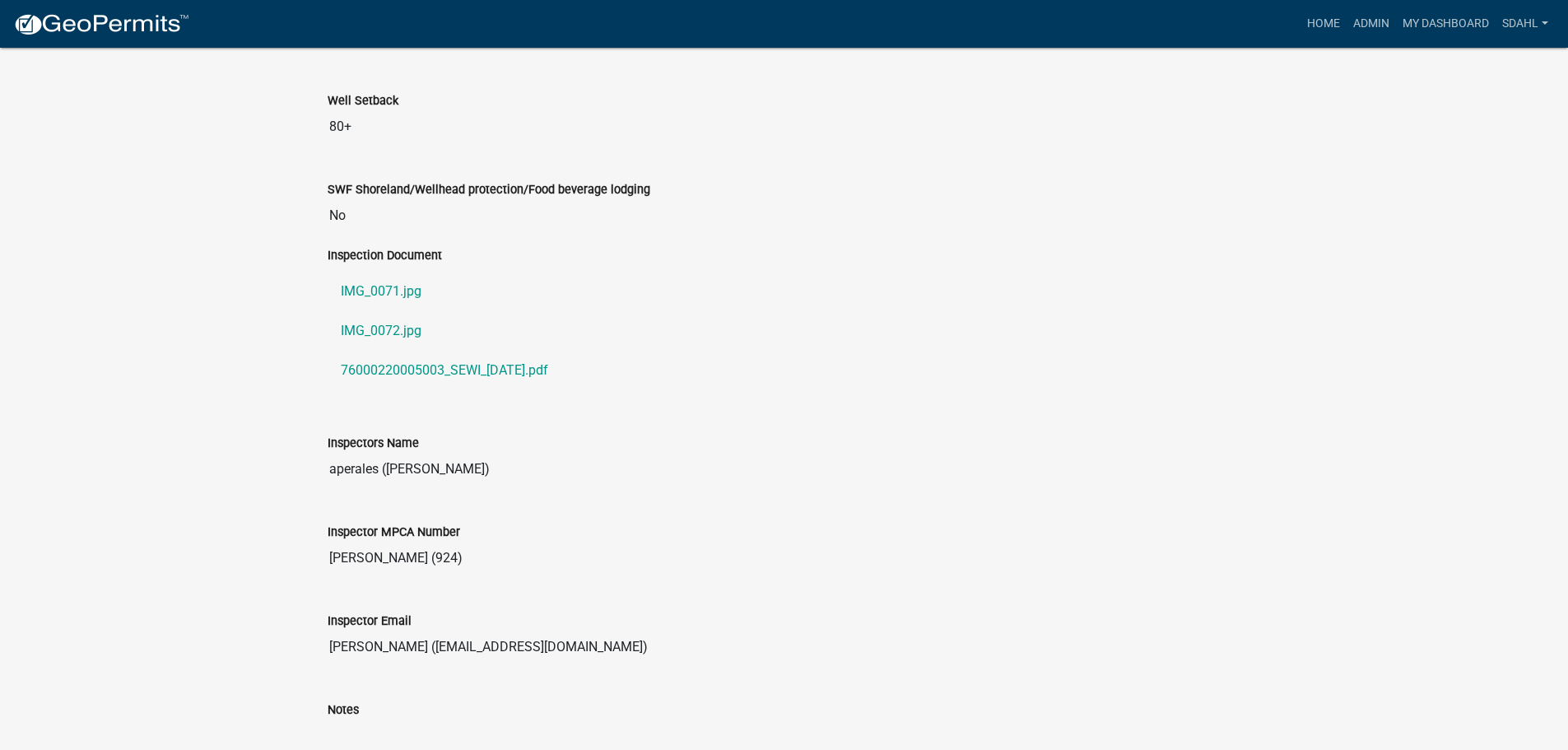
scroll to position [1682, 0]
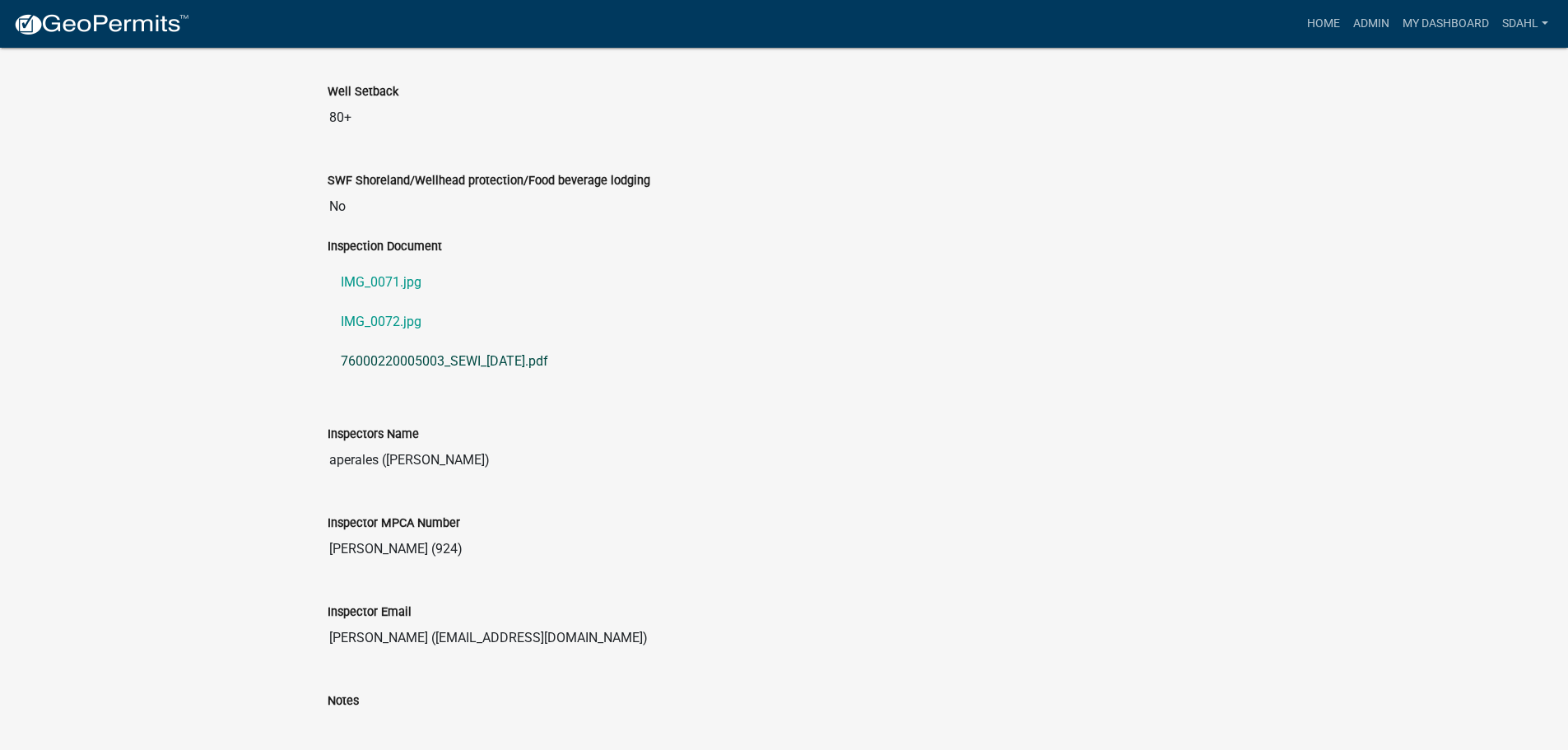
click at [412, 375] on link "76000220005003_SEWI_[DATE].pdf" at bounding box center [784, 362] width 913 height 39
click at [373, 291] on link "IMG_0071.jpg" at bounding box center [784, 282] width 913 height 39
click at [379, 334] on link "IMG_0072.jpg" at bounding box center [784, 321] width 913 height 39
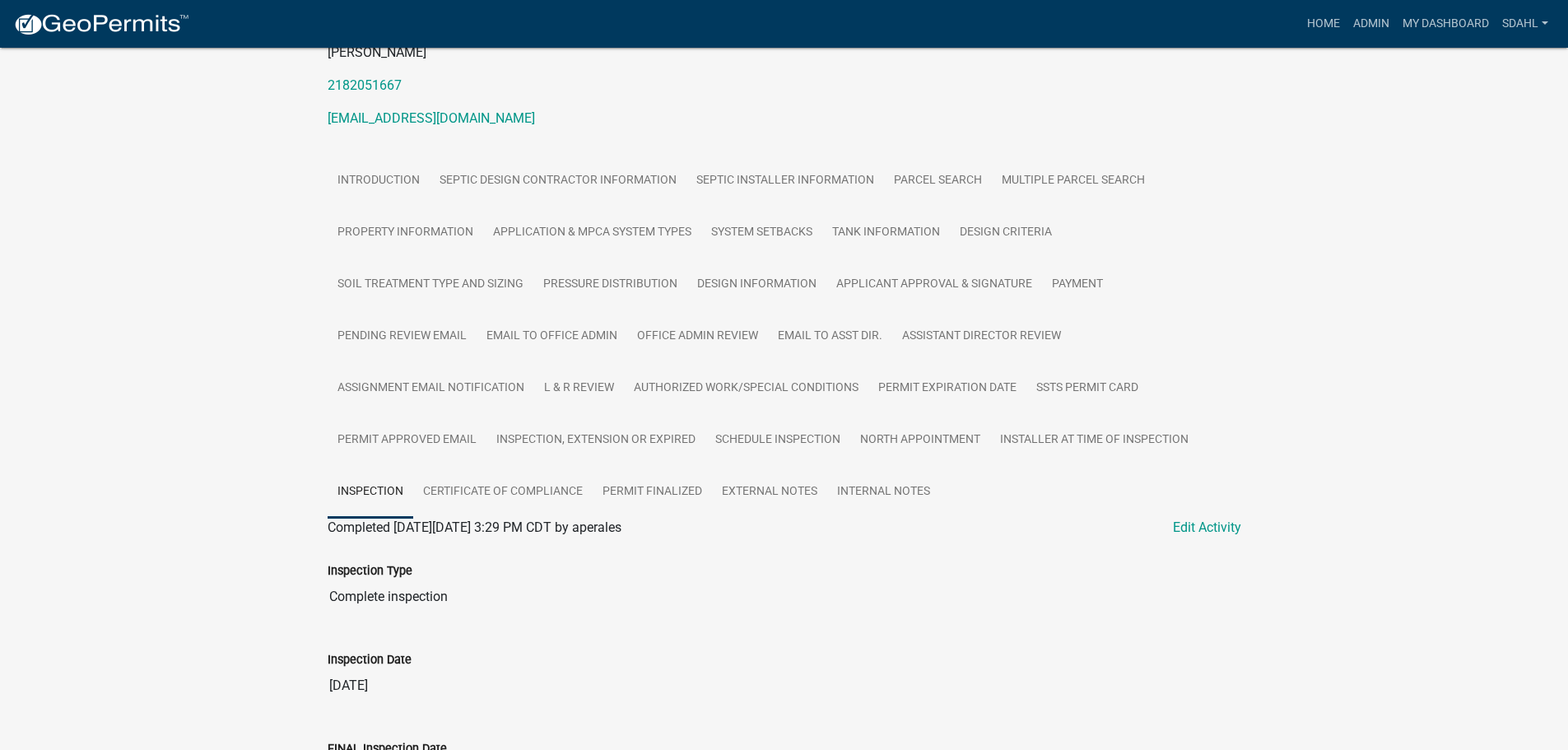
scroll to position [200, 0]
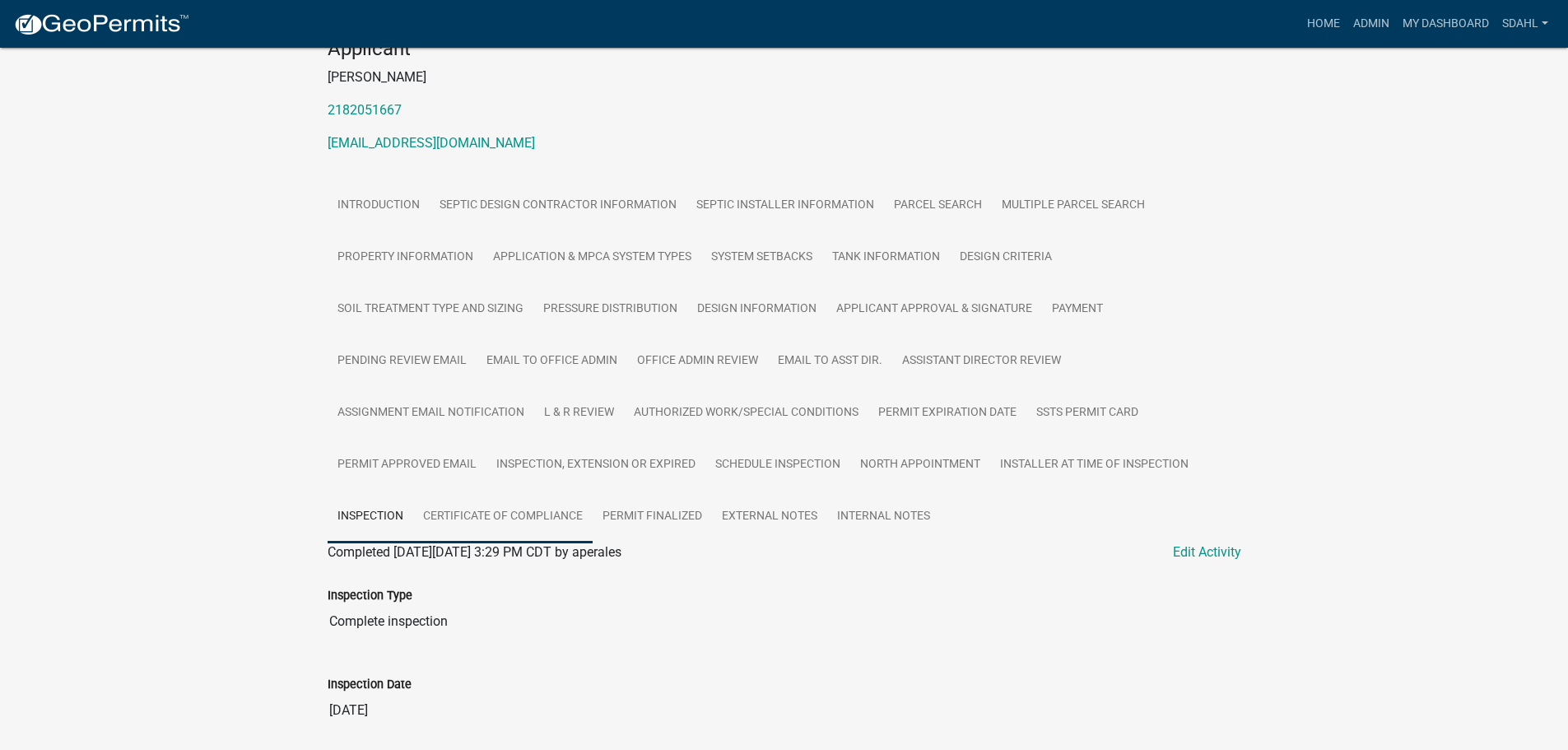
click at [466, 525] on link "Certificate of Compliance" at bounding box center [502, 516] width 179 height 52
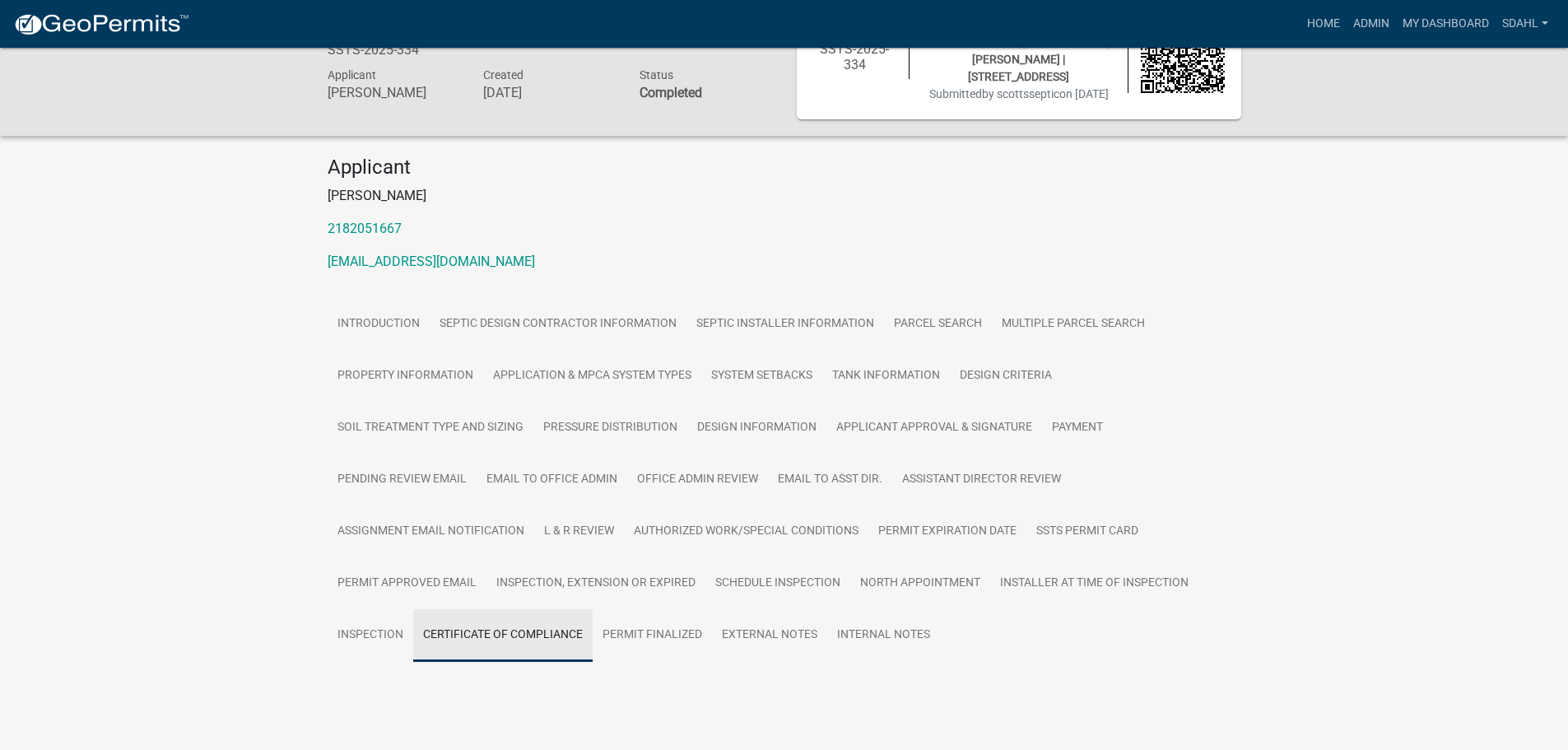
scroll to position [109, 0]
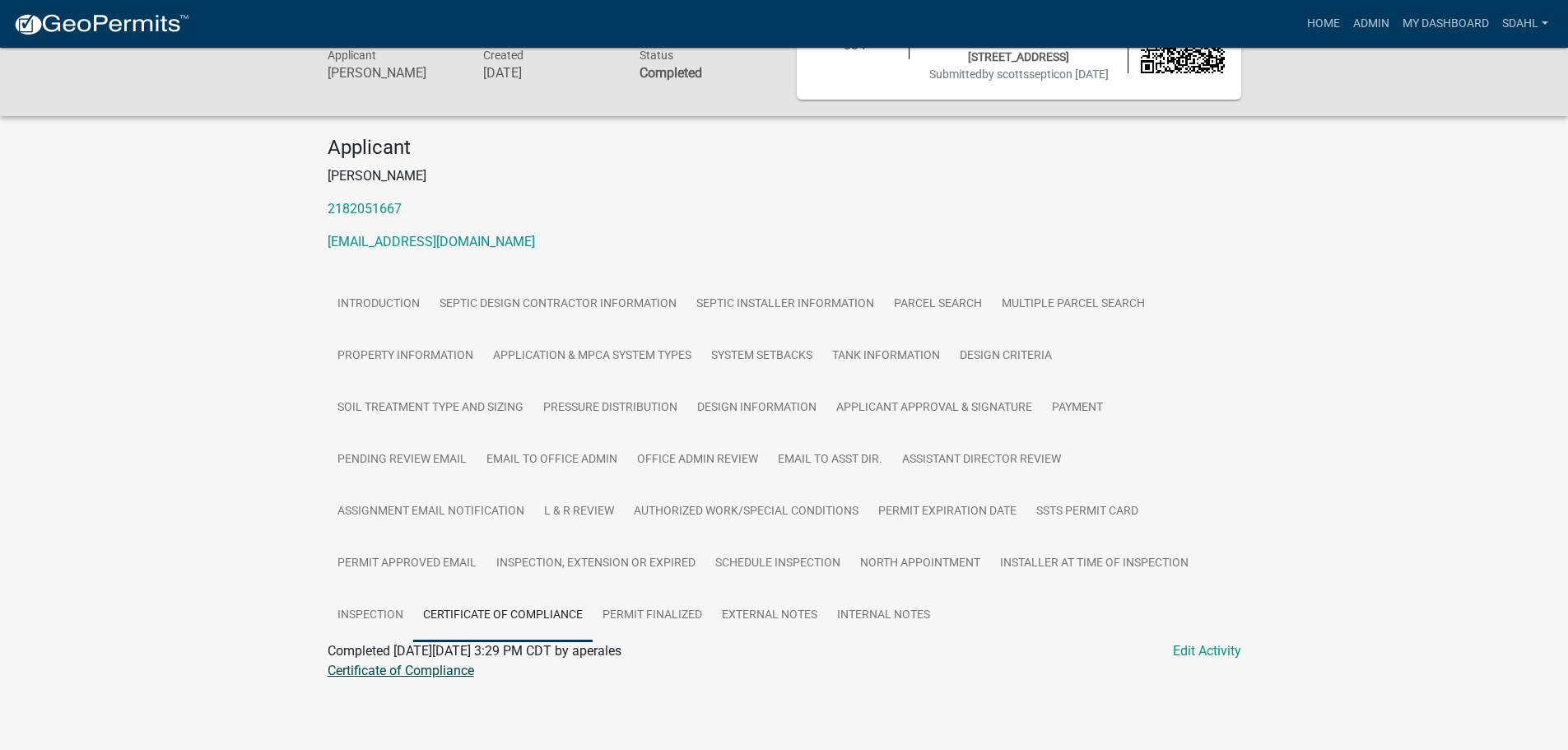
click at [404, 672] on link "Certificate of Compliance" at bounding box center [400, 670] width 147 height 15
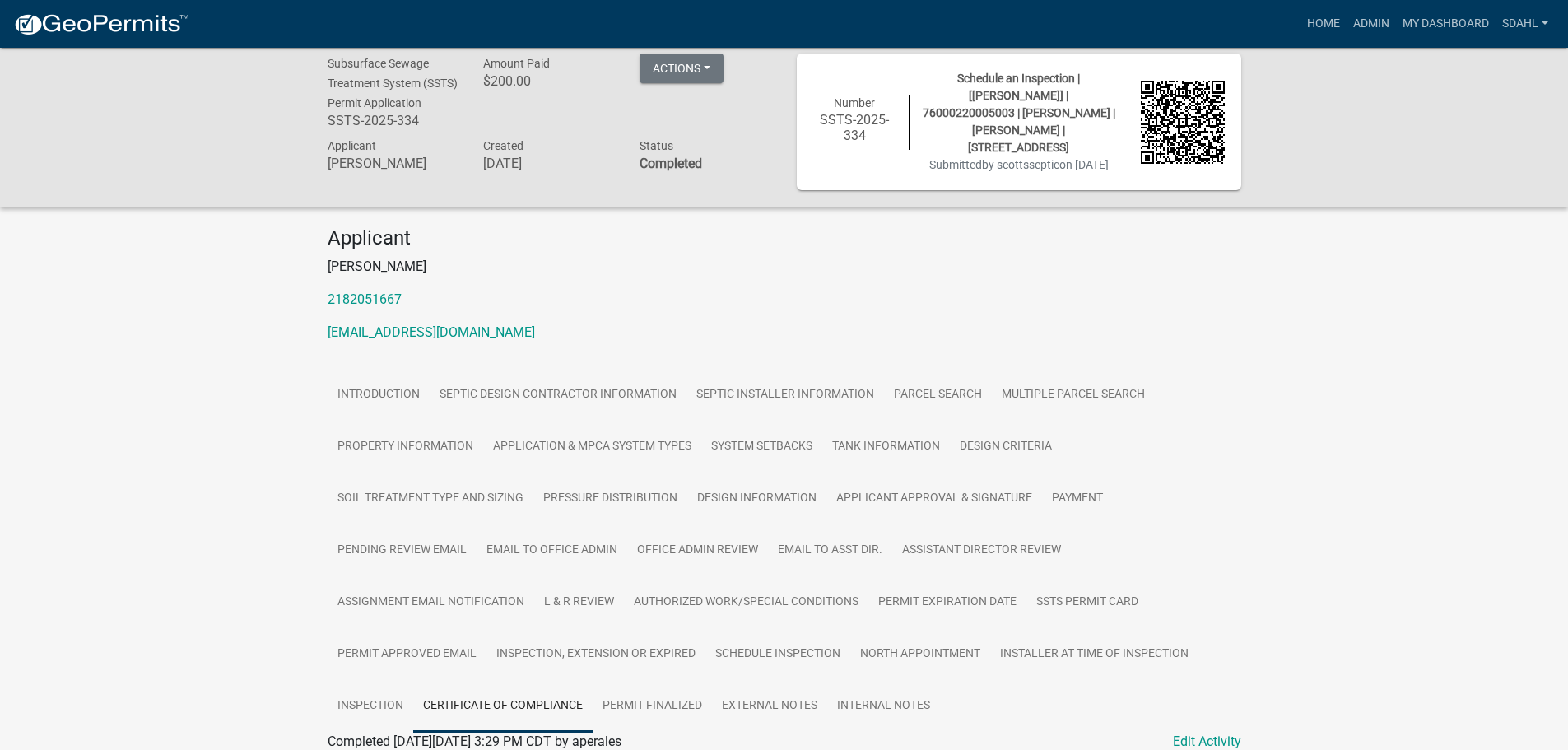
scroll to position [0, 0]
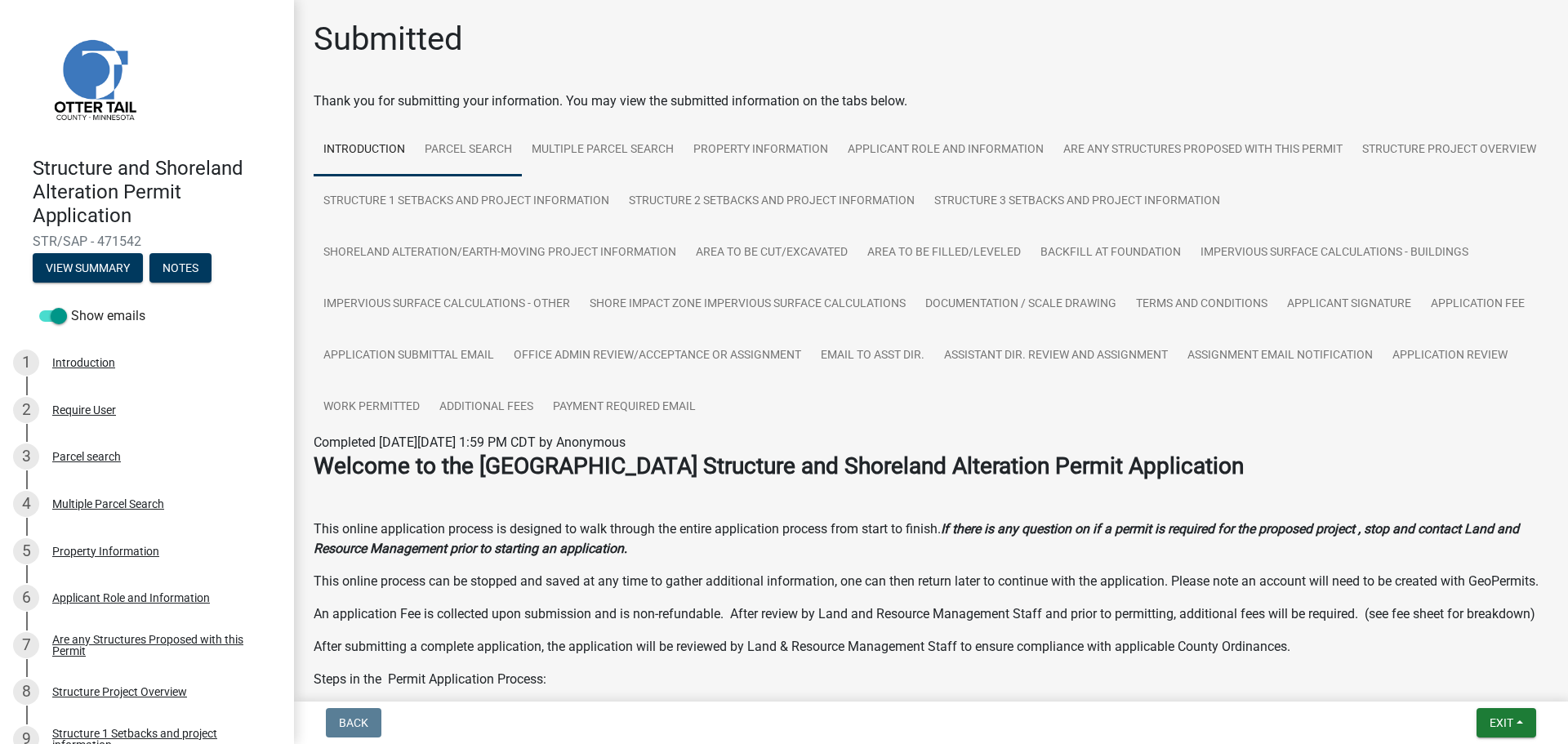
scroll to position [1488, 0]
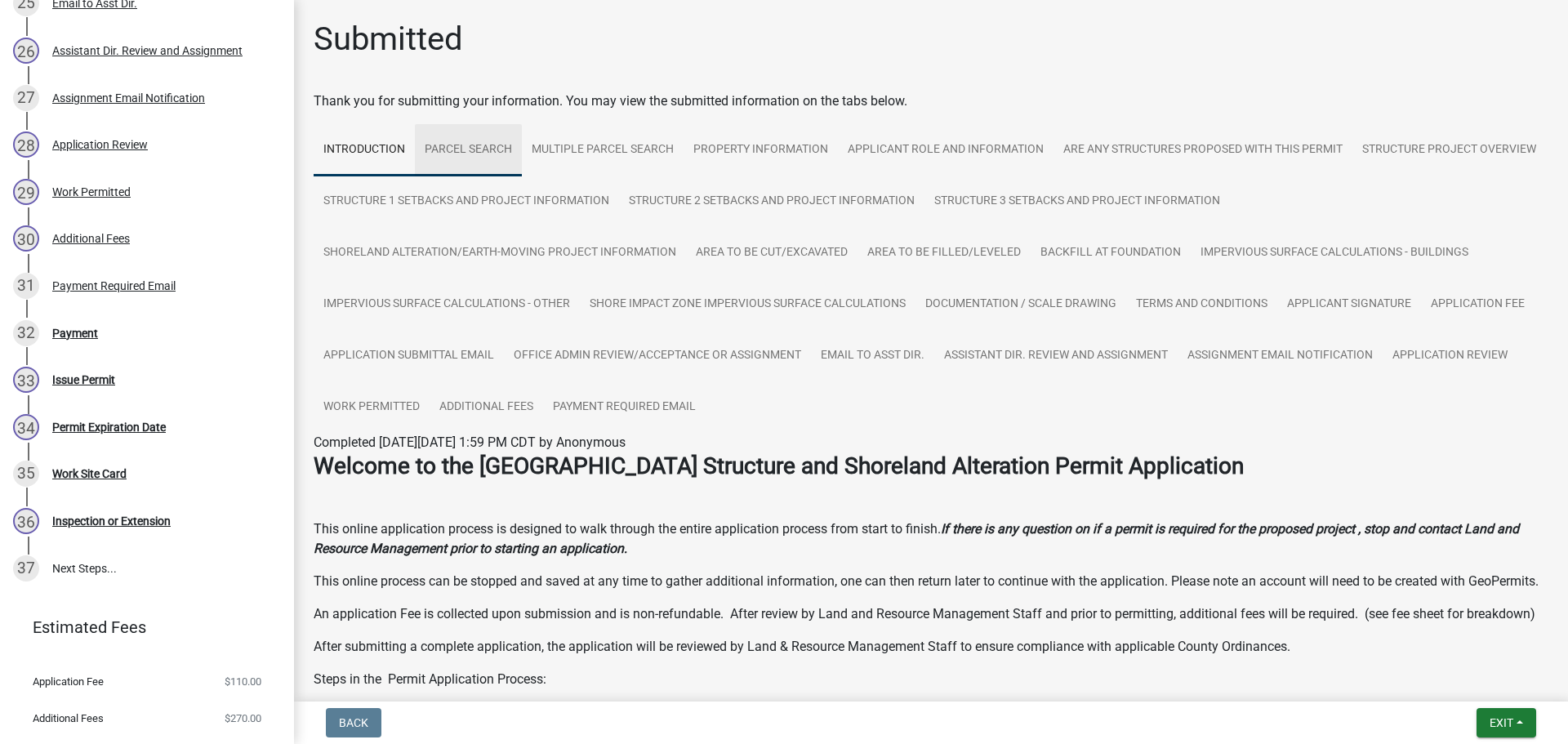
click at [491, 150] on link "Parcel search" at bounding box center [469, 150] width 107 height 52
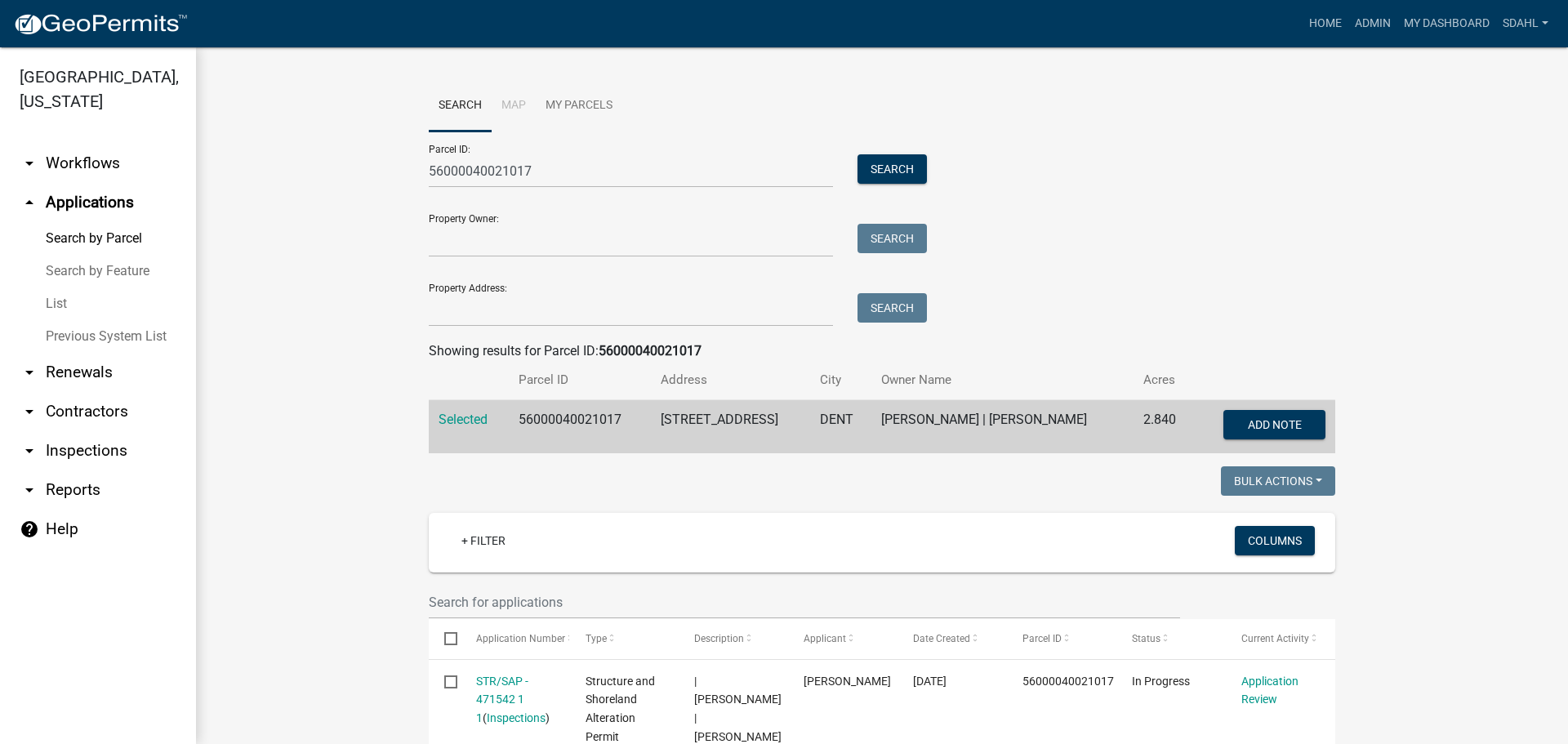
drag, startPoint x: 1071, startPoint y: 147, endPoint x: 950, endPoint y: 231, distance: 147.3
click at [1070, 147] on div "Parcel ID: 56000040021017 Search Property Owner: Search Property Address: Search" at bounding box center [882, 230] width 906 height 196
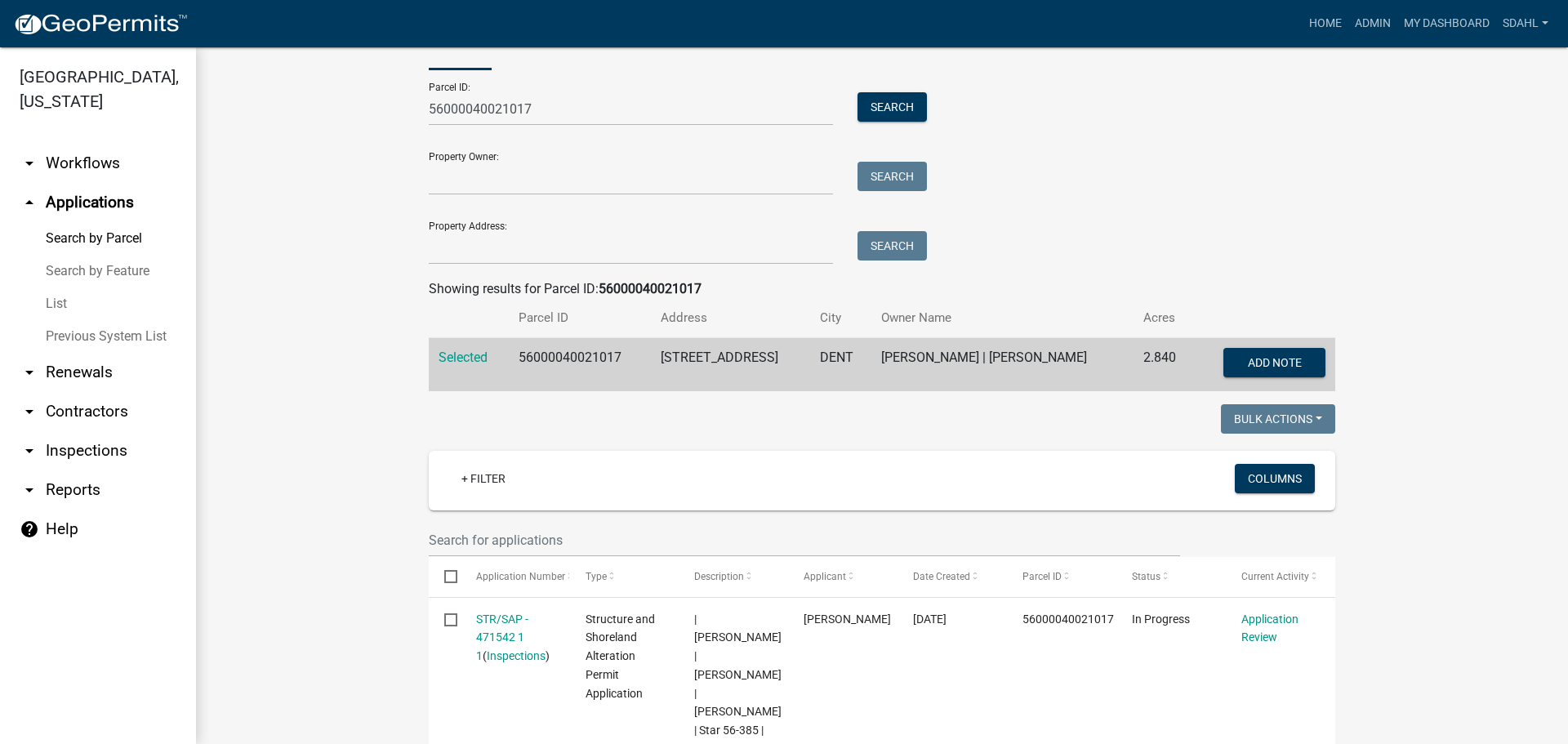
scroll to position [245, 0]
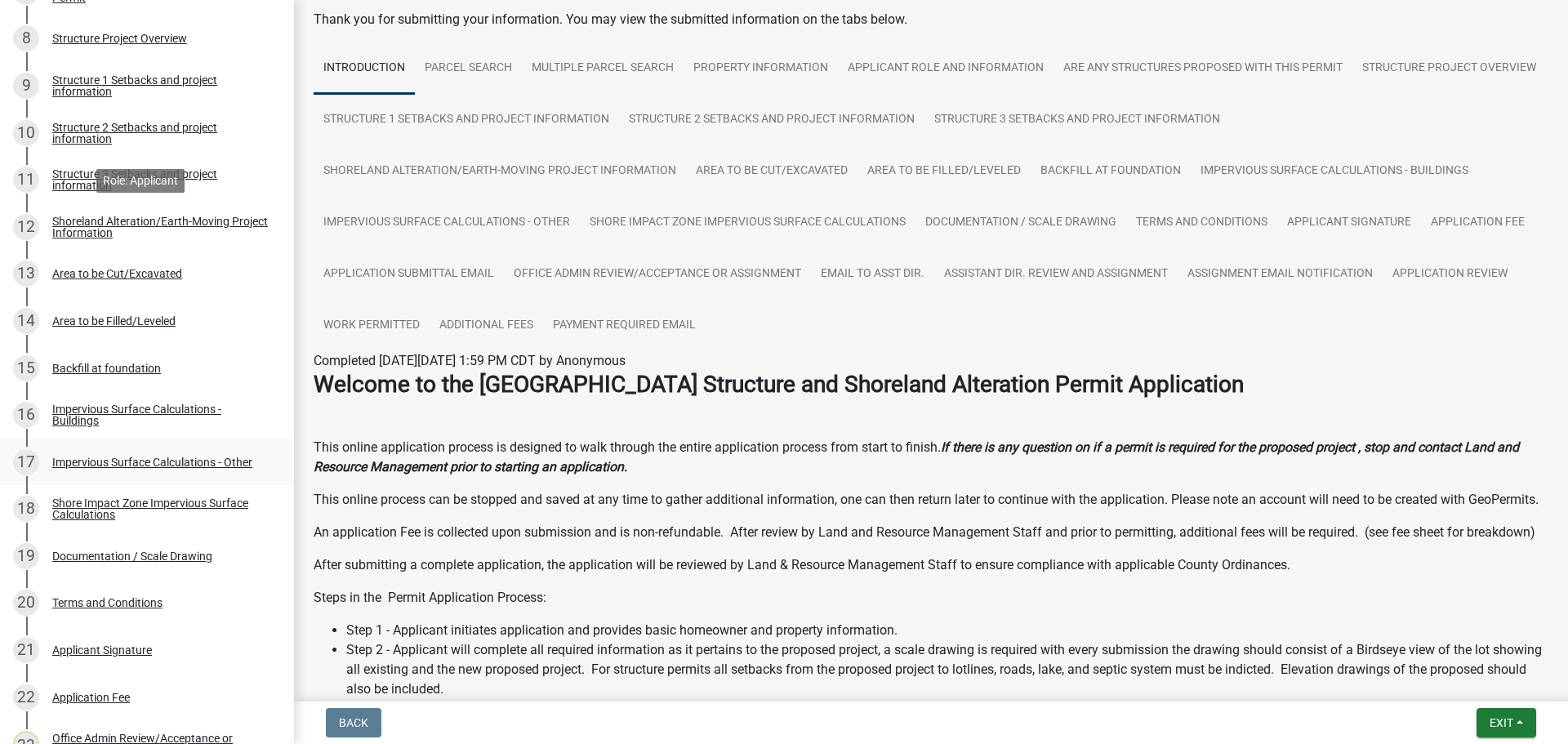
scroll to position [1307, 0]
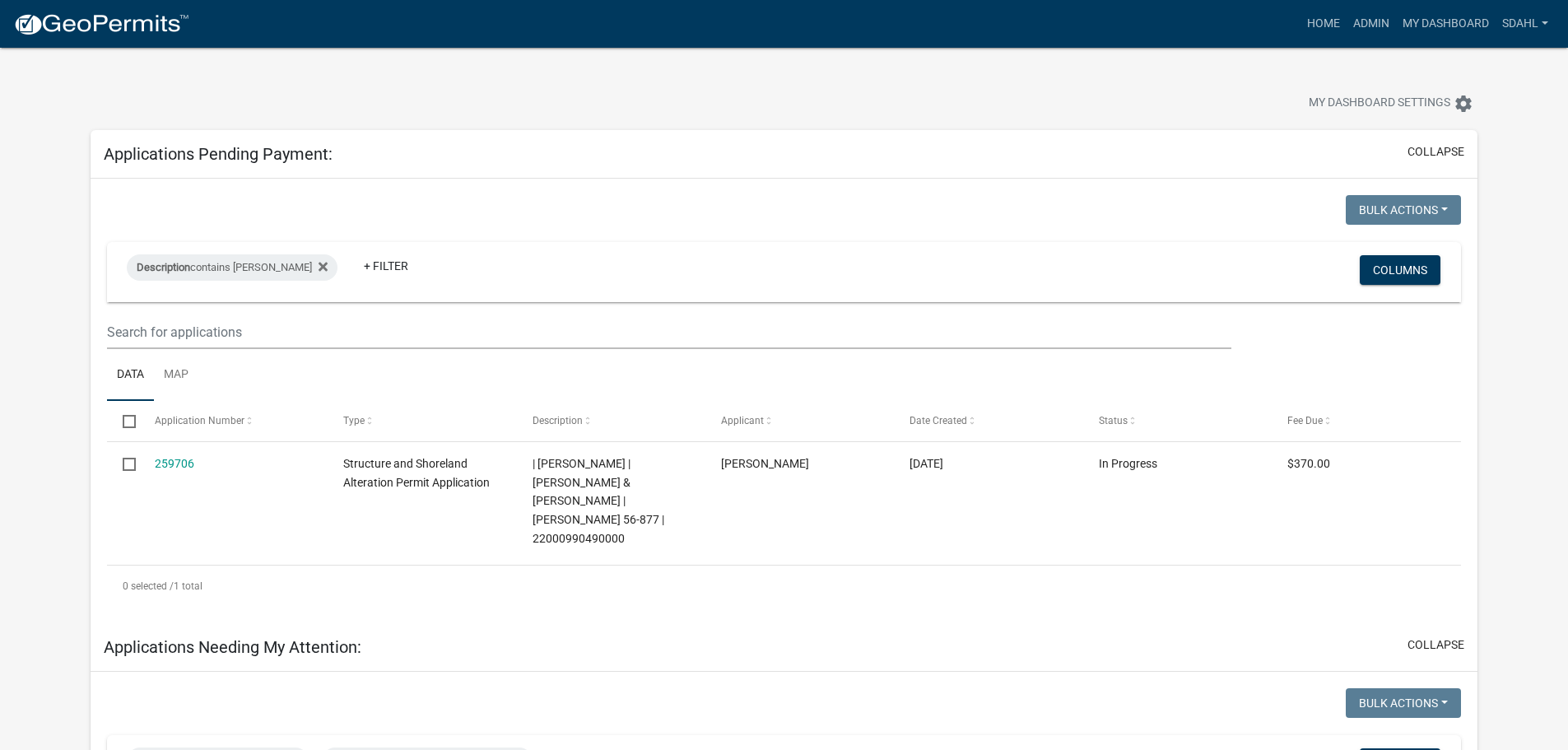
select select "3: 100"
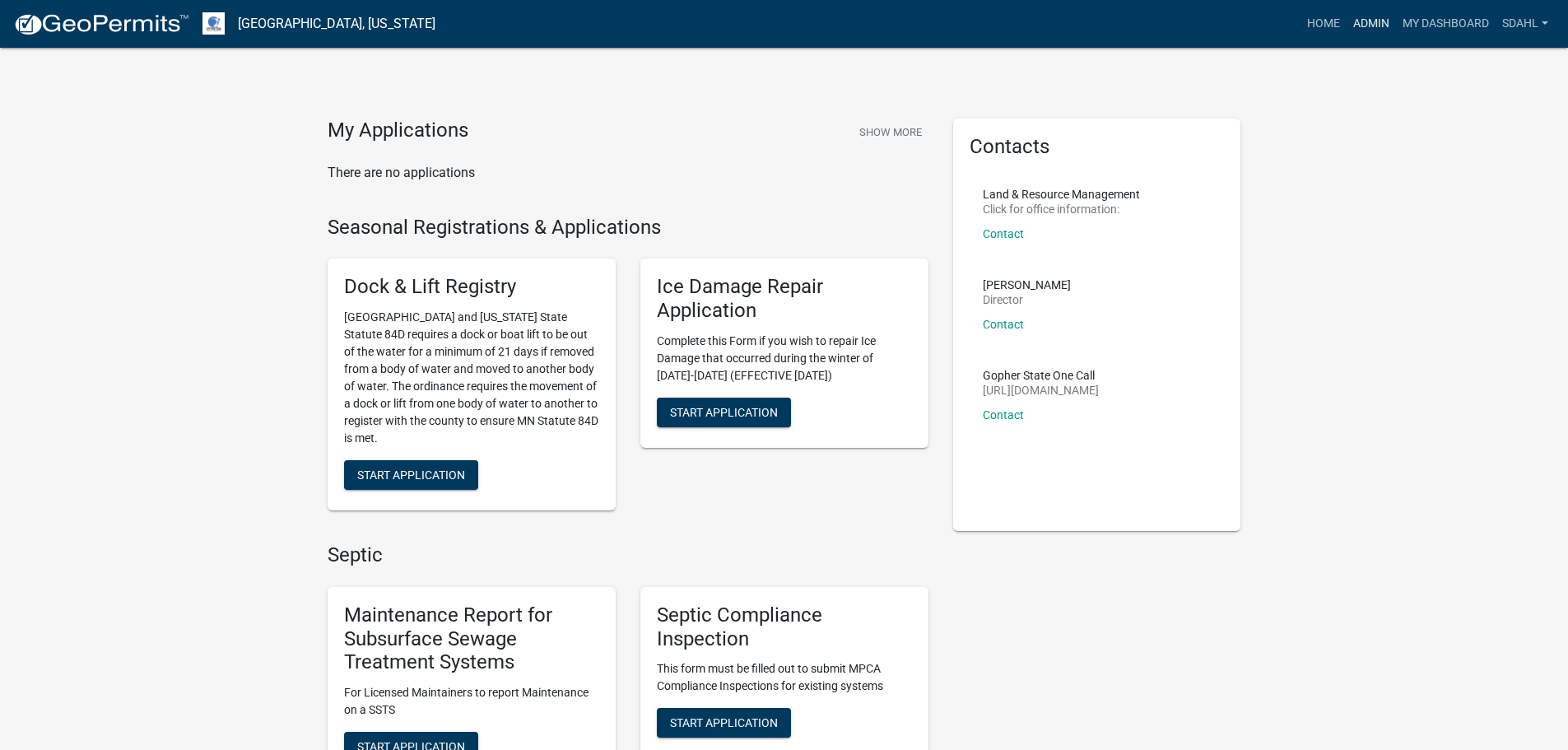
click at [1380, 19] on link "Admin" at bounding box center [1371, 24] width 50 height 31
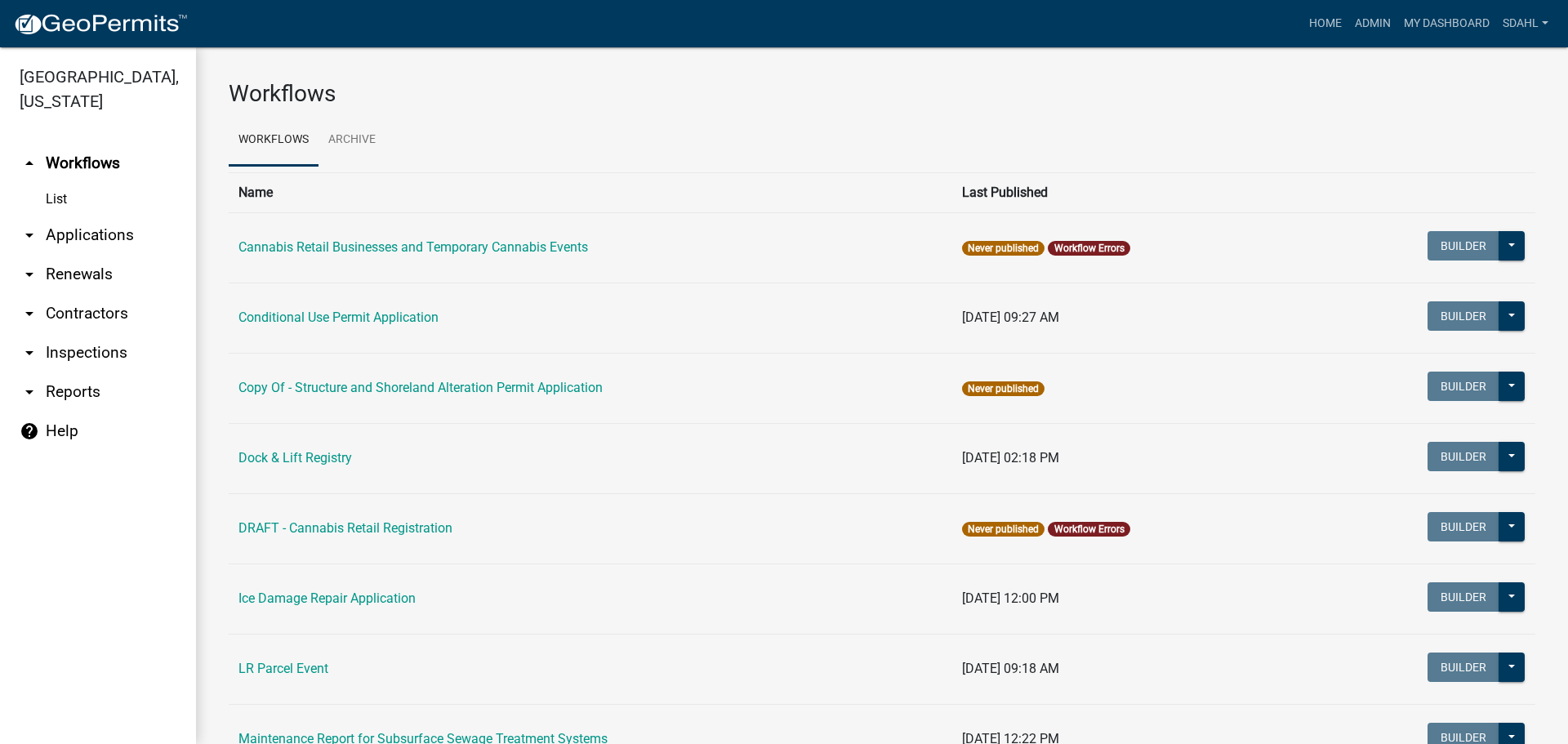
click at [96, 234] on link "arrow_drop_down Applications" at bounding box center [98, 236] width 196 height 39
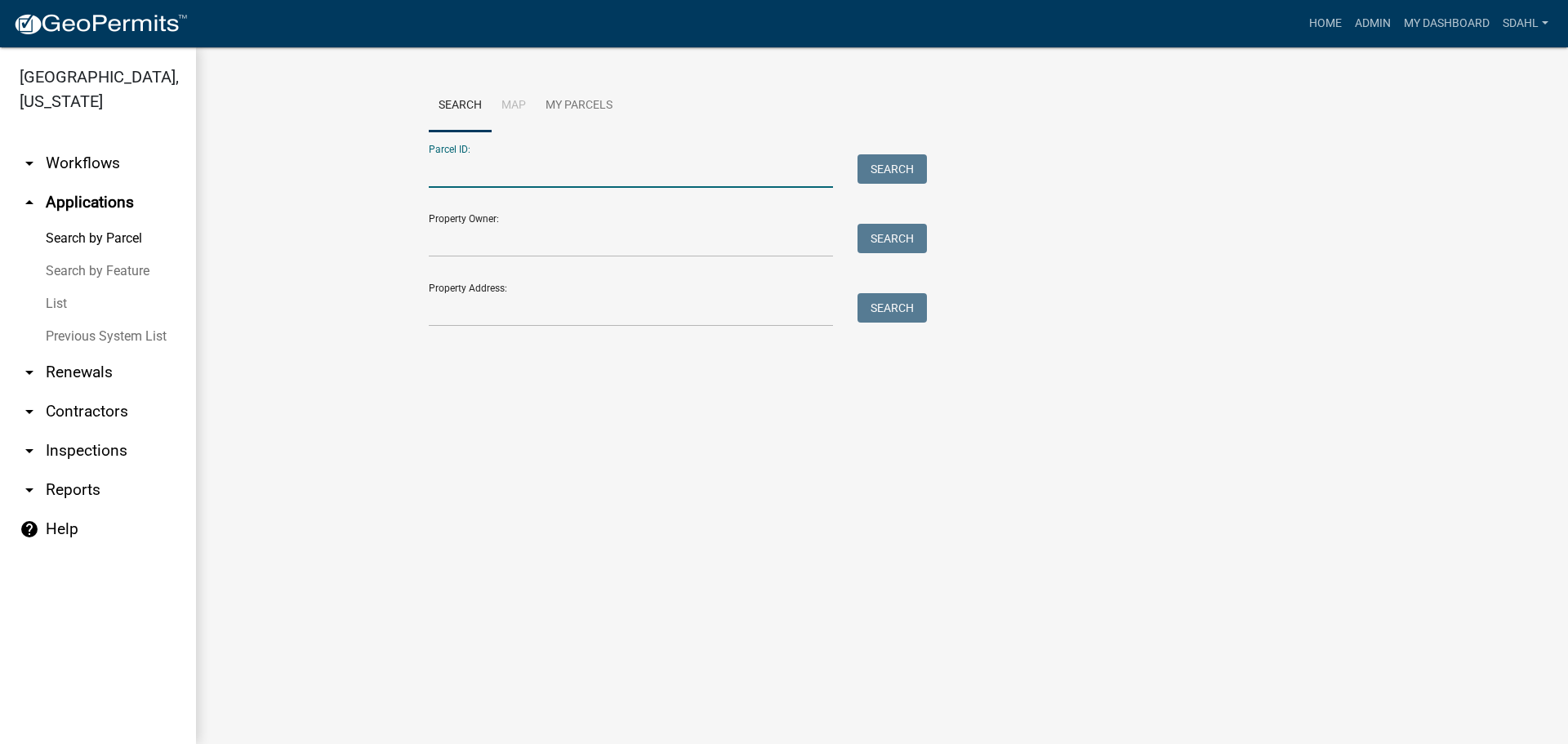
click at [602, 168] on input "Parcel ID:" at bounding box center [630, 171] width 404 height 33
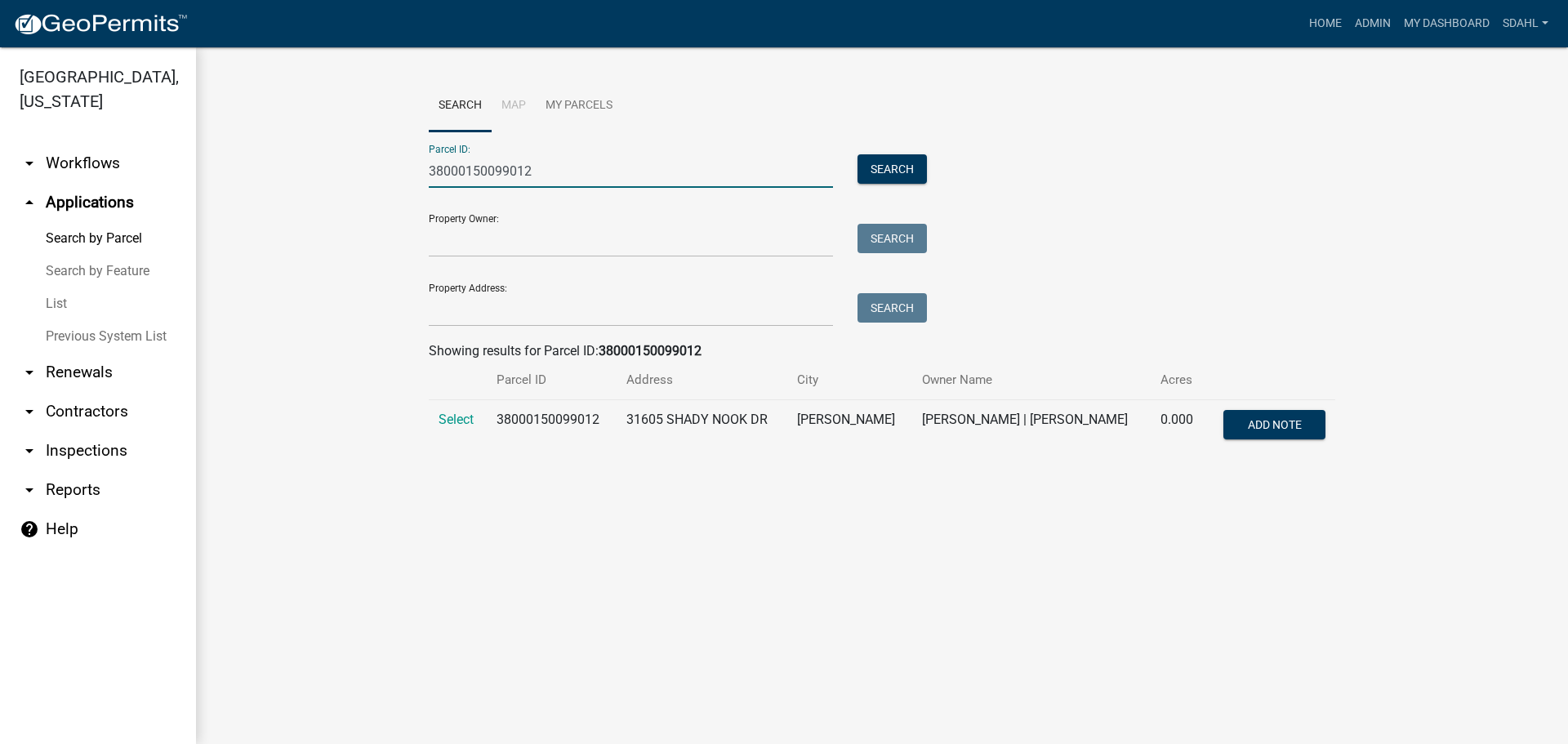
type input "38000150099012"
click at [457, 408] on td "Select" at bounding box center [457, 427] width 58 height 54
click at [457, 417] on span "Select" at bounding box center [456, 419] width 35 height 15
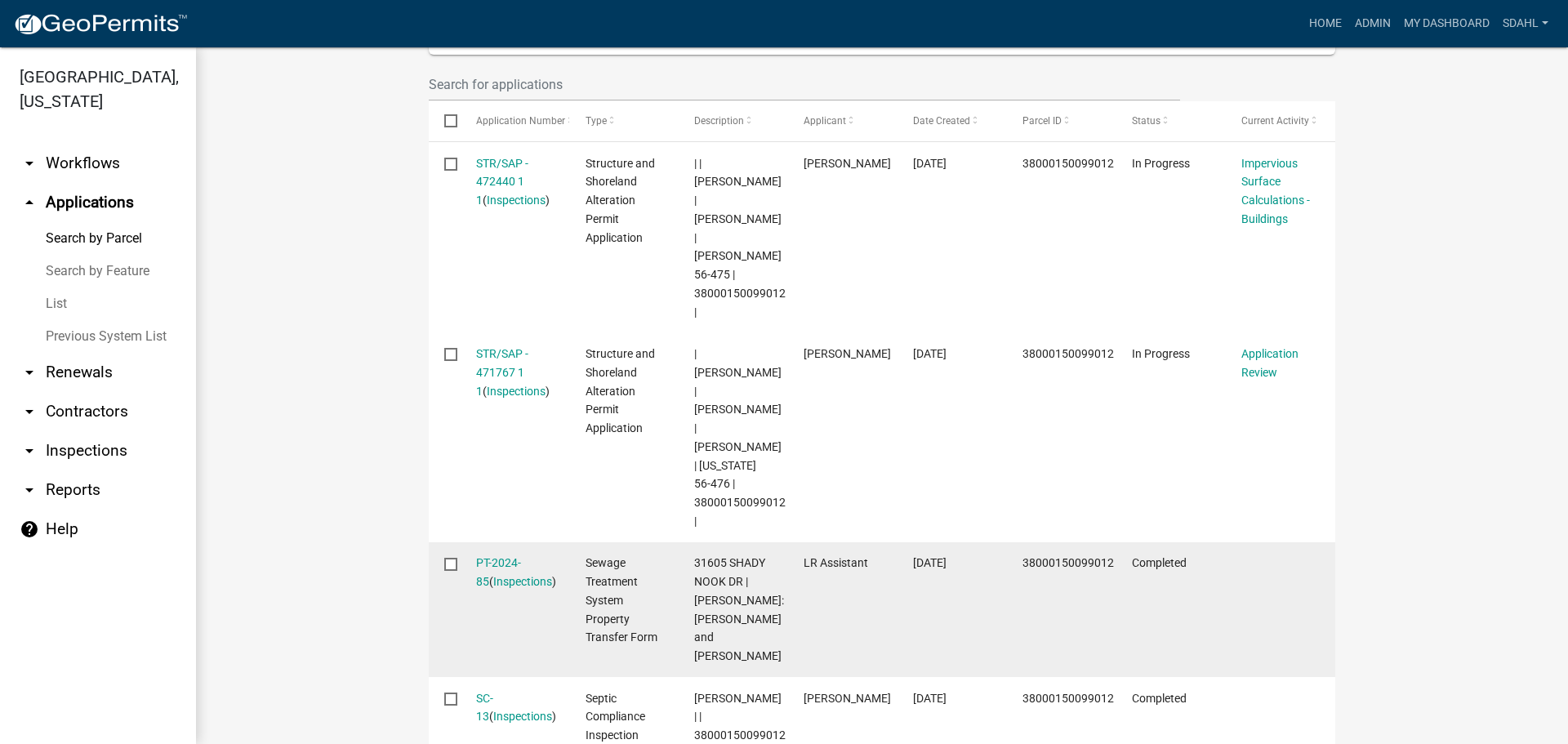
scroll to position [490, 0]
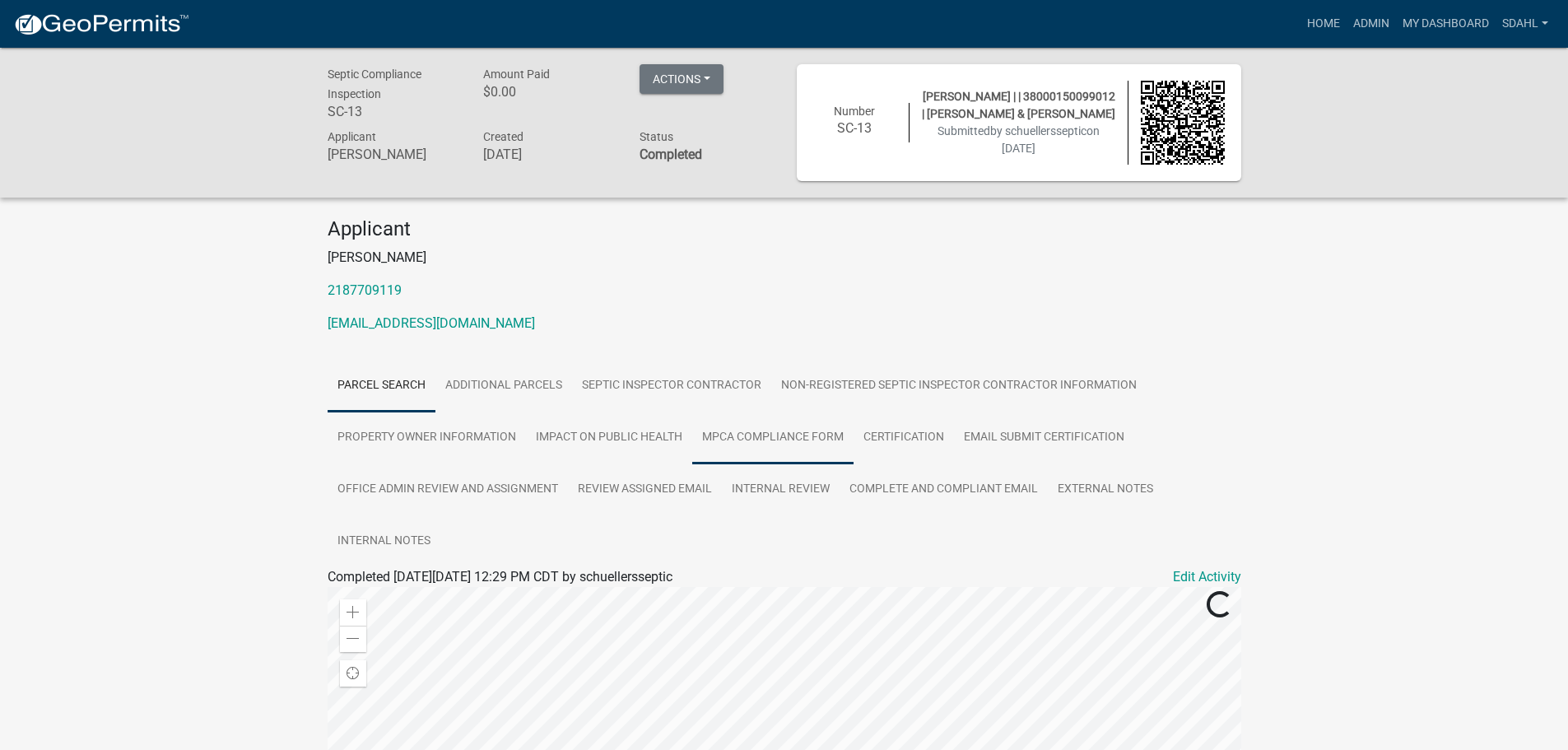
click at [739, 445] on link "MPCA Compliance Form" at bounding box center [773, 437] width 161 height 52
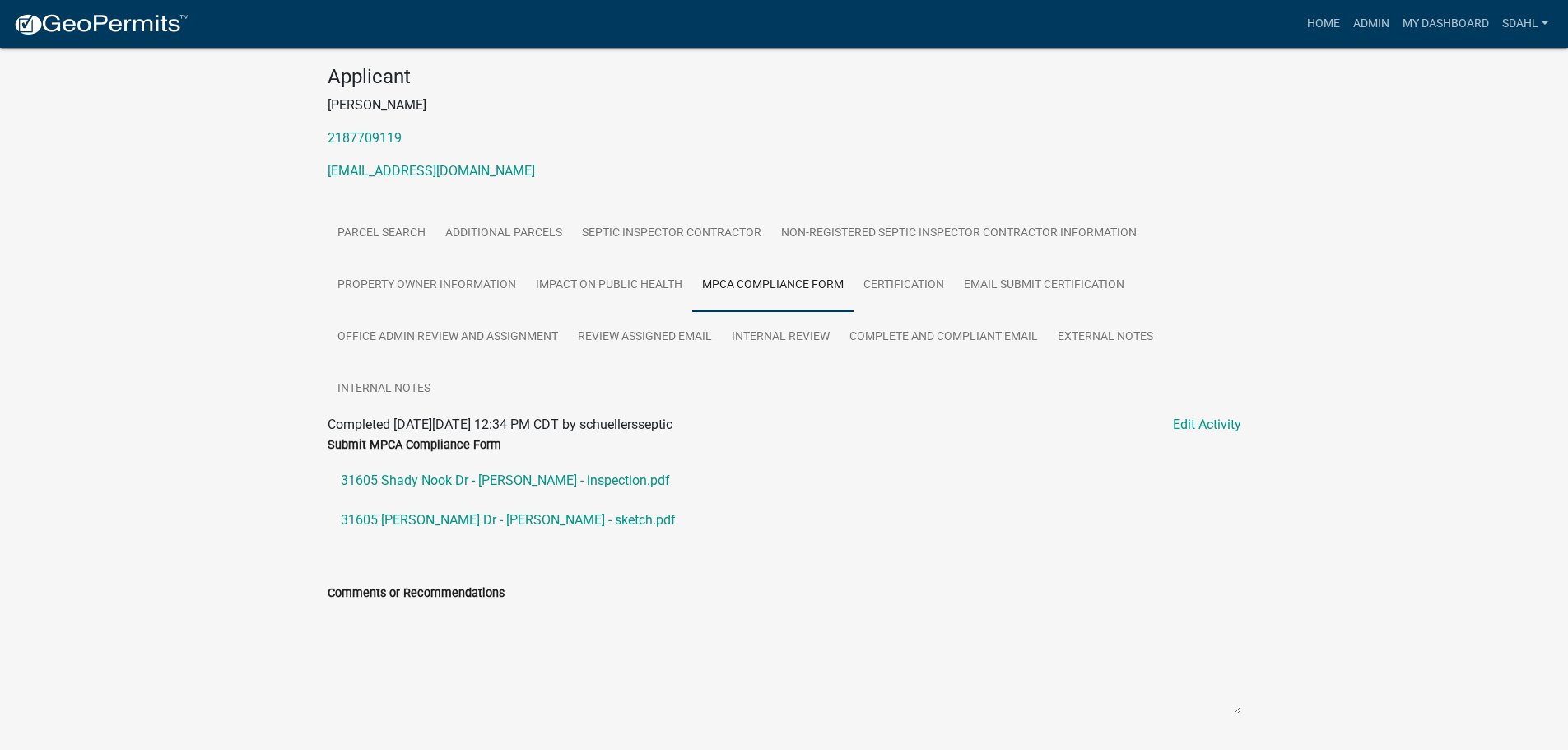
scroll to position [165, 0]
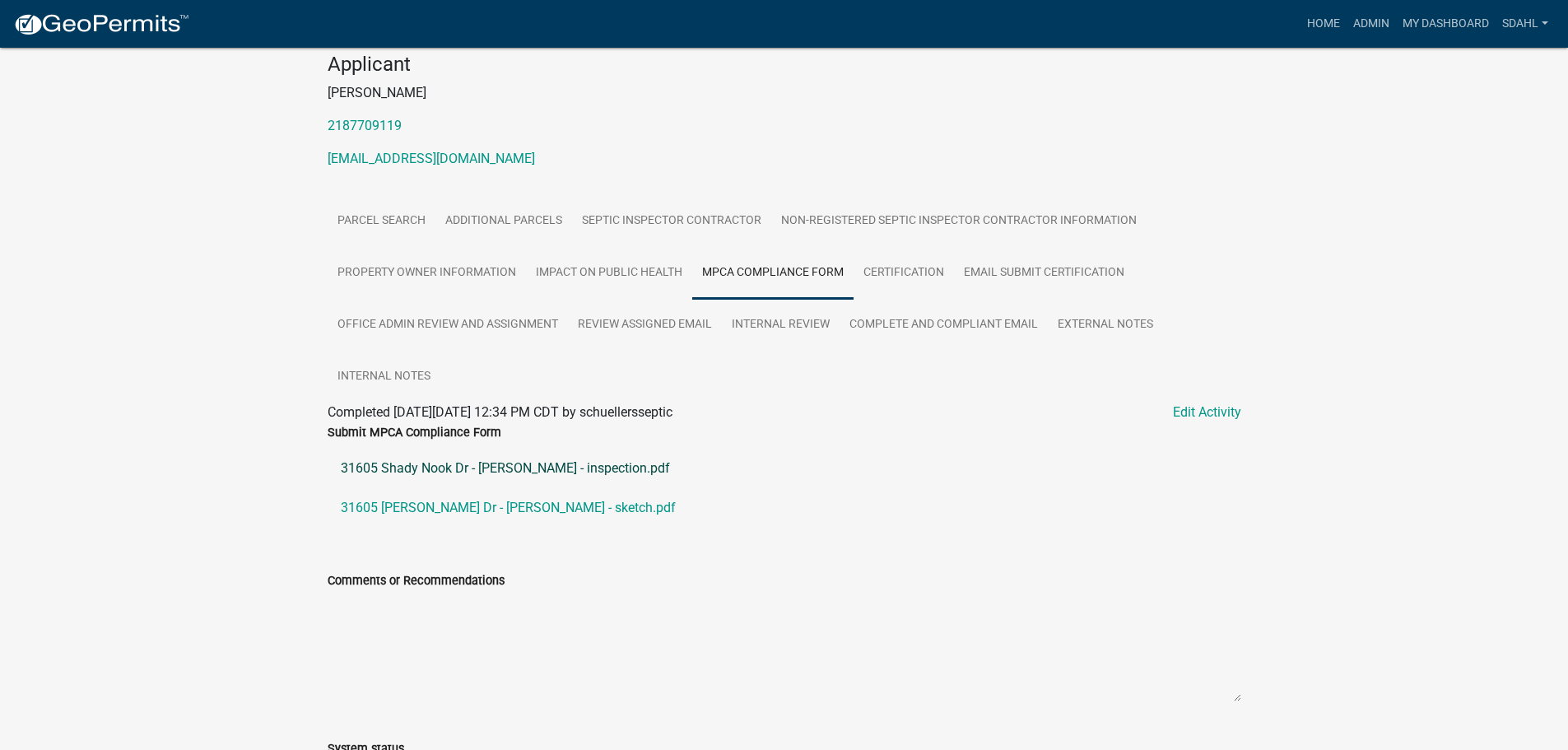
click at [455, 469] on link "31605 Shady Nook Dr - [PERSON_NAME] - inspection.pdf" at bounding box center [784, 468] width 913 height 39
click at [528, 509] on link "31605 Shady Nook Dr - Lanager - sketch.pdf" at bounding box center [784, 508] width 913 height 39
click at [994, 277] on link "Email Submit Certification" at bounding box center [1044, 273] width 180 height 52
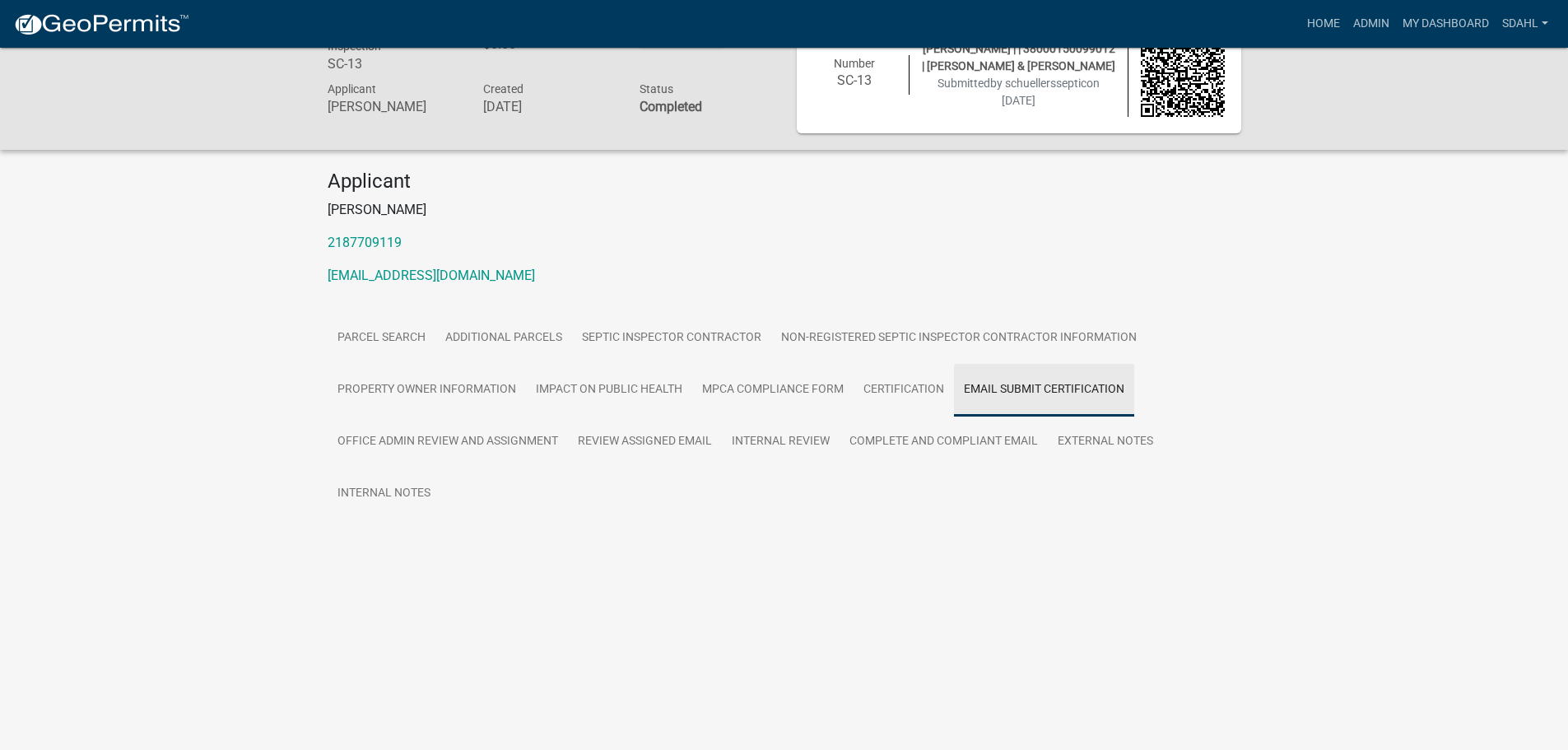
scroll to position [48, 0]
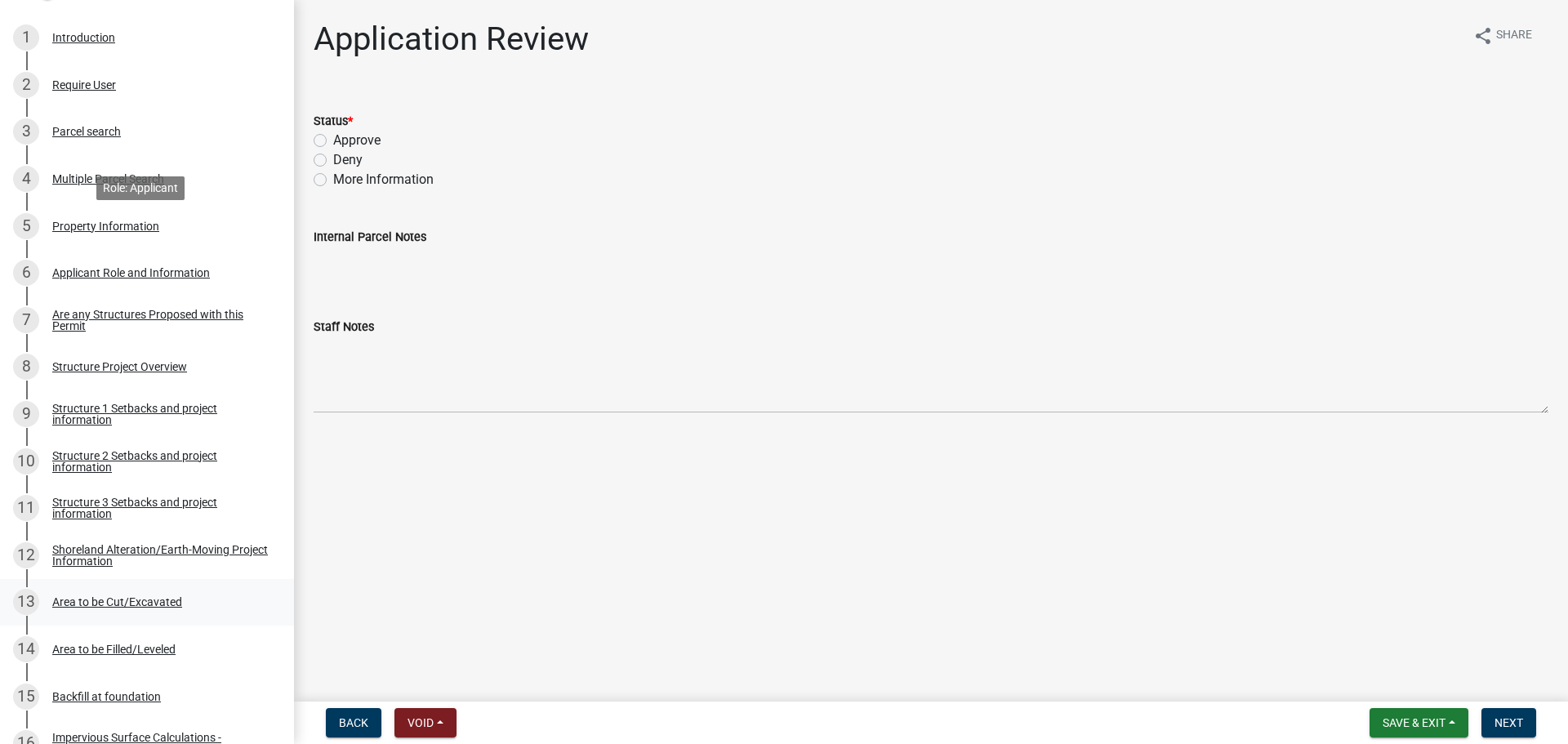
scroll to position [327, 0]
click at [144, 355] on div "8 Structure Project Overview" at bounding box center [140, 365] width 255 height 26
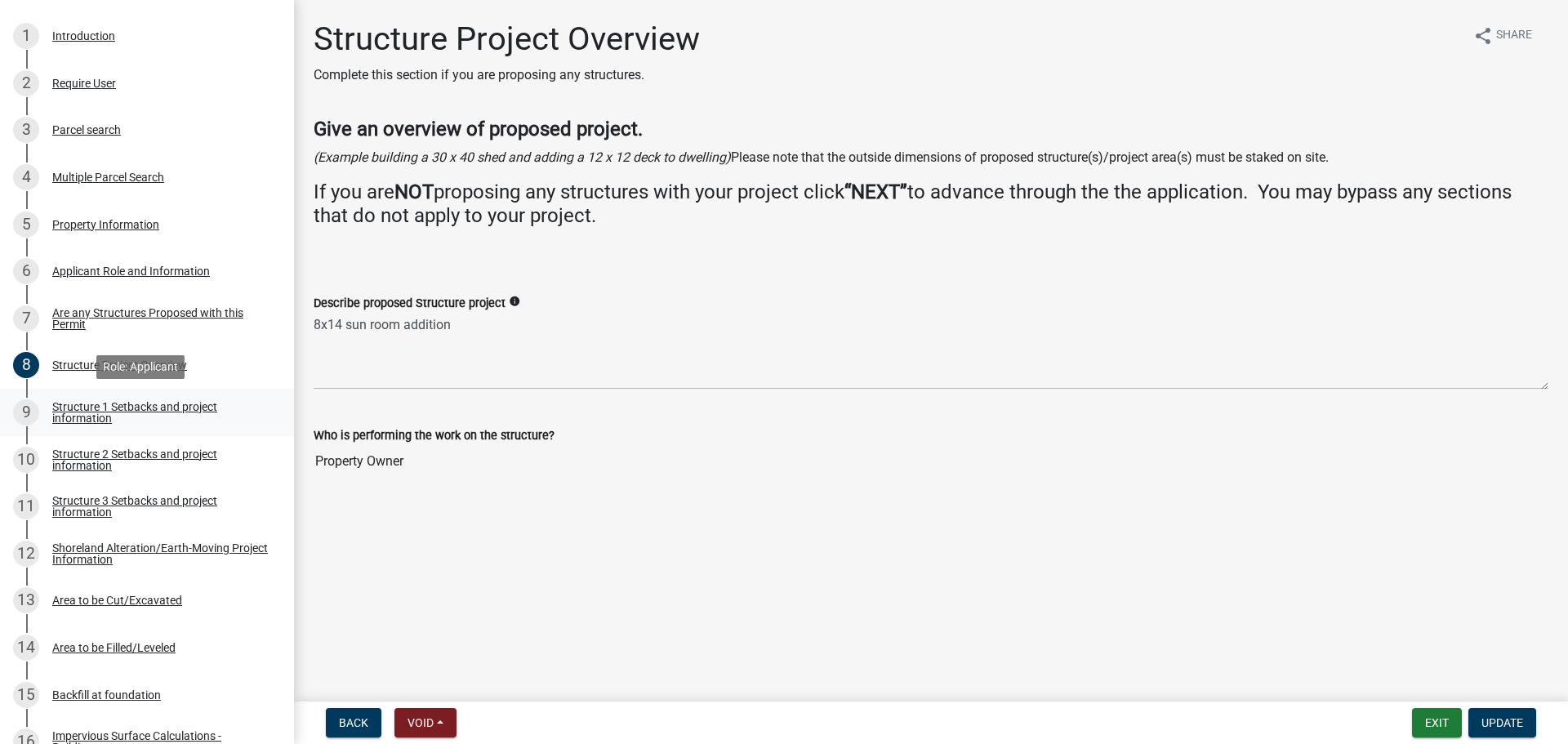
click at [136, 403] on div "Structure 1 Setbacks and project information" at bounding box center [160, 412] width 216 height 23
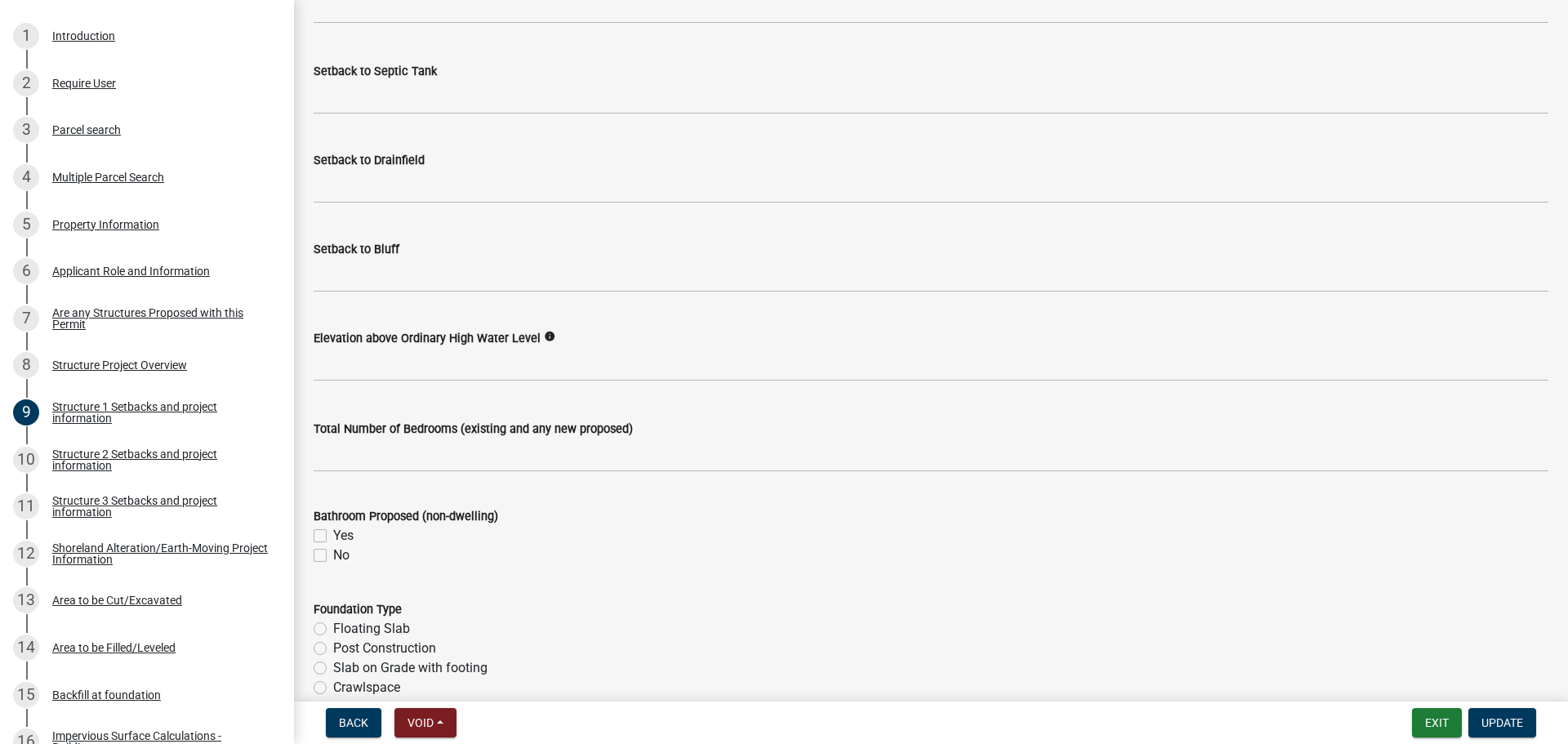
scroll to position [1851, 0]
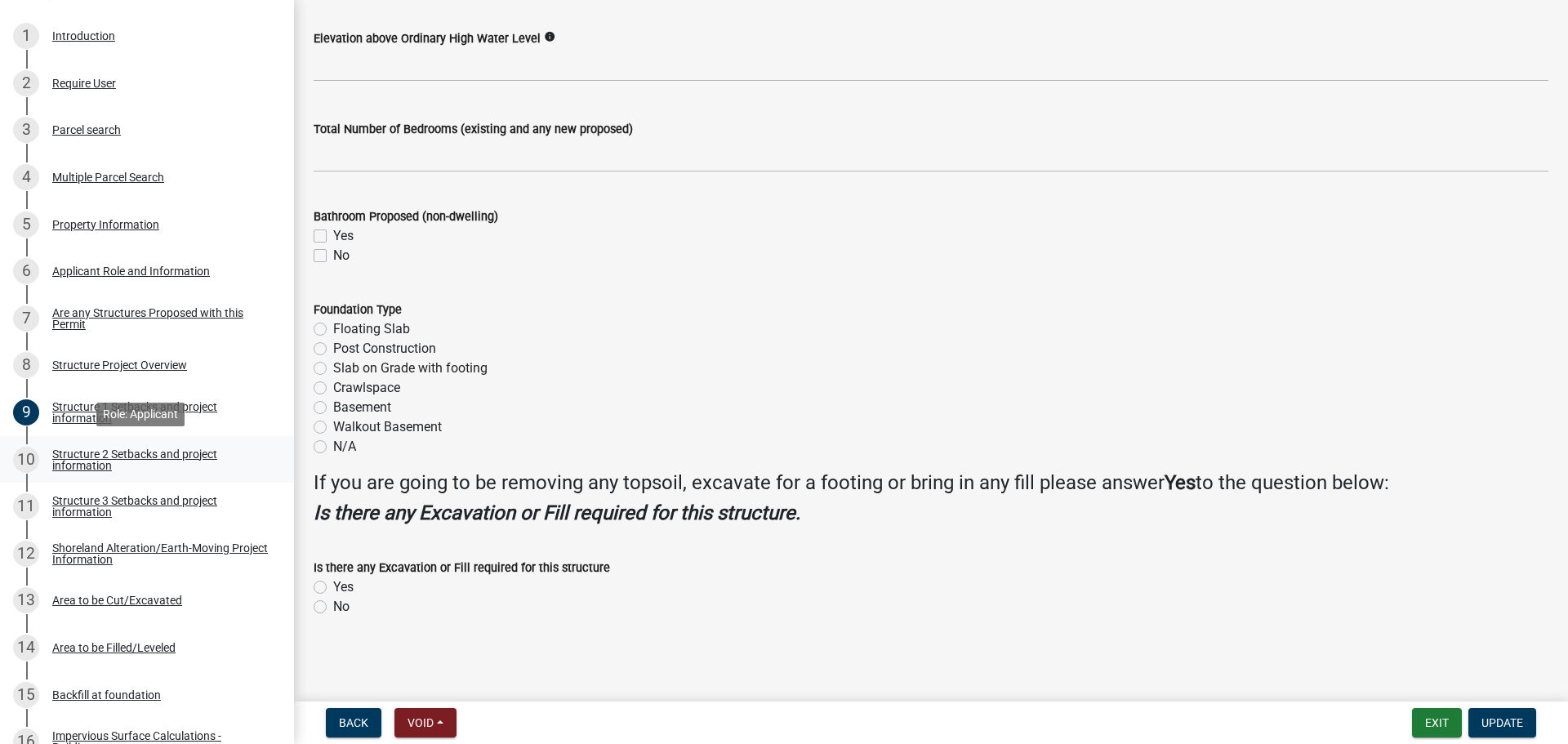
click at [140, 449] on div "Structure 2 Setbacks and project information" at bounding box center [160, 459] width 216 height 23
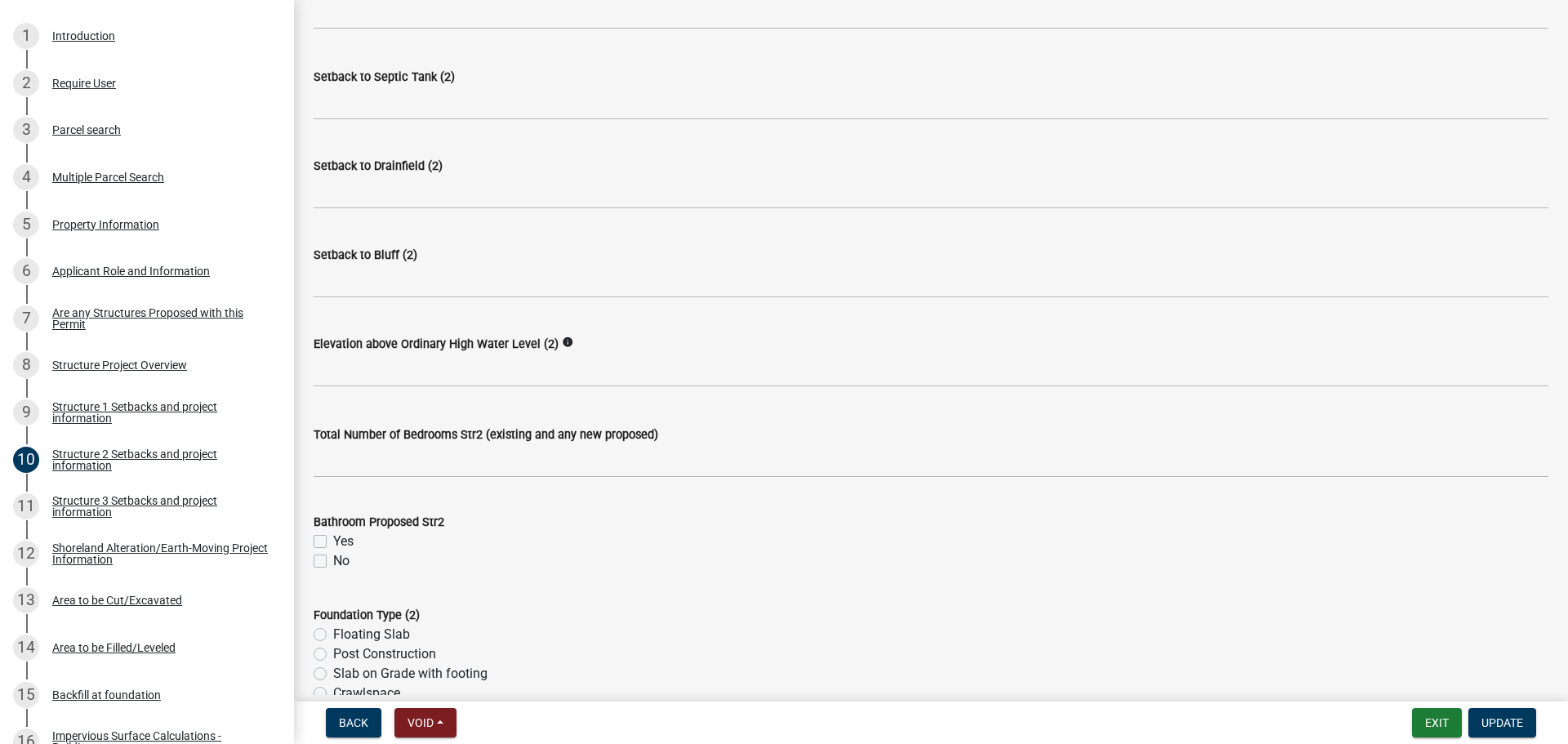
scroll to position [1448, 0]
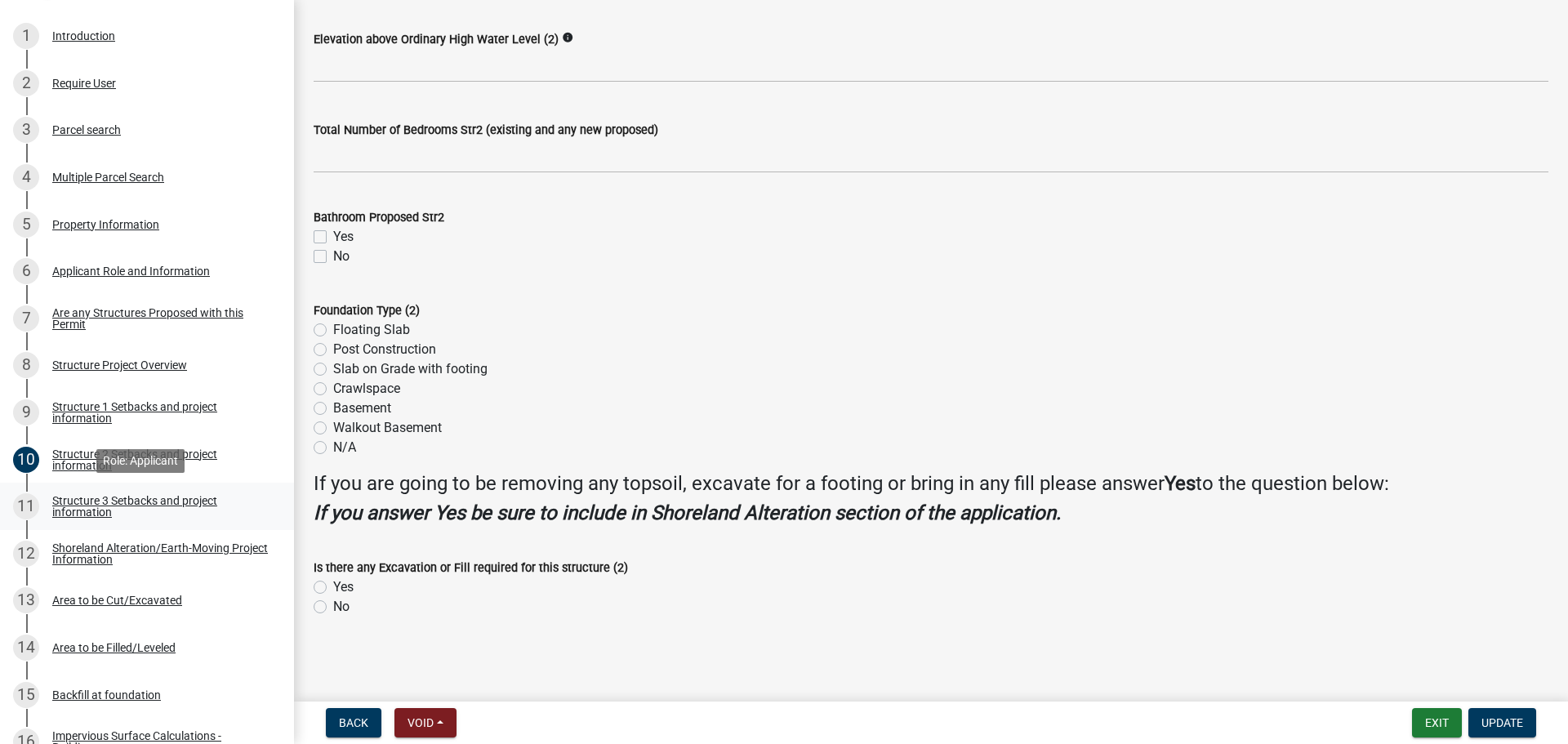
click at [171, 495] on div "Structure 3 Setbacks and project information" at bounding box center [160, 506] width 216 height 23
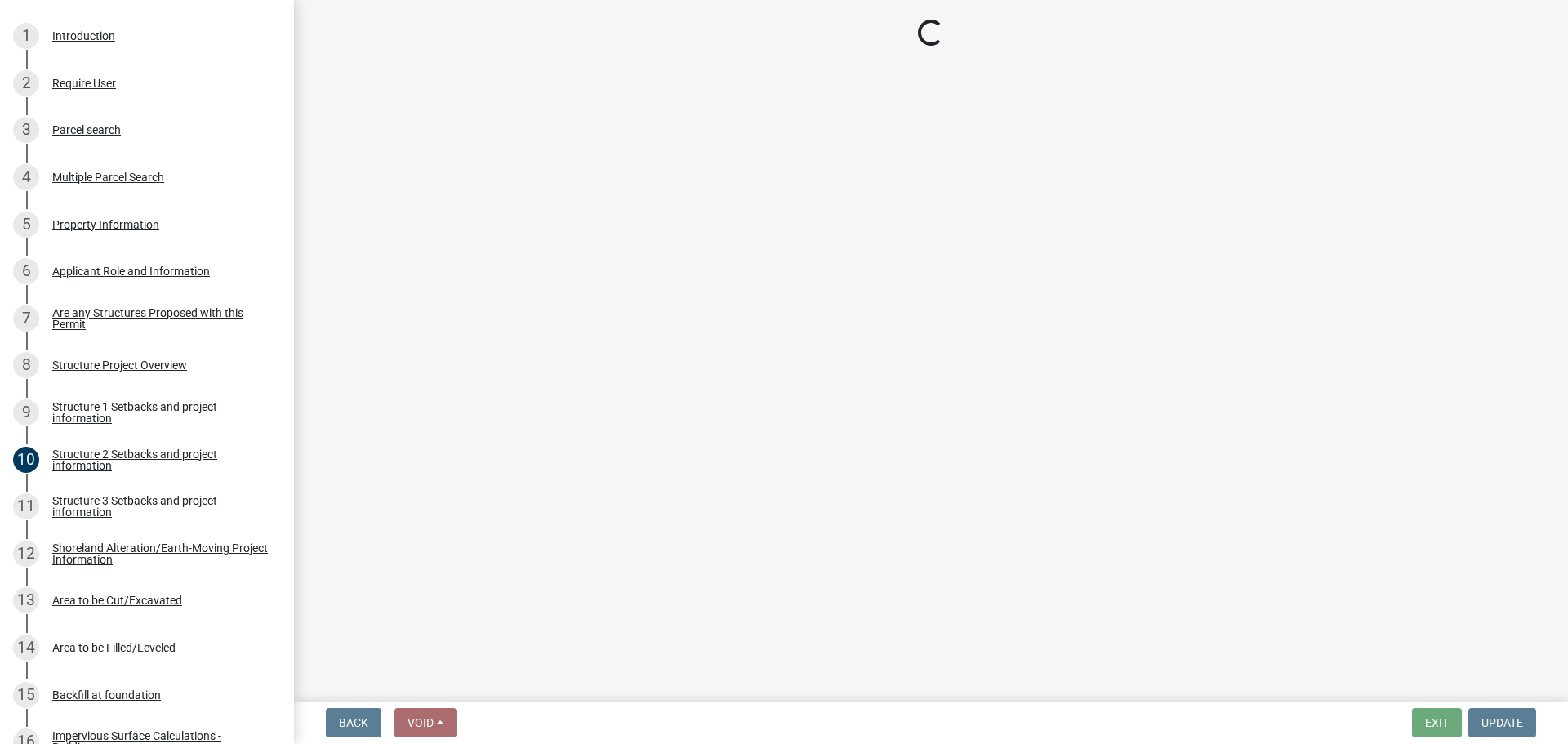
select select "c185e313-3403-4239-bd61-bb563c58a77a"
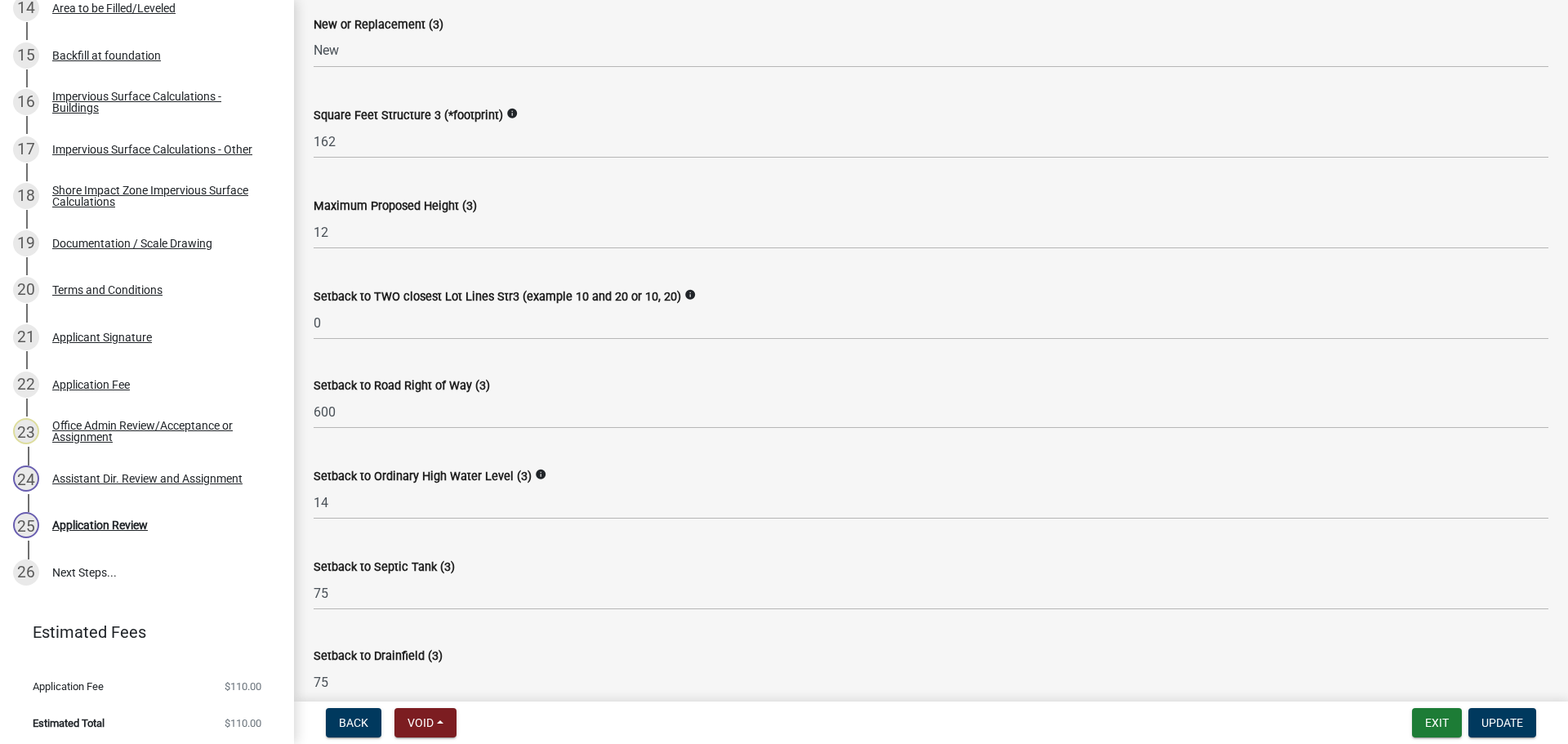
scroll to position [970, 0]
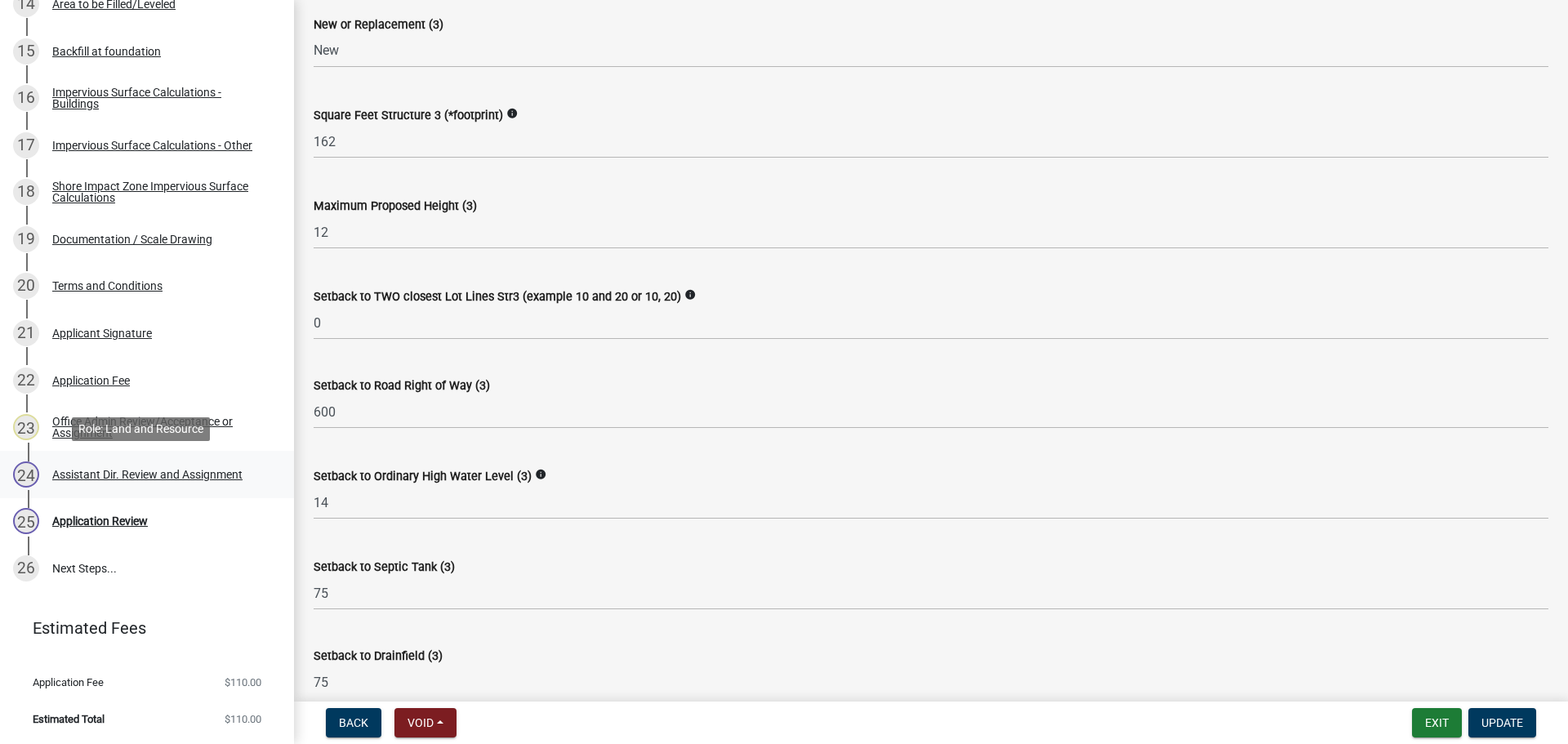
click at [88, 469] on div "Assistant Dir. Review and Assignment" at bounding box center [147, 474] width 190 height 11
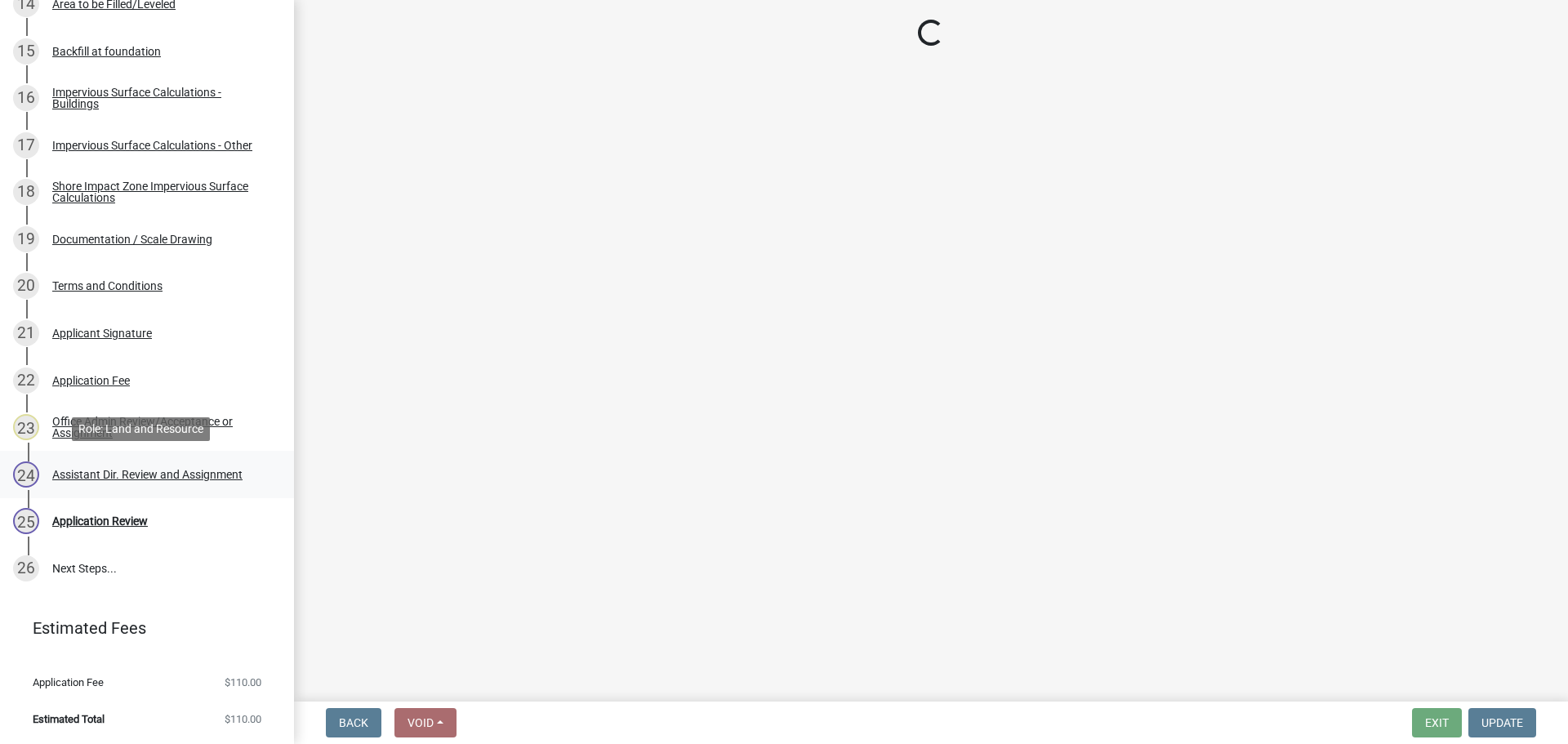
scroll to position [0, 0]
select select "89a5be53-38a7-49db-a5bb-3c2b1b47ac21"
select select "67745ee8-7159-4960-80f9-a638286b467c"
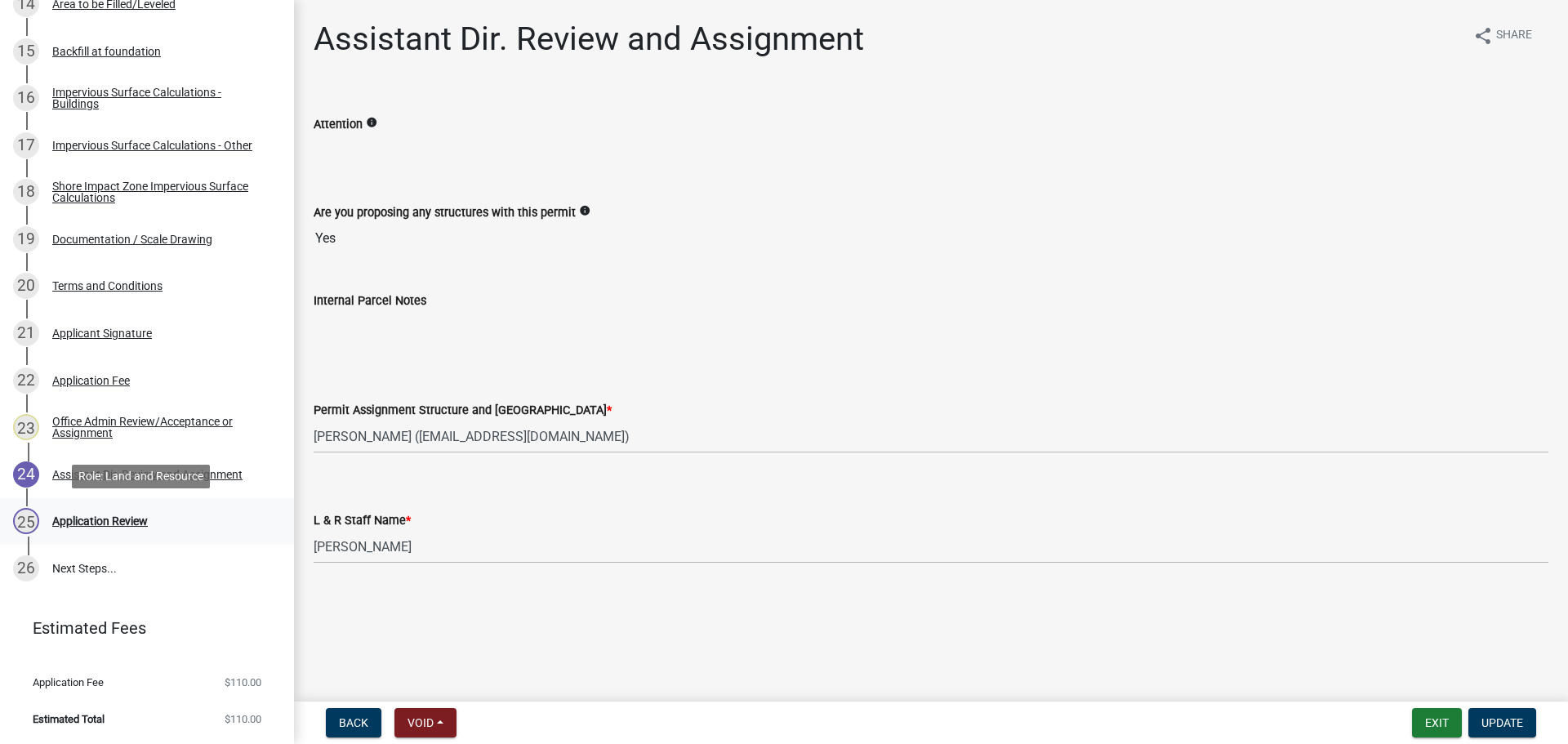
click at [72, 518] on div "Application Review" at bounding box center [99, 520] width 95 height 11
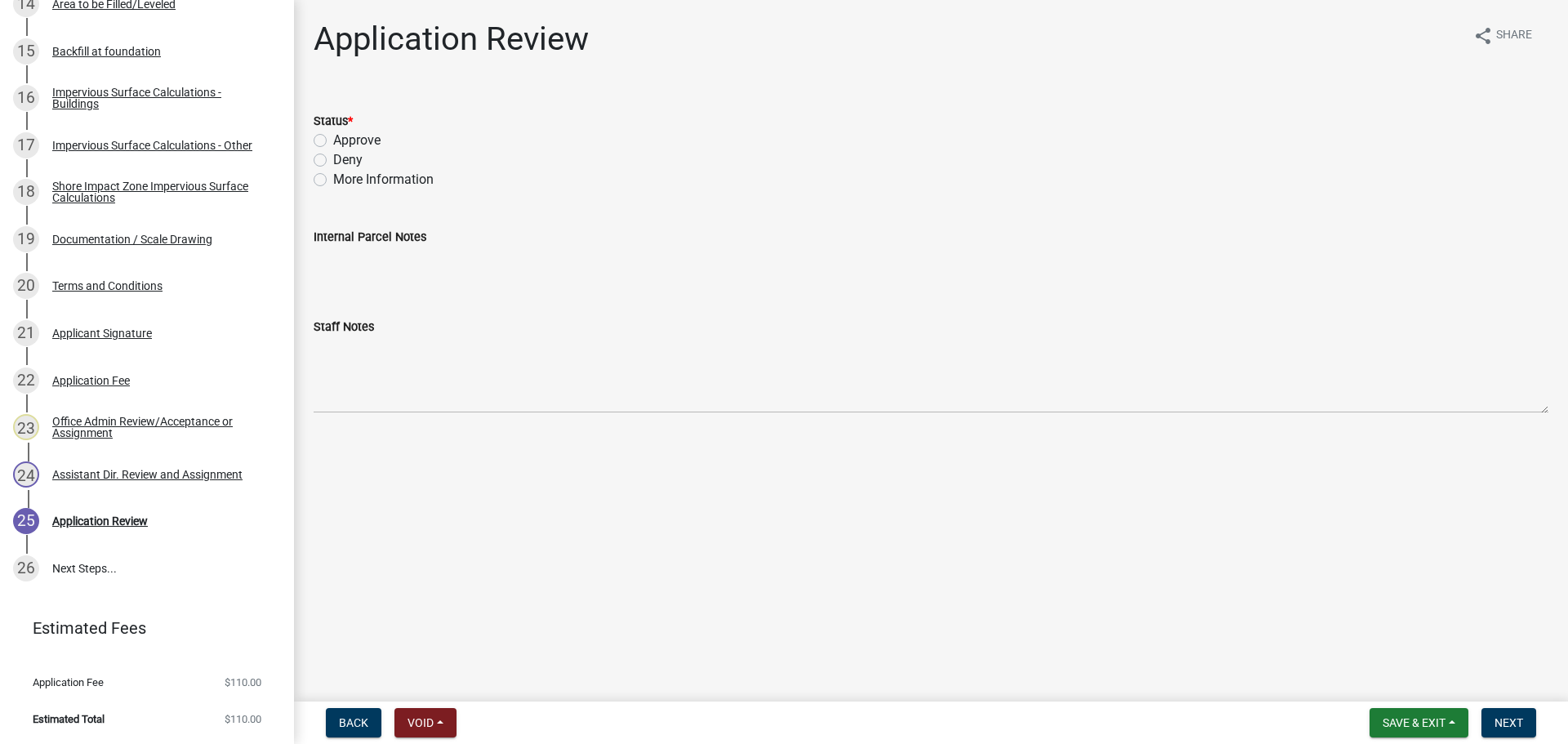
click at [333, 180] on label "More Information" at bounding box center [383, 179] width 100 height 20
click at [333, 180] on input "More Information" at bounding box center [338, 175] width 10 height 10
radio input "true"
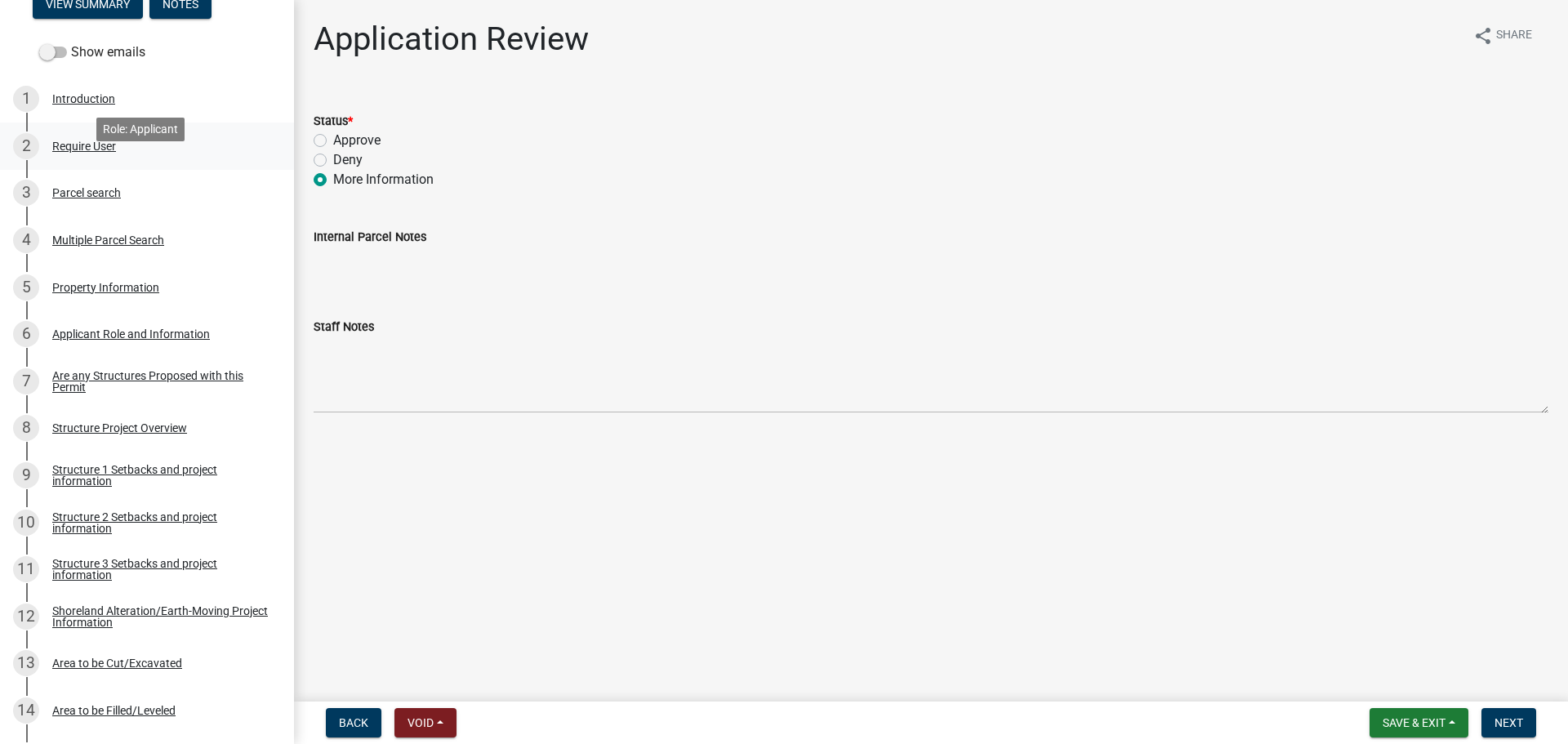
scroll to position [236, 0]
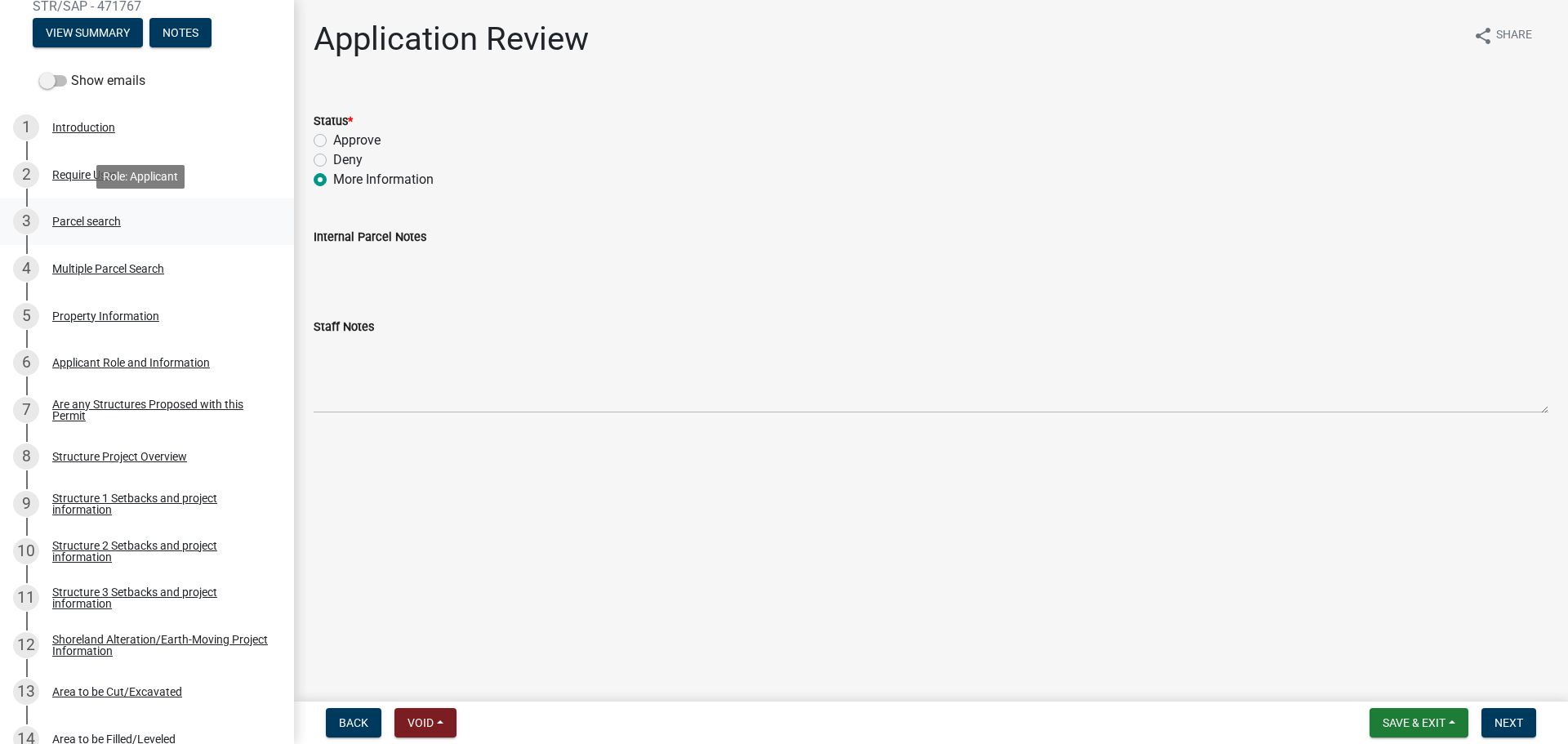
click at [85, 222] on div "Parcel search" at bounding box center [86, 221] width 69 height 11
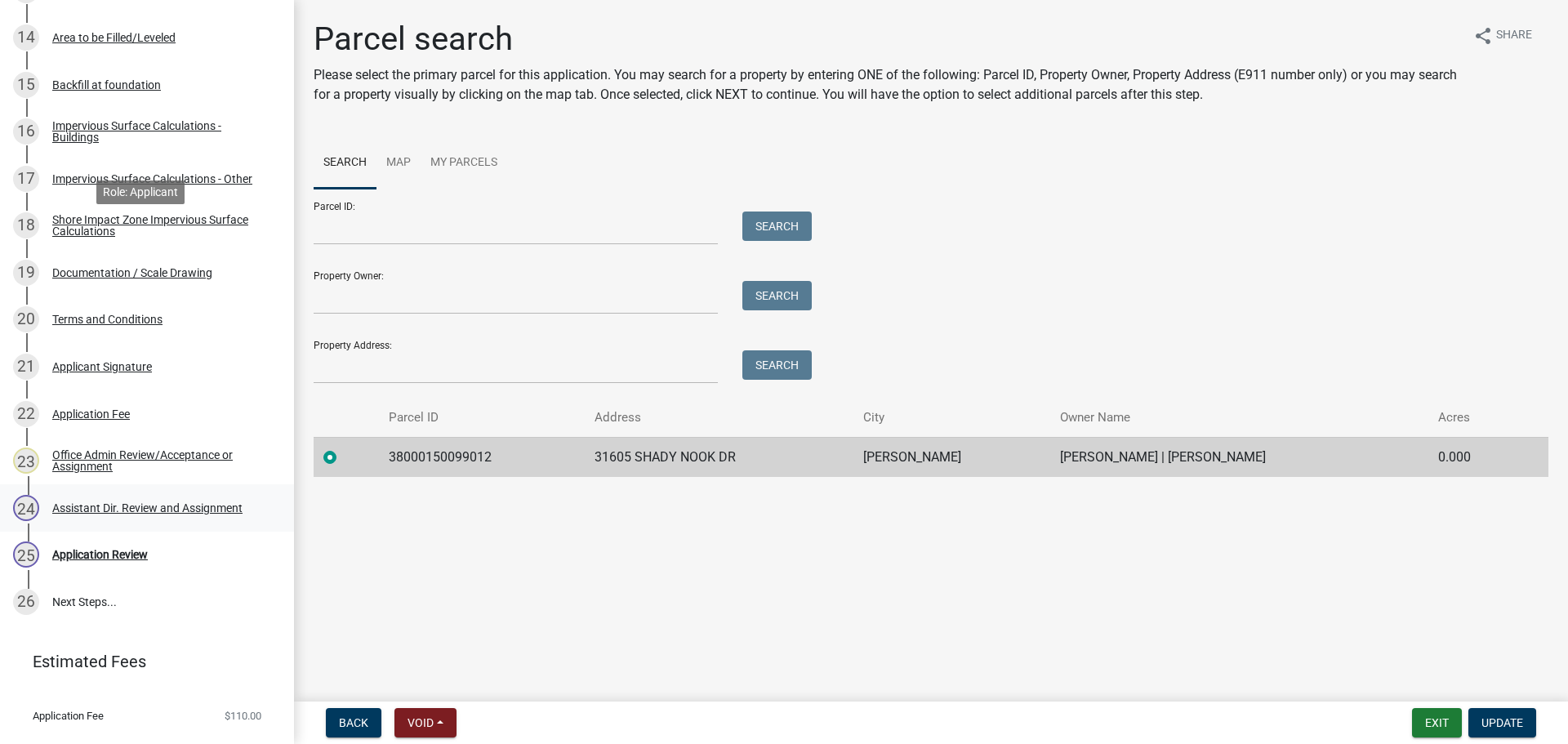
scroll to position [970, 0]
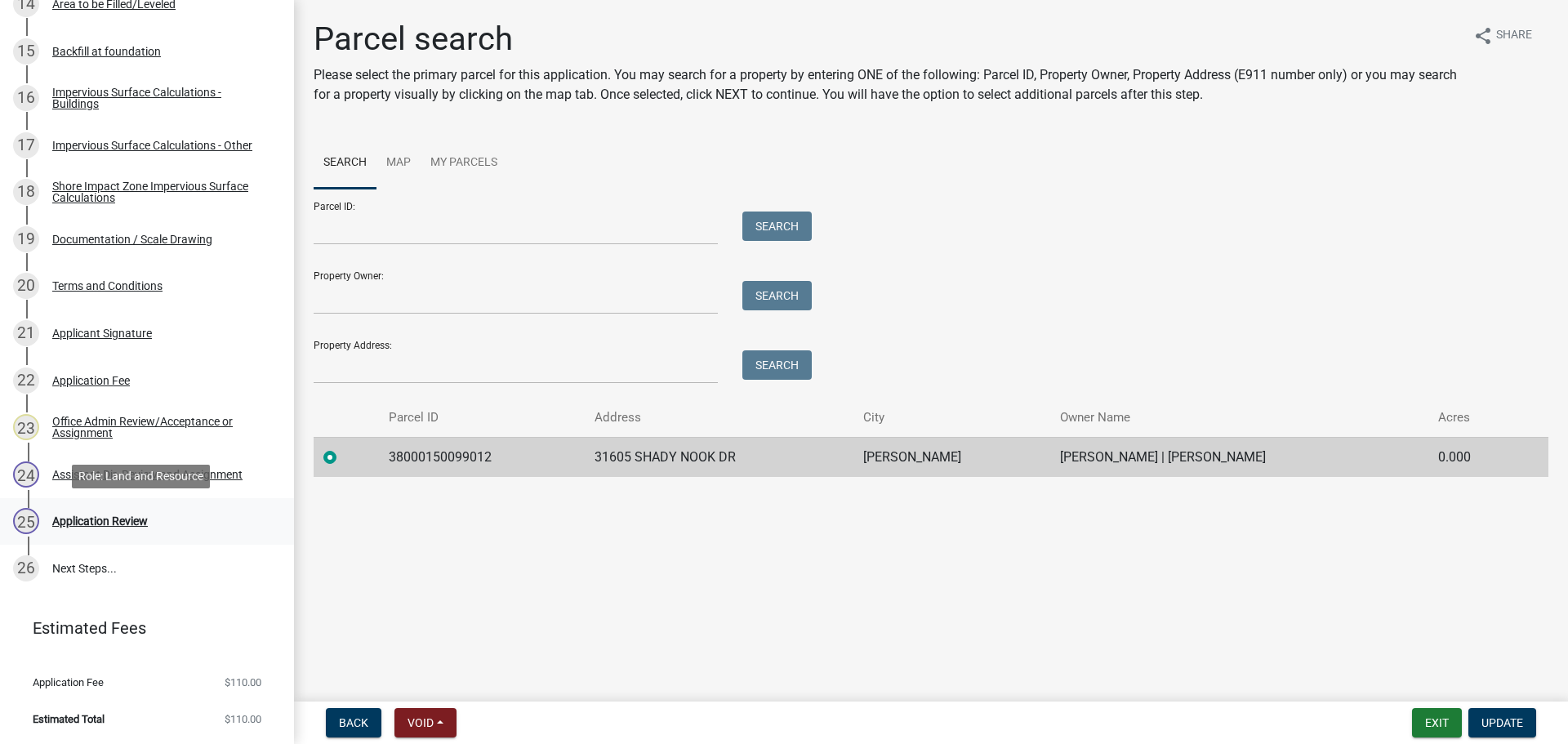
click at [94, 525] on div "Application Review" at bounding box center [99, 520] width 95 height 11
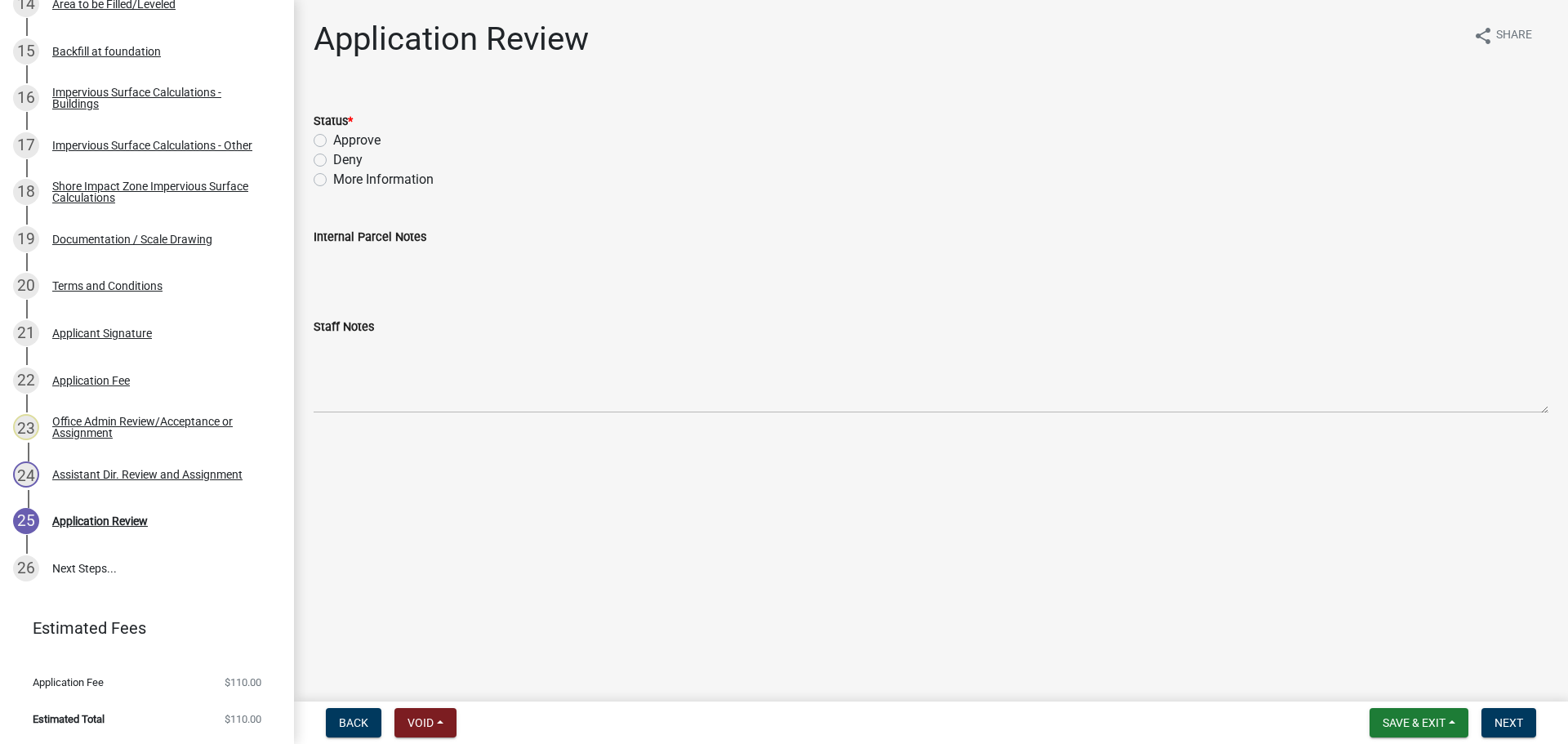
click at [333, 179] on label "More Information" at bounding box center [383, 179] width 100 height 20
click at [333, 179] on input "More Information" at bounding box center [338, 175] width 10 height 10
radio input "true"
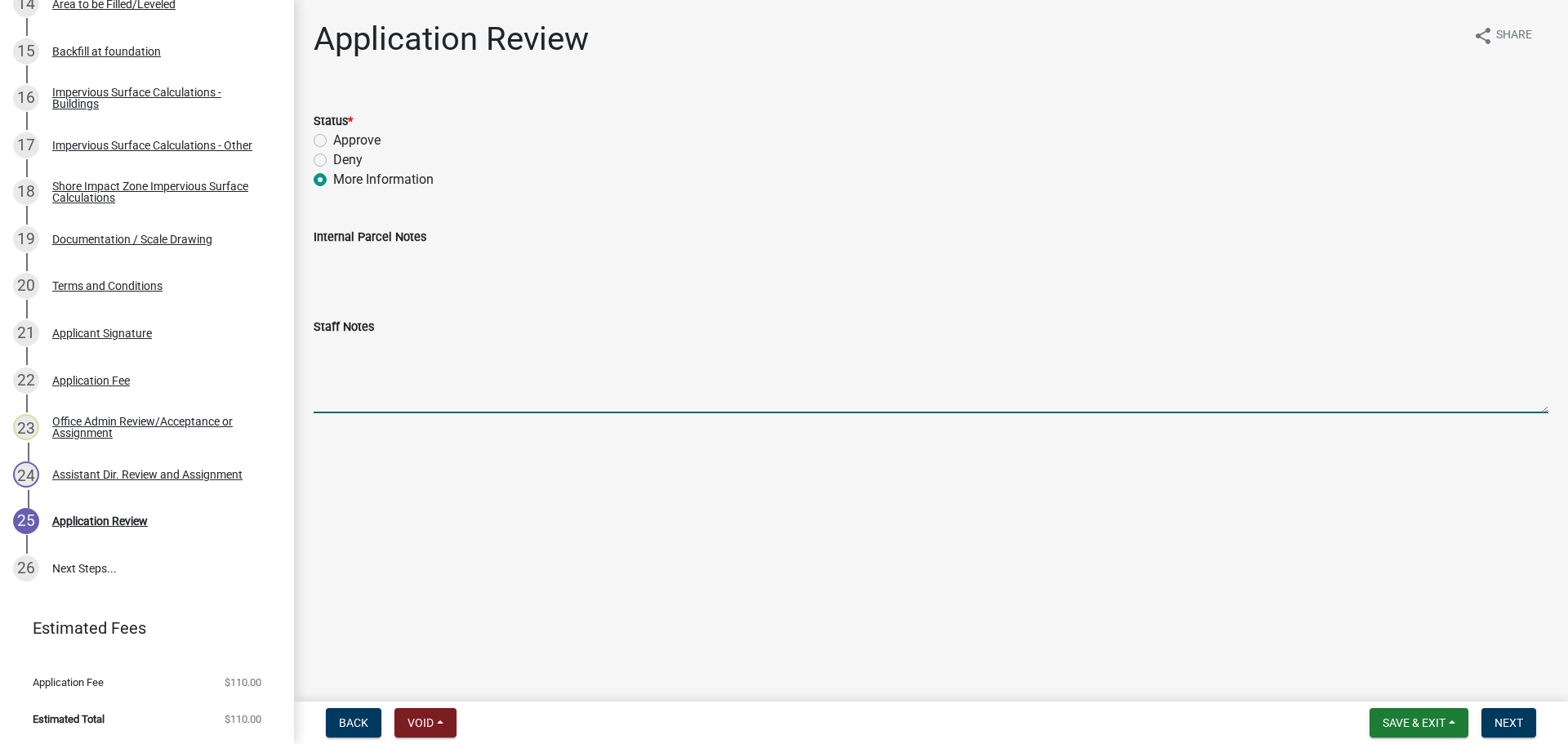
click at [361, 366] on textarea "Staff Notes" at bounding box center [931, 375] width 1235 height 77
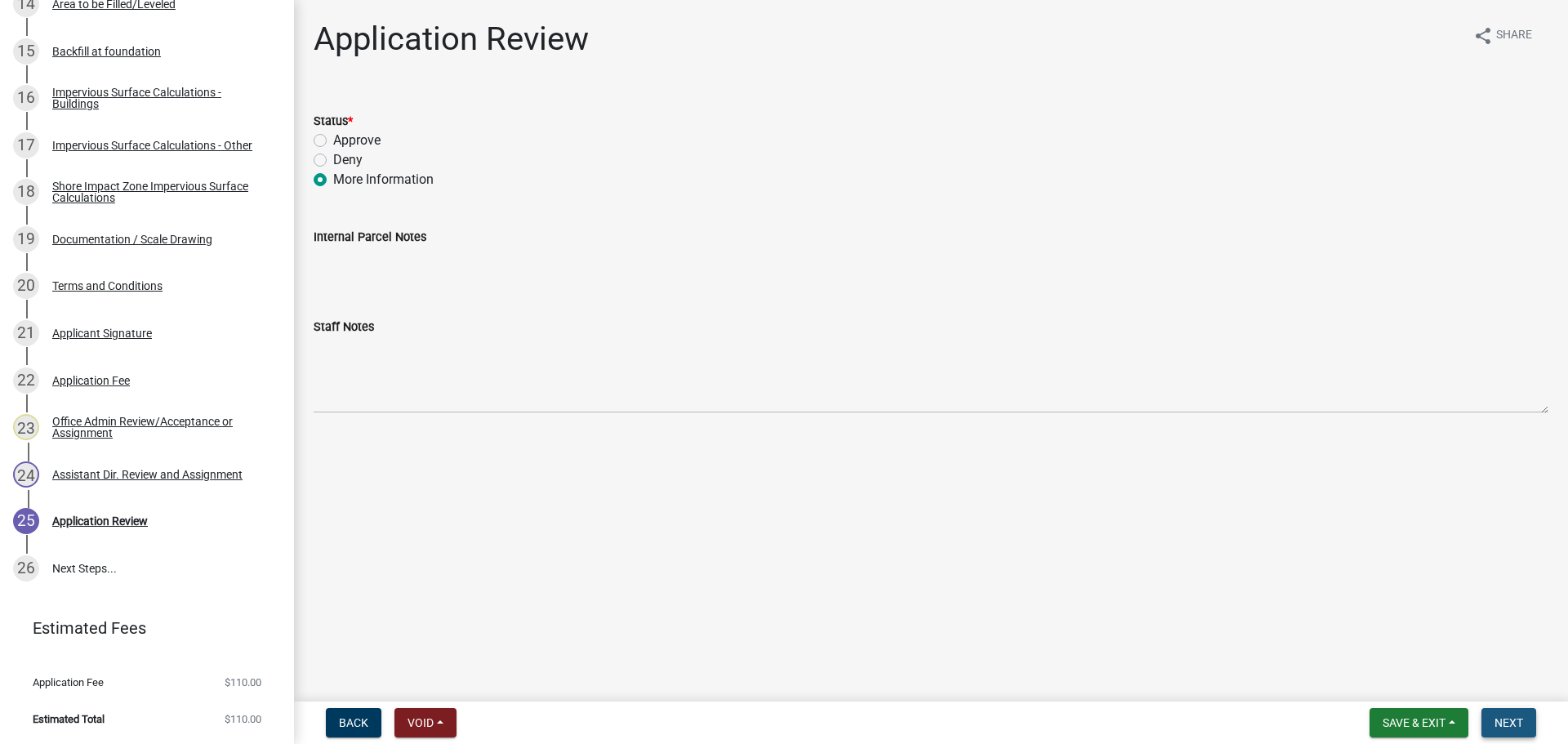
click at [1514, 718] on span "Next" at bounding box center [1508, 722] width 29 height 13
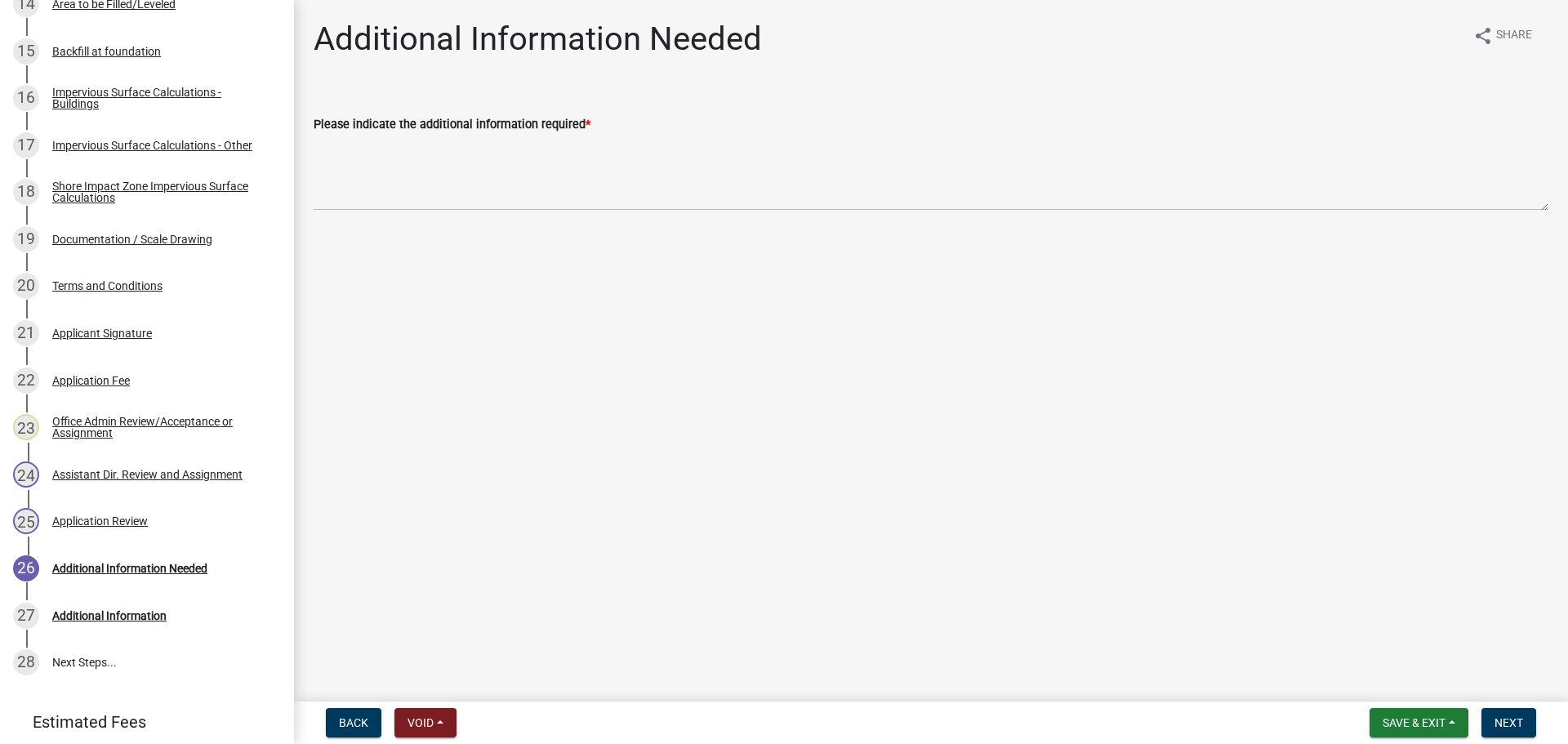
scroll to position [1064, 0]
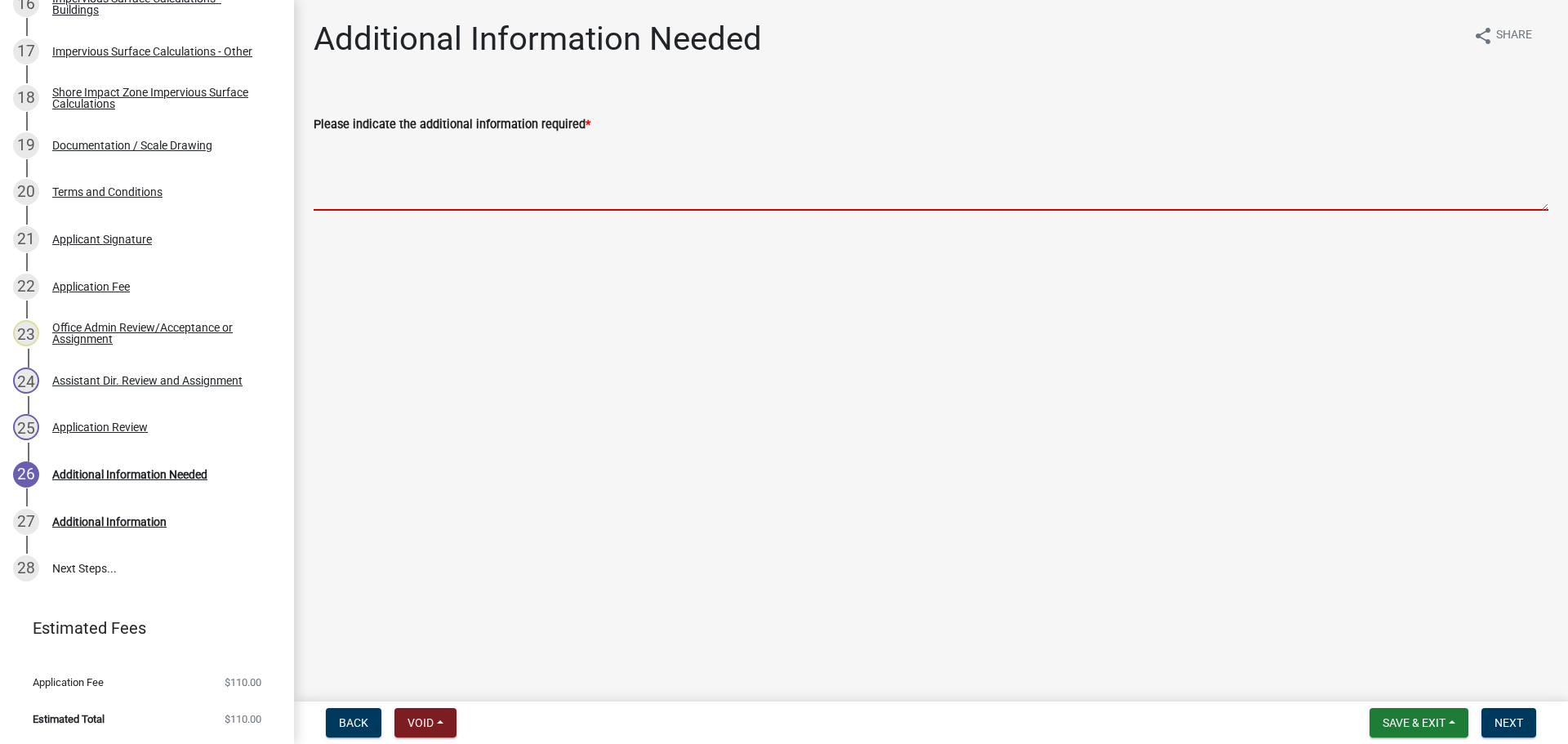
click at [429, 173] on textarea "Please indicate the additional information required *" at bounding box center [931, 173] width 1235 height 77
paste textarea "Thank you for your application. After reviewing your application, I am requesti…"
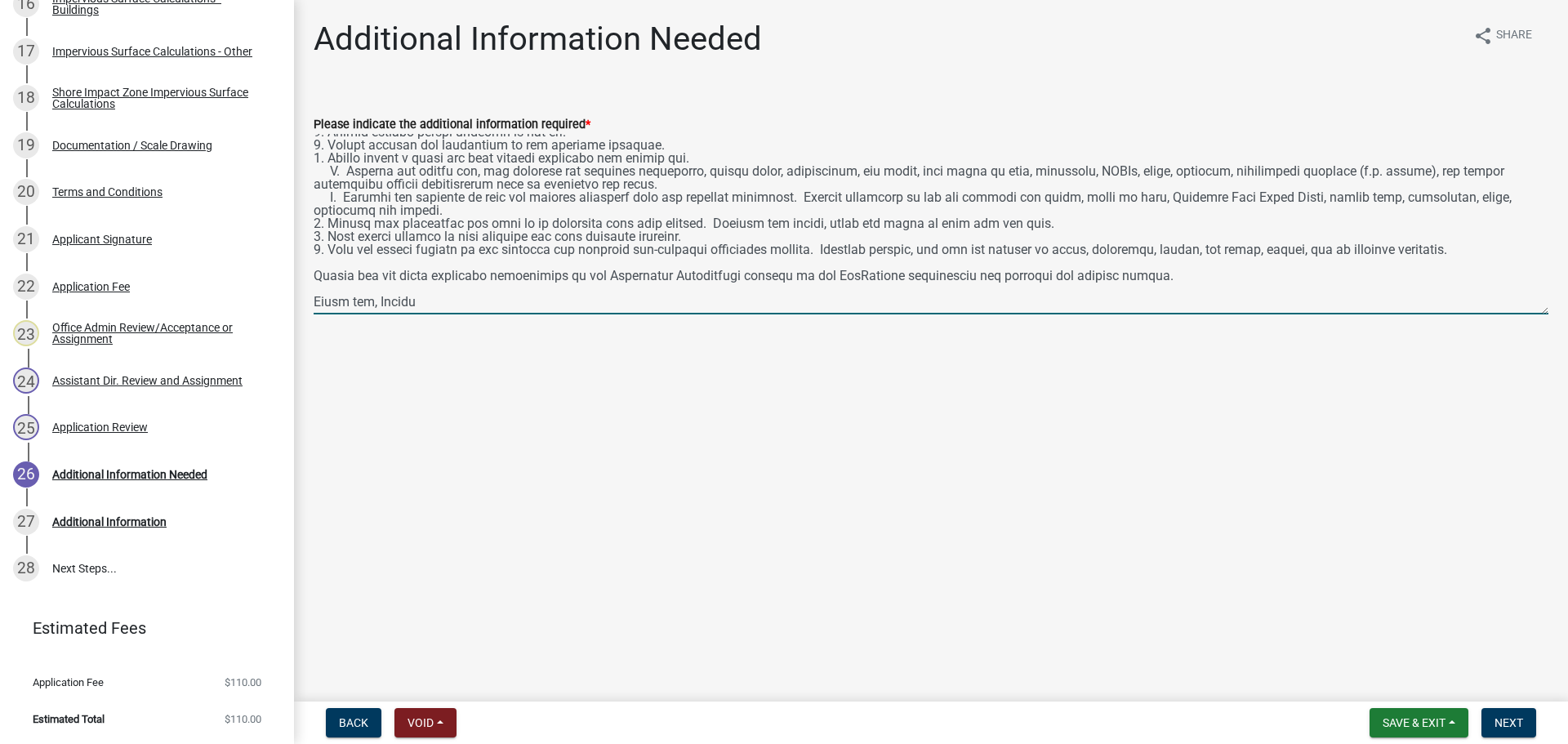
scroll to position [0, 0]
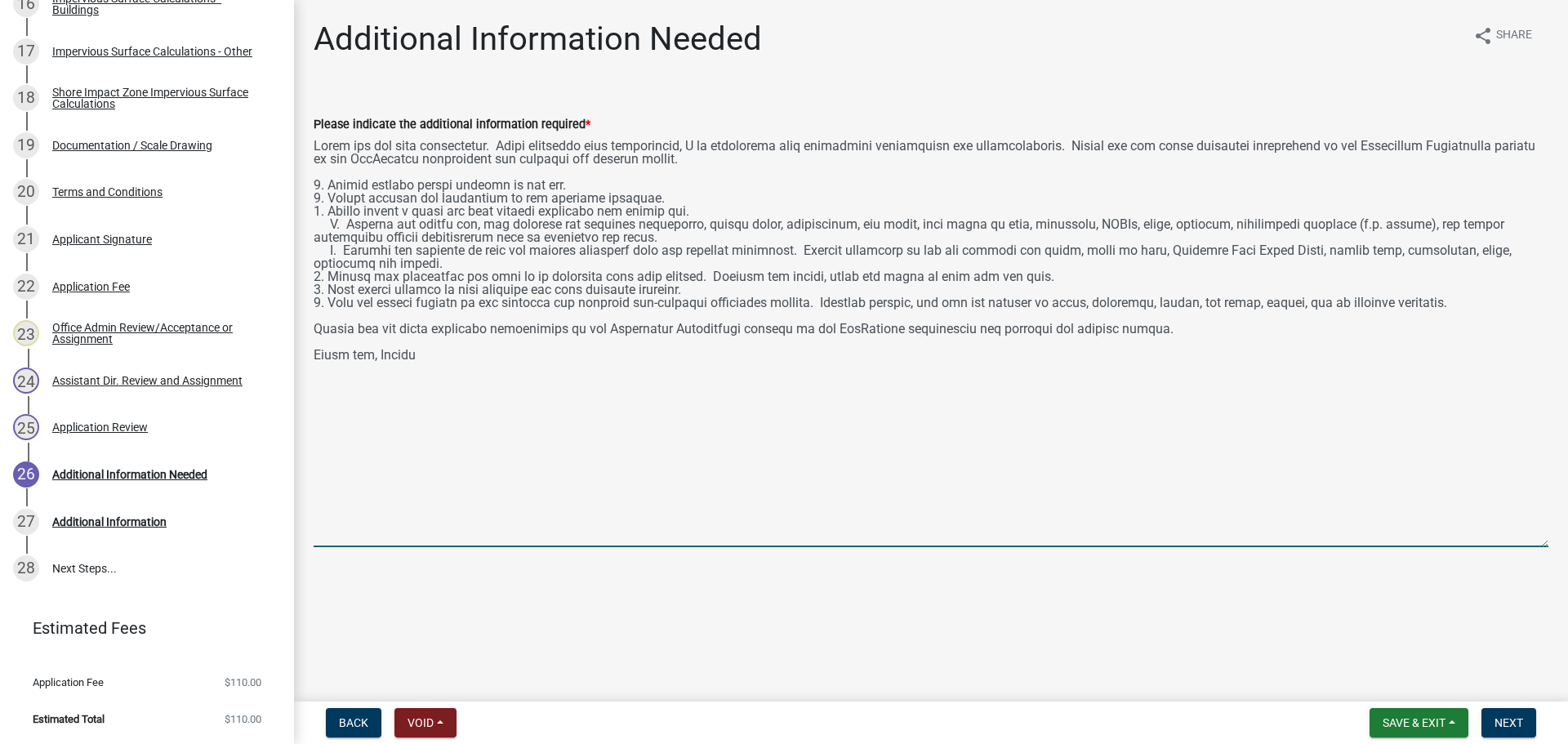
drag, startPoint x: 1542, startPoint y: 205, endPoint x: 1434, endPoint y: 542, distance: 353.9
click at [1434, 542] on textarea "Please indicate the additional information required *" at bounding box center [931, 341] width 1235 height 413
type textarea "Thank you for your application. After reviewing your application, I am requesti…"
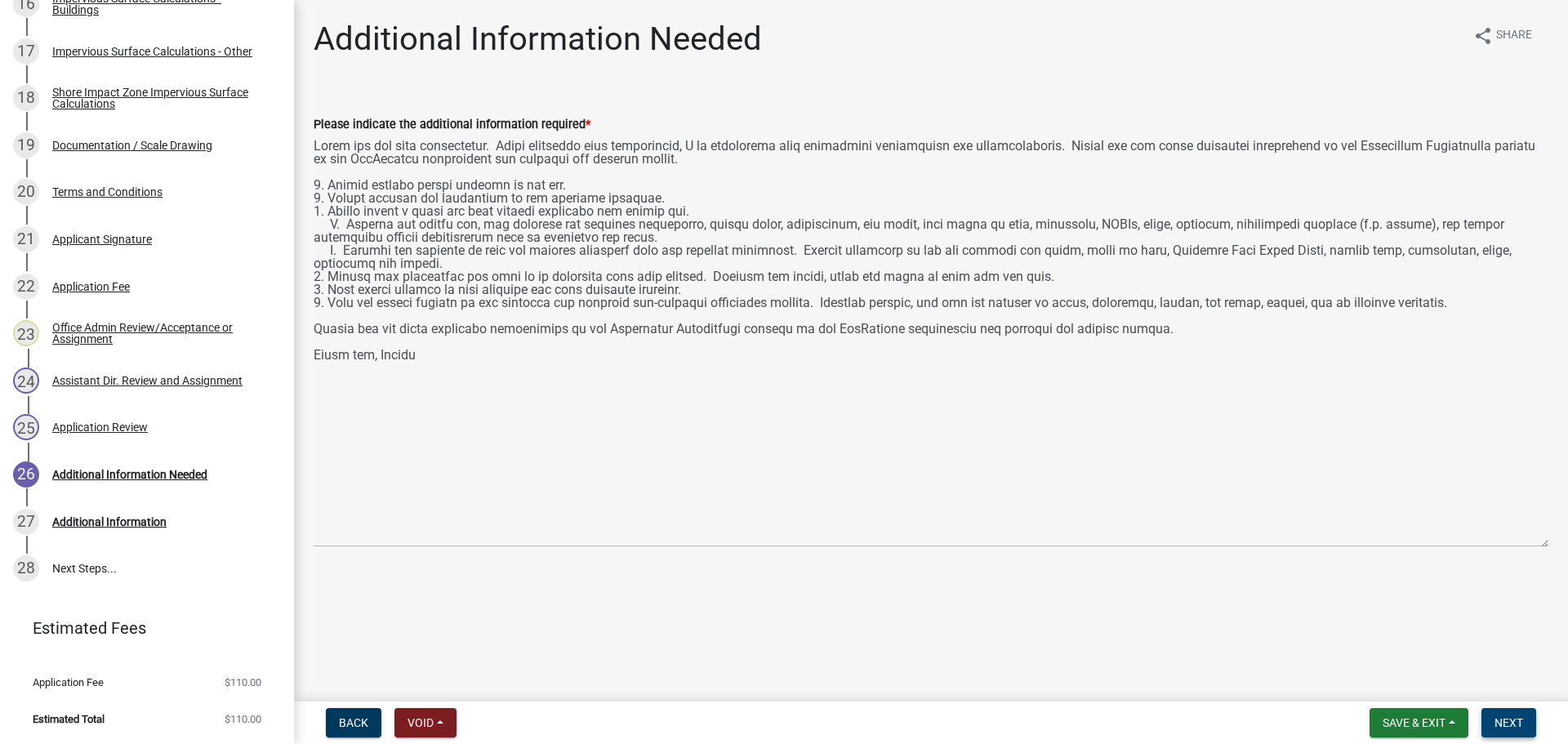
click at [1500, 722] on span "Next" at bounding box center [1508, 722] width 29 height 13
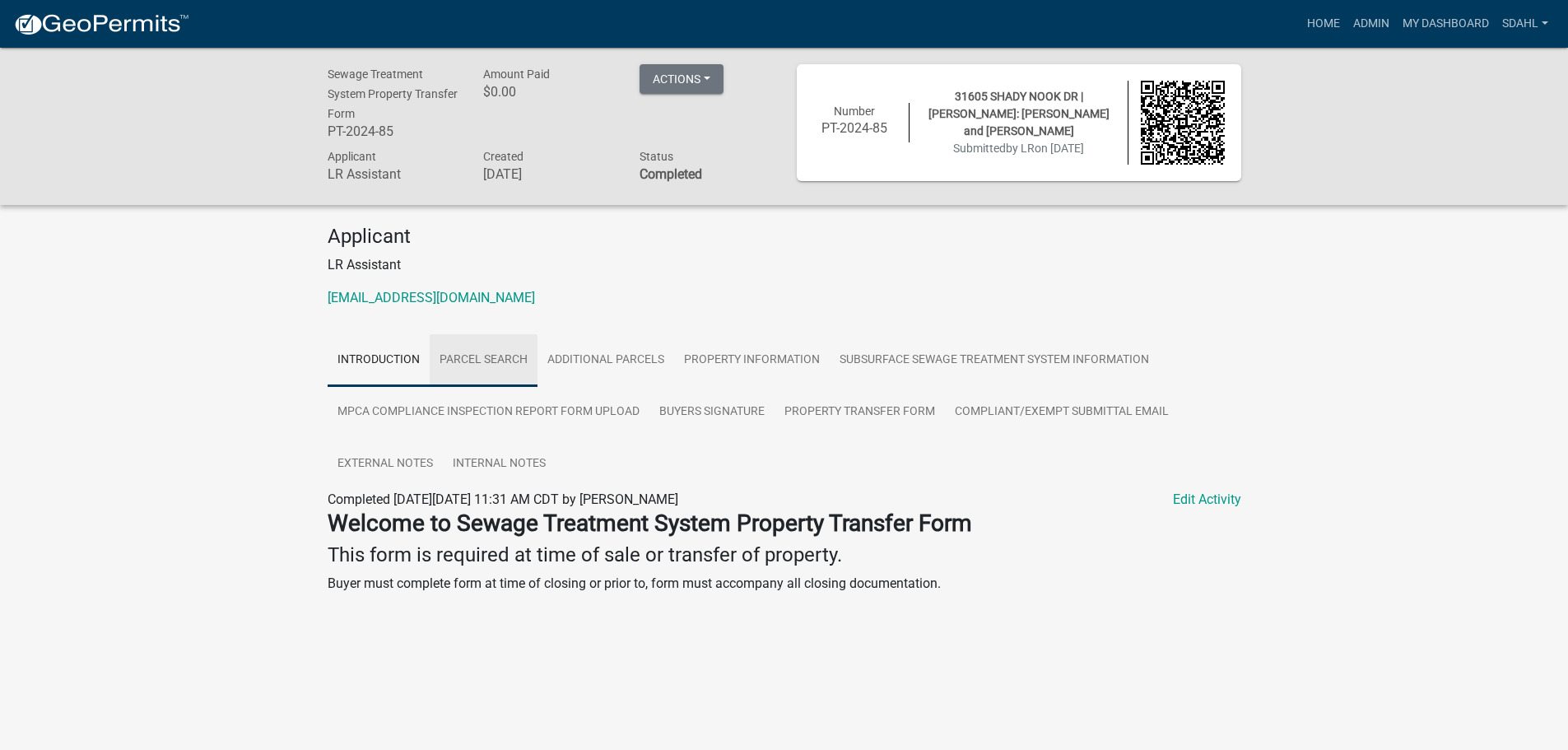
click at [503, 357] on link "Parcel search" at bounding box center [483, 360] width 108 height 52
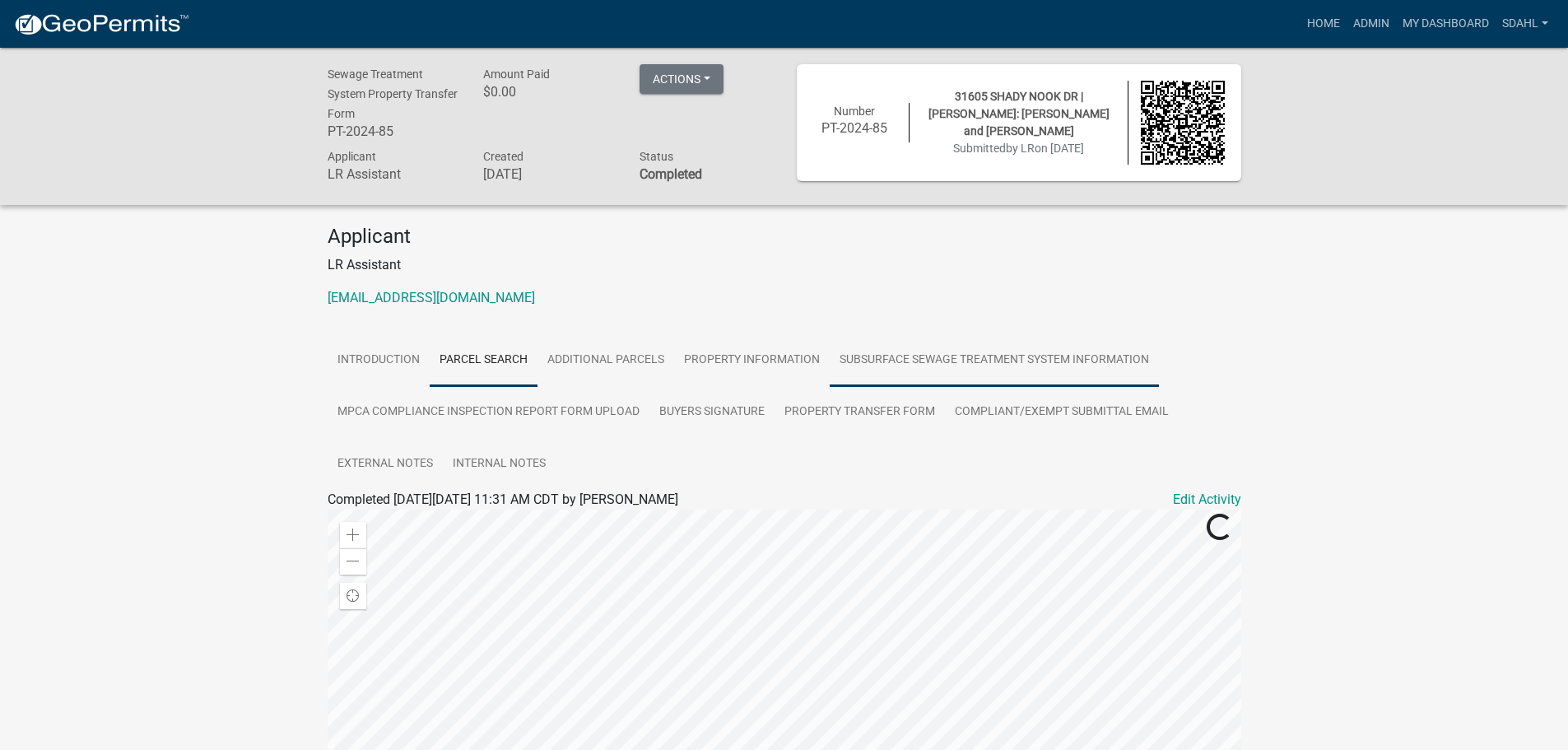
click at [921, 363] on link "Subsurface Sewage Treatment System Information" at bounding box center [994, 360] width 329 height 52
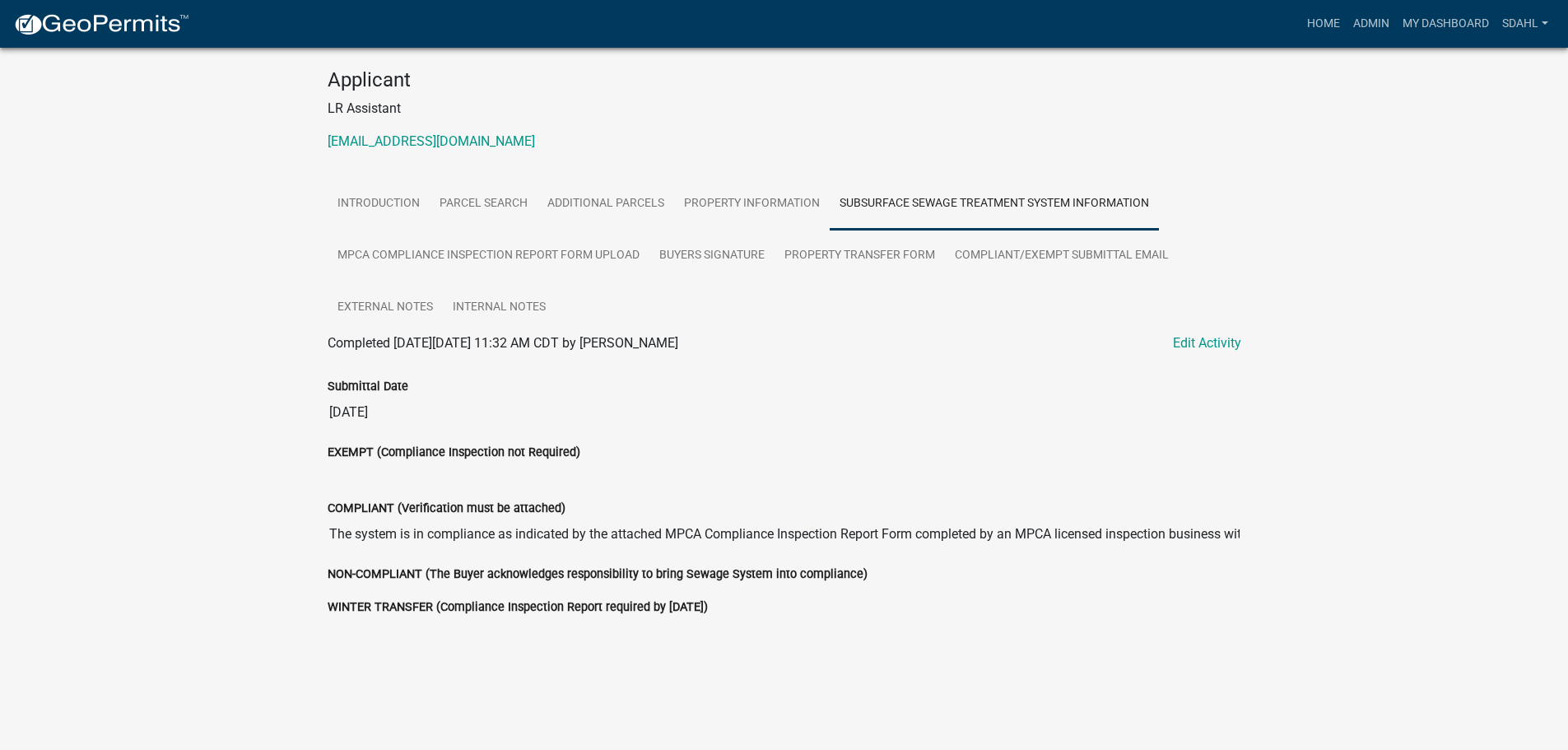
scroll to position [158, 0]
click at [682, 203] on link "Property Information" at bounding box center [752, 202] width 156 height 52
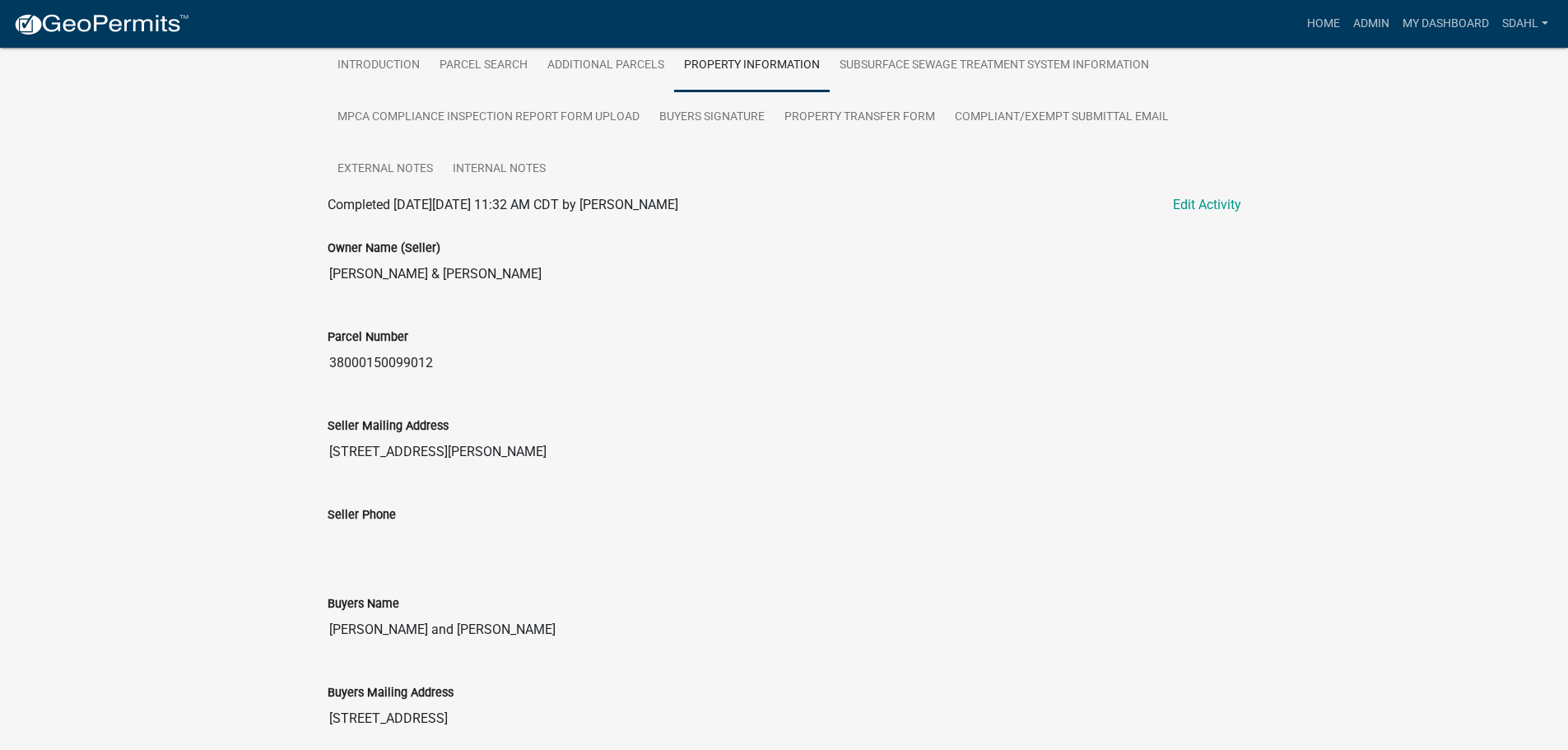
scroll to position [0, 0]
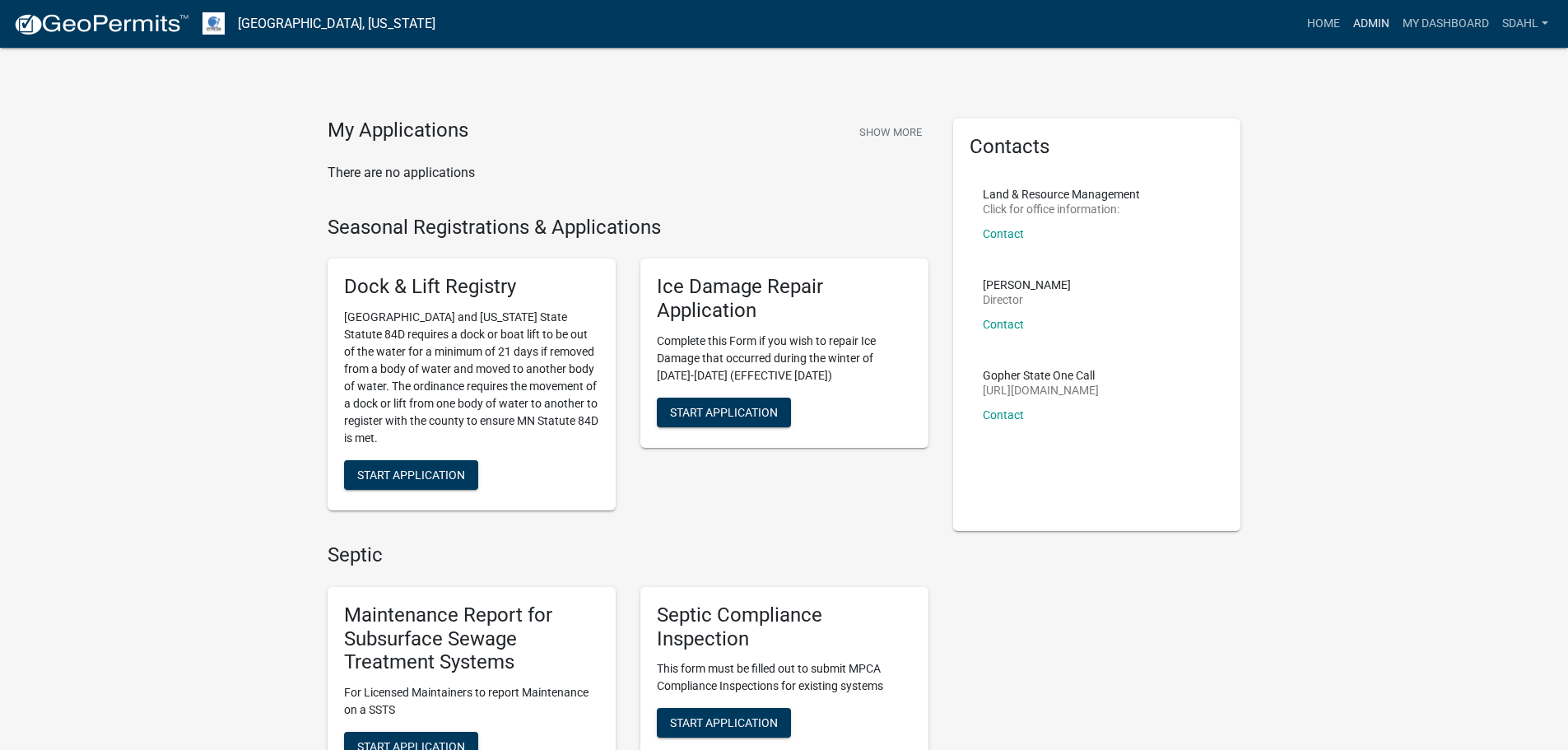
click at [1364, 23] on link "Admin" at bounding box center [1371, 24] width 50 height 31
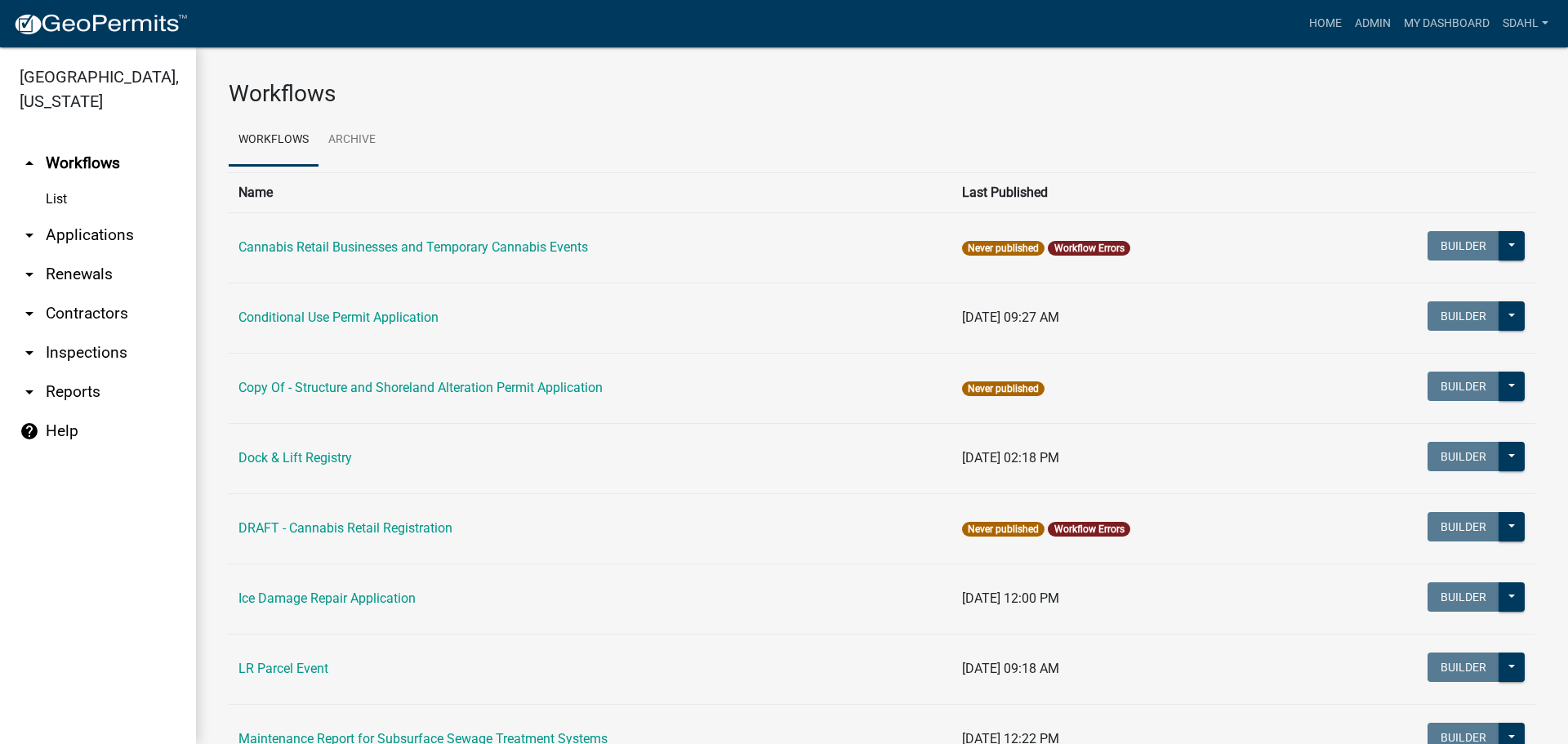
click at [86, 235] on link "arrow_drop_down Applications" at bounding box center [98, 236] width 196 height 39
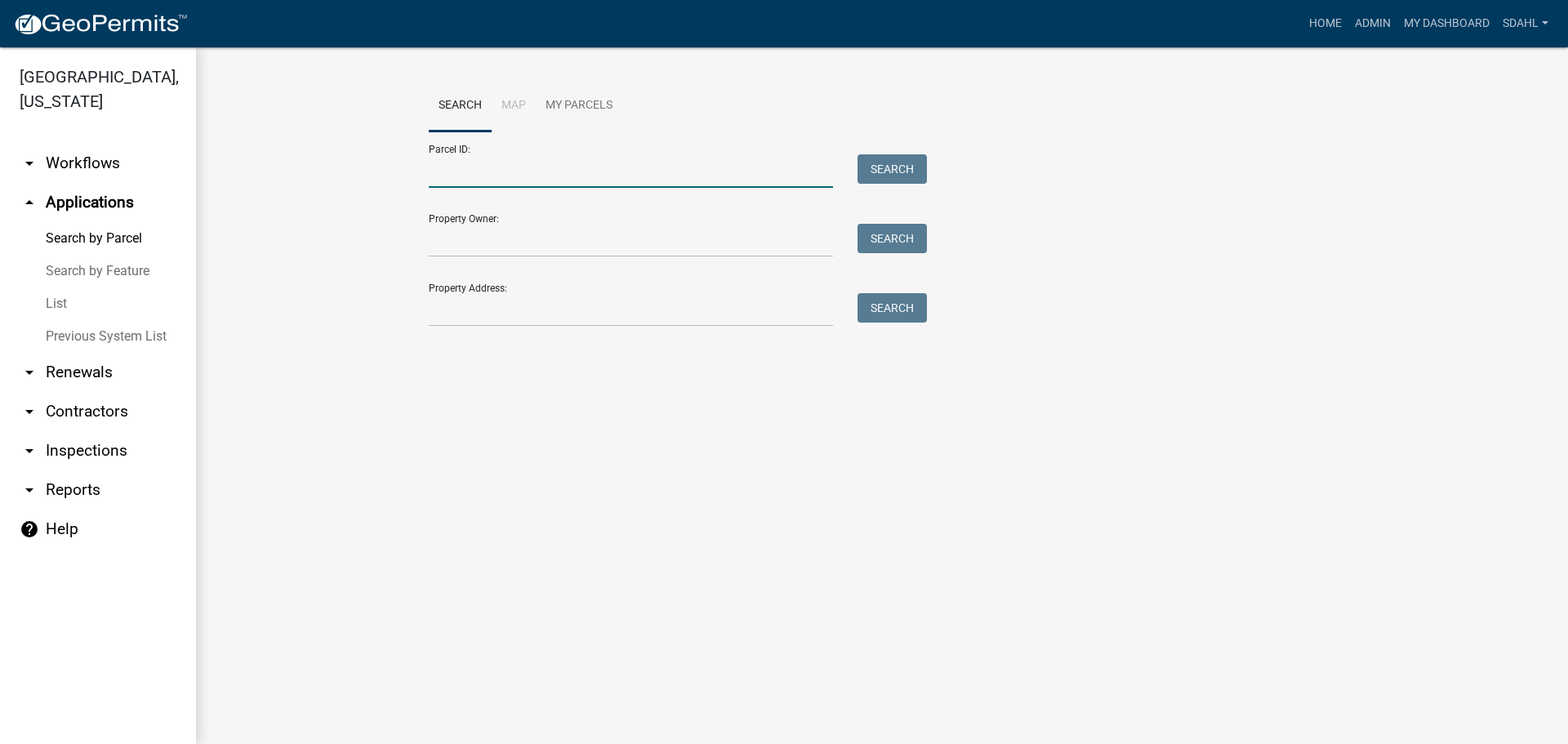
click at [467, 171] on input "Parcel ID:" at bounding box center [630, 171] width 404 height 33
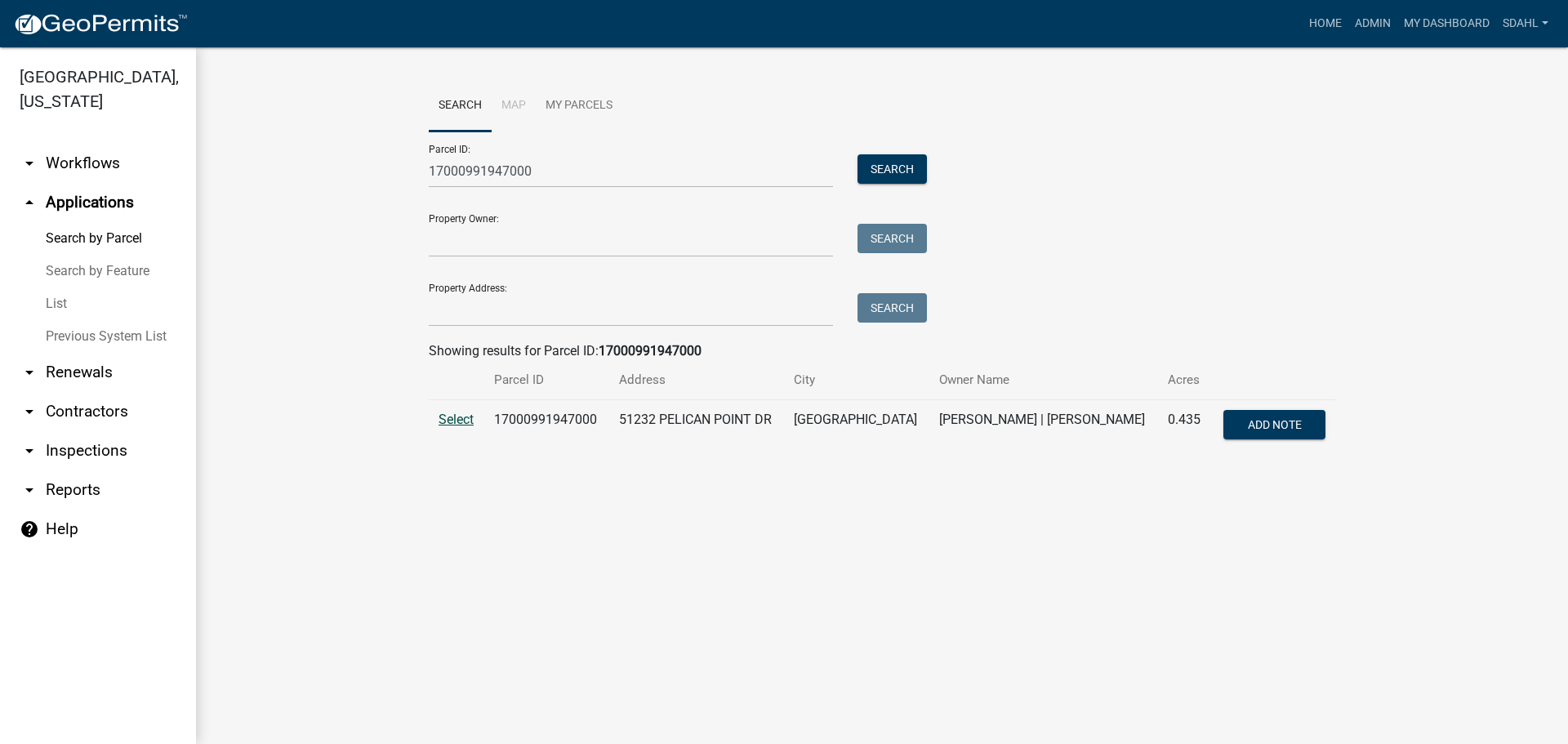
click at [452, 421] on span "Select" at bounding box center [456, 419] width 35 height 15
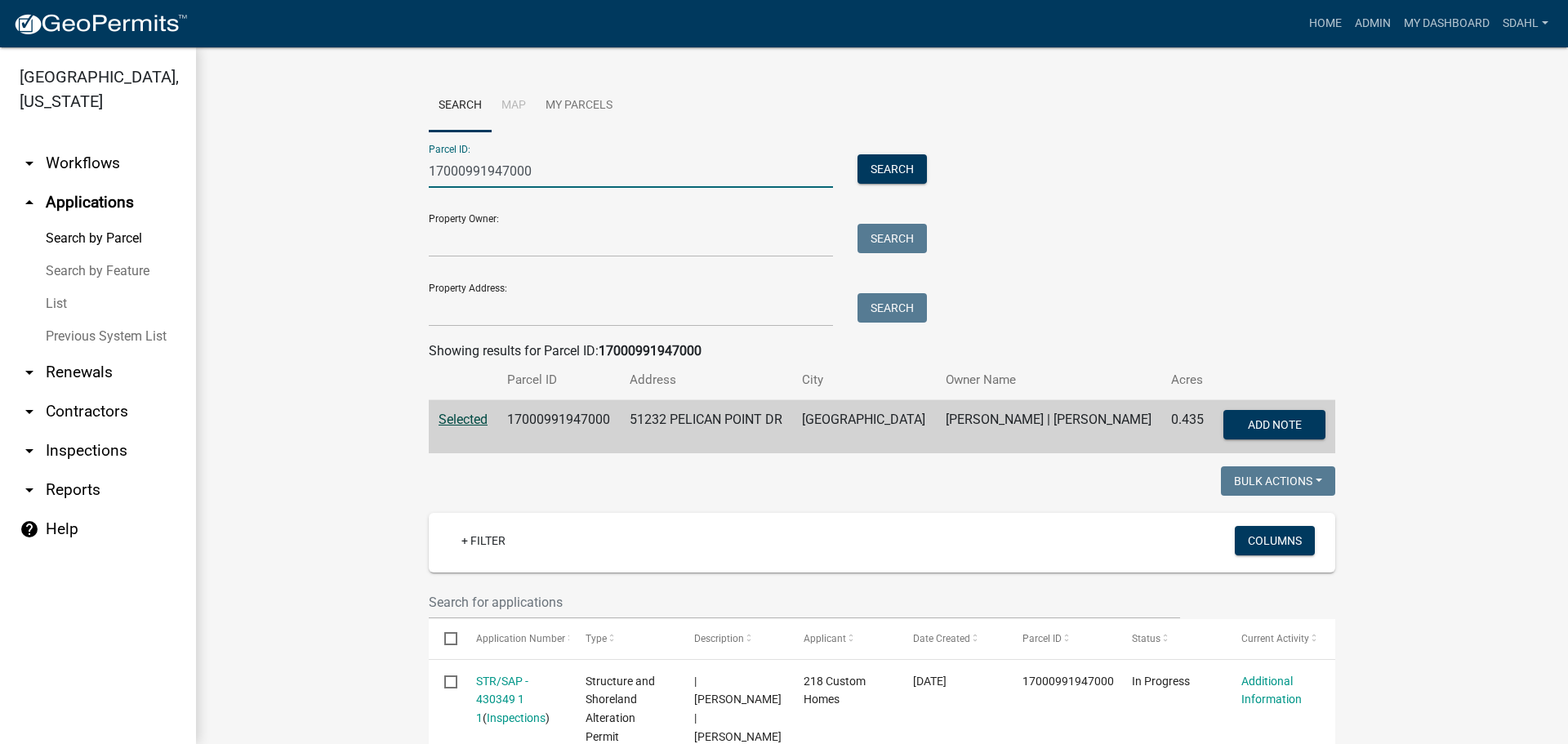
drag, startPoint x: 462, startPoint y: 189, endPoint x: 332, endPoint y: 199, distance: 130.4
click at [332, 199] on wm-workflow-application-search-view "Search Map My Parcels Parcel ID: 17000991947000 Search Property Owner: Search P…" at bounding box center [882, 715] width 1307 height 1270
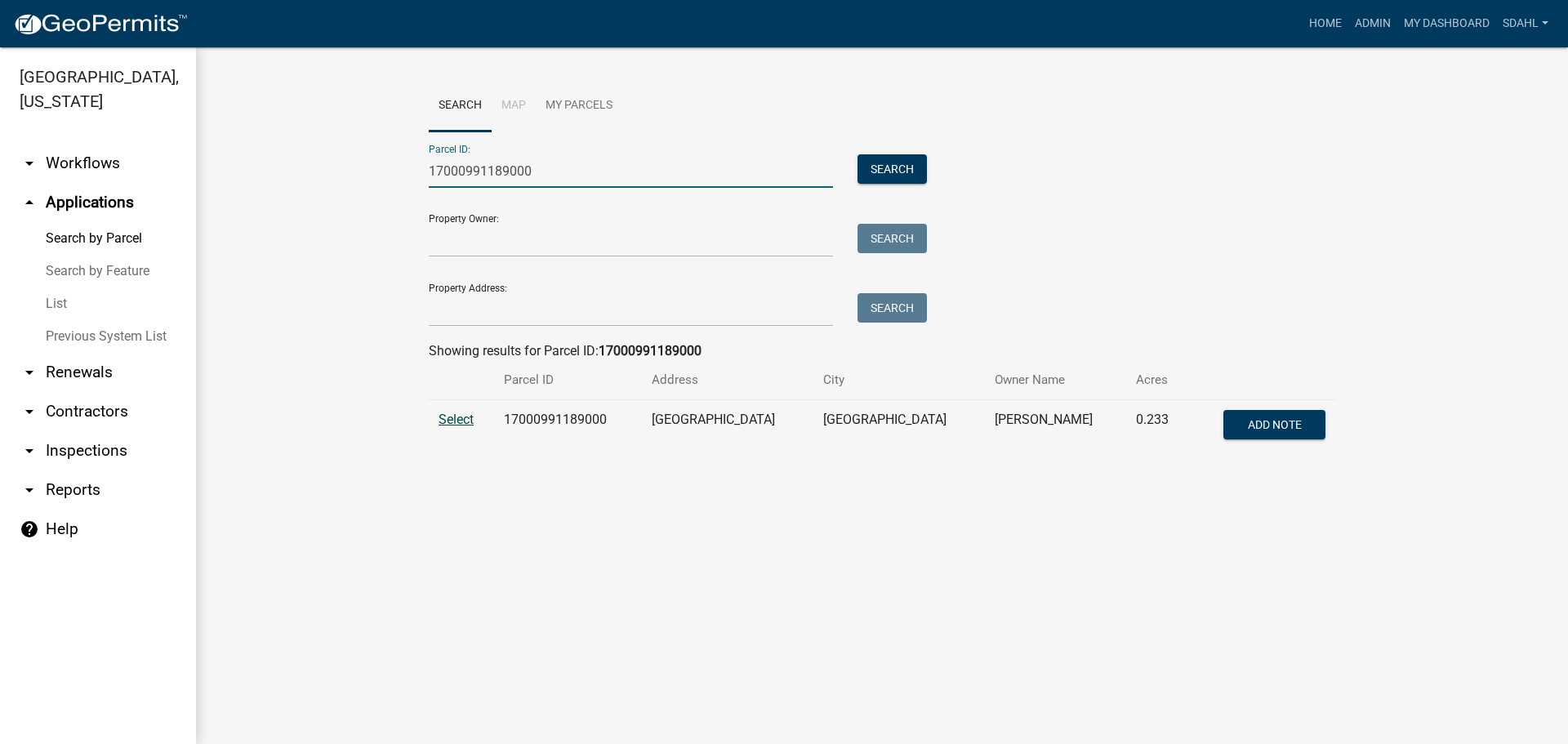
click at [457, 414] on span "Select" at bounding box center [456, 419] width 35 height 15
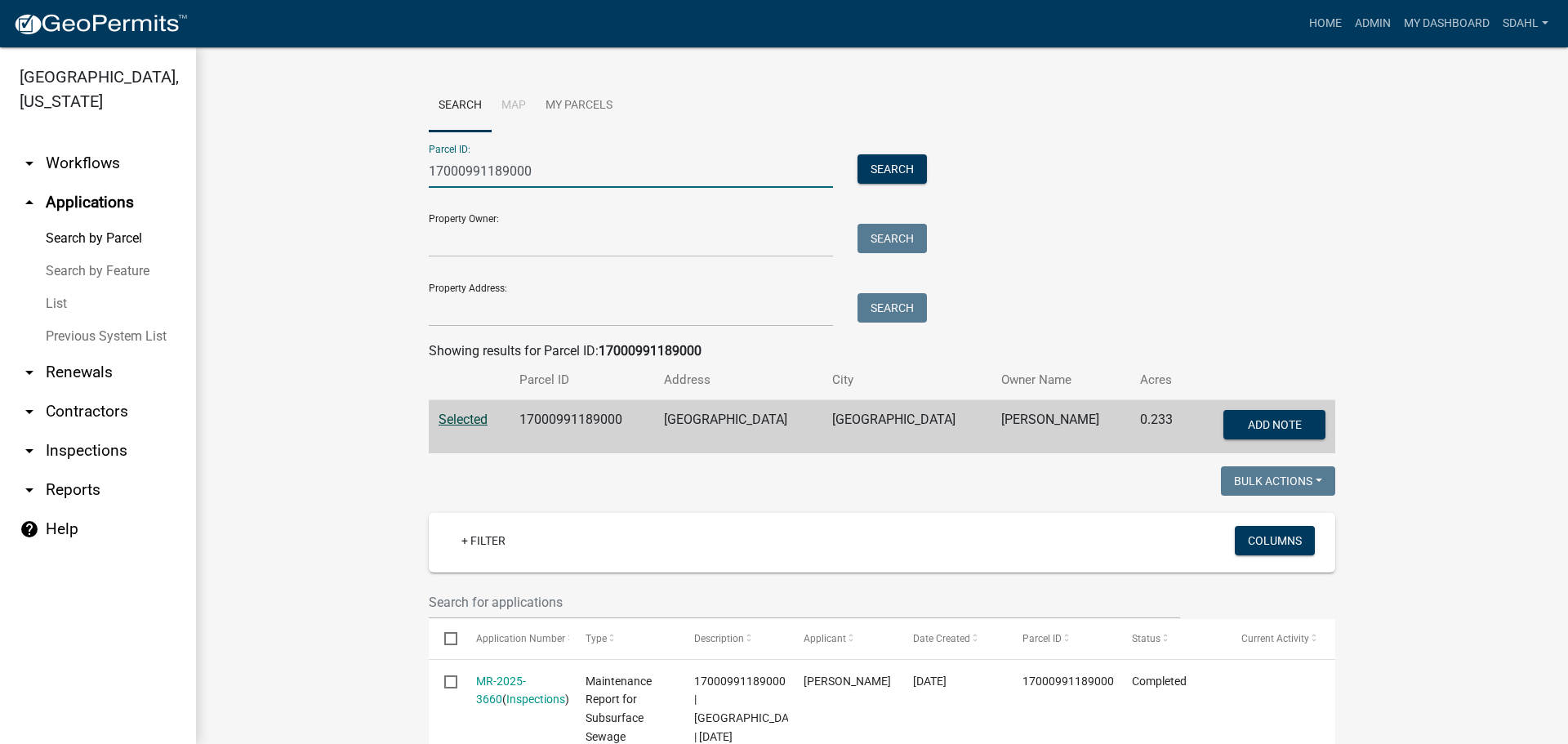
drag, startPoint x: 537, startPoint y: 170, endPoint x: 304, endPoint y: 190, distance: 233.9
click at [304, 190] on wm-workflow-application-search-view "Search Map My Parcels Parcel ID: 17000991189000 Search Property Owner: Search P…" at bounding box center [882, 687] width 1307 height 1215
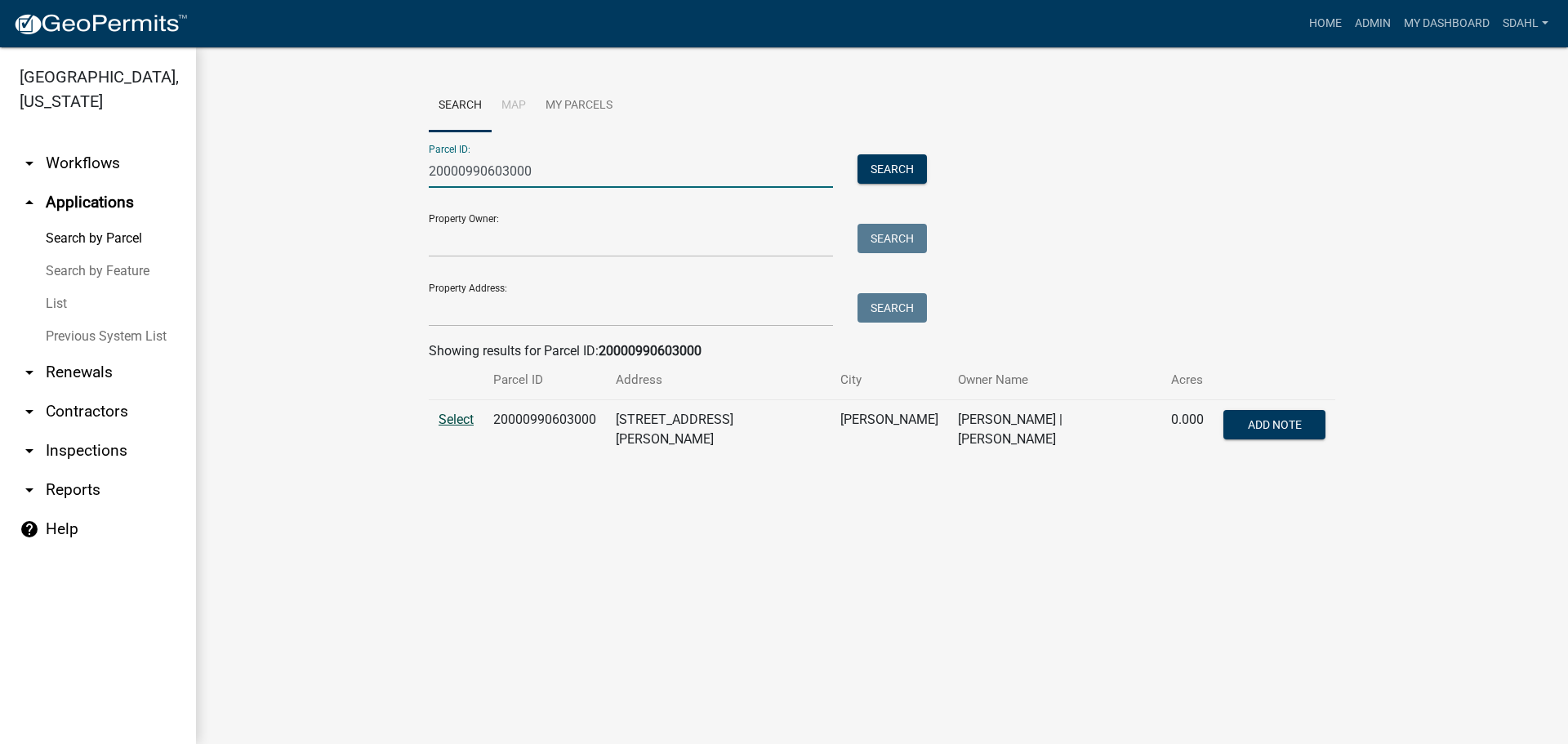
type input "20000990603000"
click at [463, 418] on span "Select" at bounding box center [456, 419] width 35 height 15
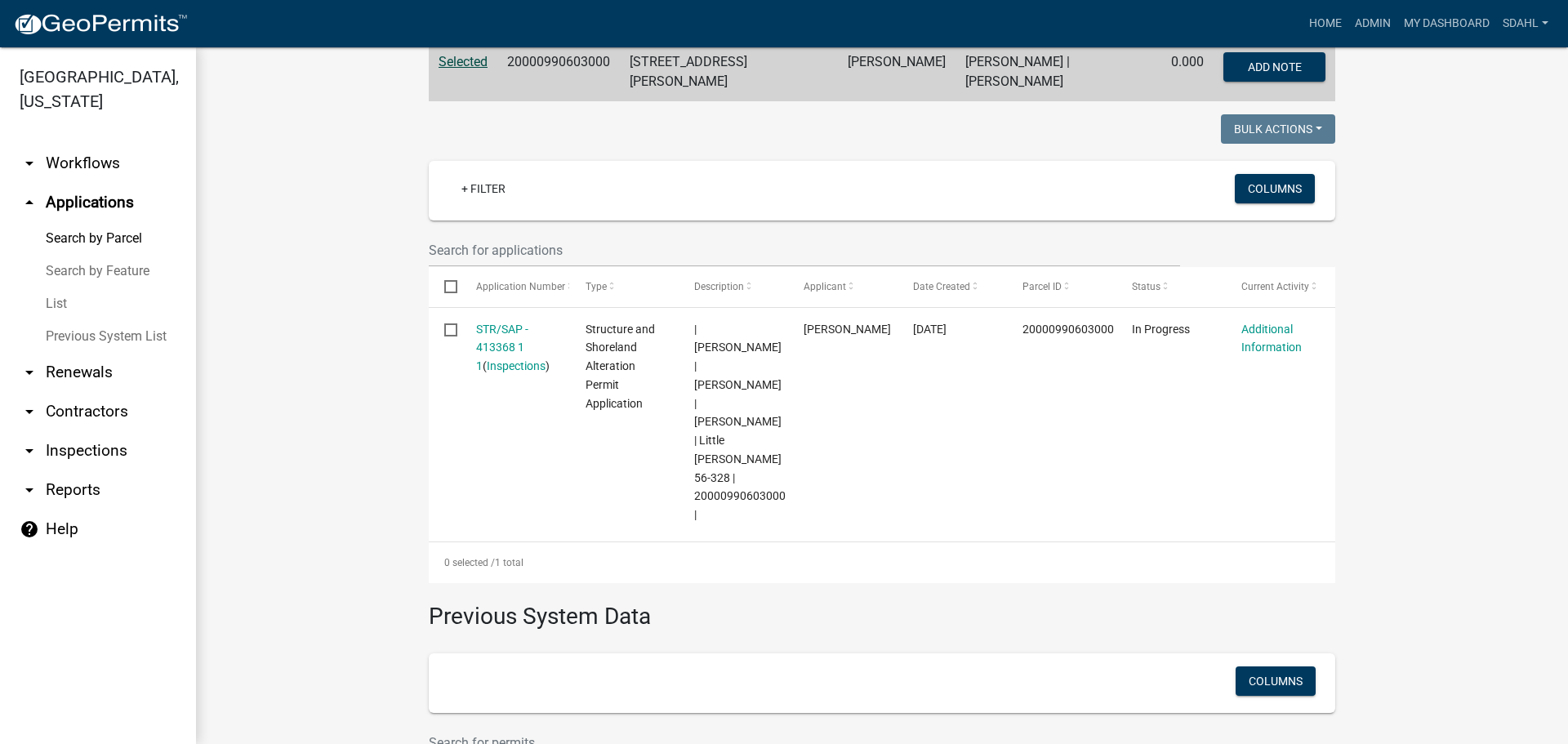
scroll to position [408, 0]
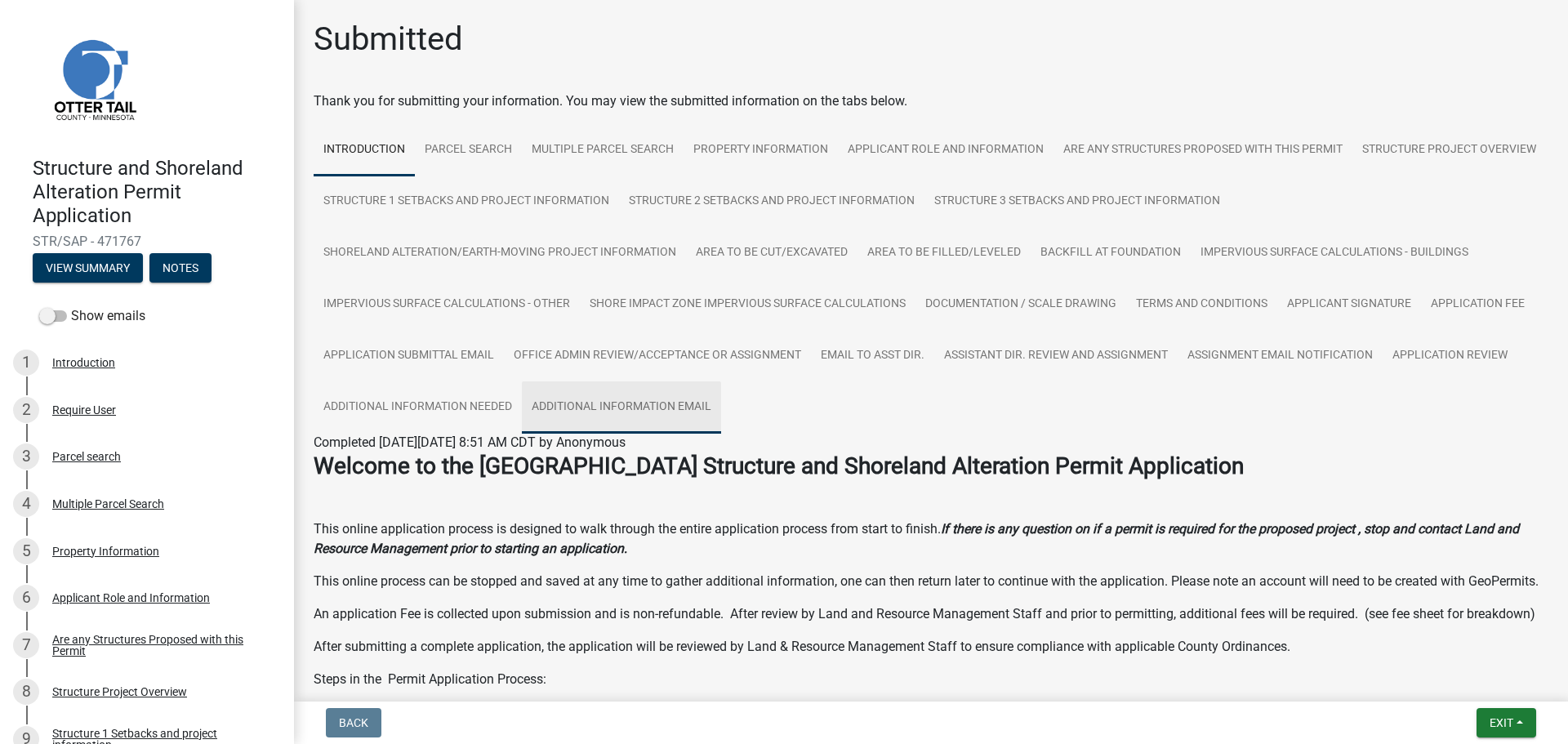
click at [587, 409] on link "Additional Information Email" at bounding box center [622, 406] width 199 height 52
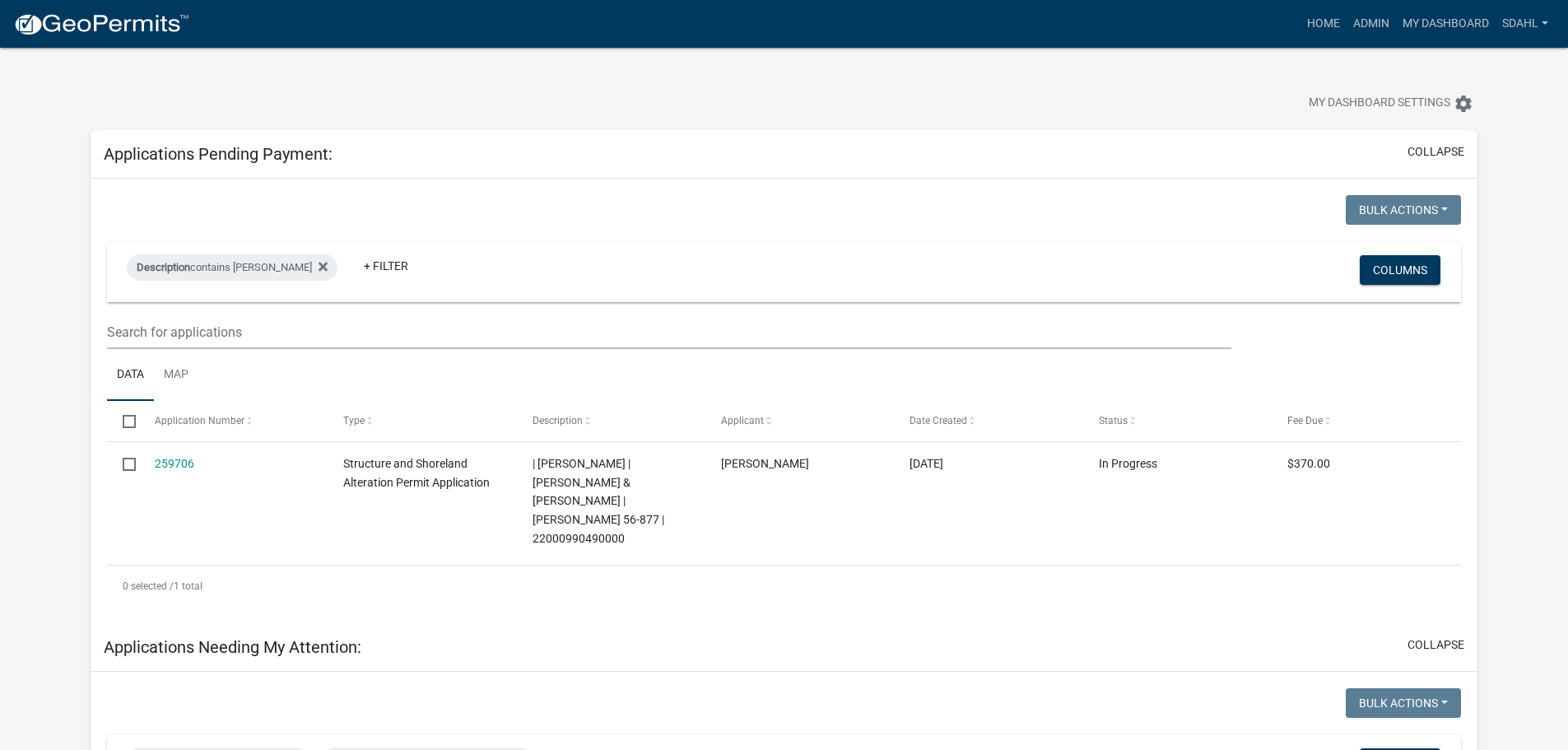
select select "3: 100"
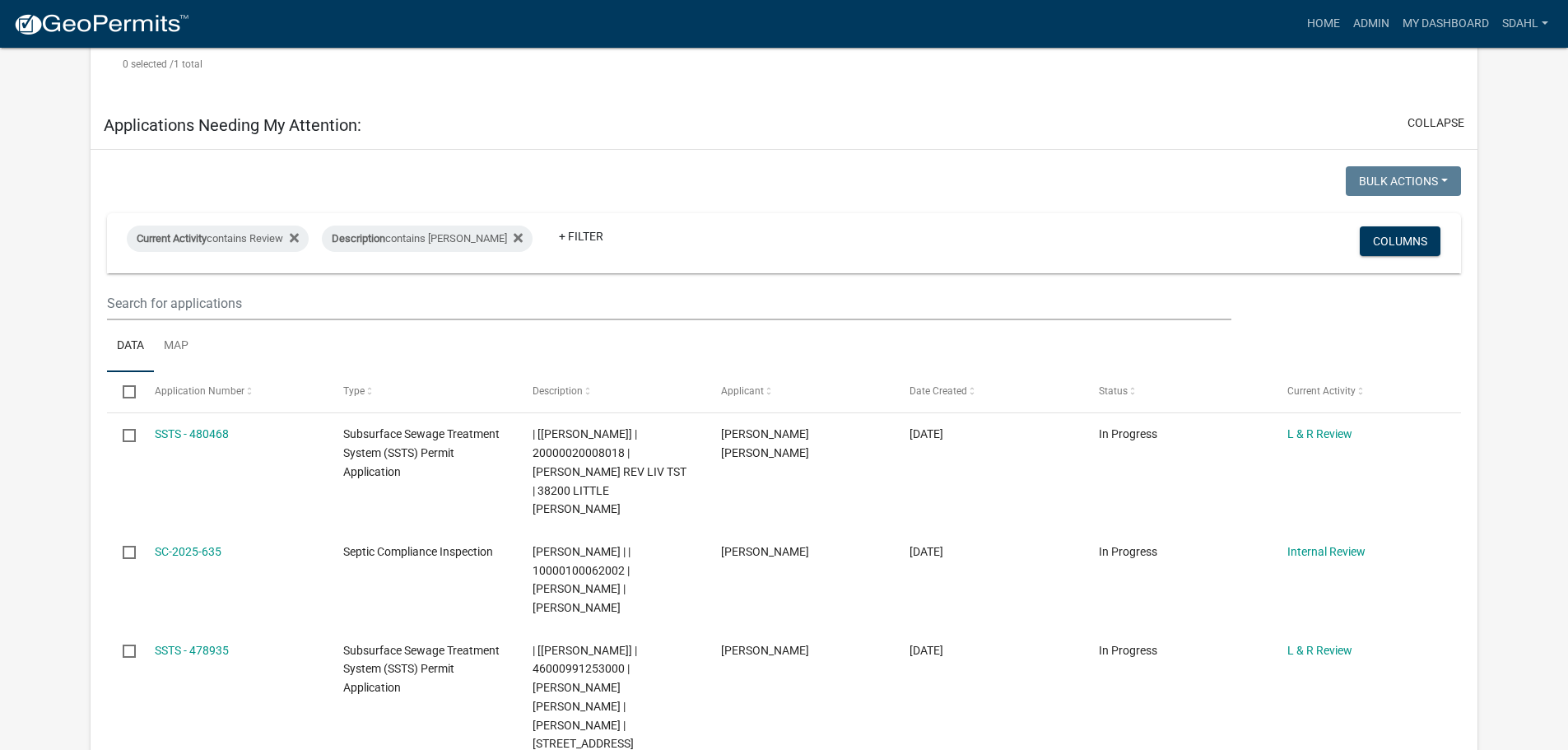
scroll to position [82, 0]
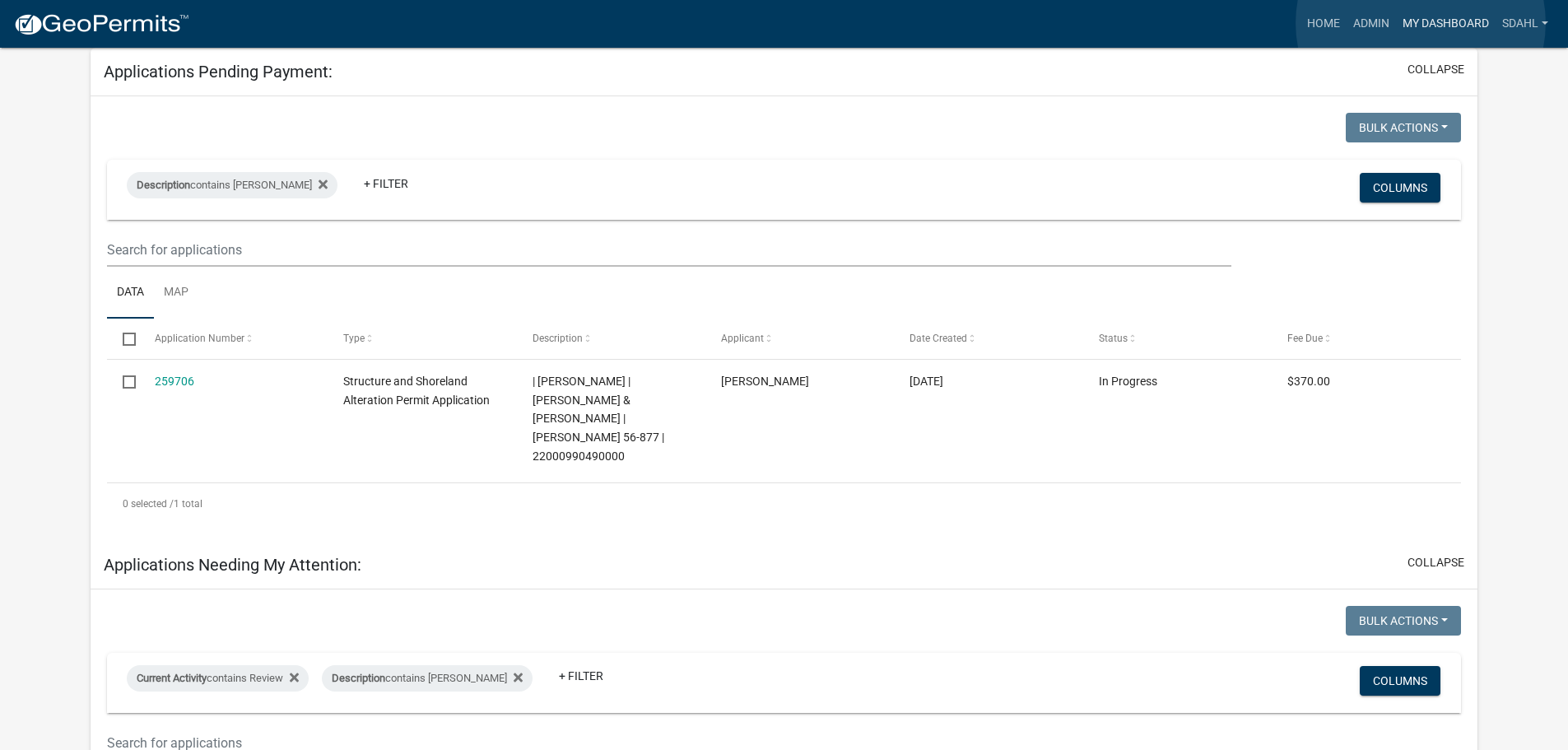
click at [1421, 23] on link "My Dashboard" at bounding box center [1445, 24] width 99 height 31
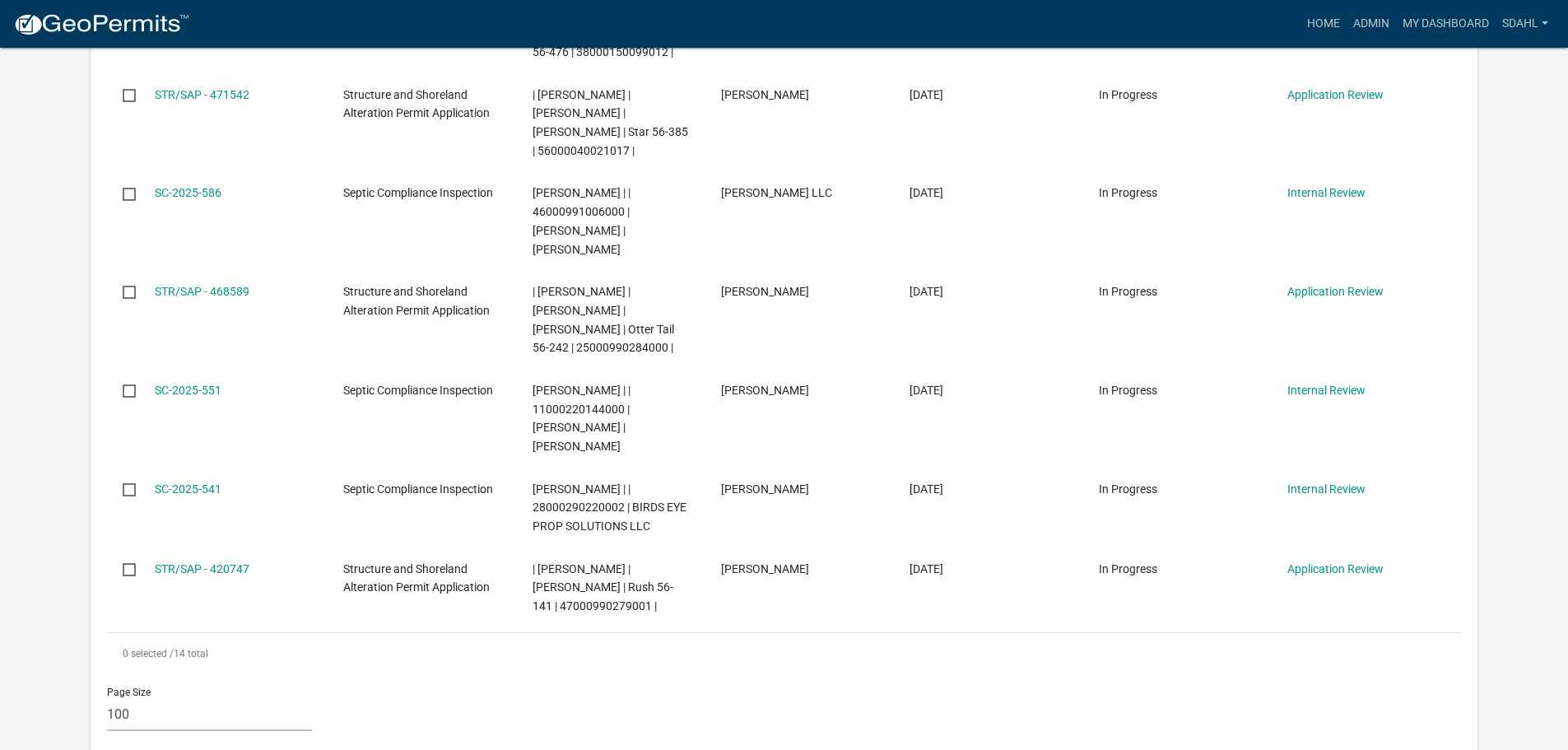
scroll to position [1729, 0]
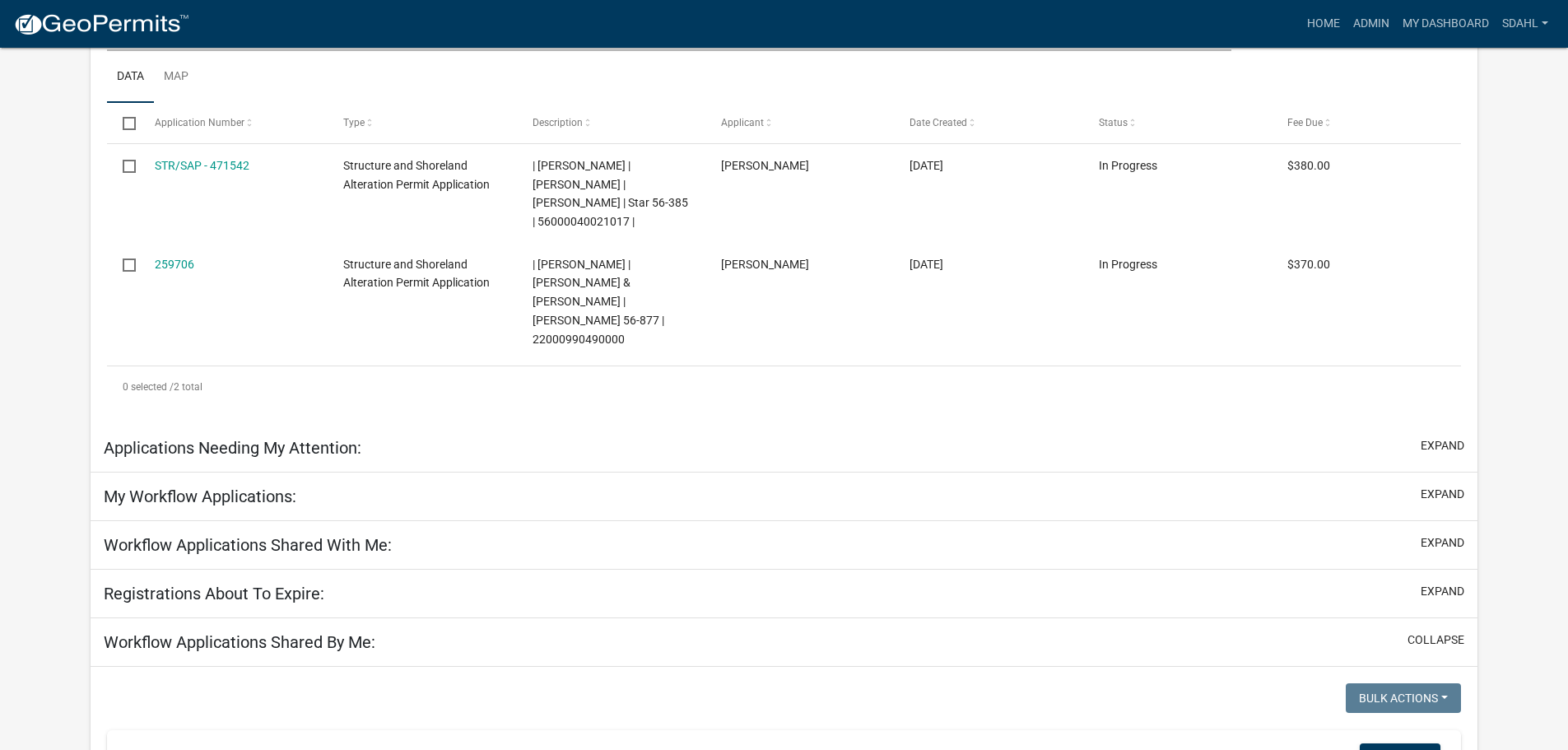
select select "3: 100"
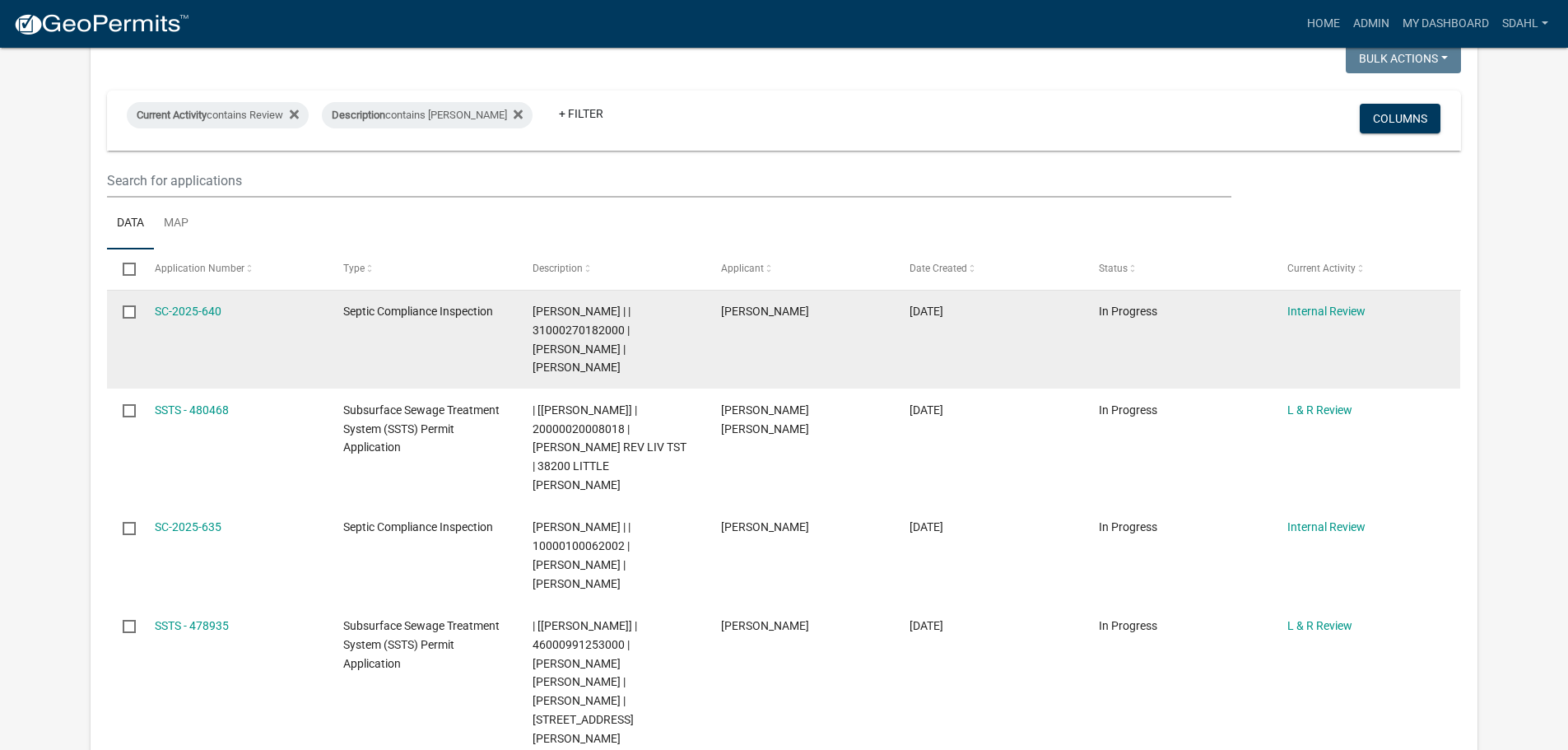
scroll to position [741, 0]
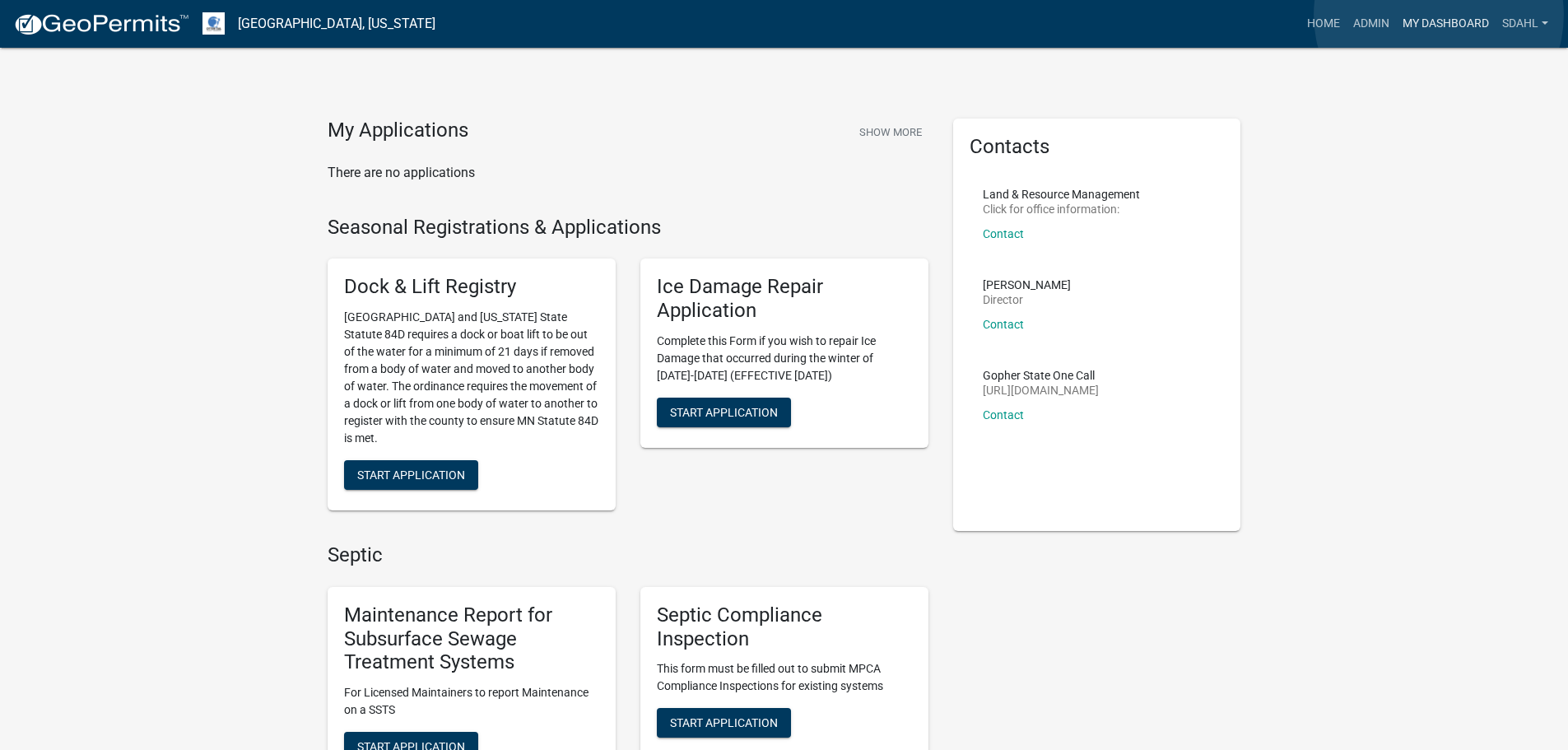
click at [1439, 15] on link "My Dashboard" at bounding box center [1445, 24] width 99 height 31
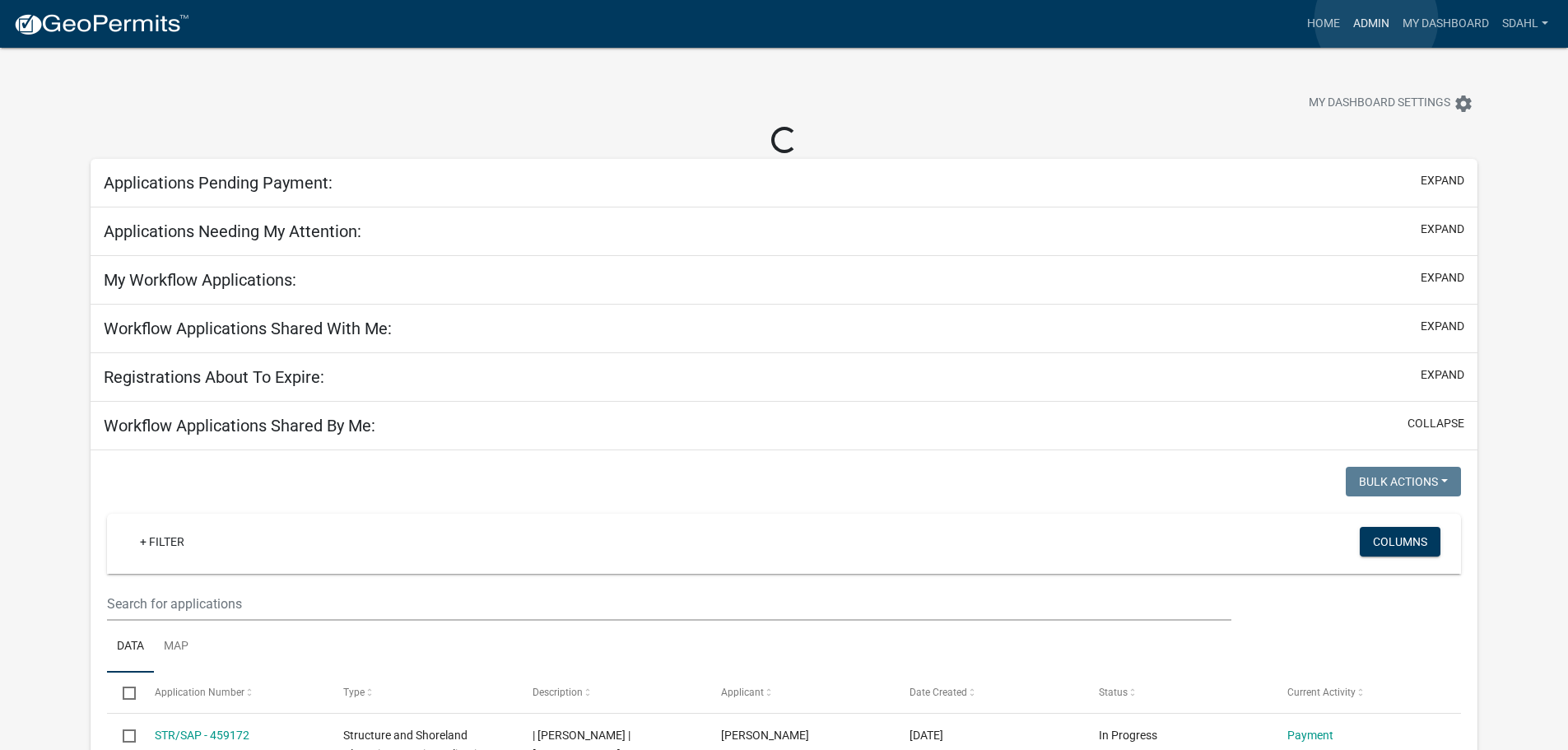
click at [1376, 20] on link "Admin" at bounding box center [1371, 24] width 50 height 31
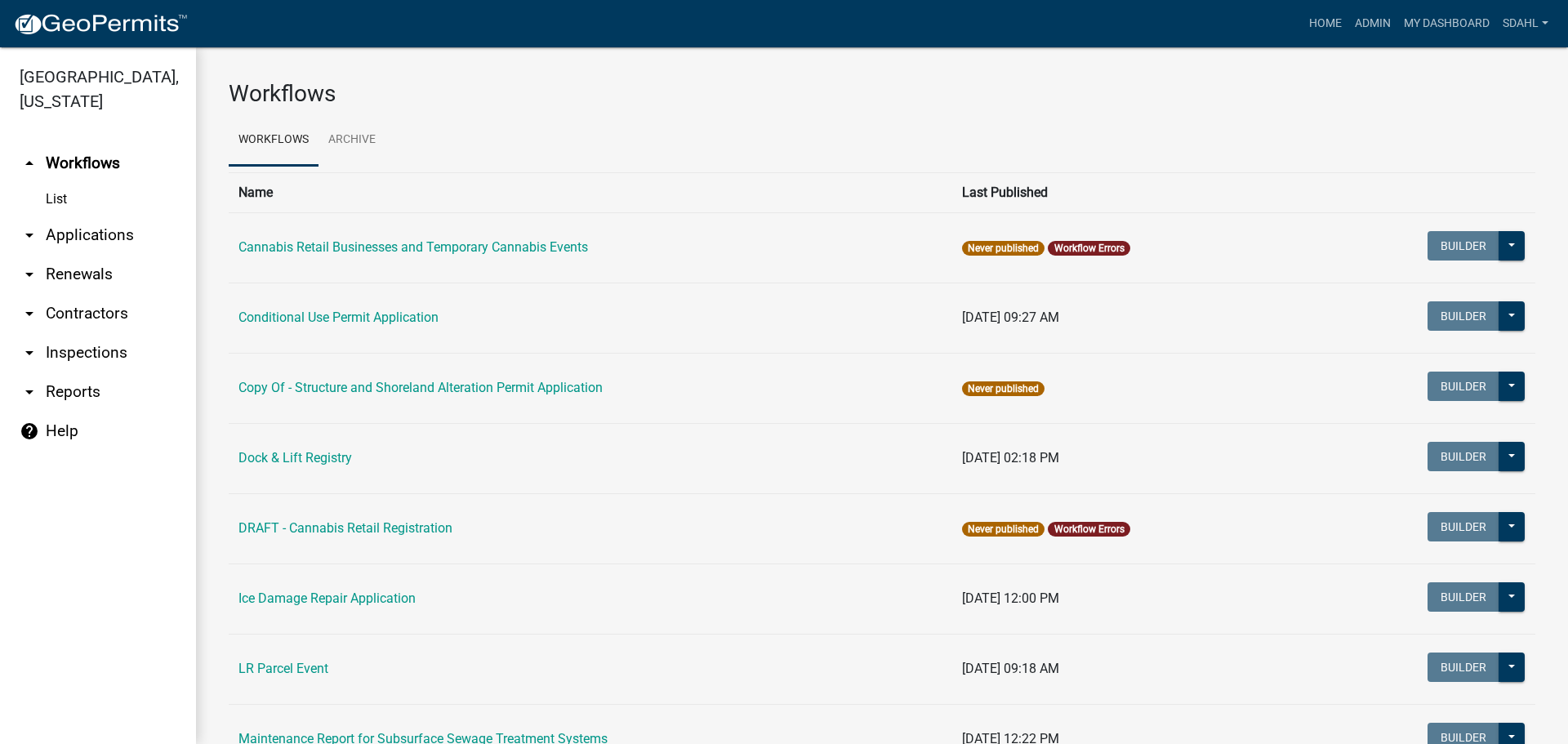
click at [132, 229] on link "arrow_drop_down Applications" at bounding box center [98, 236] width 196 height 39
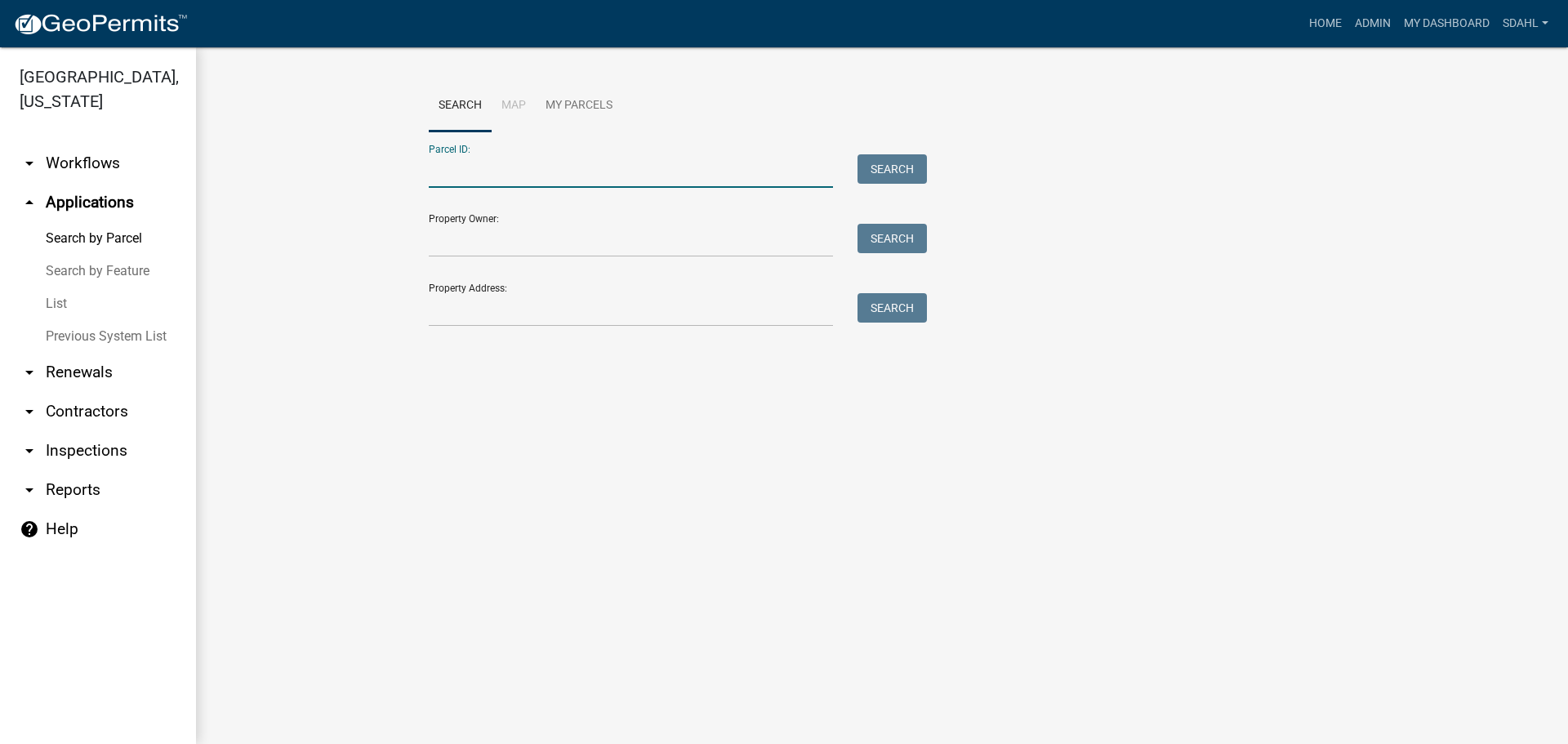
click at [567, 168] on input "Parcel ID:" at bounding box center [630, 171] width 404 height 33
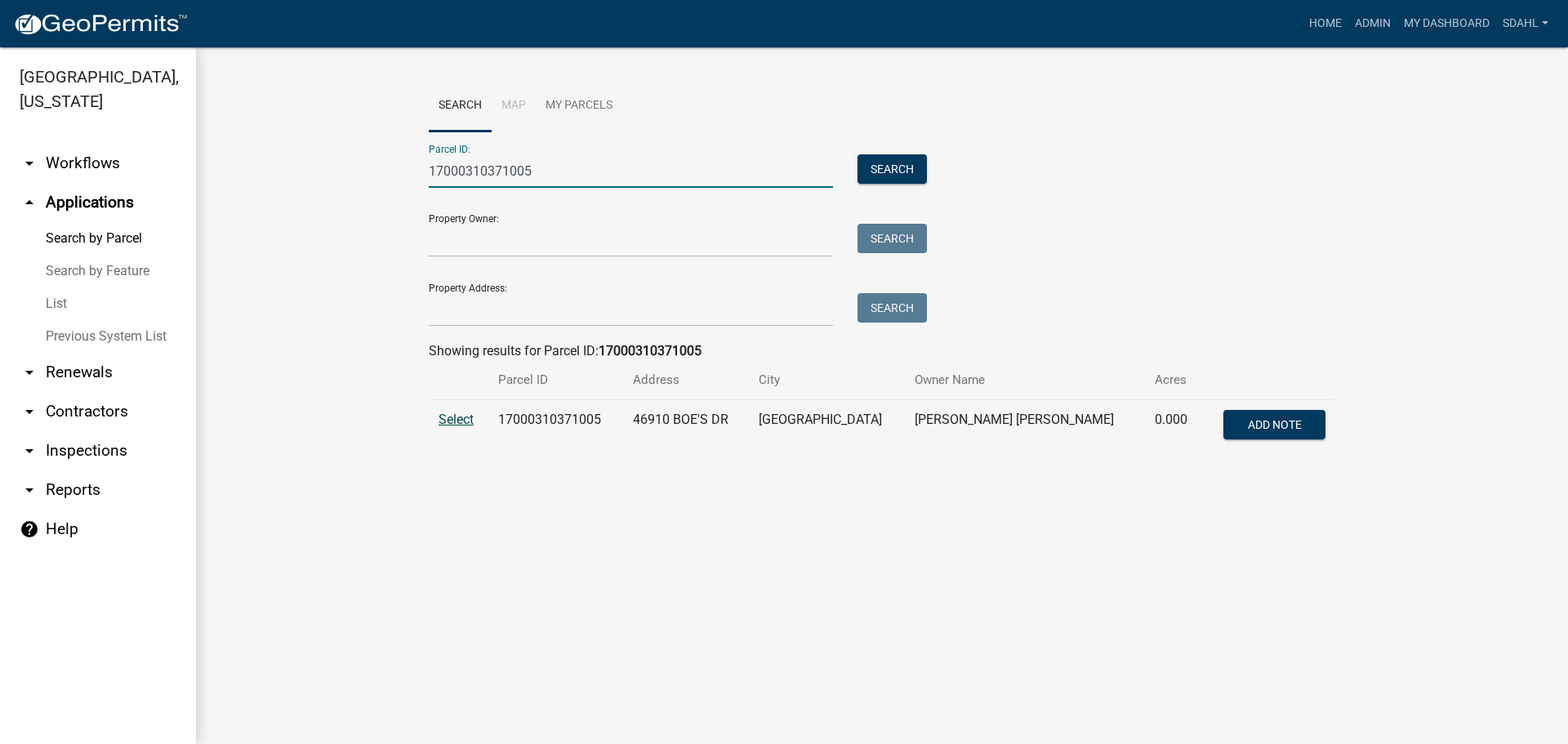
type input "17000310371005"
click at [465, 416] on span "Select" at bounding box center [456, 419] width 35 height 15
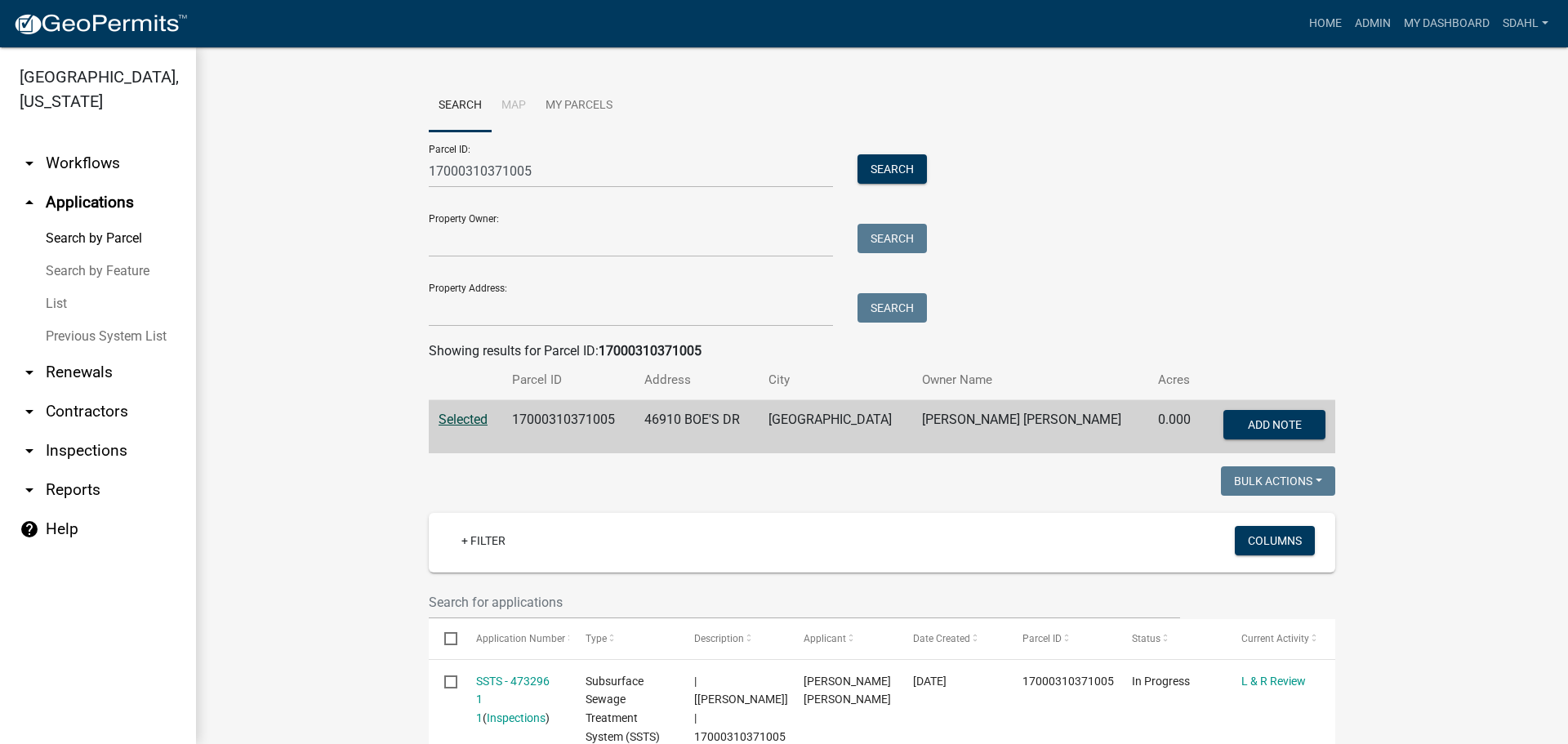
click at [588, 414] on td "17000310371005" at bounding box center [568, 427] width 132 height 54
click at [583, 418] on td "17000310371005" at bounding box center [568, 427] width 132 height 54
copy td "17000310371005"
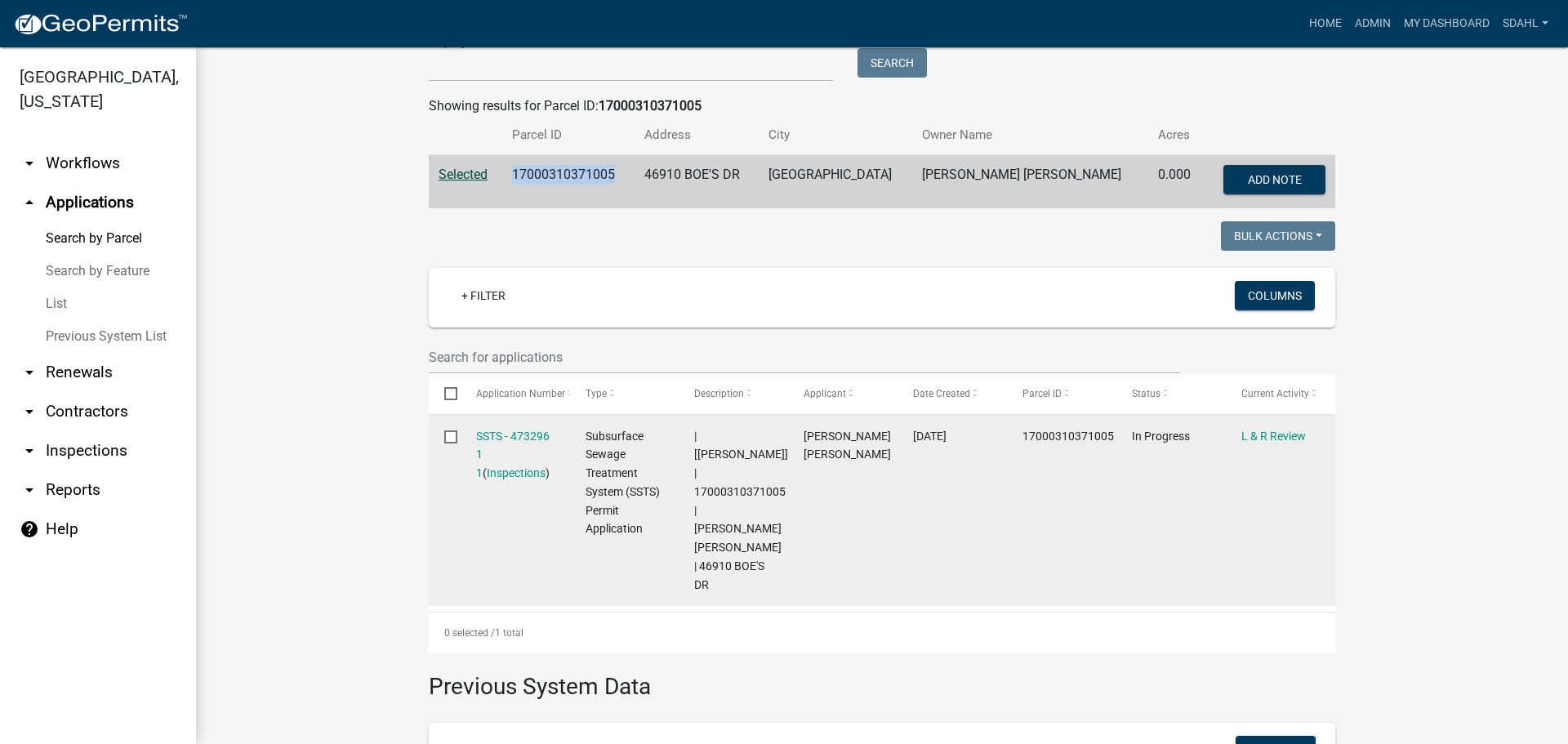
scroll to position [163, 0]
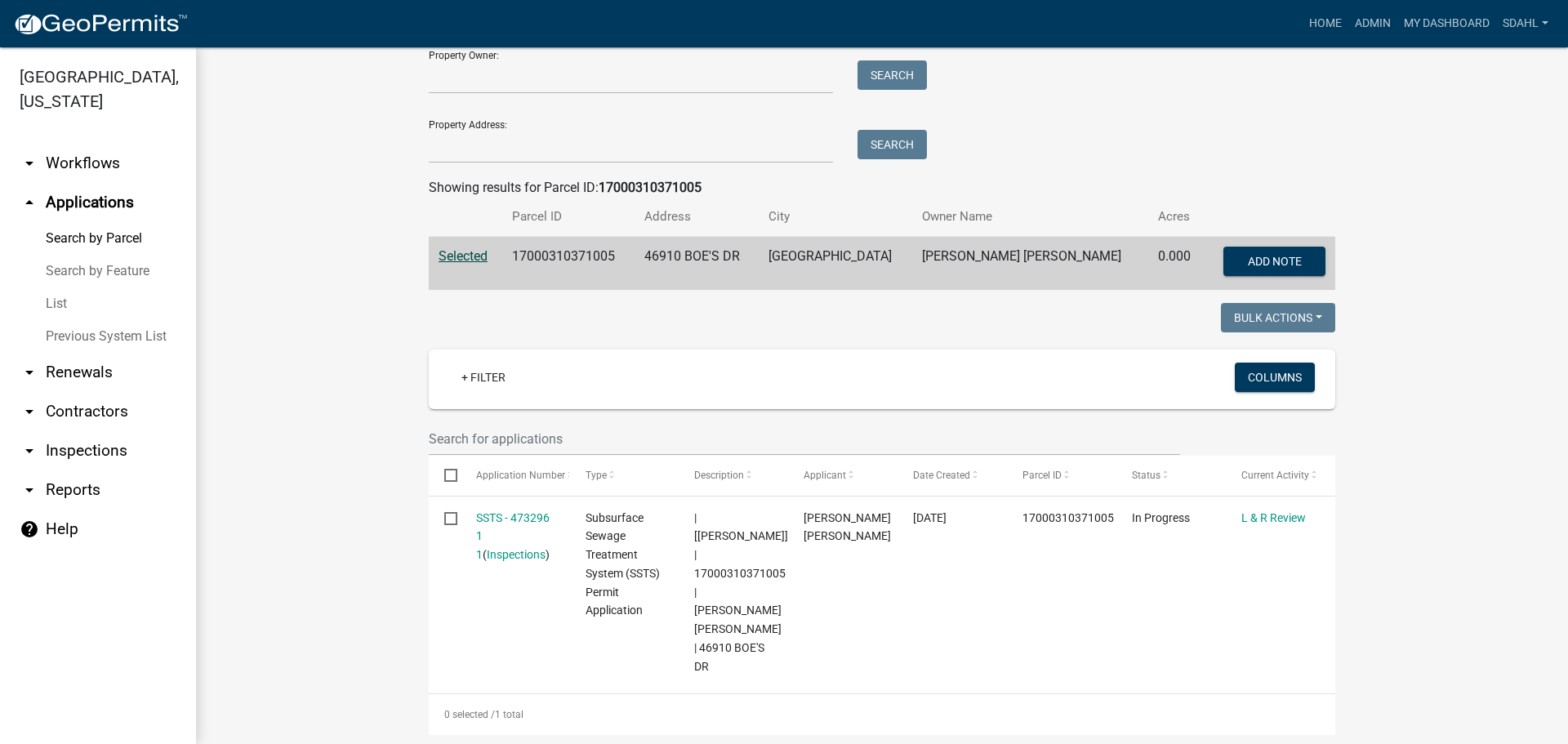
click at [290, 352] on wm-workflow-application-search-view "Search Map My Parcels Parcel ID: 17000310371005 Search Property Owner: Search P…" at bounding box center [882, 475] width 1307 height 1117
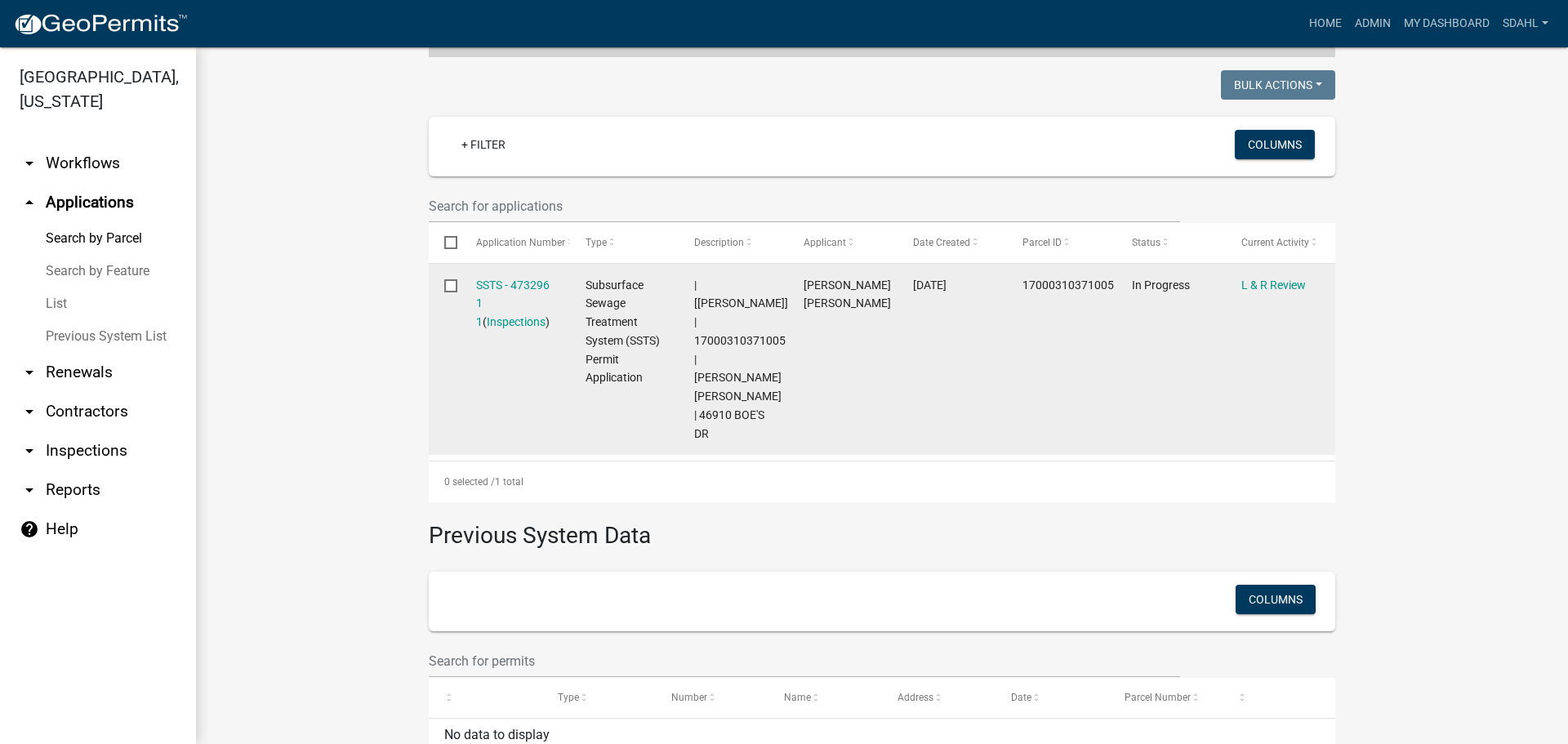
scroll to position [408, 0]
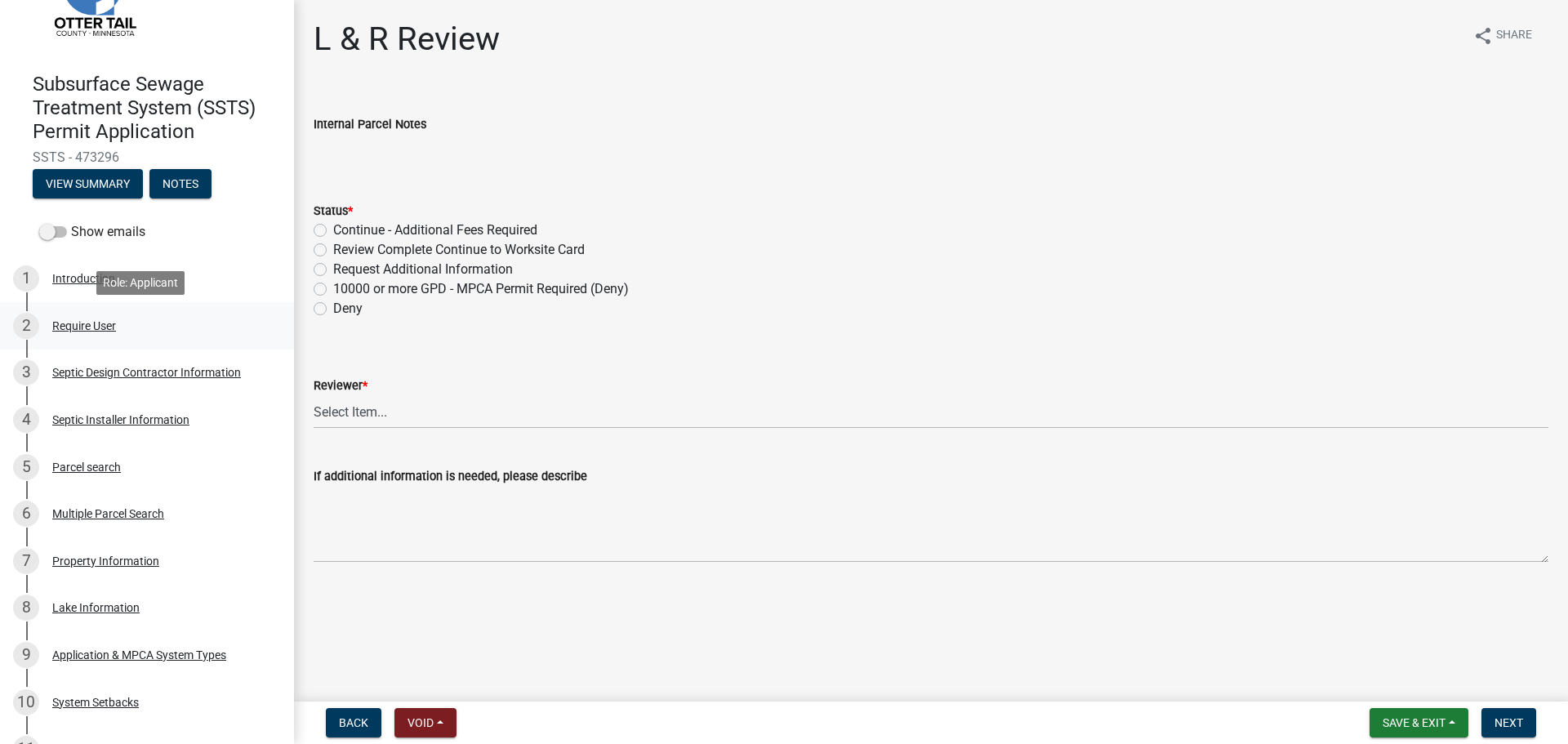
scroll to position [82, 0]
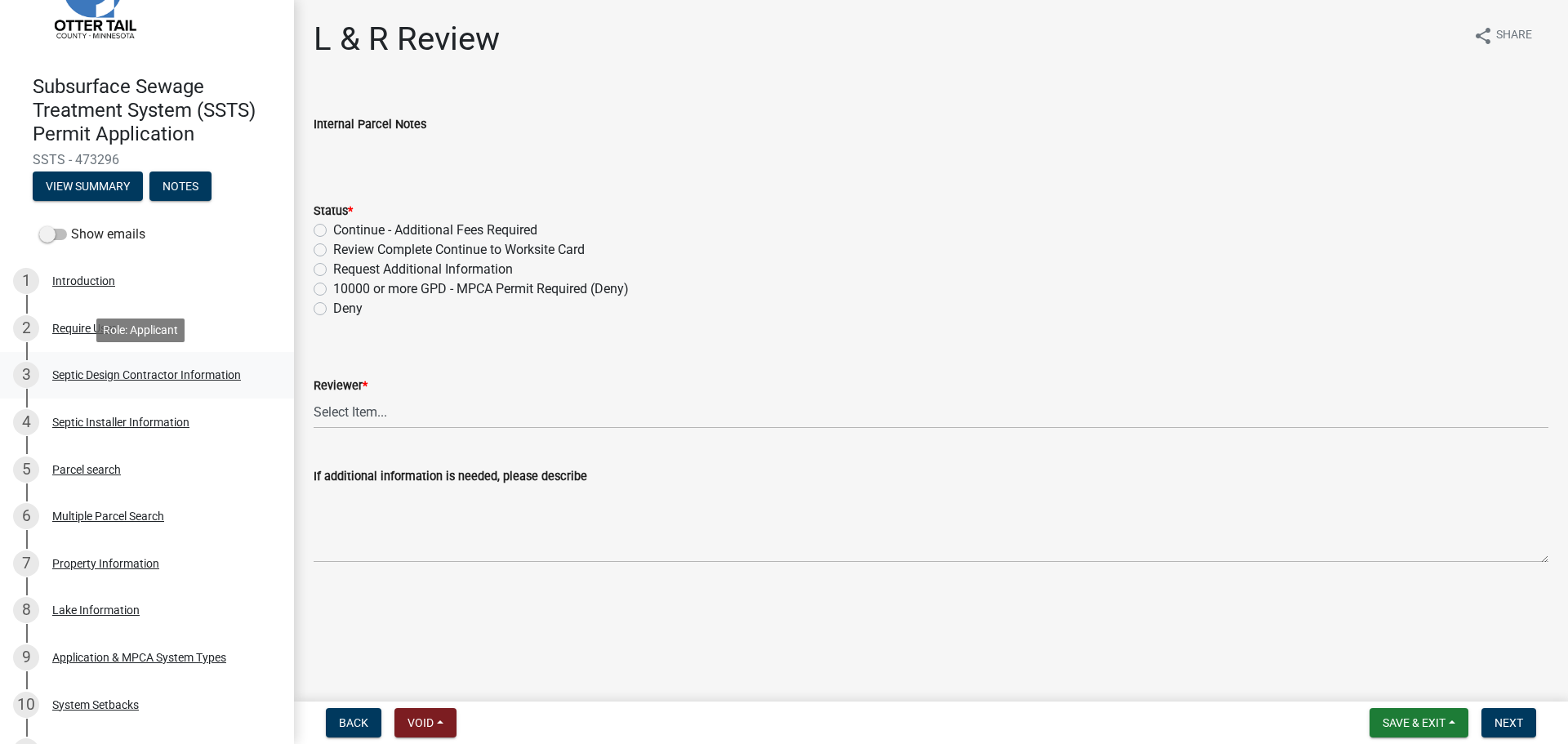
click at [109, 369] on div "Septic Design Contractor Information" at bounding box center [146, 374] width 189 height 11
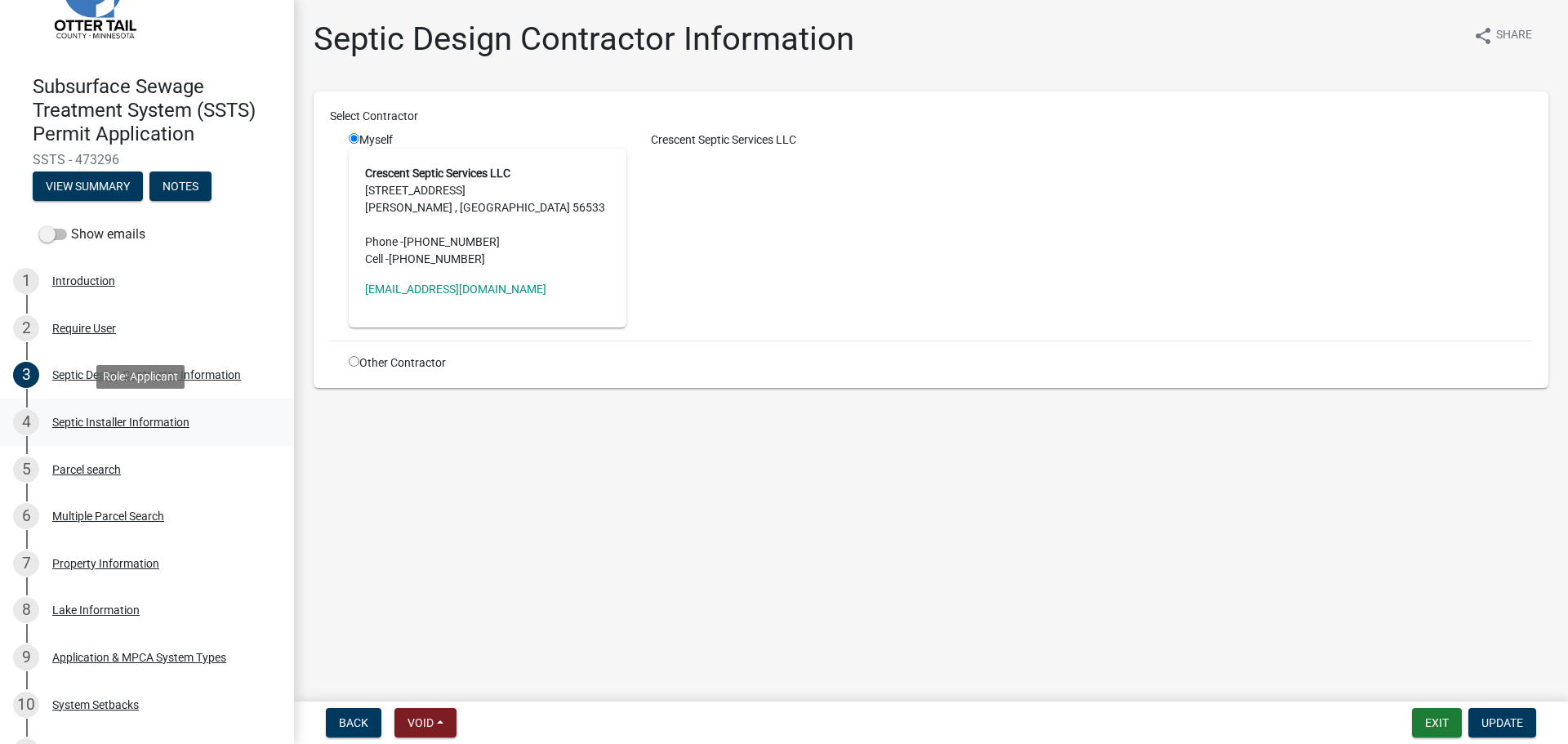
click at [105, 420] on div "Septic Installer Information" at bounding box center [120, 422] width 137 height 11
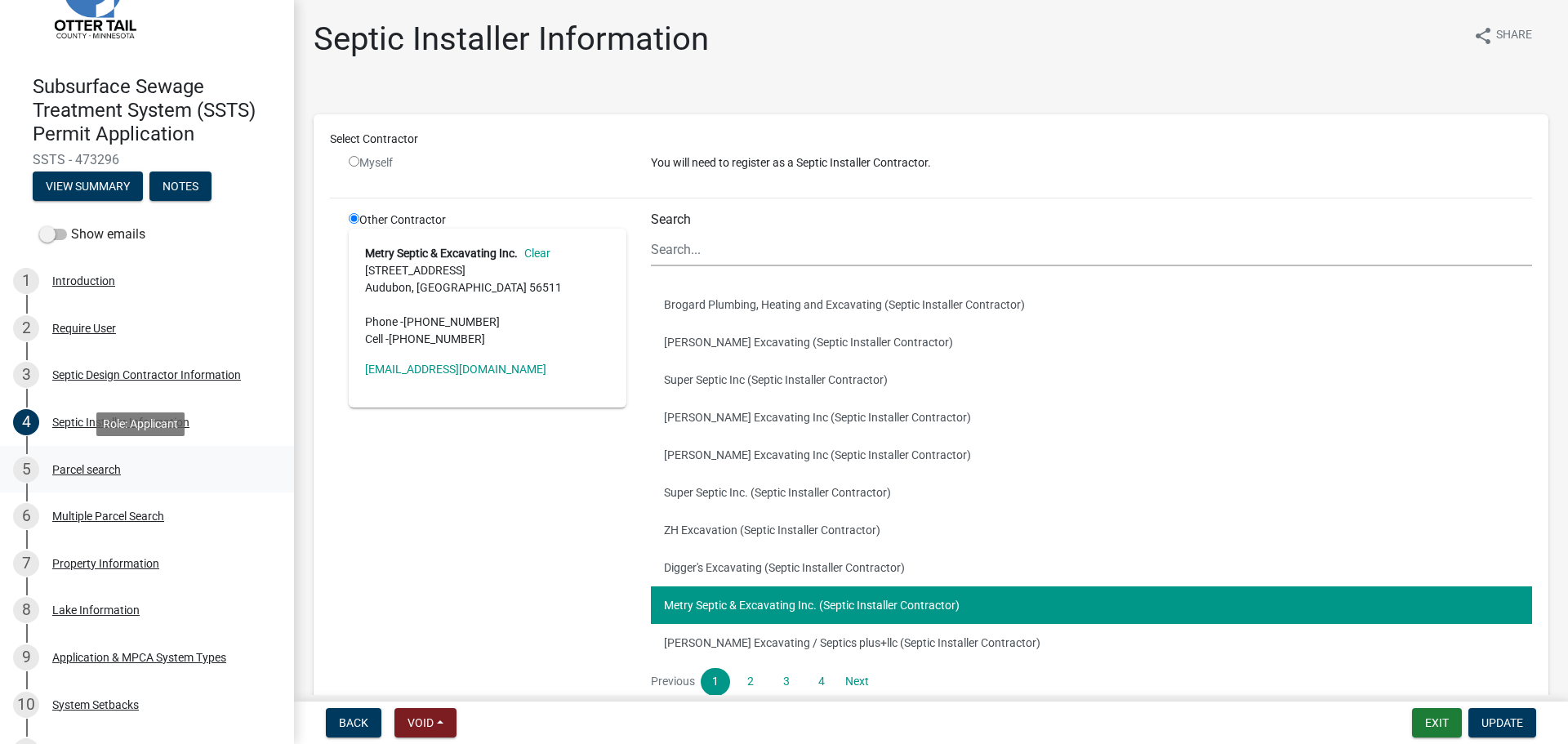
click at [88, 472] on div "Parcel search" at bounding box center [86, 469] width 69 height 11
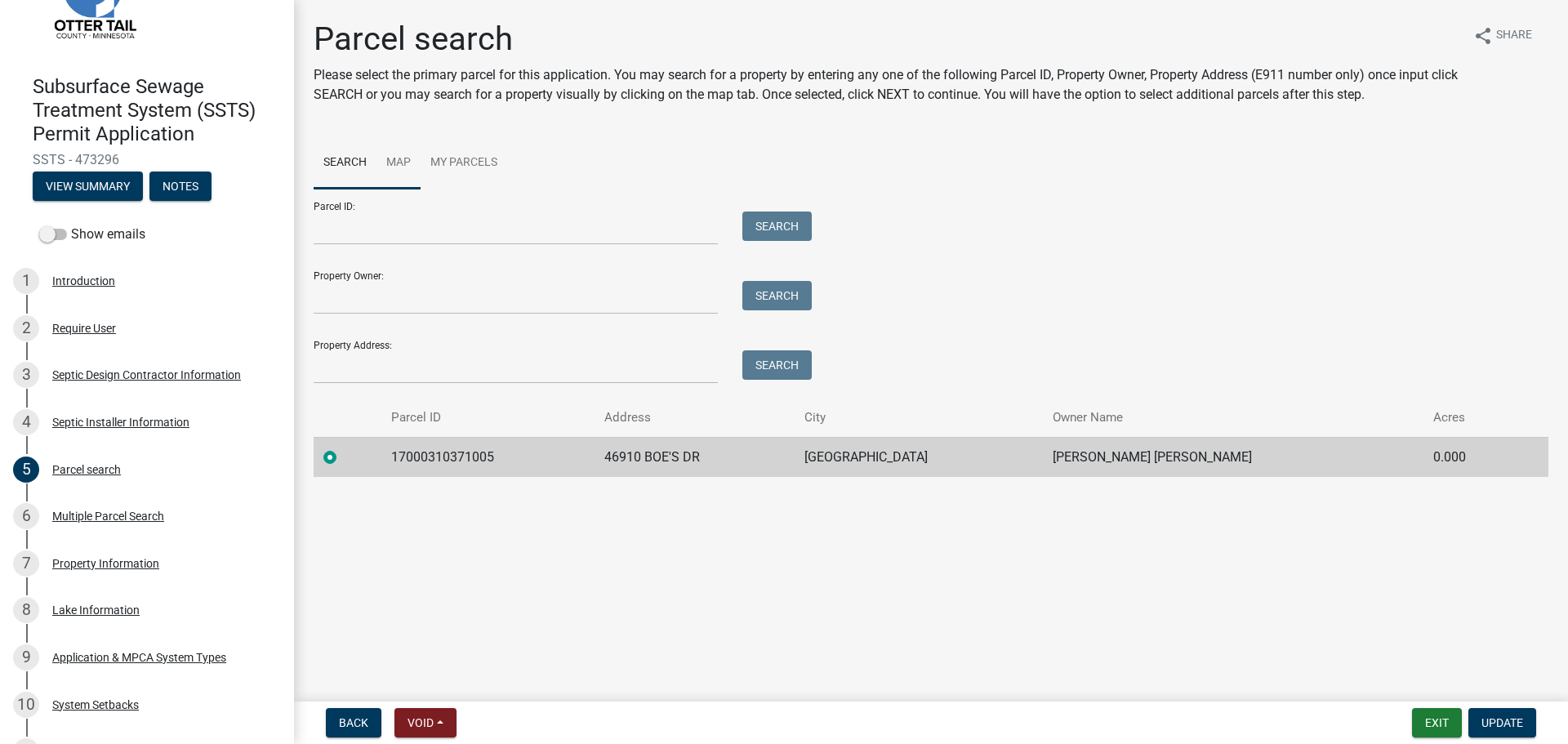
click at [398, 162] on link "Map" at bounding box center [399, 162] width 44 height 52
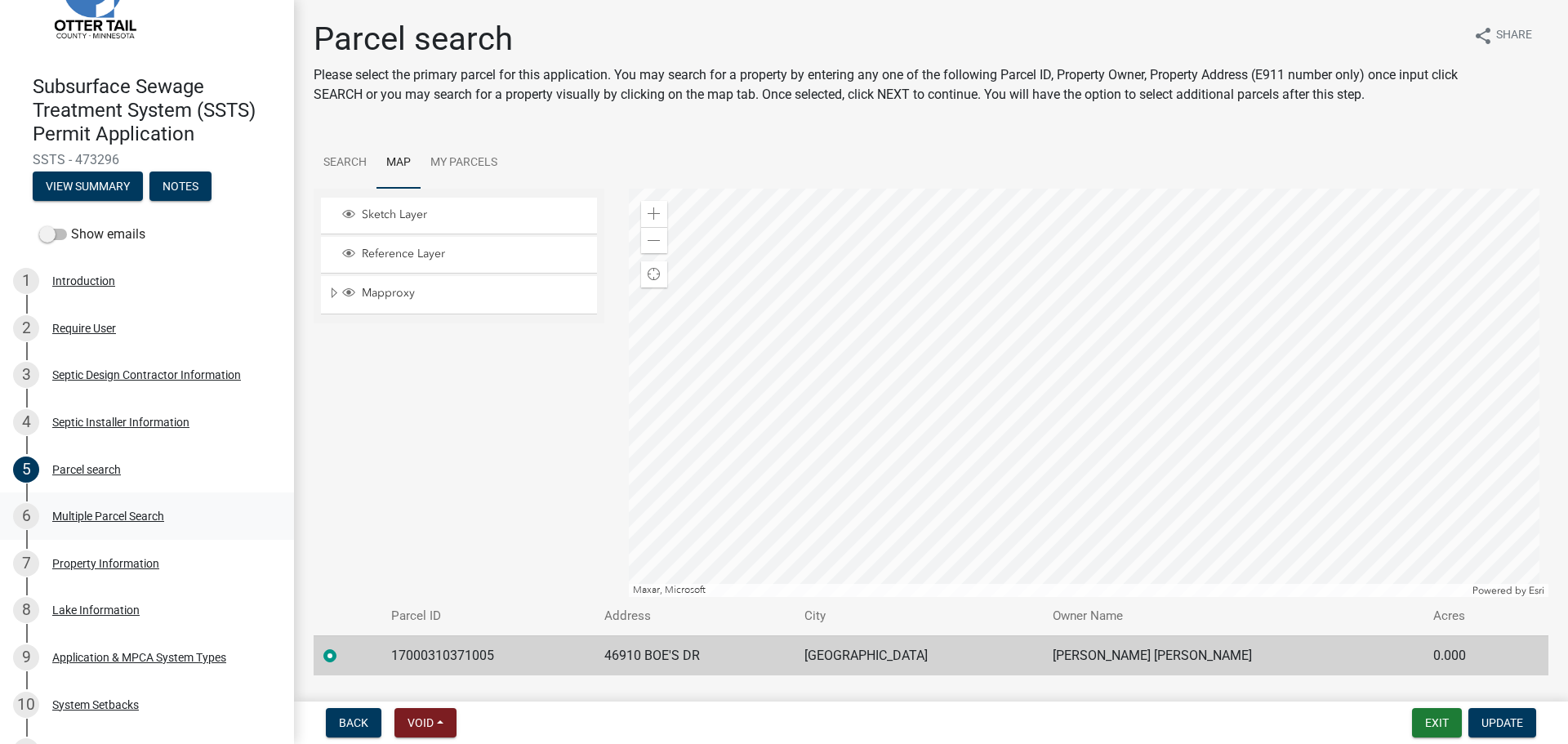
click at [113, 518] on div "Multiple Parcel Search" at bounding box center [108, 515] width 112 height 11
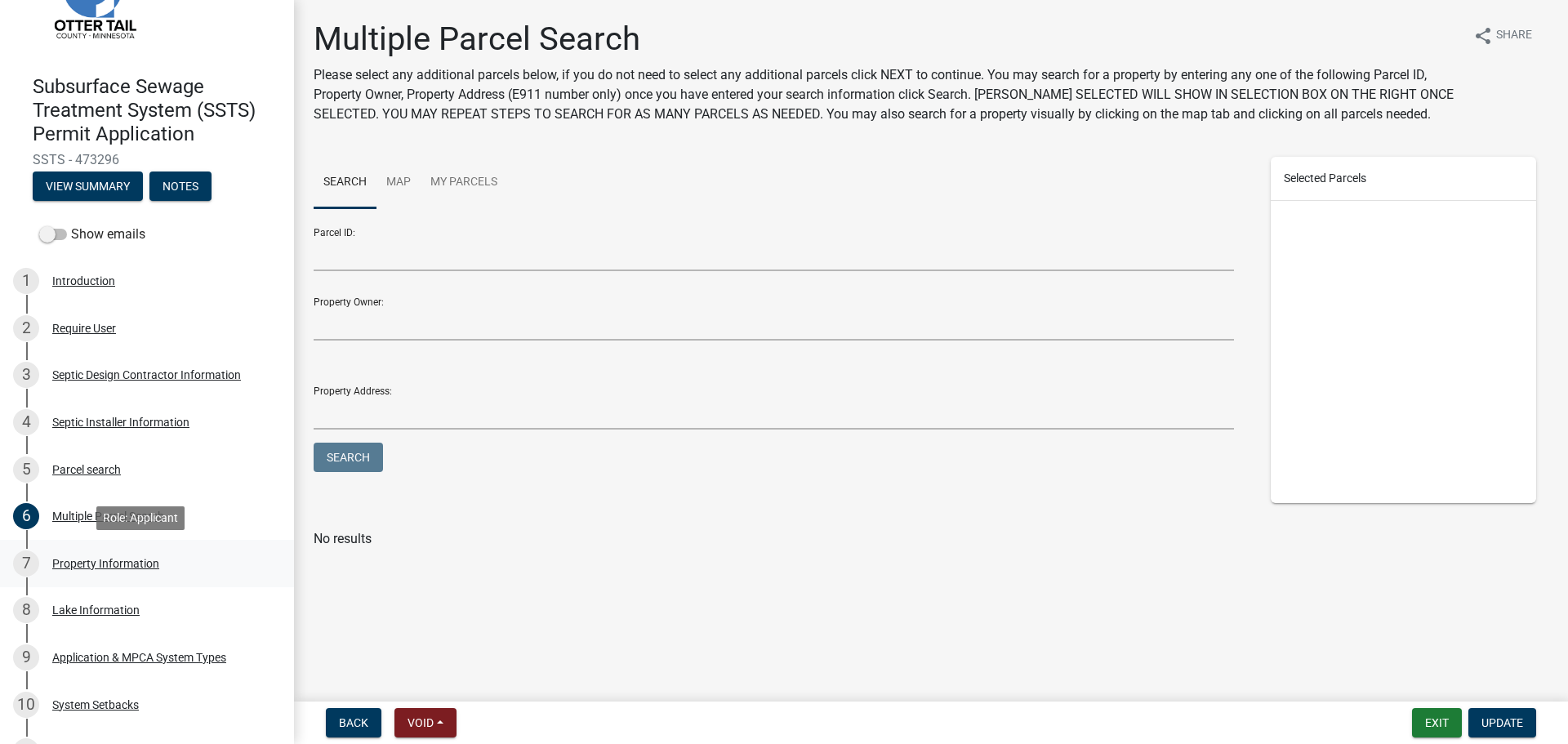
click at [125, 550] on div "7 Property Information" at bounding box center [140, 563] width 255 height 26
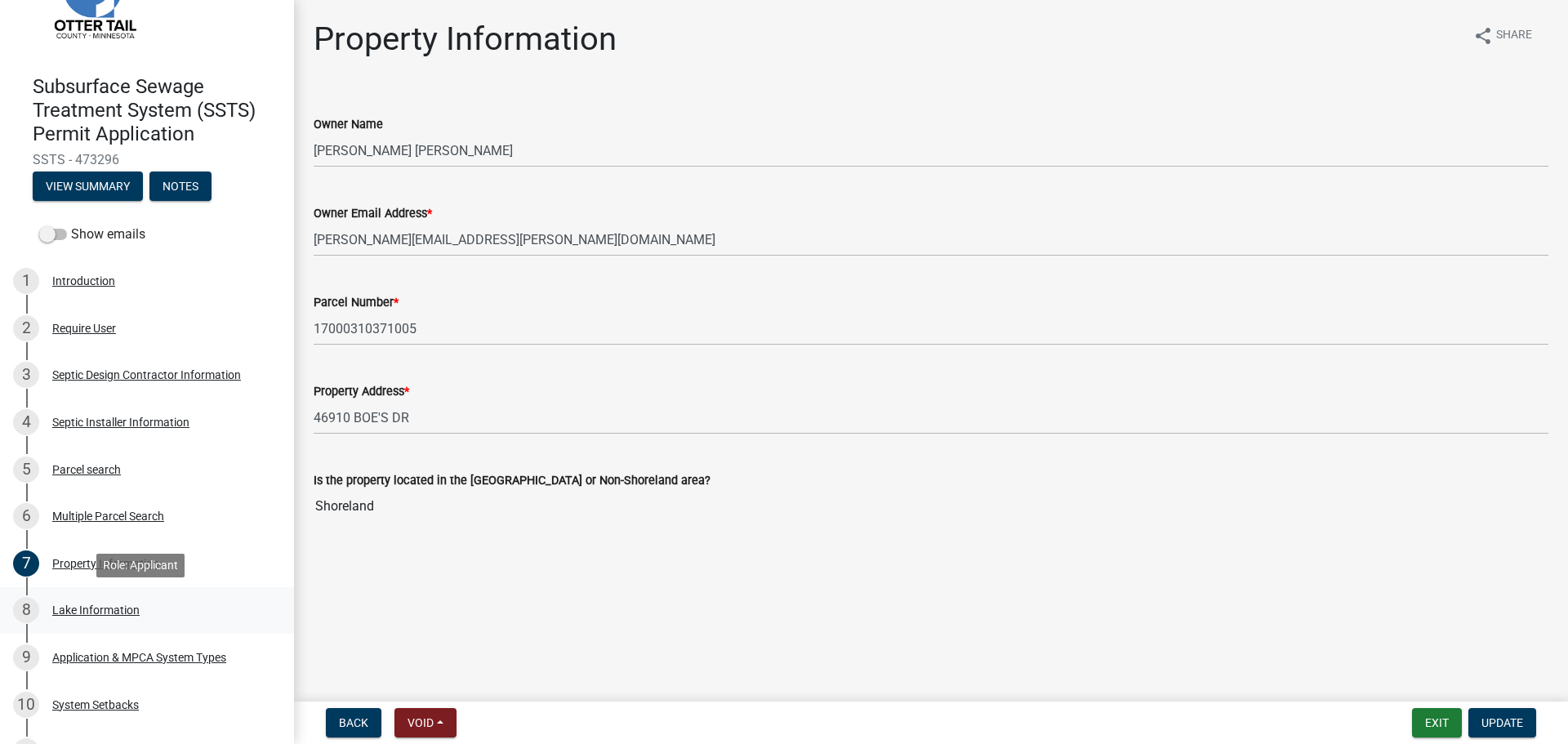
click at [103, 605] on div "Lake Information" at bounding box center [95, 610] width 88 height 11
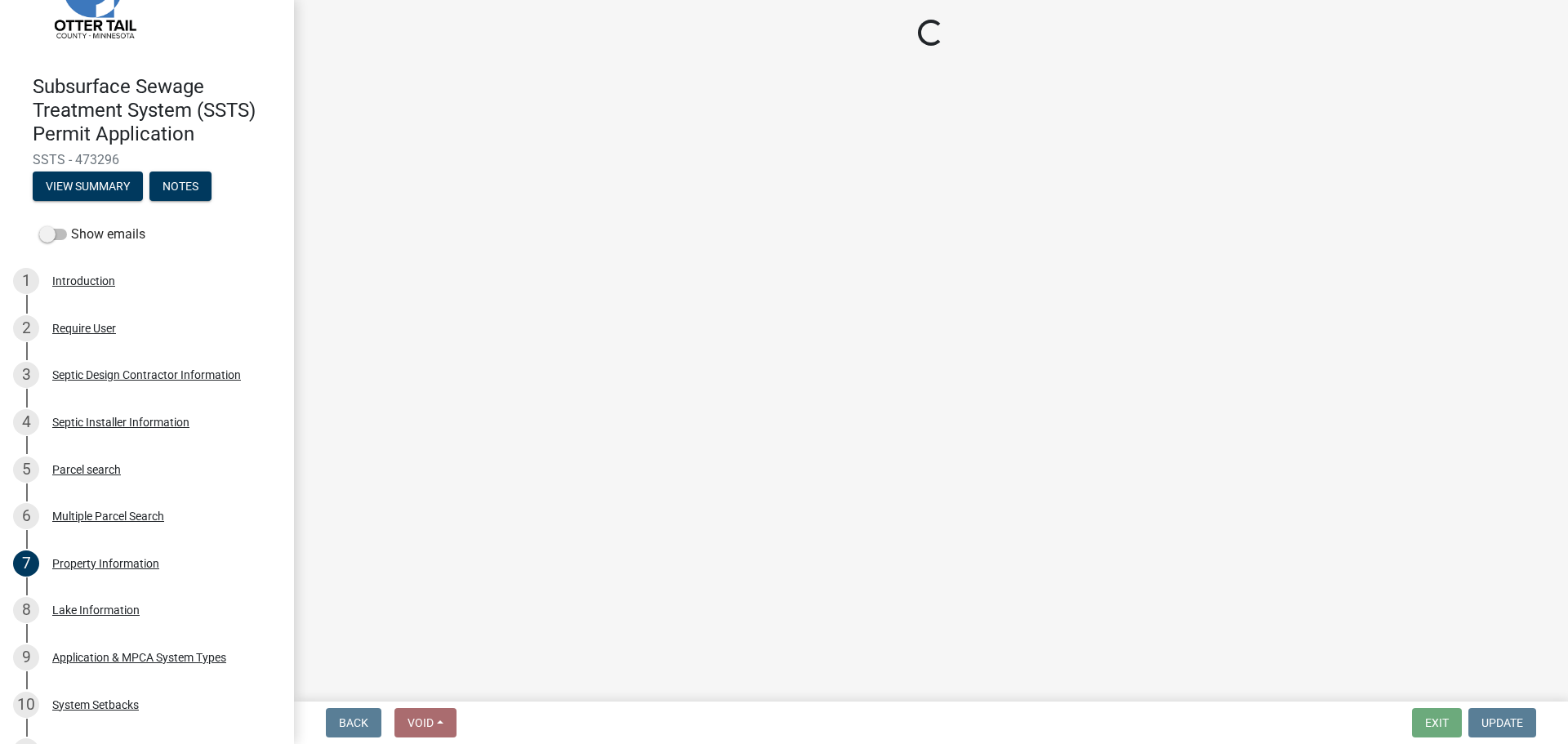
select select "21cdef33-1681-41da-b7a6-3f3c66787771"
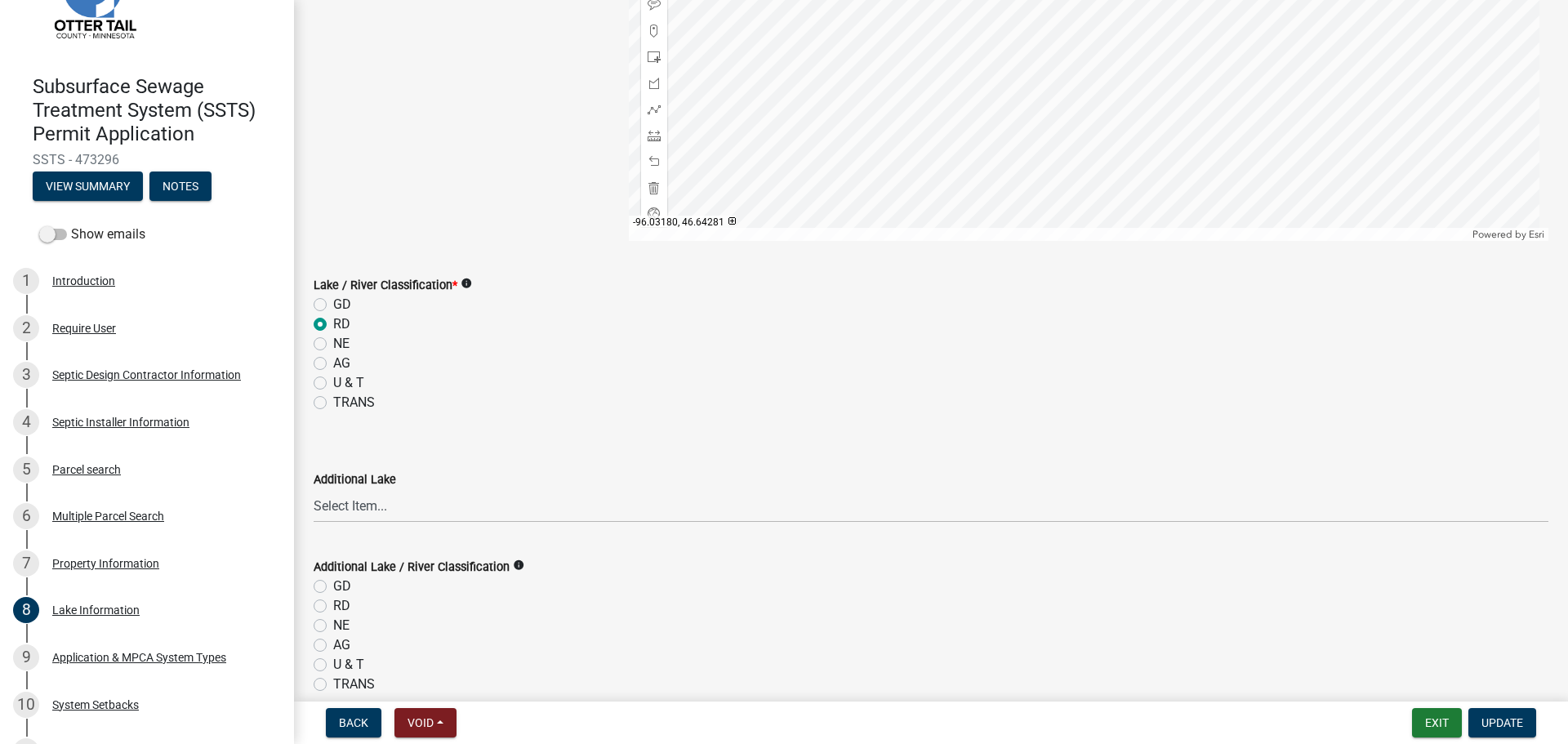
scroll to position [486, 0]
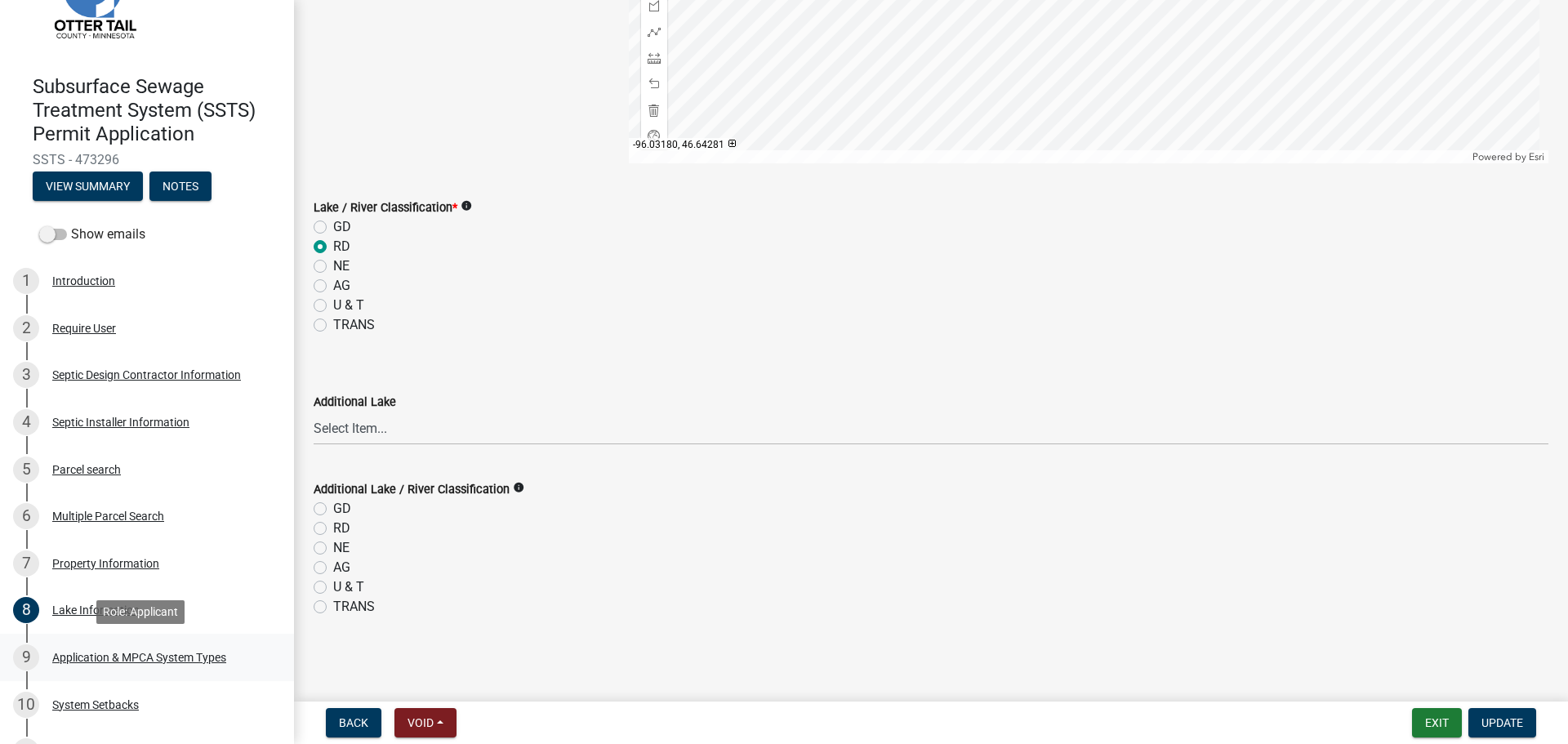
click at [156, 657] on div "Application & MPCA System Types" at bounding box center [139, 656] width 174 height 11
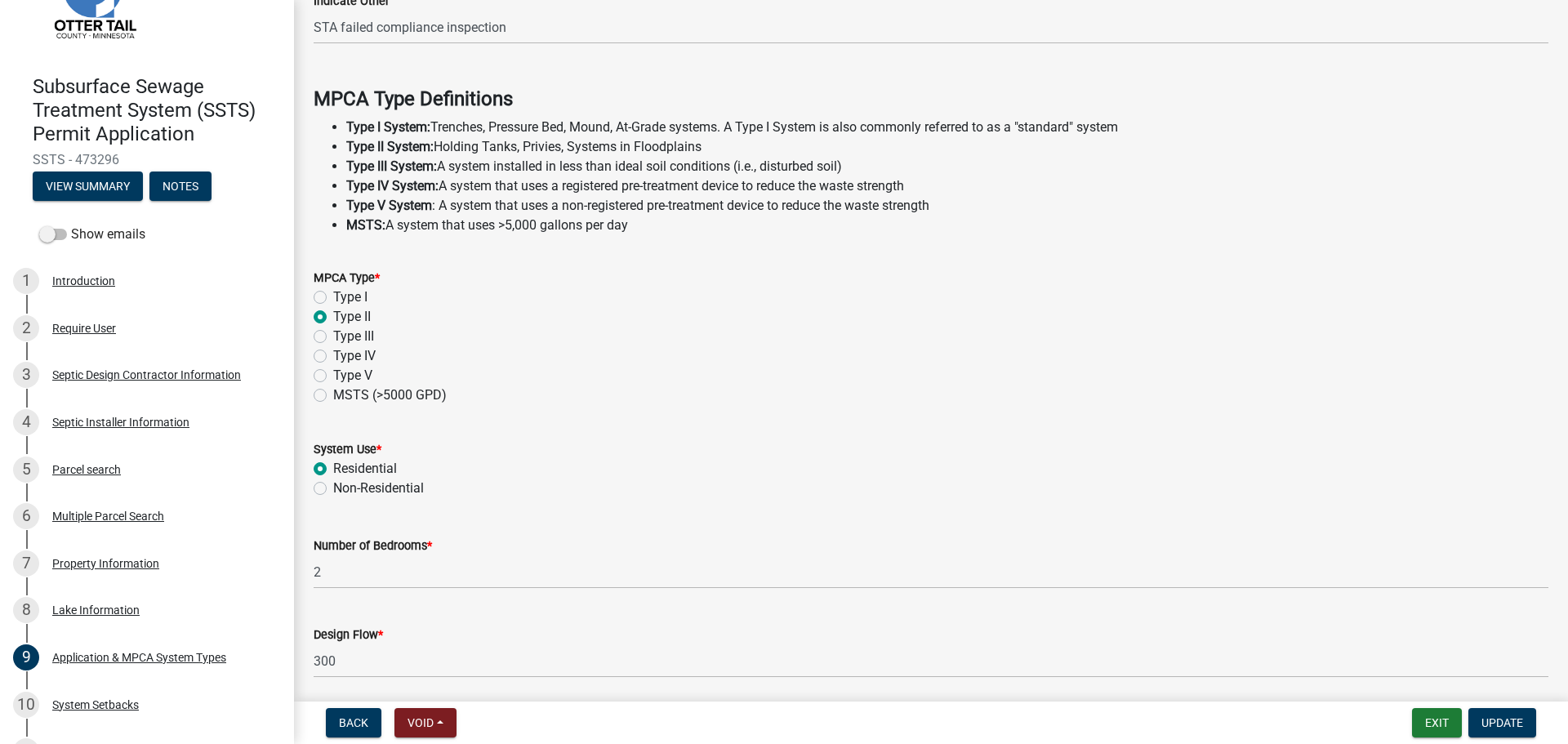
scroll to position [467, 0]
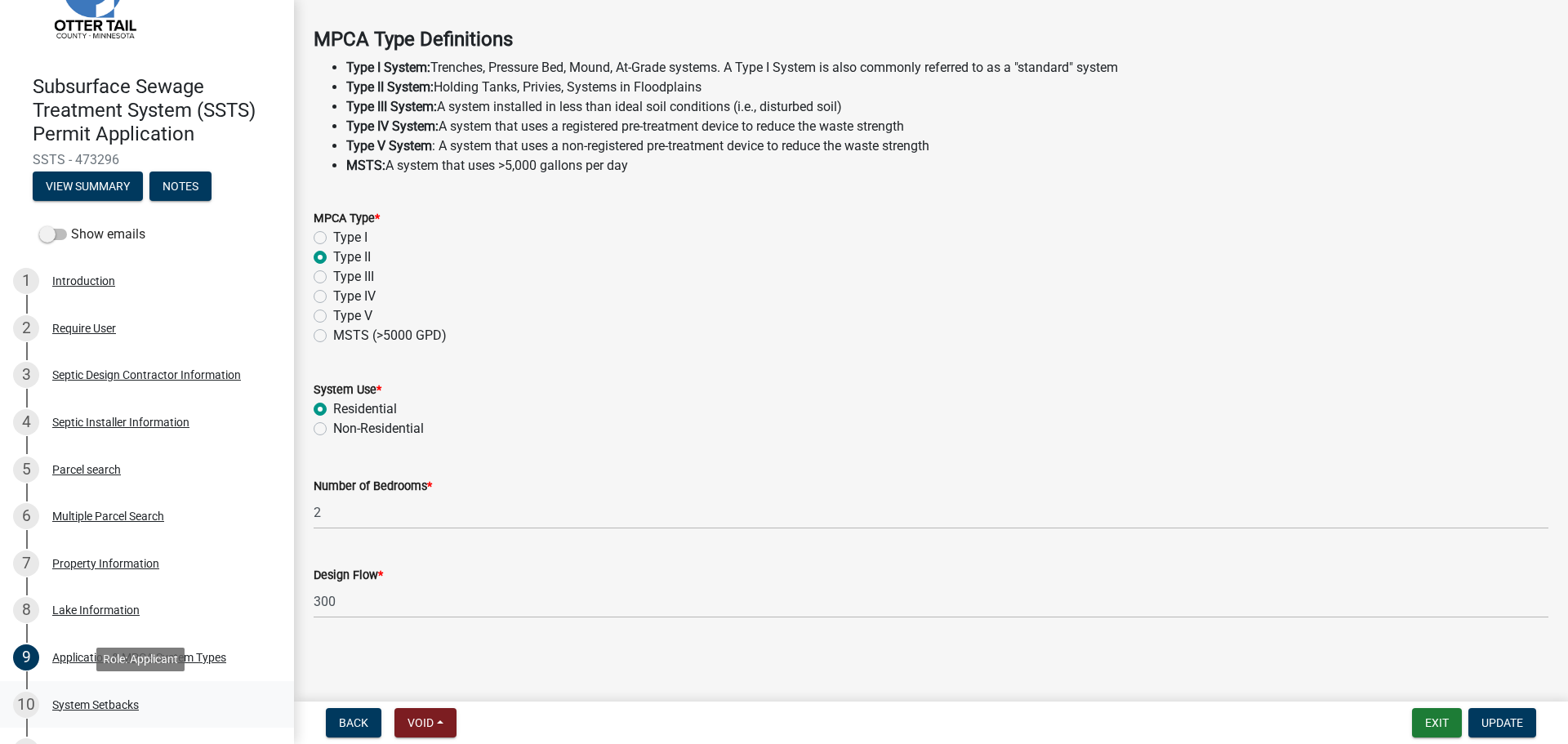
click at [104, 702] on div "System Setbacks" at bounding box center [95, 704] width 87 height 11
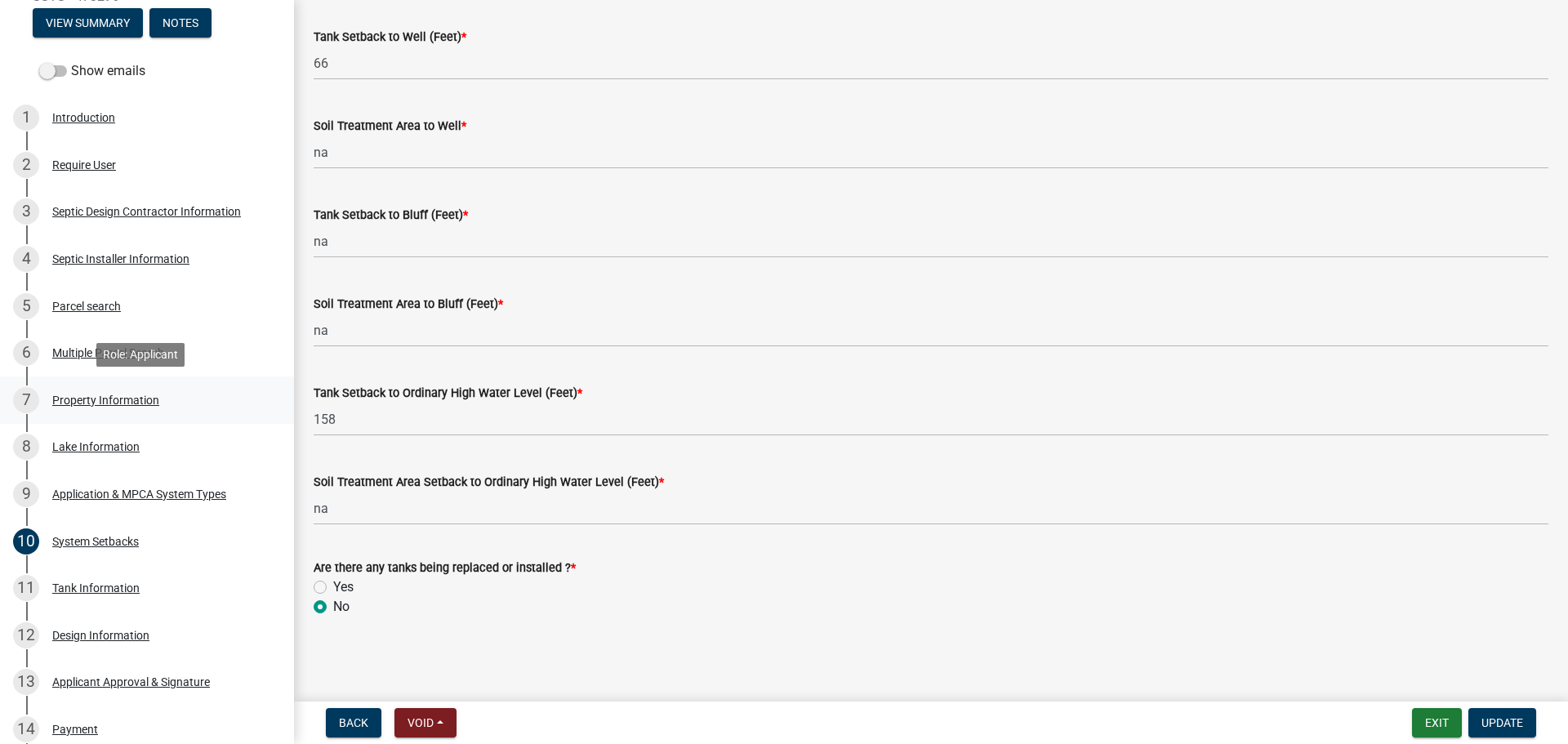
scroll to position [327, 0]
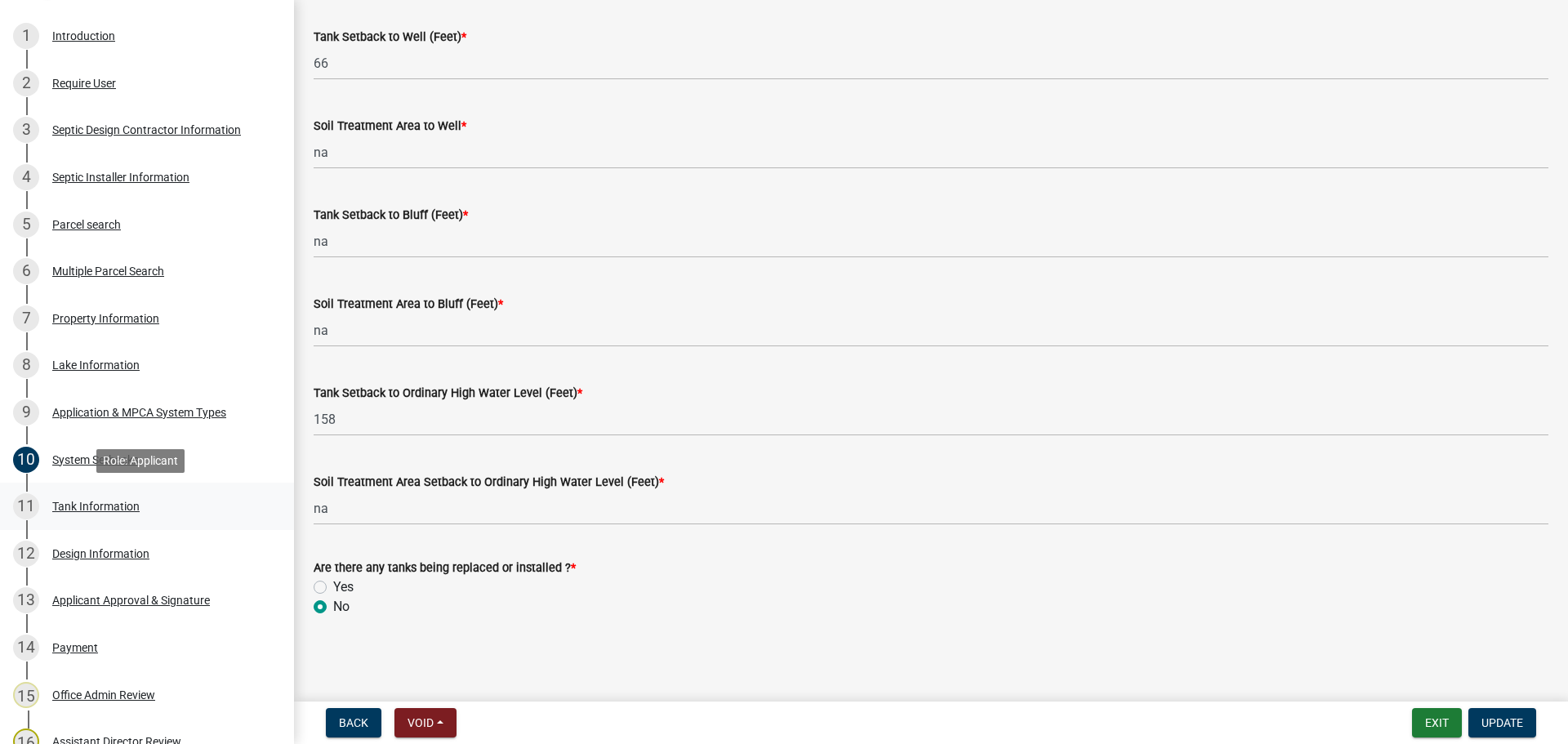
click at [105, 506] on div "Tank Information" at bounding box center [95, 506] width 88 height 11
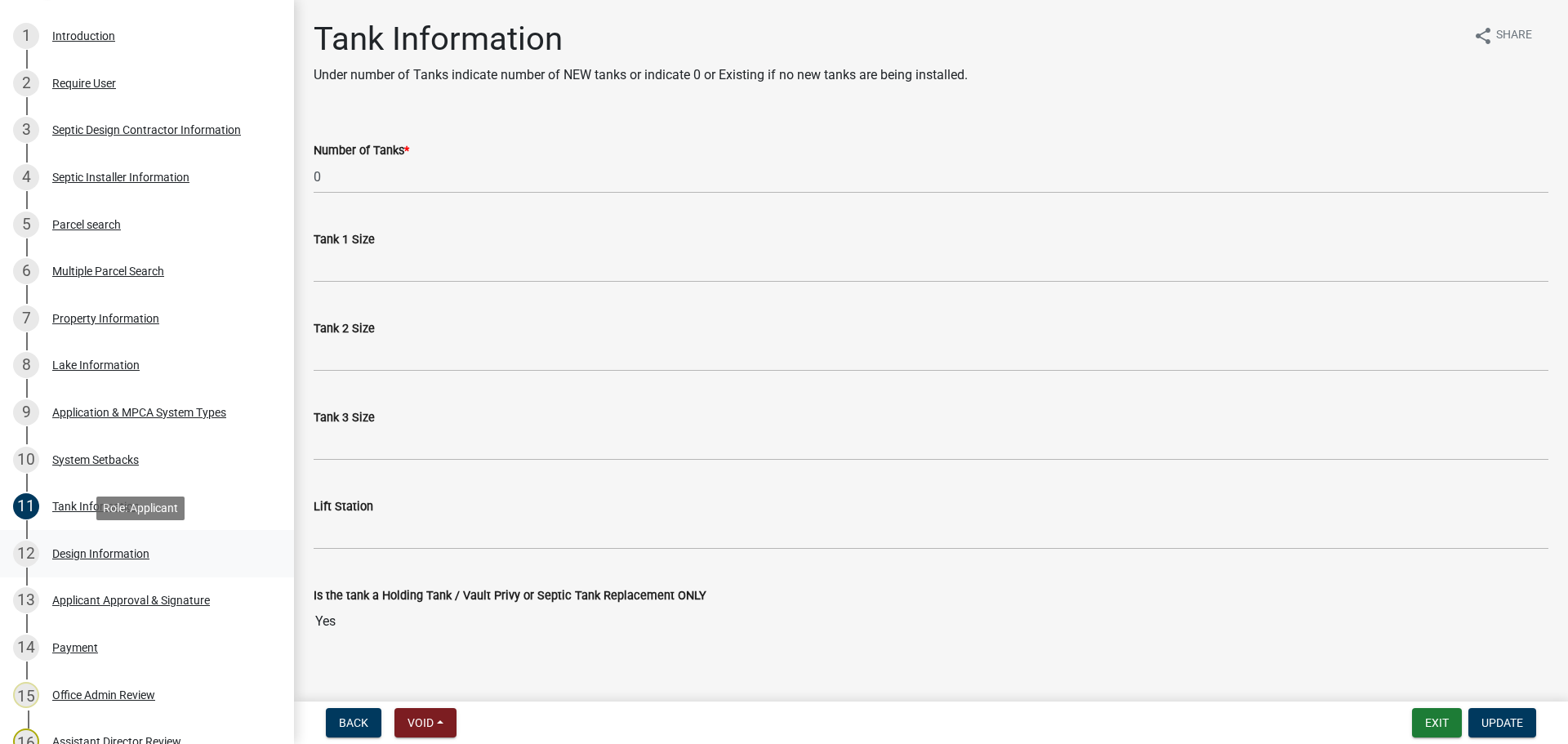
click at [128, 552] on div "Design Information" at bounding box center [100, 553] width 97 height 11
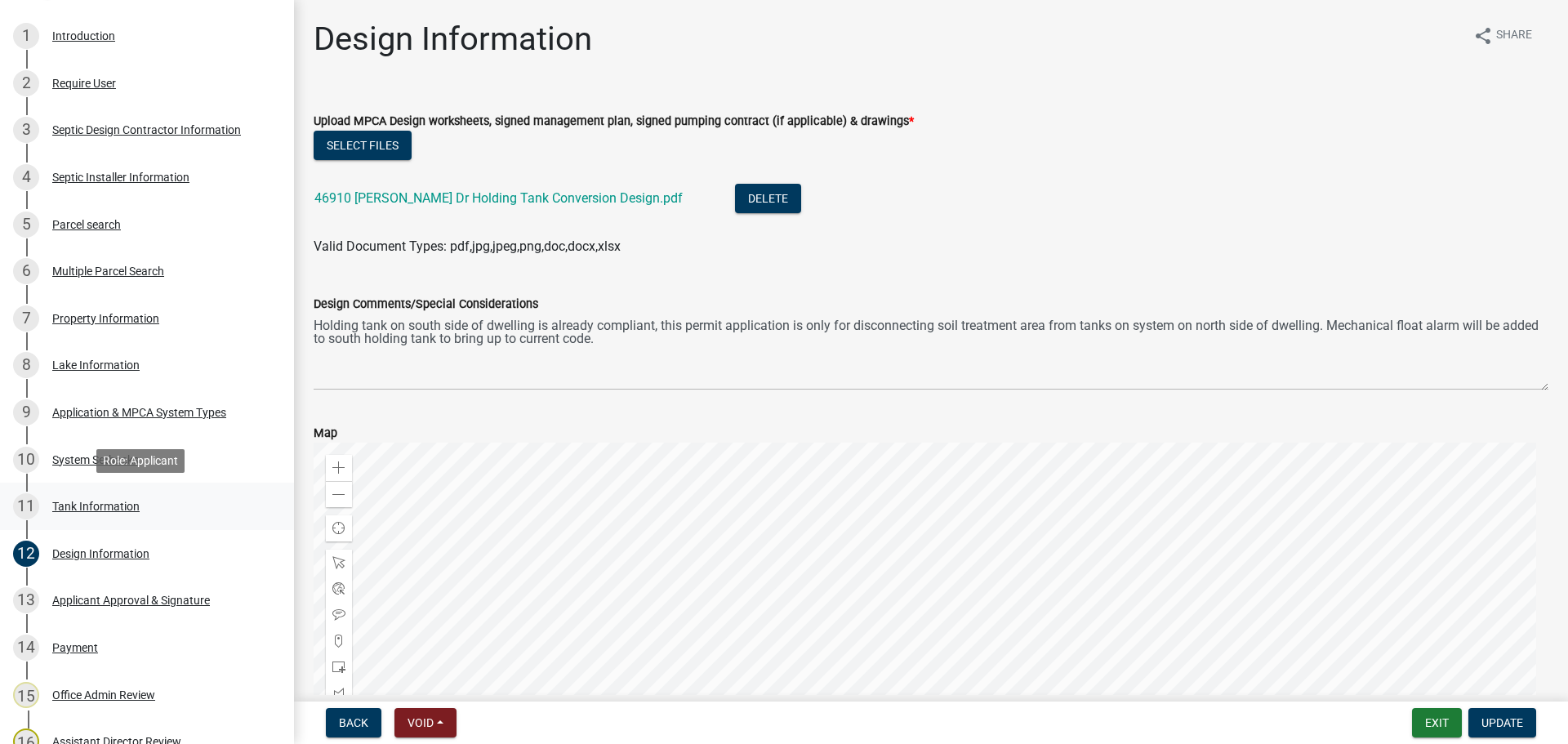
click at [103, 505] on div "Tank Information" at bounding box center [95, 506] width 88 height 11
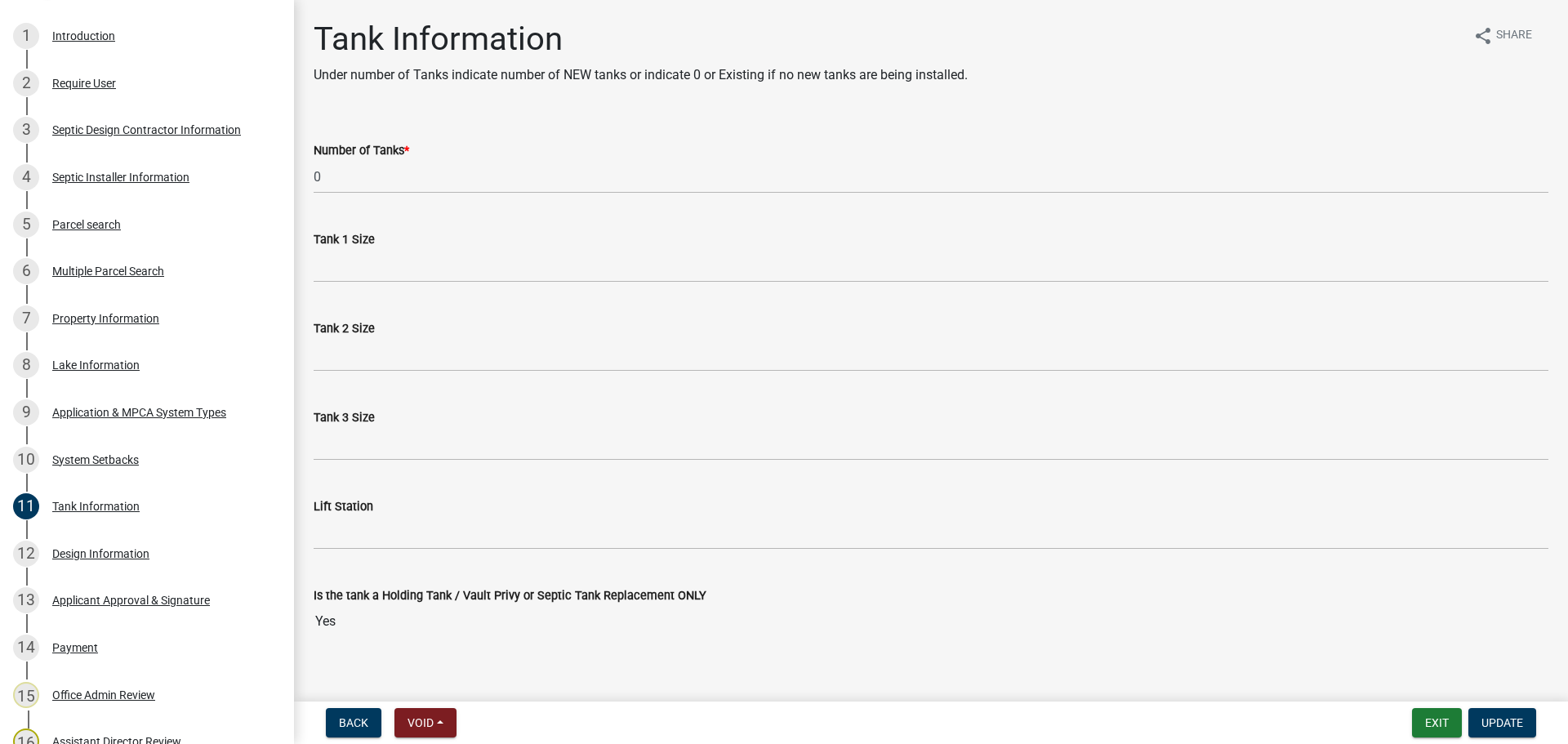
scroll to position [20, 0]
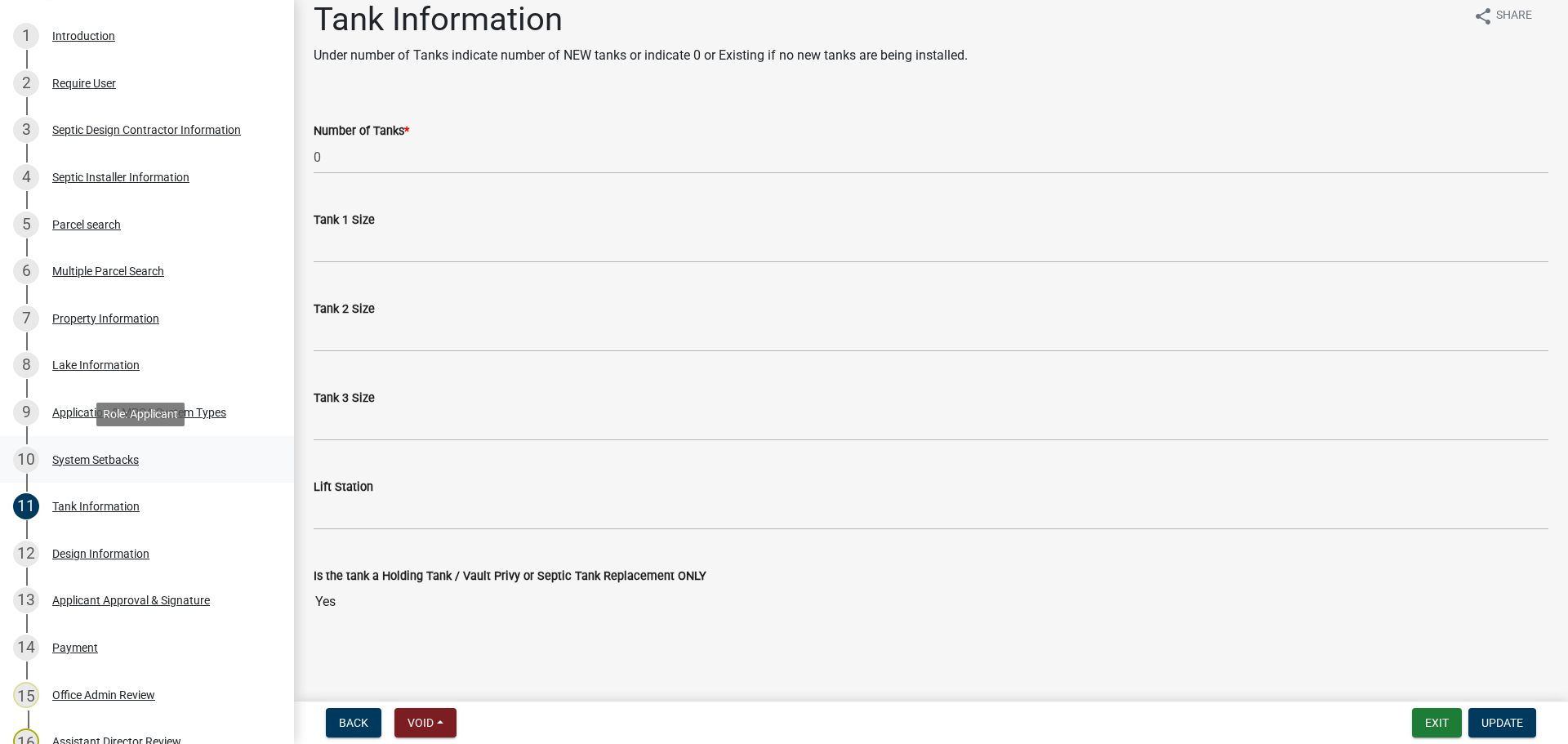
click at [111, 455] on div "System Setbacks" at bounding box center [95, 459] width 87 height 11
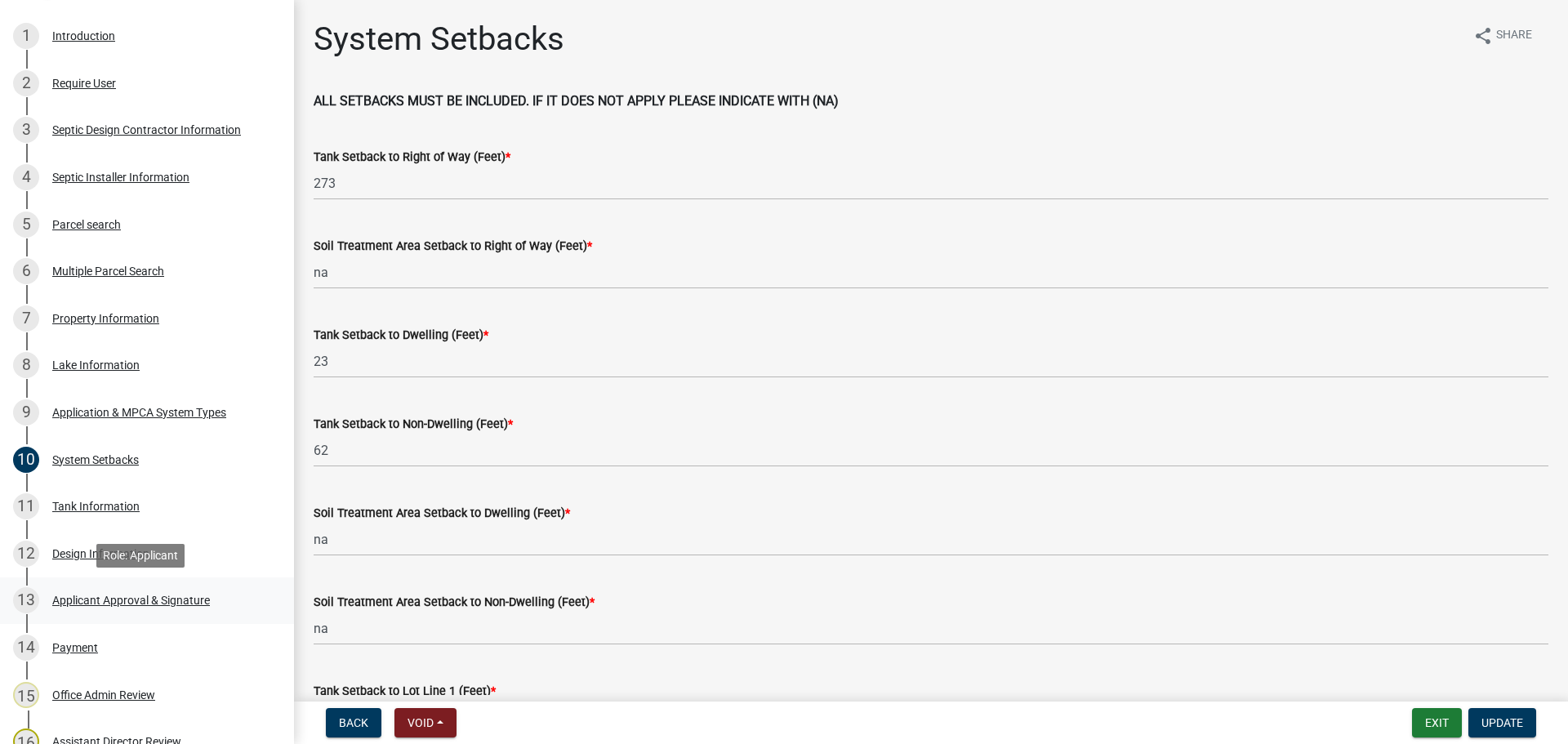
click at [108, 594] on div "Applicant Approval & Signature" at bounding box center [130, 599] width 157 height 11
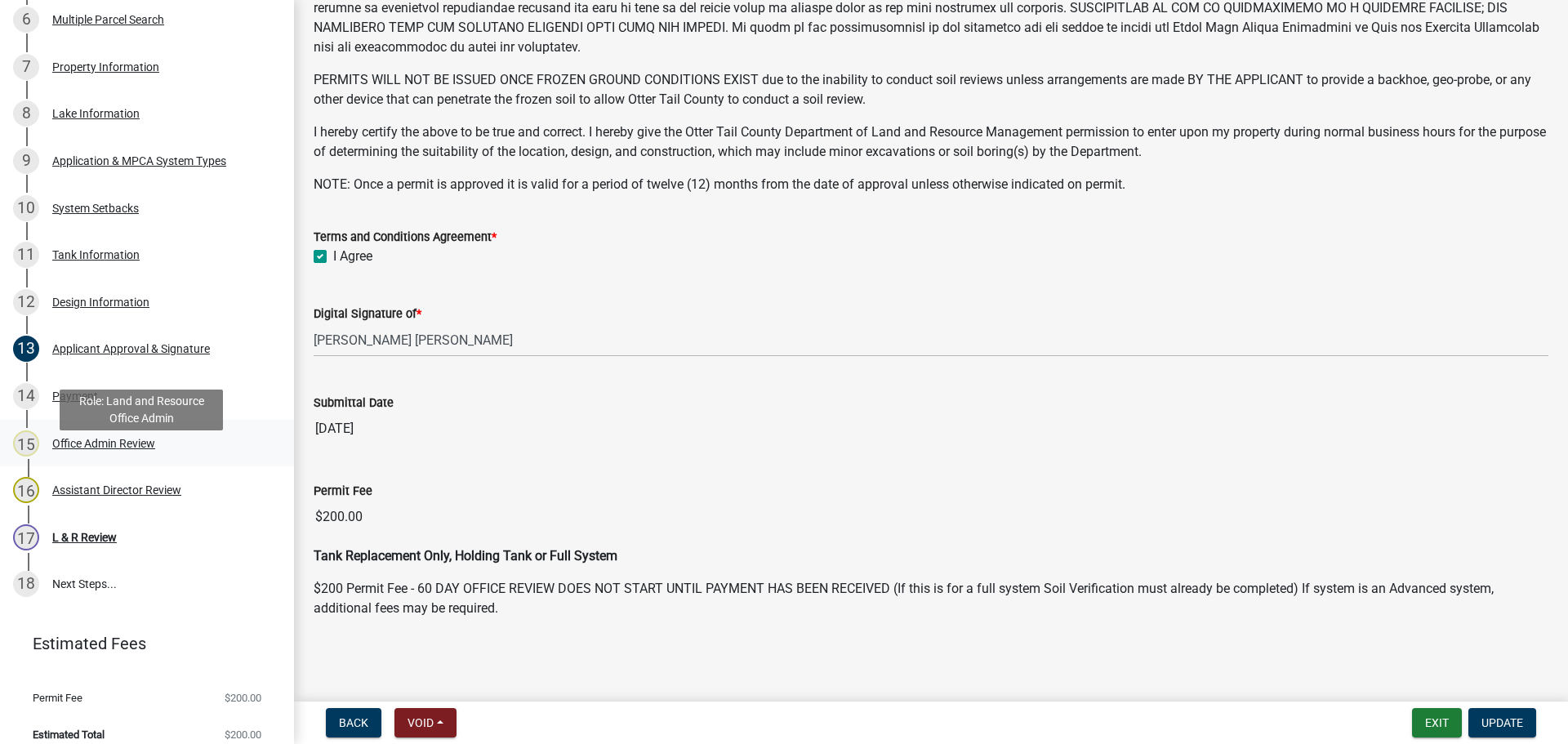
scroll to position [593, 0]
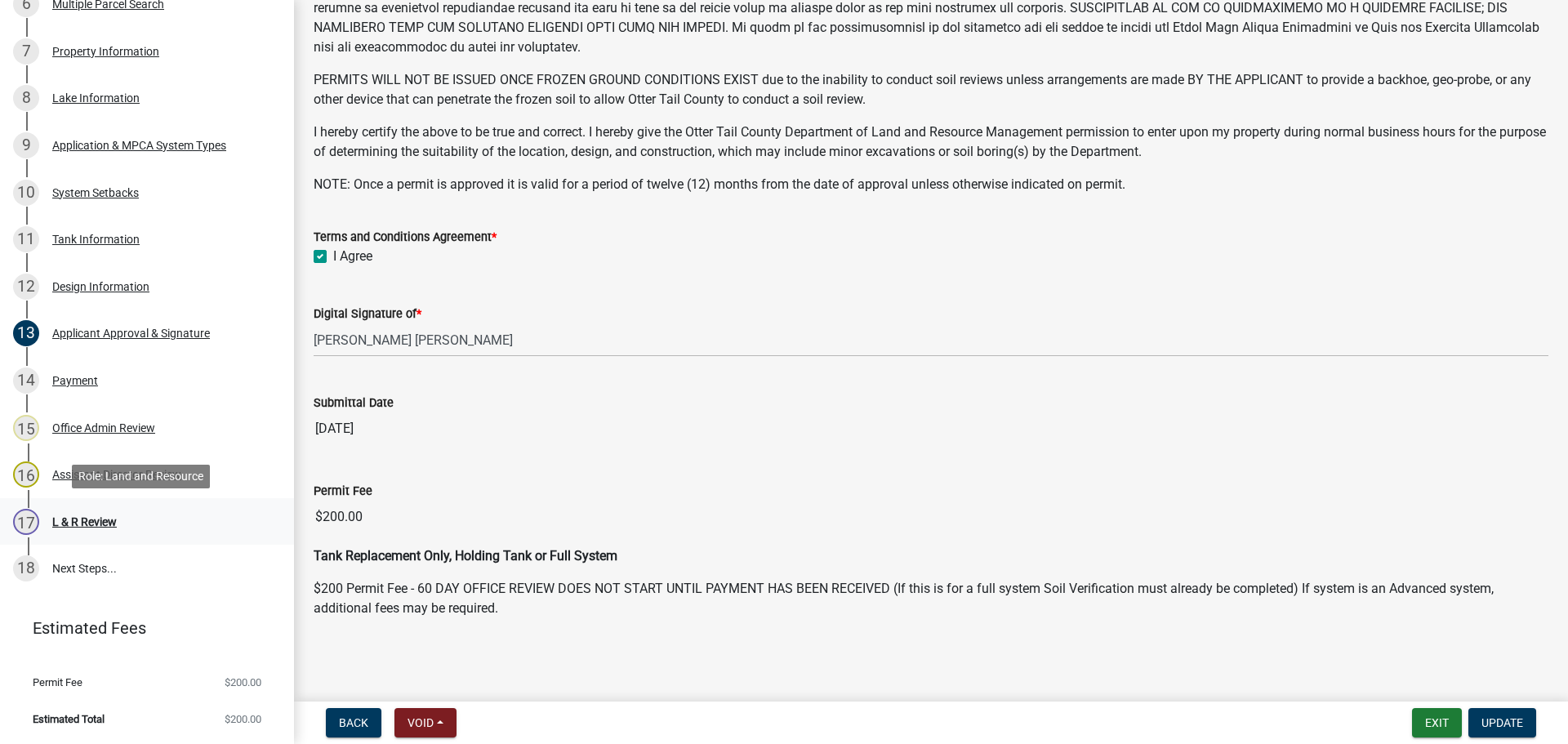
click at [64, 522] on div "L & R Review" at bounding box center [84, 521] width 65 height 11
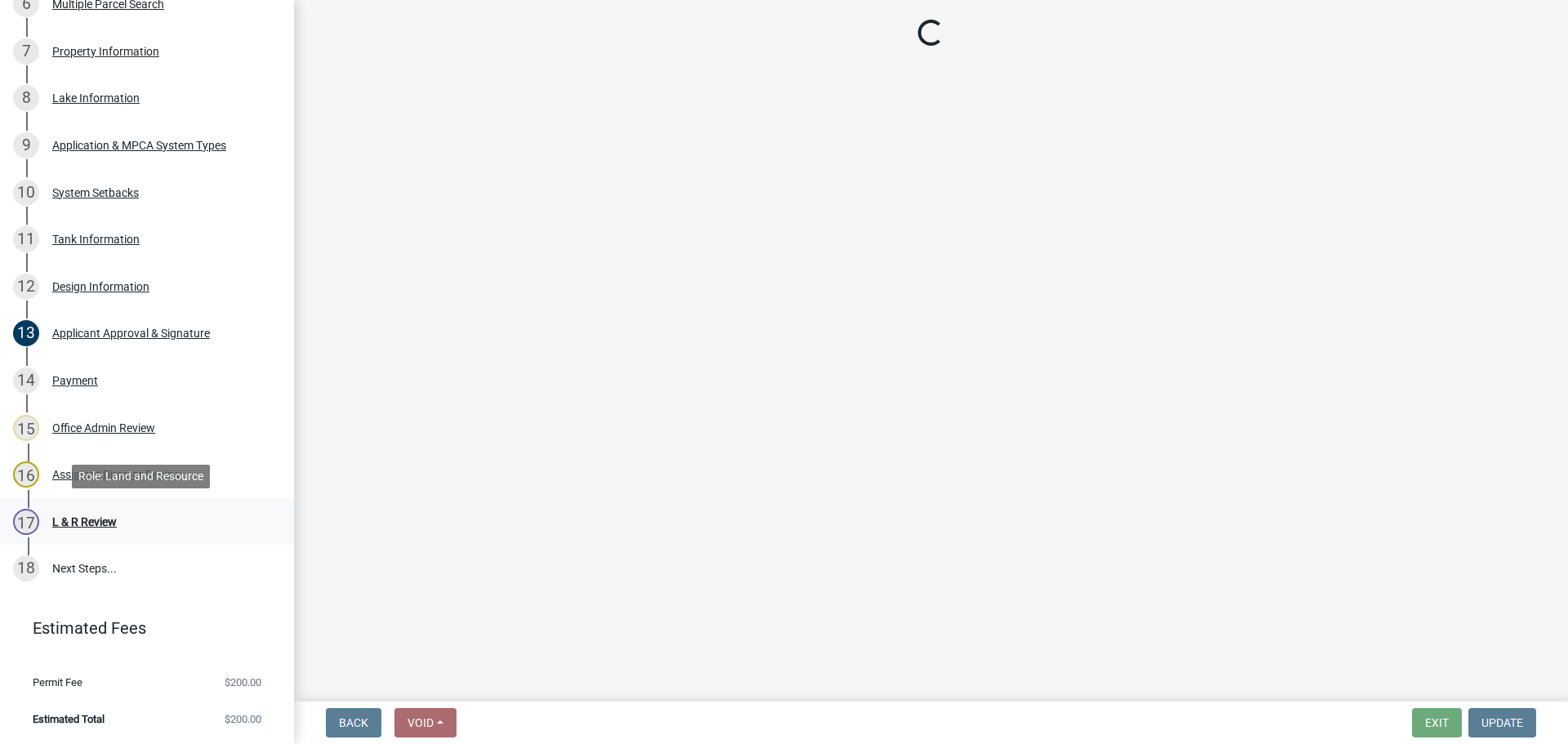
scroll to position [0, 0]
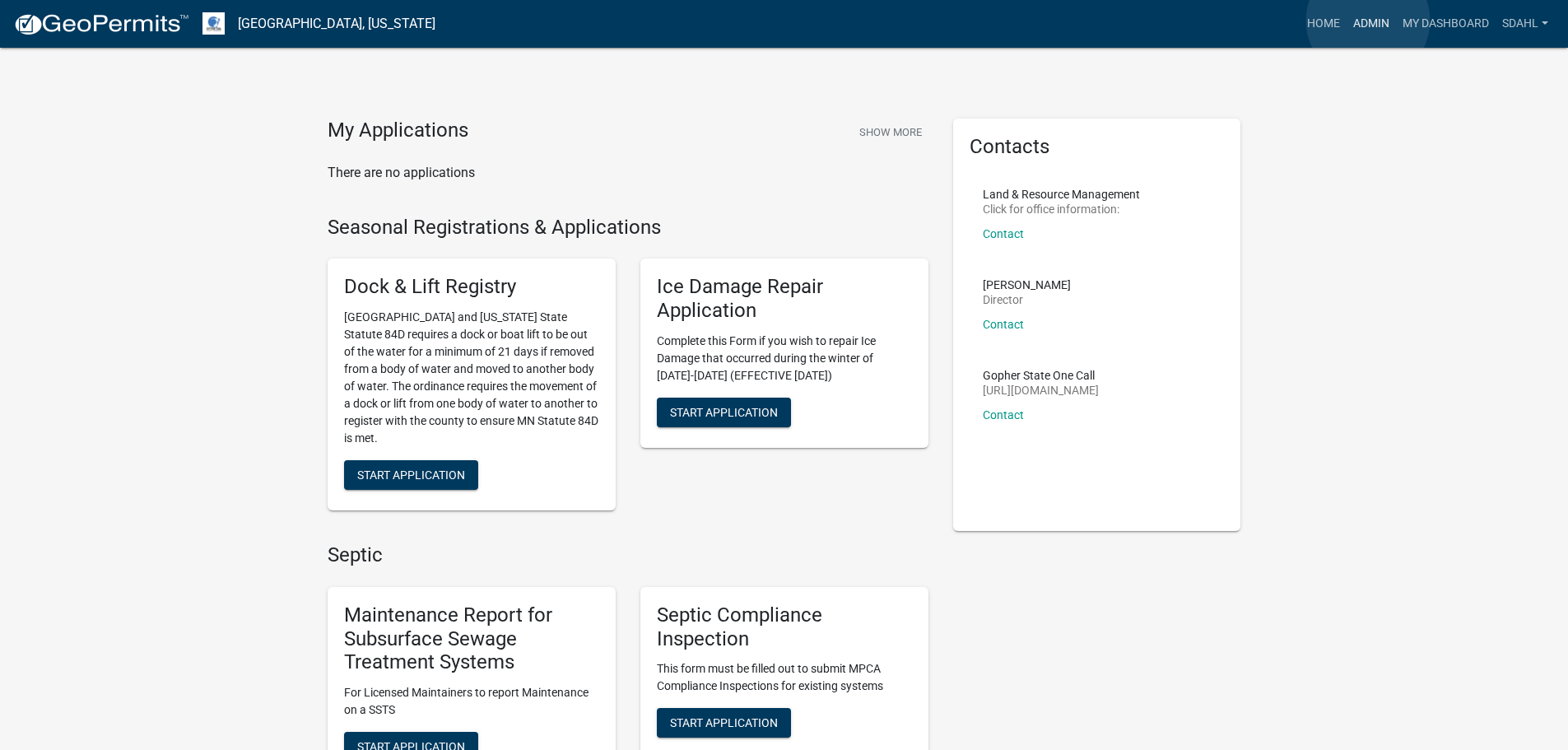
click at [1368, 21] on link "Admin" at bounding box center [1371, 24] width 50 height 31
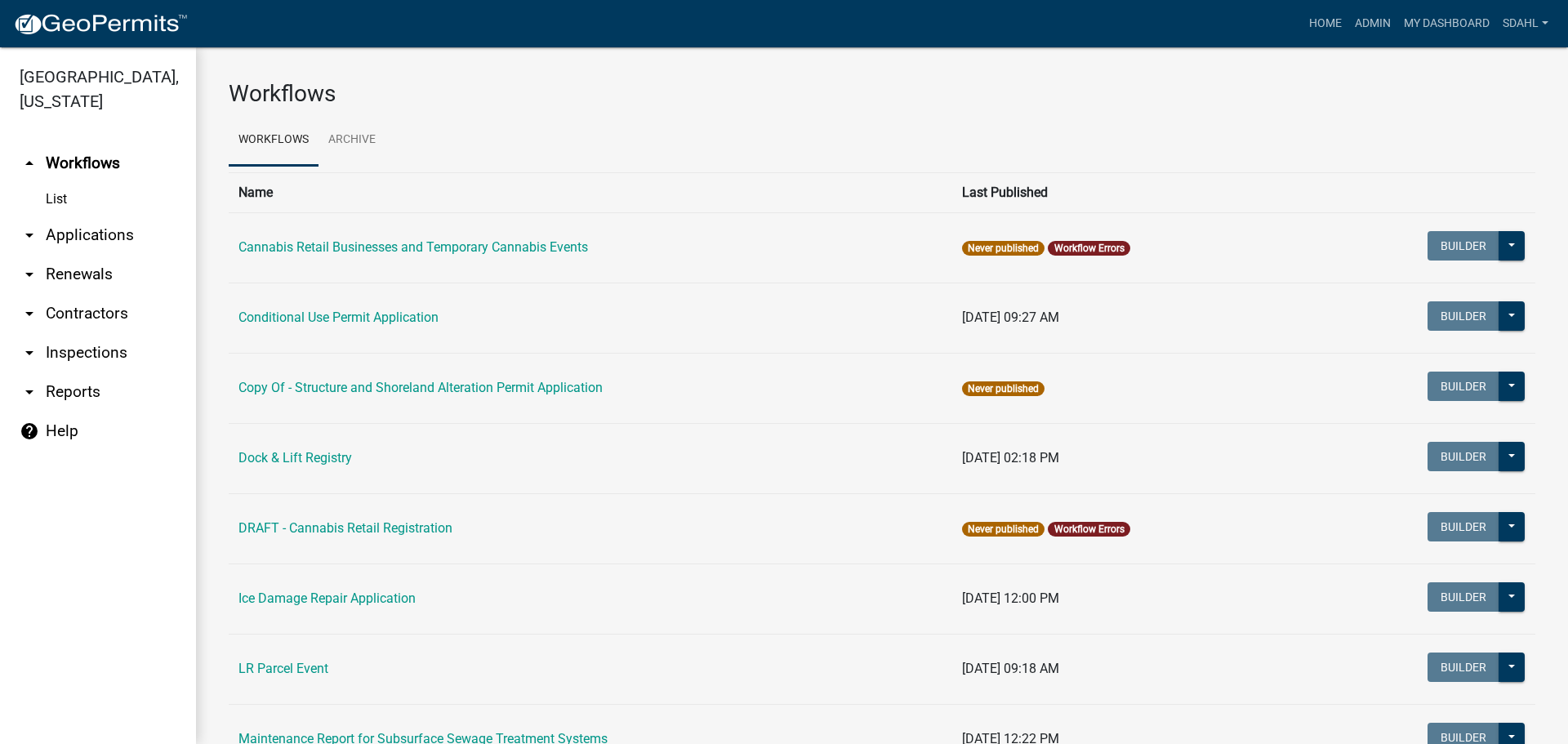
click at [110, 224] on link "arrow_drop_down Applications" at bounding box center [98, 236] width 196 height 39
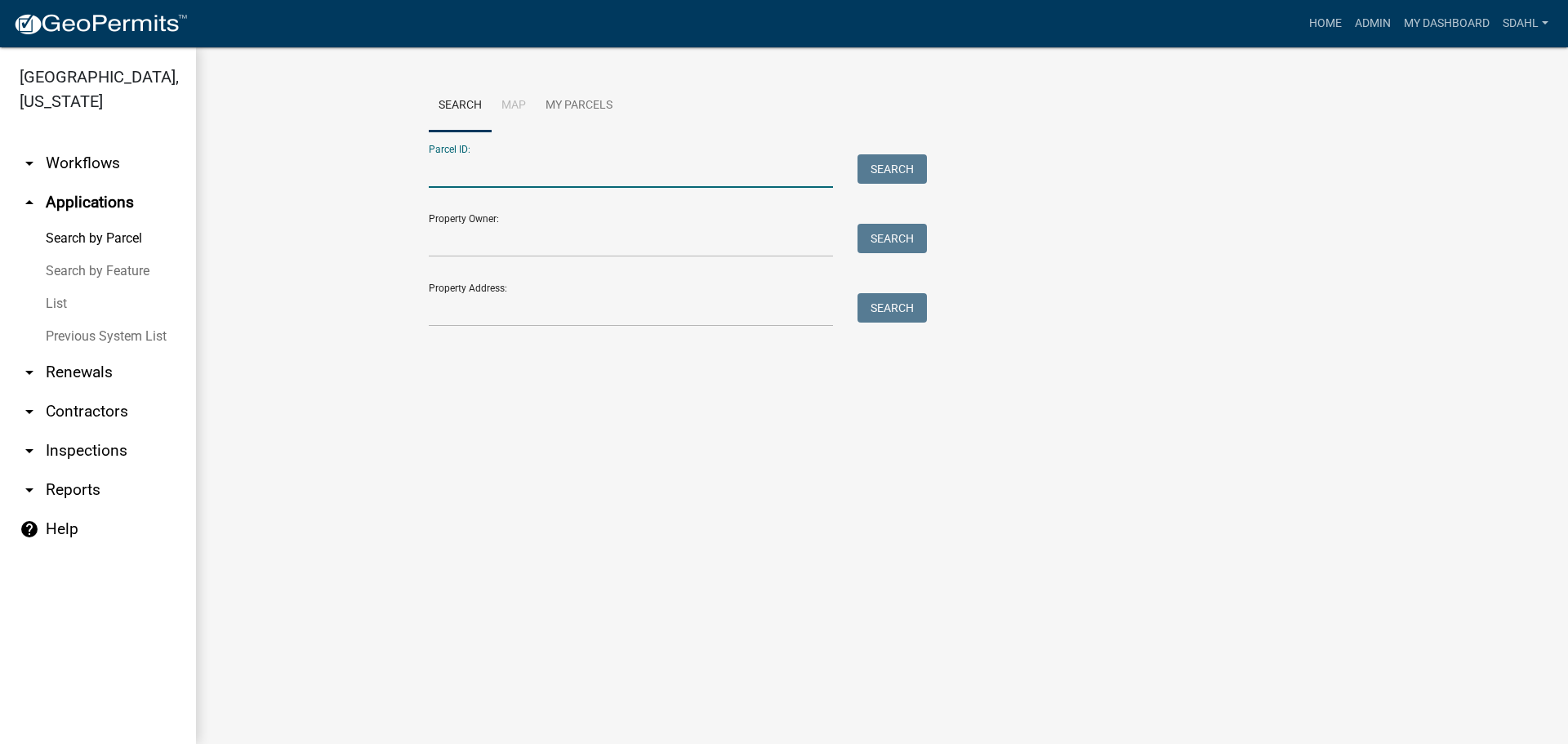
click at [576, 175] on input "Parcel ID:" at bounding box center [630, 171] width 404 height 33
click at [484, 320] on input "Property Address:" at bounding box center [630, 310] width 404 height 33
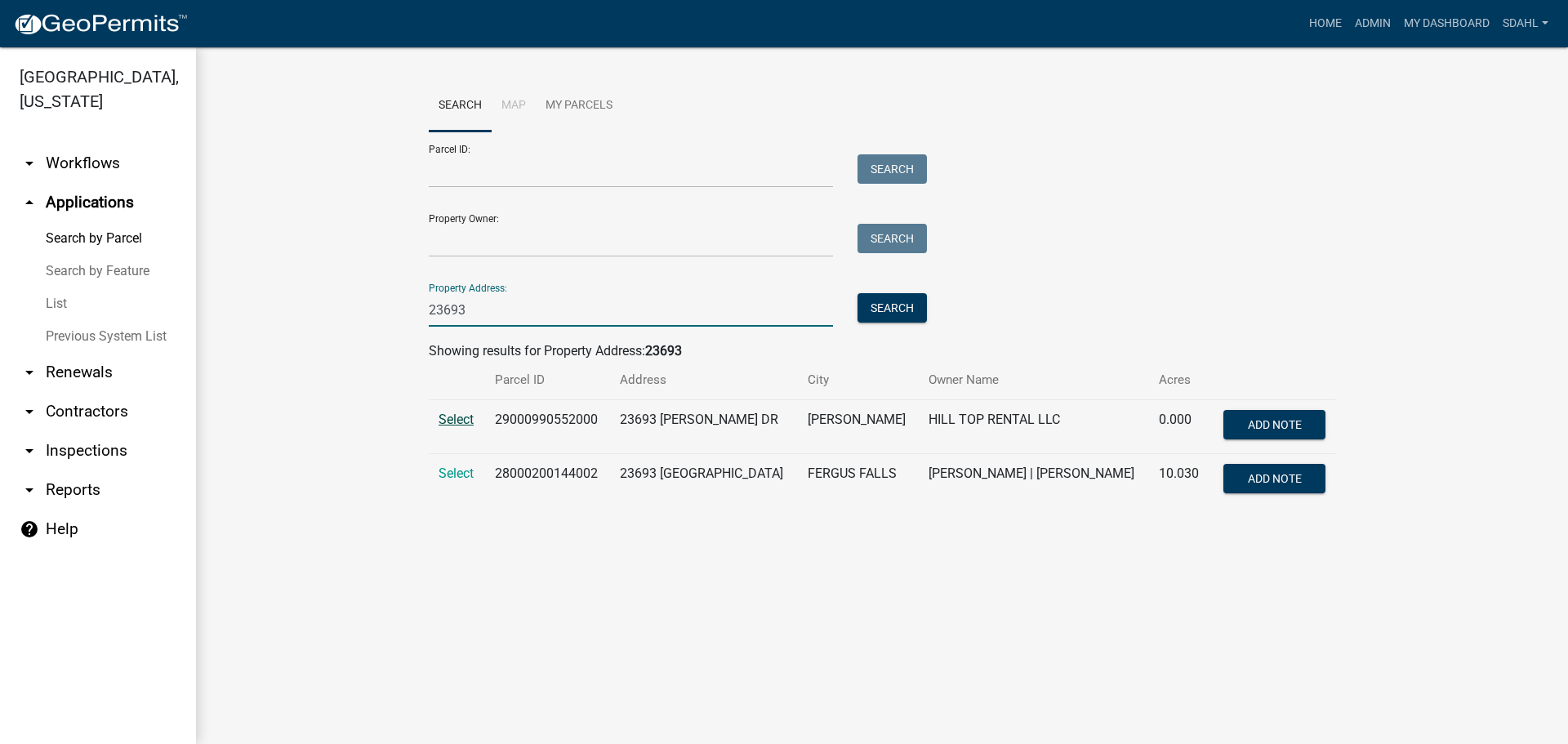
type input "23693"
click at [444, 422] on span "Select" at bounding box center [456, 419] width 35 height 15
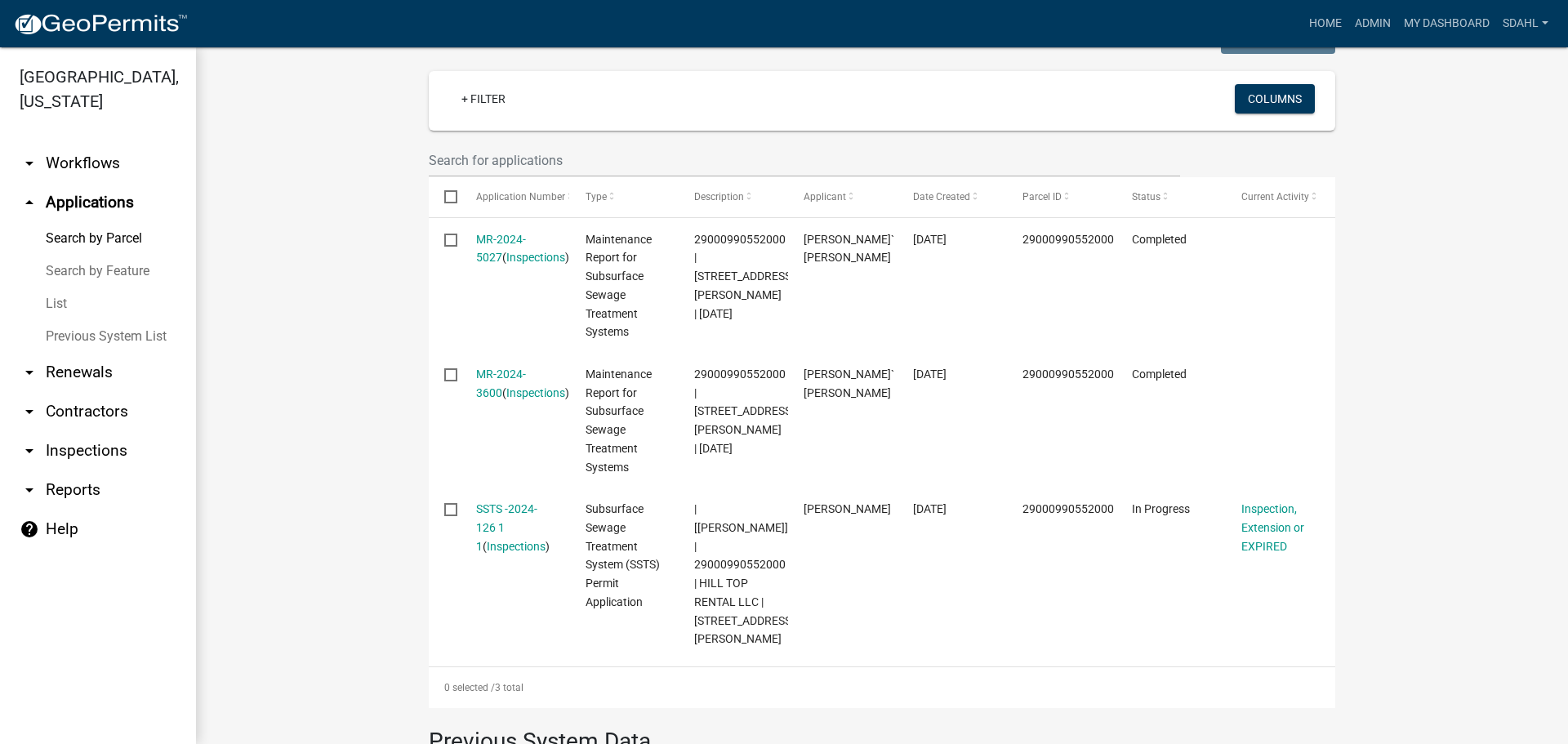
scroll to position [490, 0]
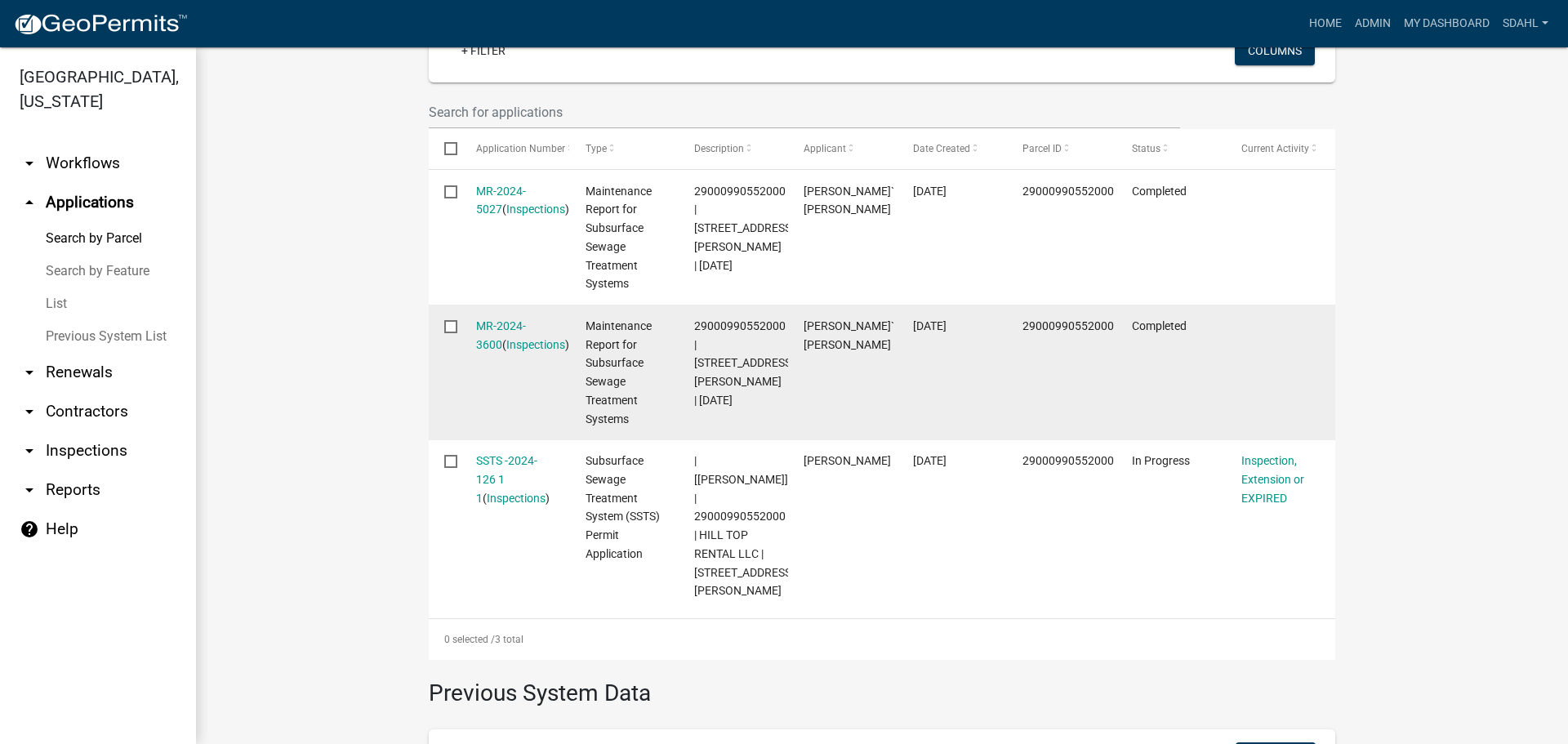
click at [743, 327] on span "29000990552000 | 23693 CLARISSA HAVEN DR | 06/28/2024" at bounding box center [744, 363] width 100 height 88
copy span "29000990552000"
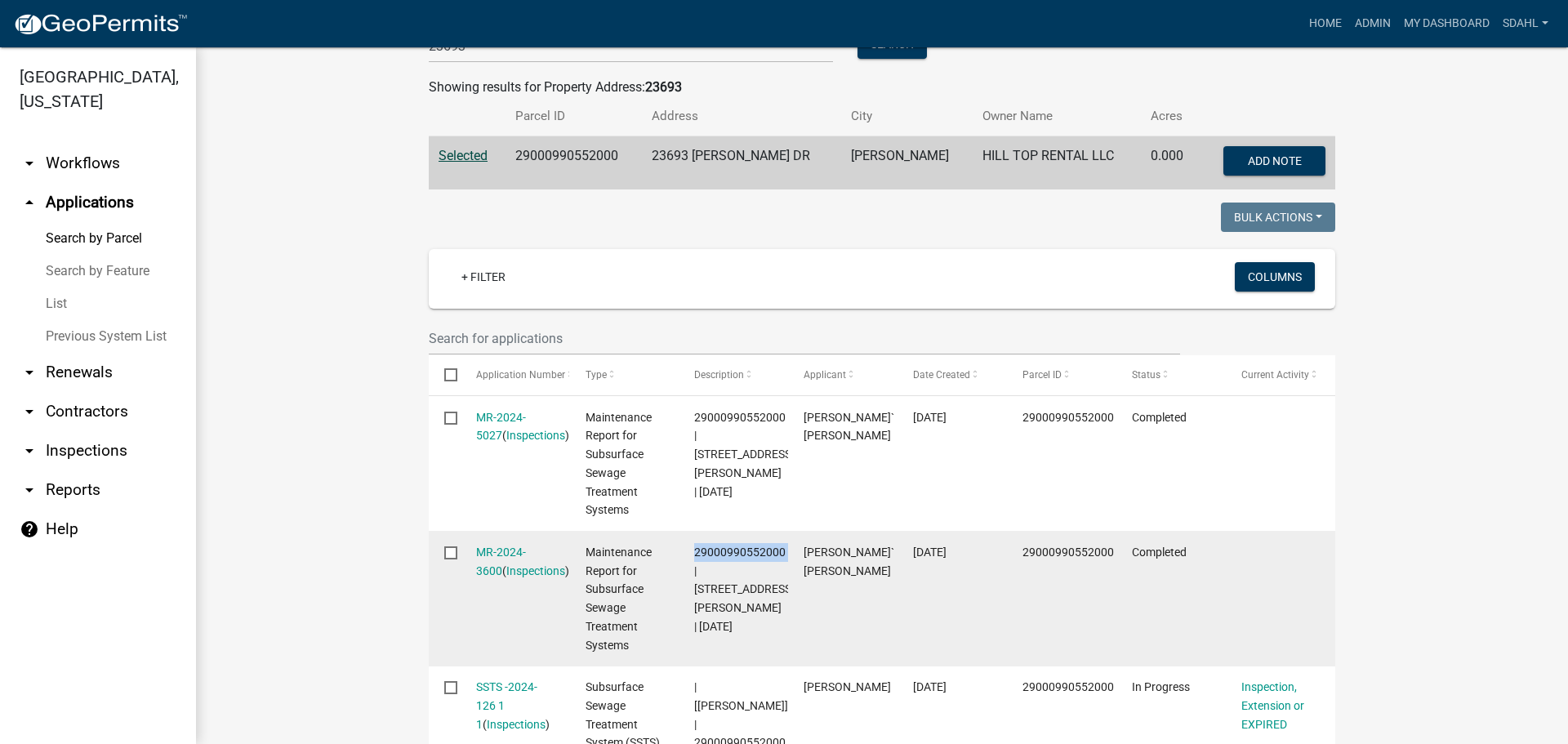
scroll to position [0, 0]
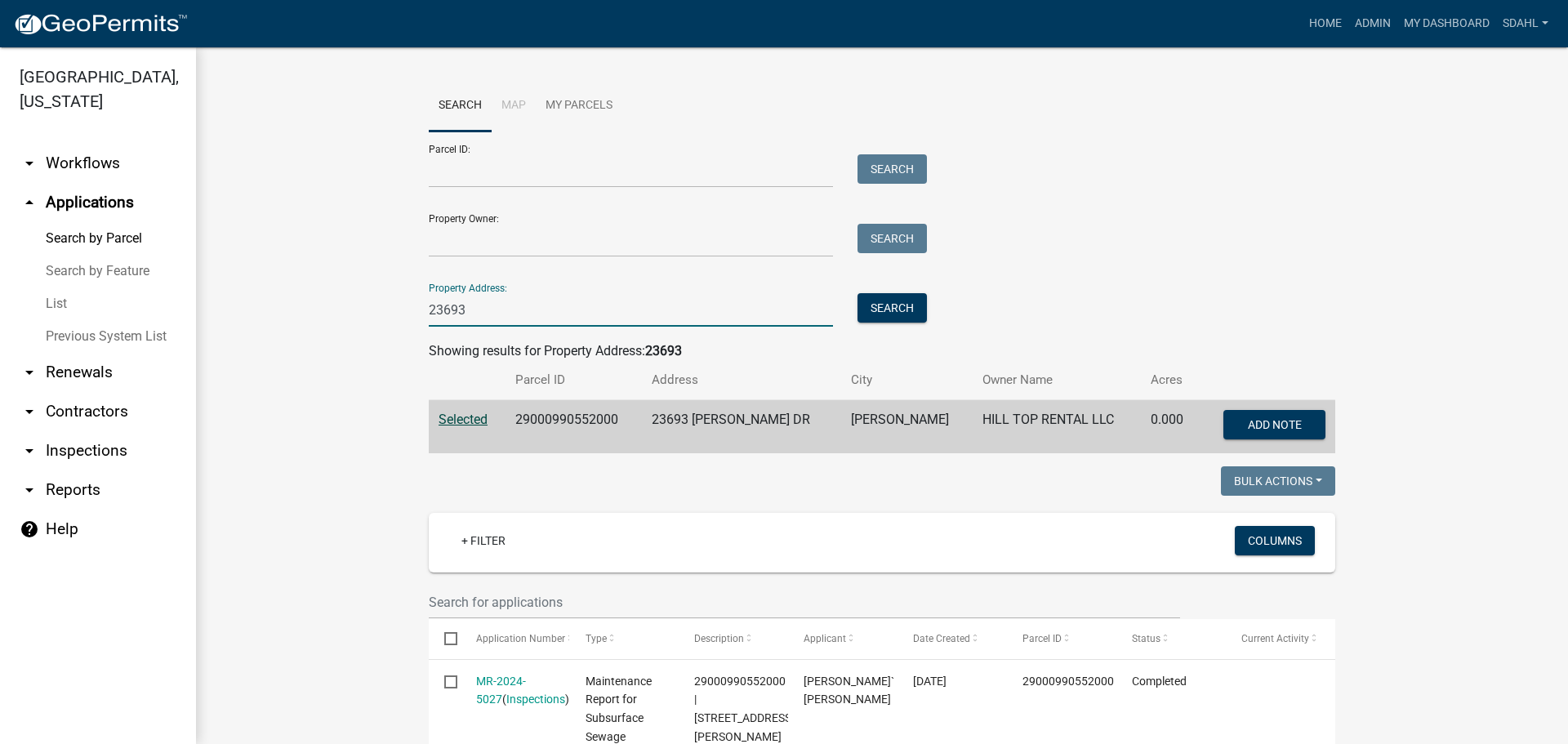
drag, startPoint x: 504, startPoint y: 315, endPoint x: 231, endPoint y: 307, distance: 273.1
click at [469, 173] on input "Parcel ID:" at bounding box center [630, 171] width 404 height 33
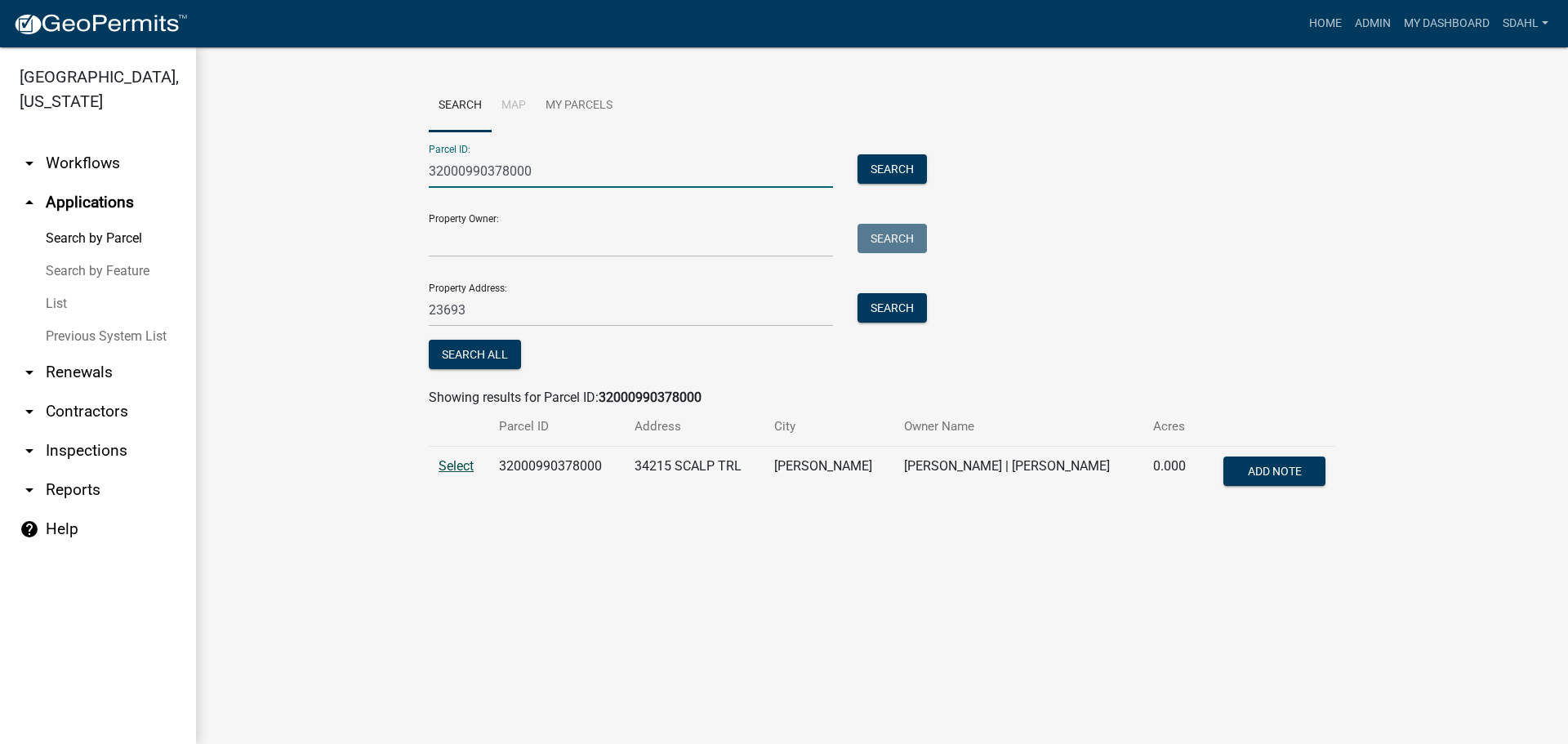
type input "32000990378000"
click at [462, 465] on span "Select" at bounding box center [456, 466] width 35 height 15
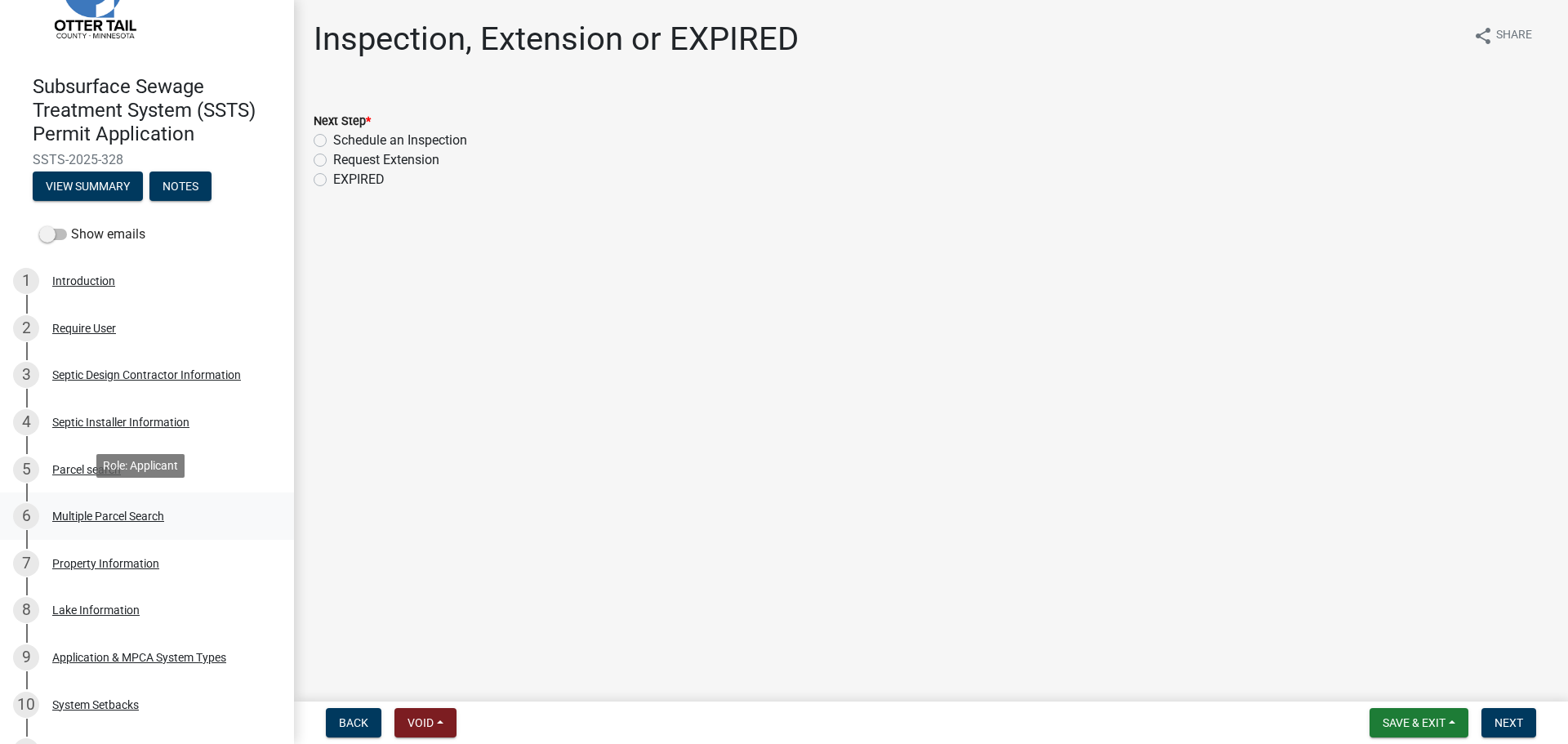
scroll to position [163, 0]
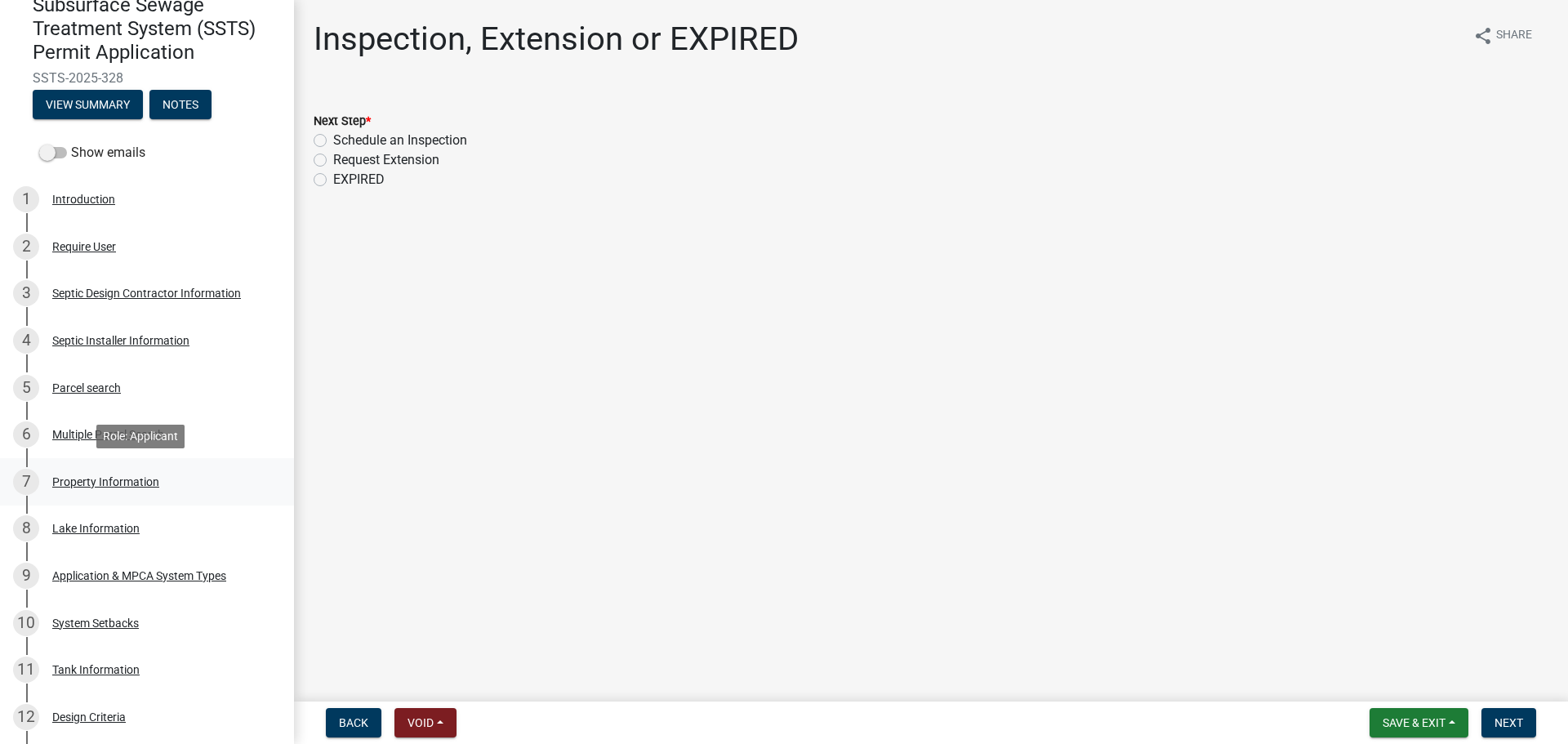
click at [114, 485] on div "Property Information" at bounding box center [105, 481] width 107 height 11
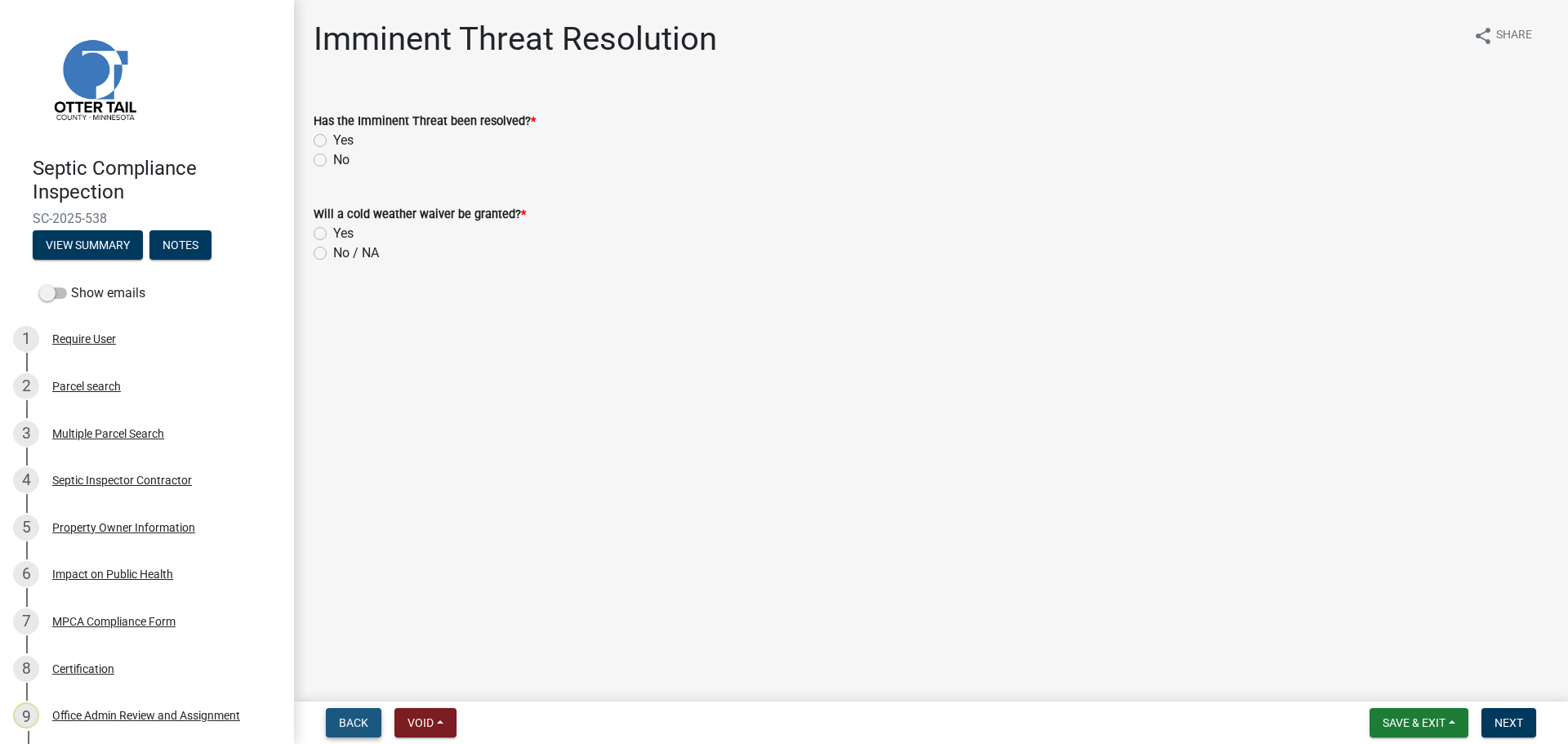
click at [355, 718] on span "Back" at bounding box center [354, 722] width 30 height 13
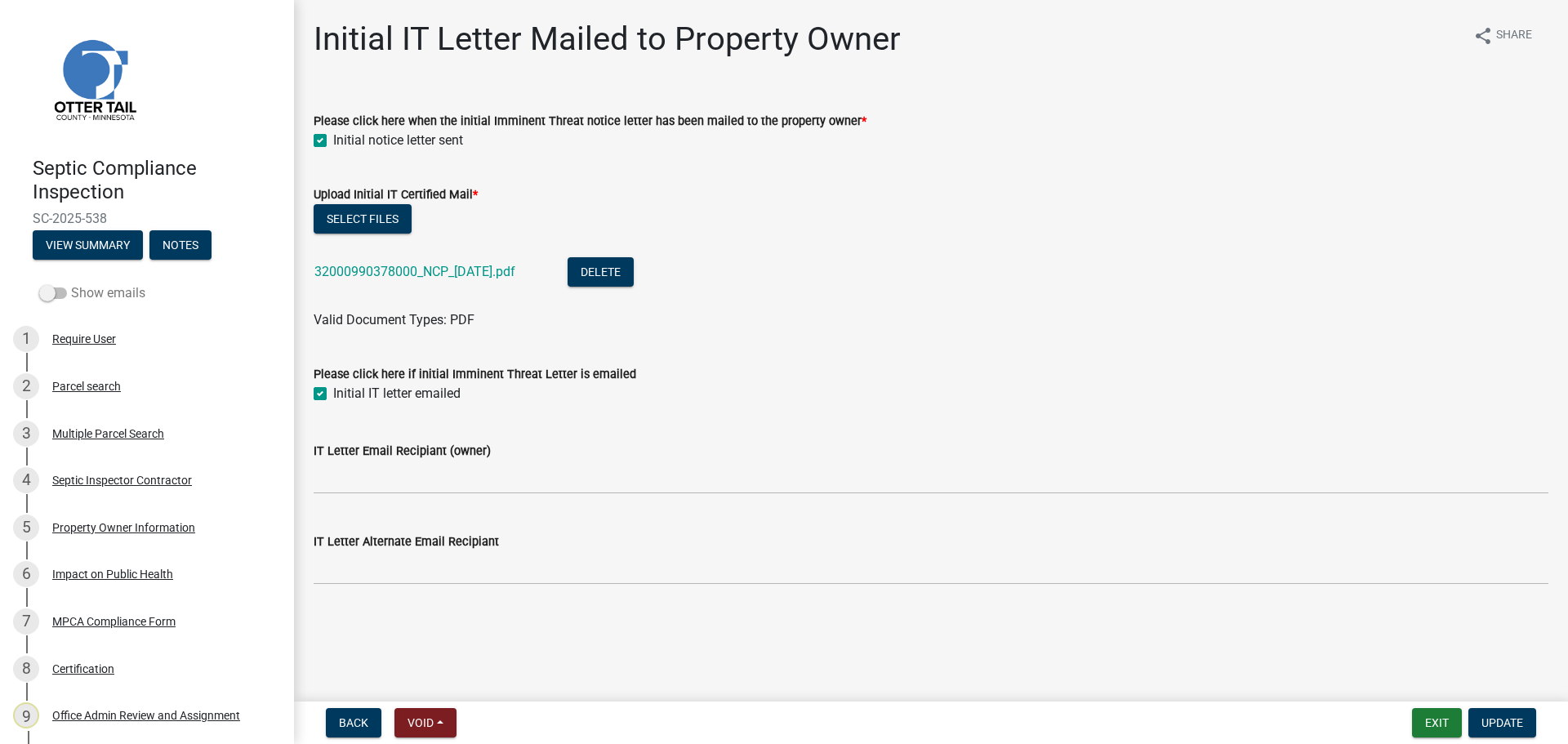
click at [122, 287] on label "Show emails" at bounding box center [92, 292] width 106 height 20
click at [71, 283] on input "Show emails" at bounding box center [71, 283] width 0 height 0
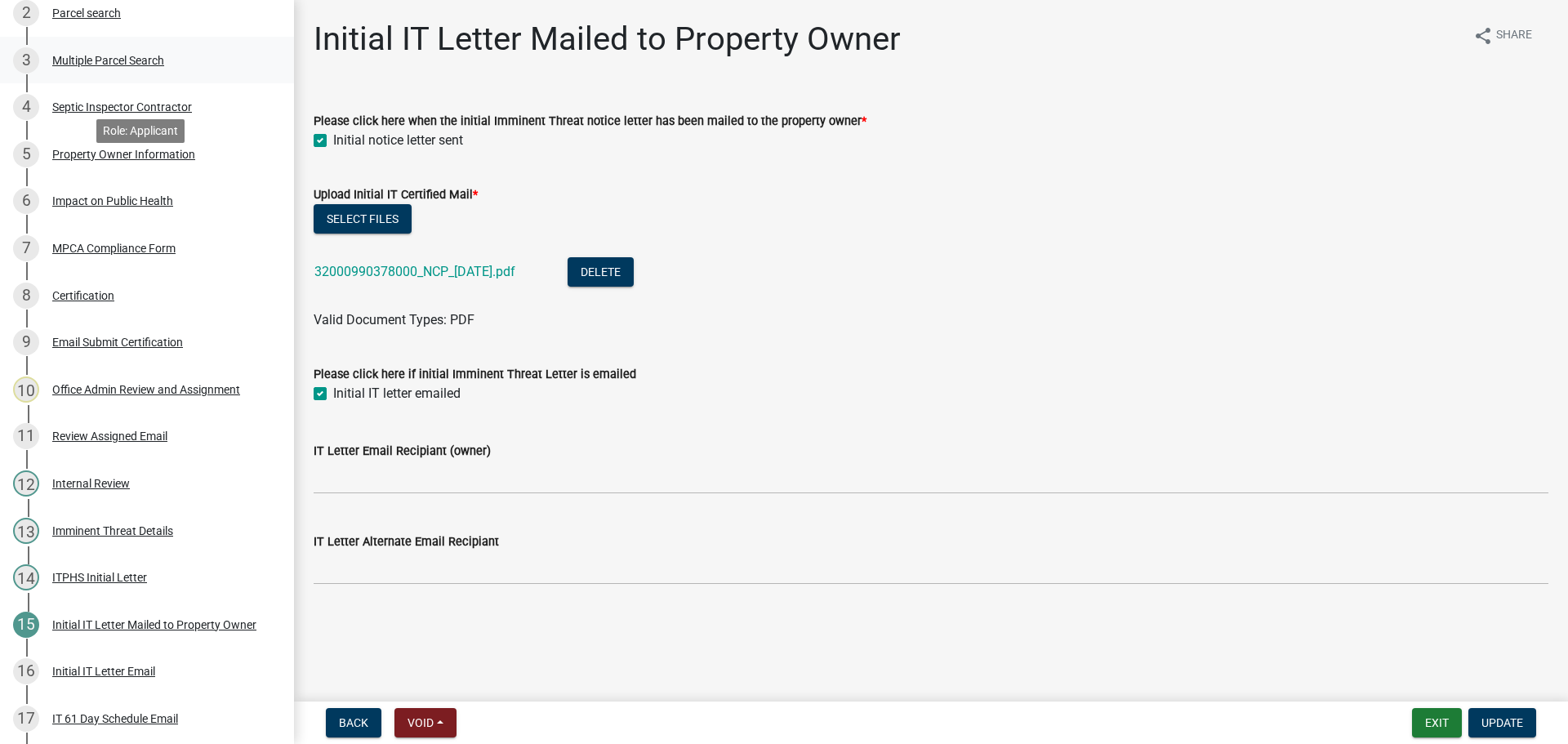
scroll to position [472, 0]
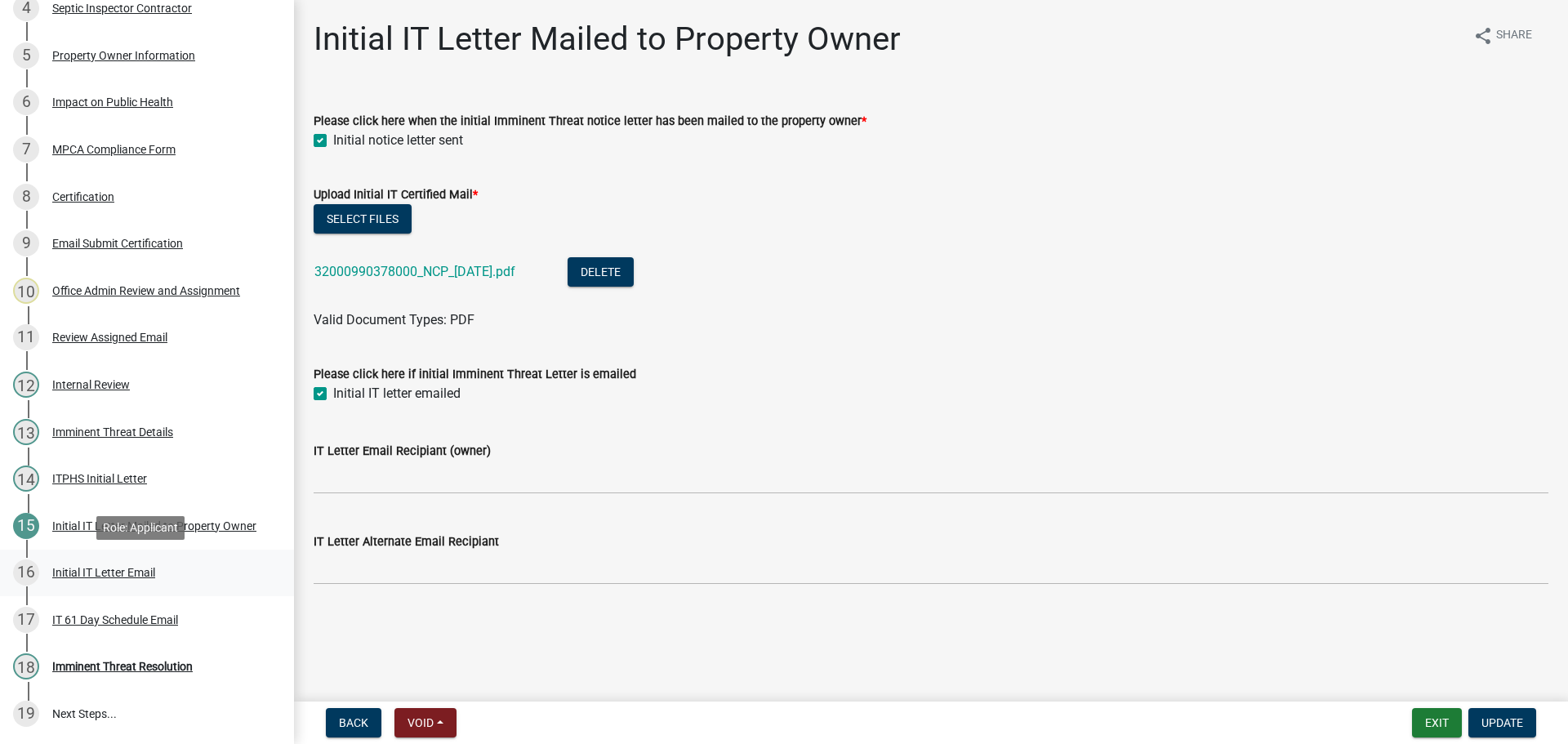
click at [105, 571] on div "Initial IT Letter Email" at bounding box center [103, 571] width 103 height 11
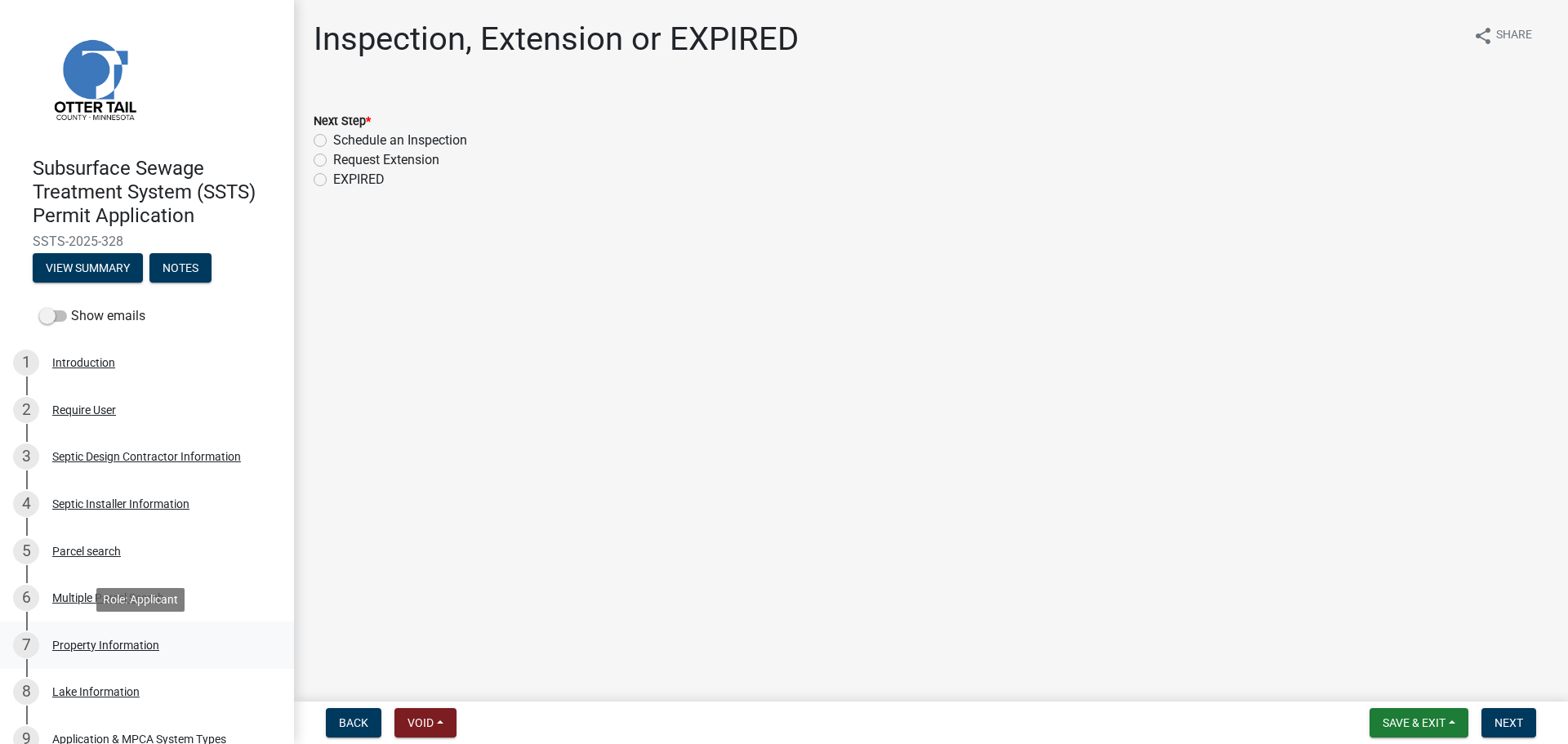
click at [100, 642] on div "Property Information" at bounding box center [105, 645] width 107 height 11
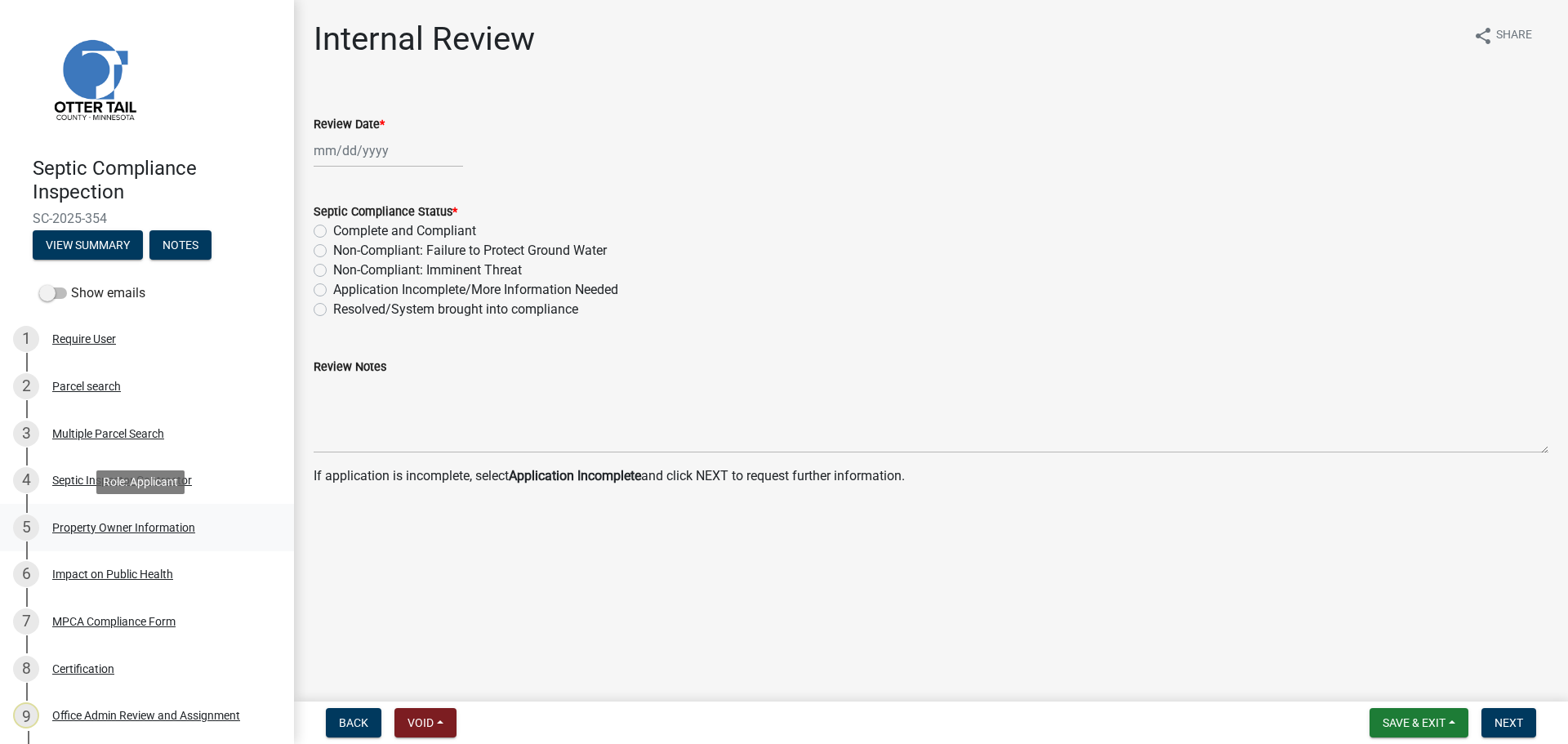
click at [99, 528] on div "Property Owner Information" at bounding box center [123, 527] width 143 height 11
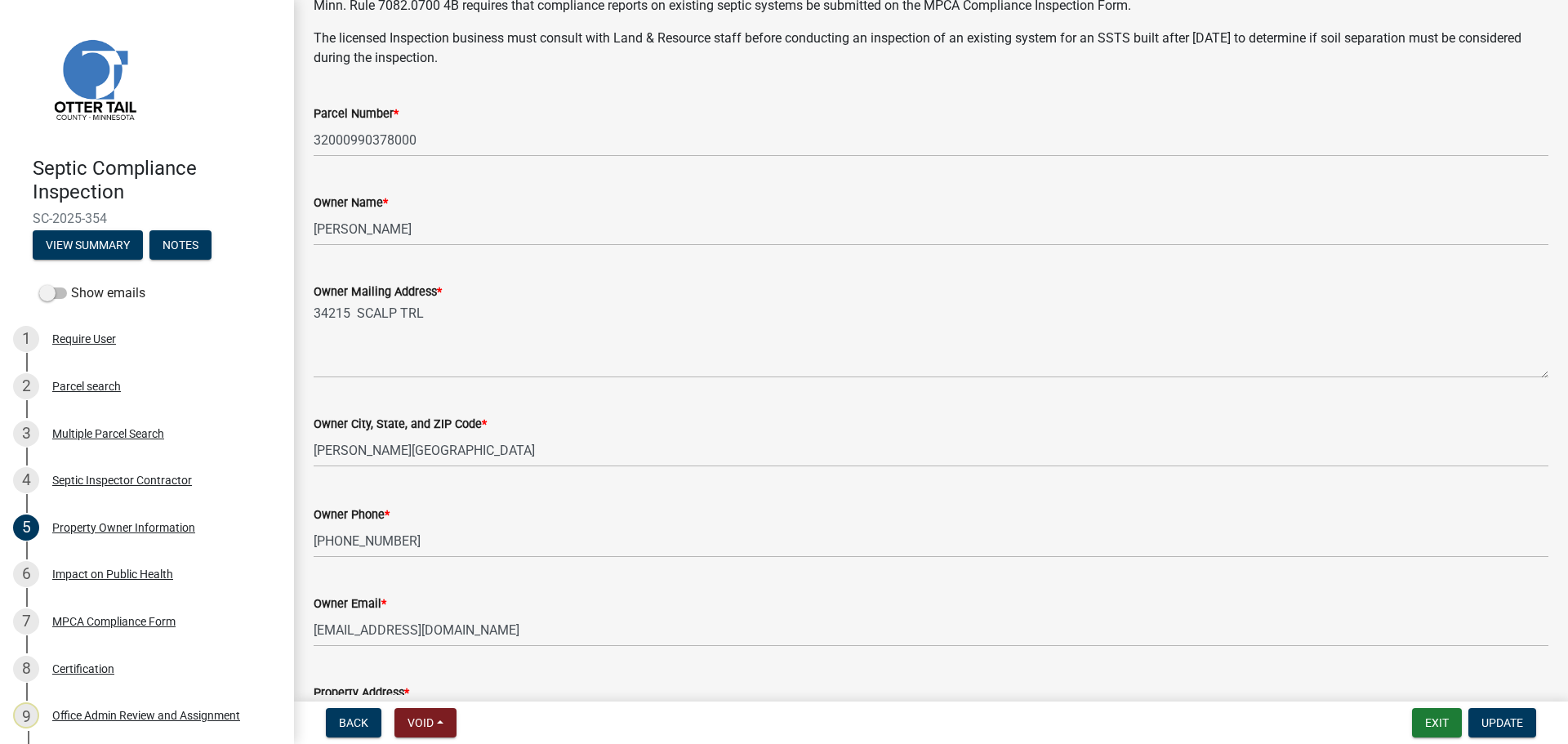
scroll to position [100, 0]
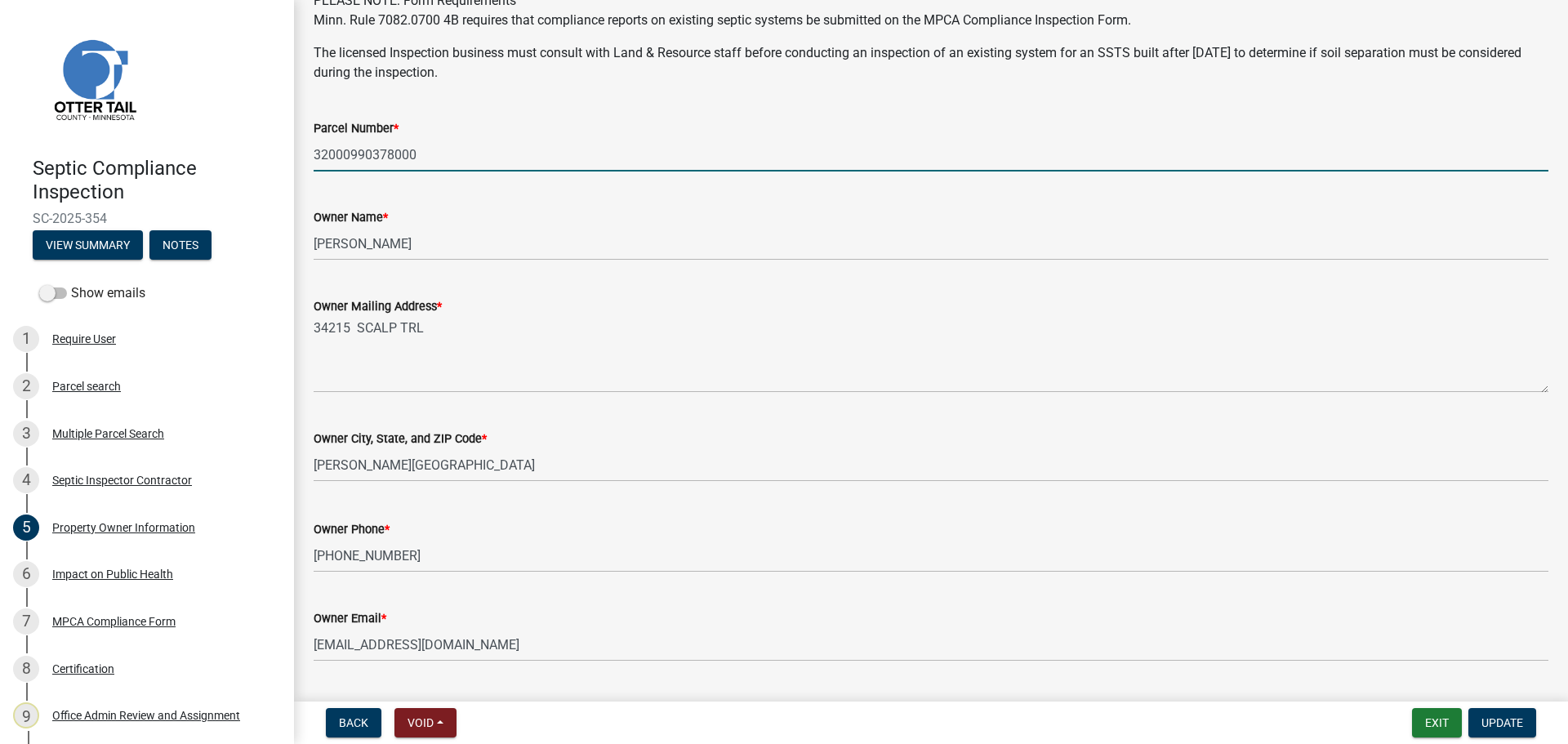
drag, startPoint x: 496, startPoint y: 160, endPoint x: 474, endPoint y: 186, distance: 34.1
click at [496, 160] on input "32000990378000" at bounding box center [931, 154] width 1235 height 33
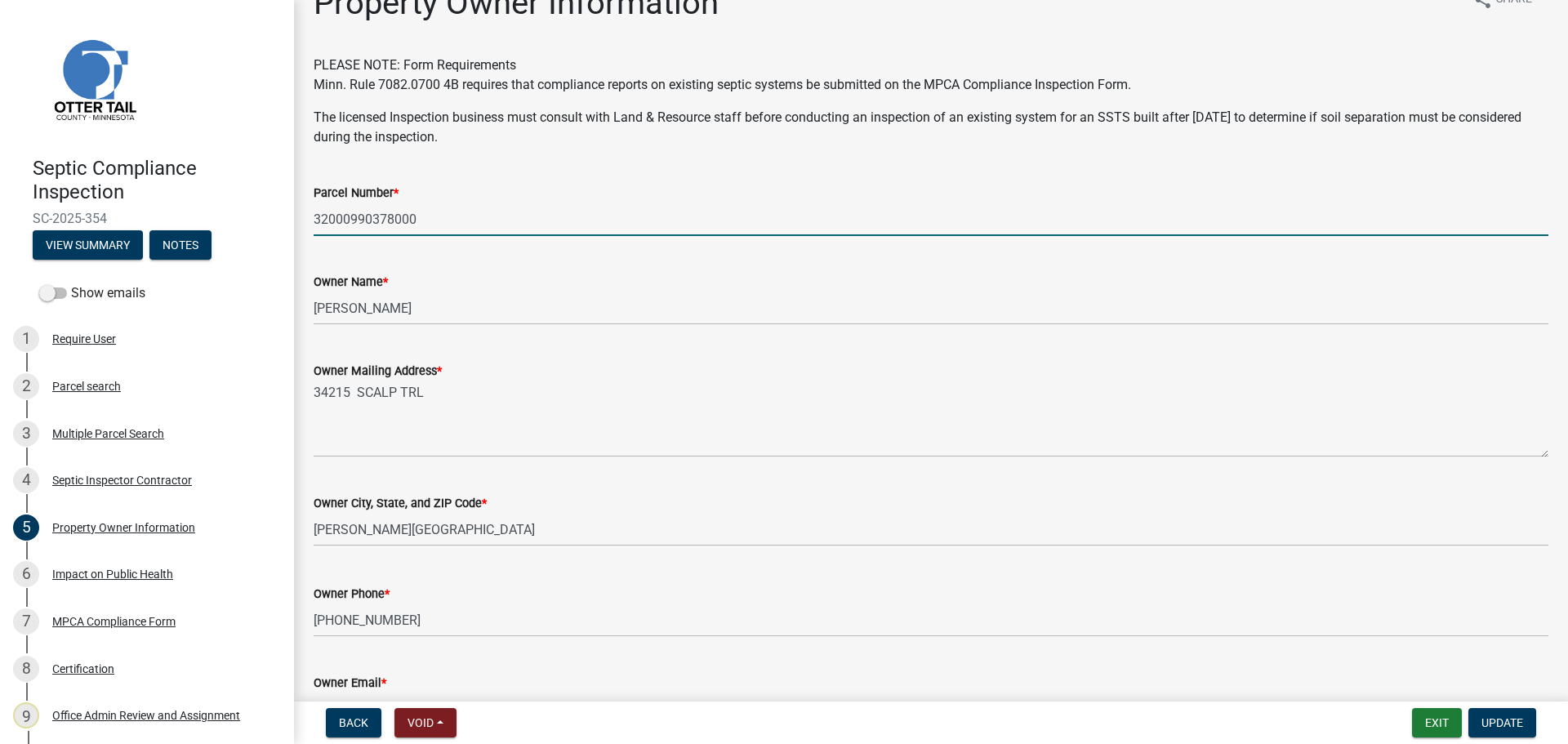
scroll to position [0, 0]
